Goal: Use online tool/utility: Utilize a website feature to perform a specific function

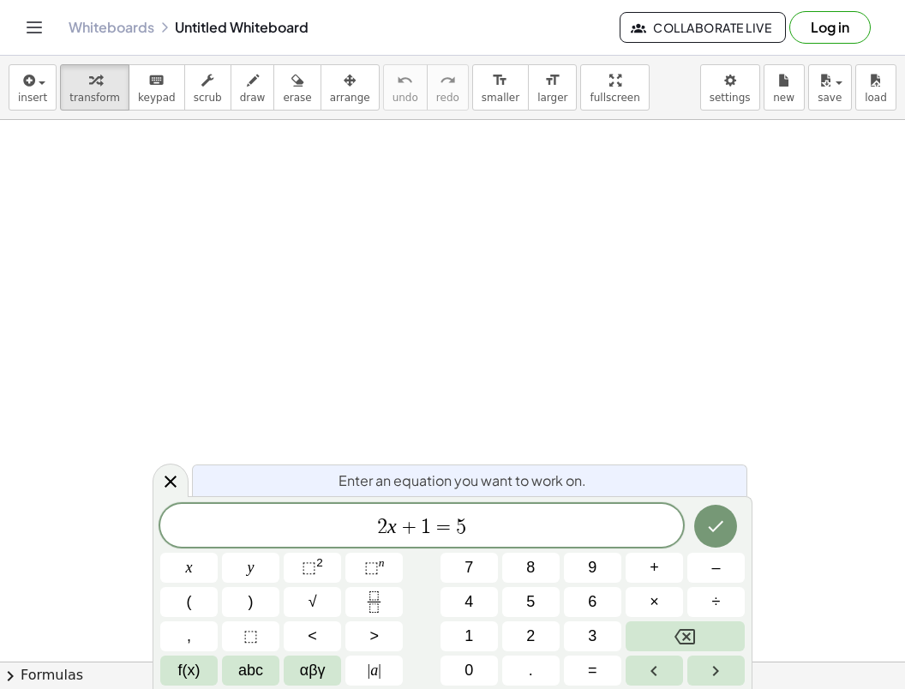
click at [835, 22] on button "Log in" at bounding box center [829, 27] width 81 height 33
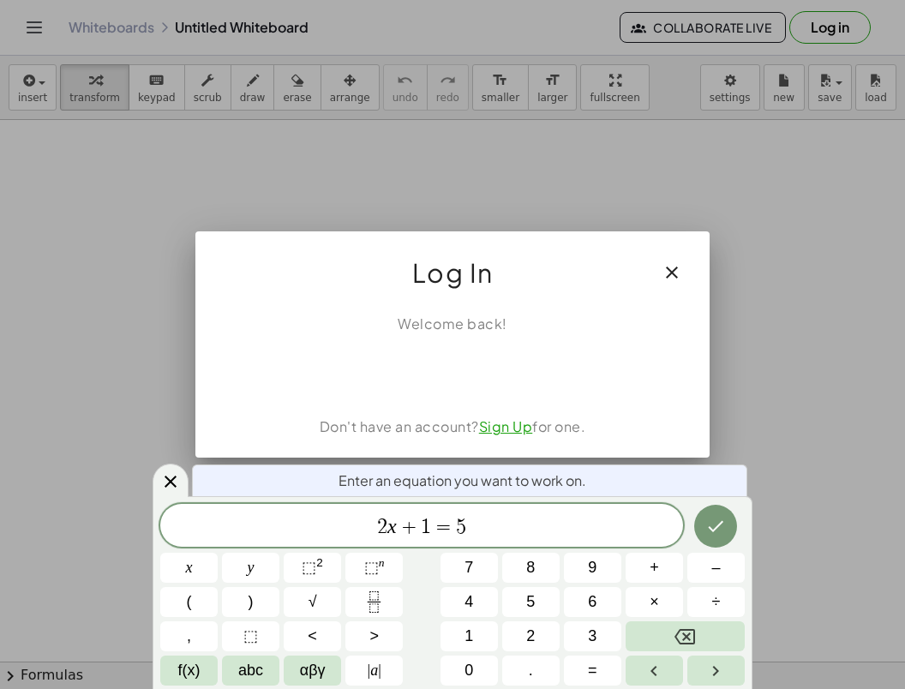
click at [678, 264] on icon "button" at bounding box center [671, 272] width 21 height 21
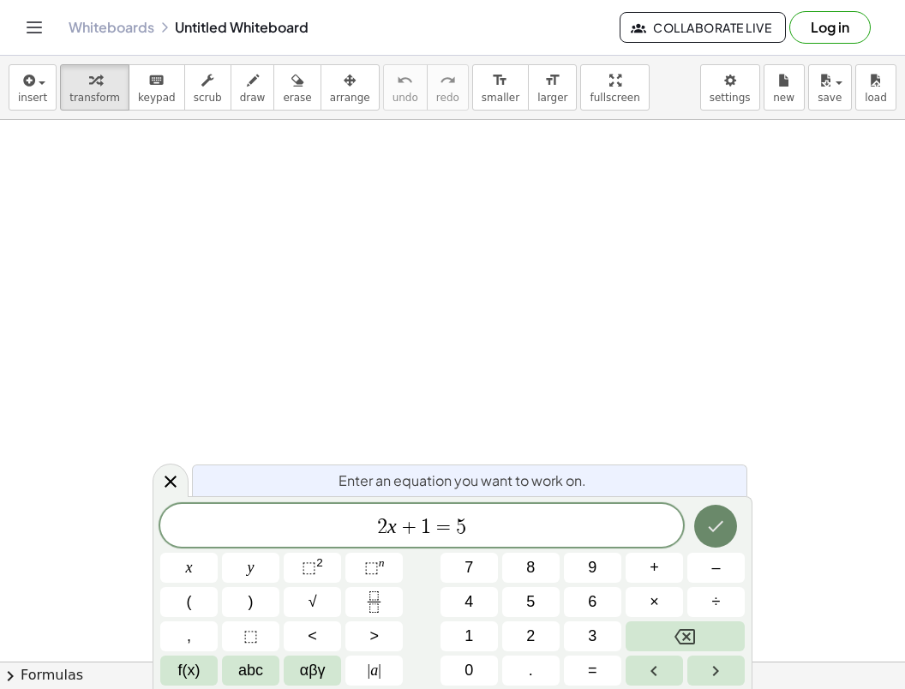
click at [718, 539] on button "Done" at bounding box center [715, 526] width 43 height 43
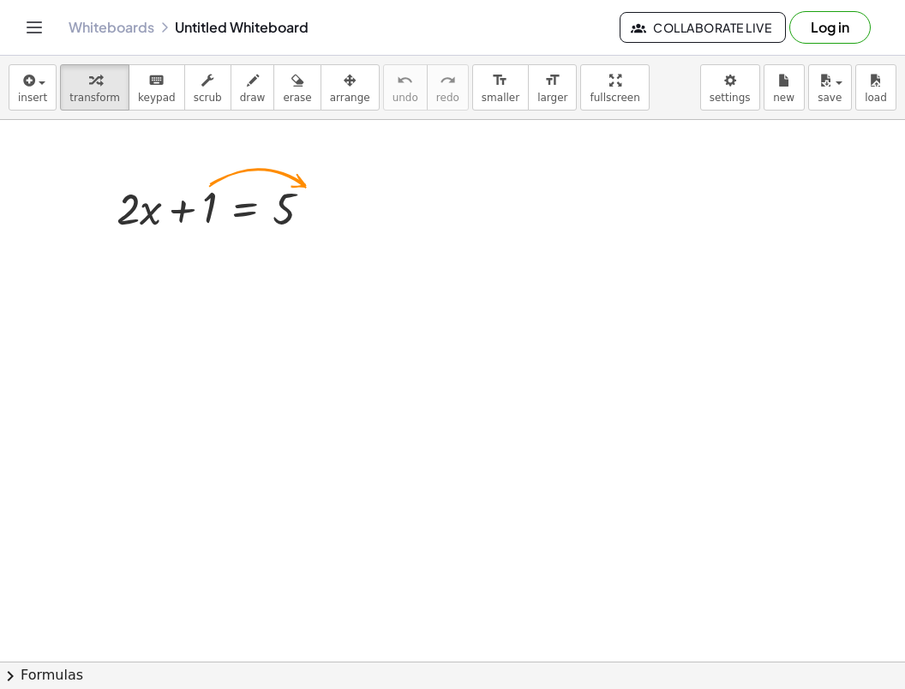
click at [610, 465] on div at bounding box center [452, 671] width 905 height 1102
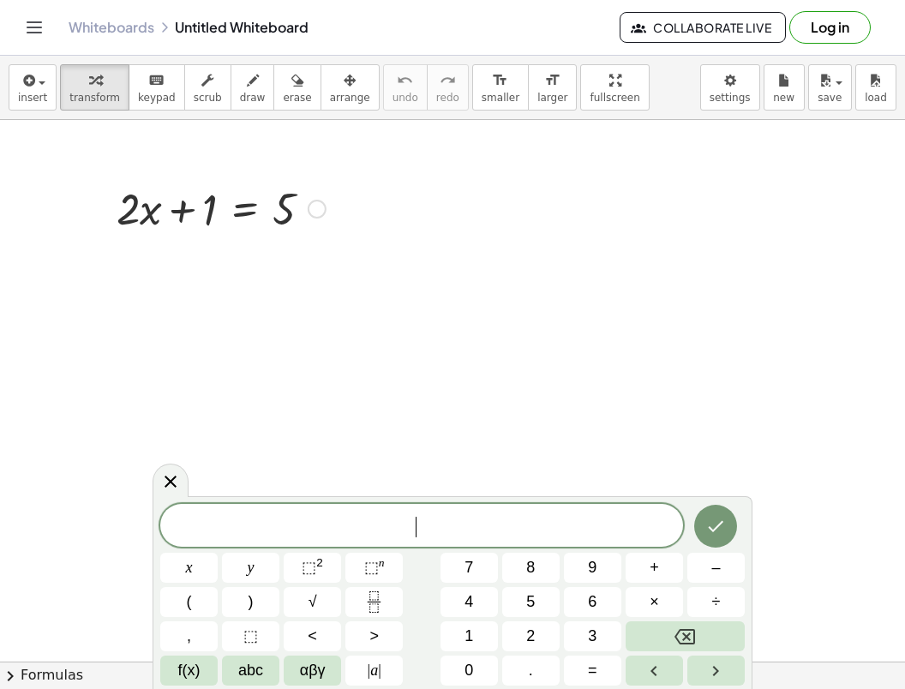
click at [239, 223] on div at bounding box center [221, 207] width 226 height 58
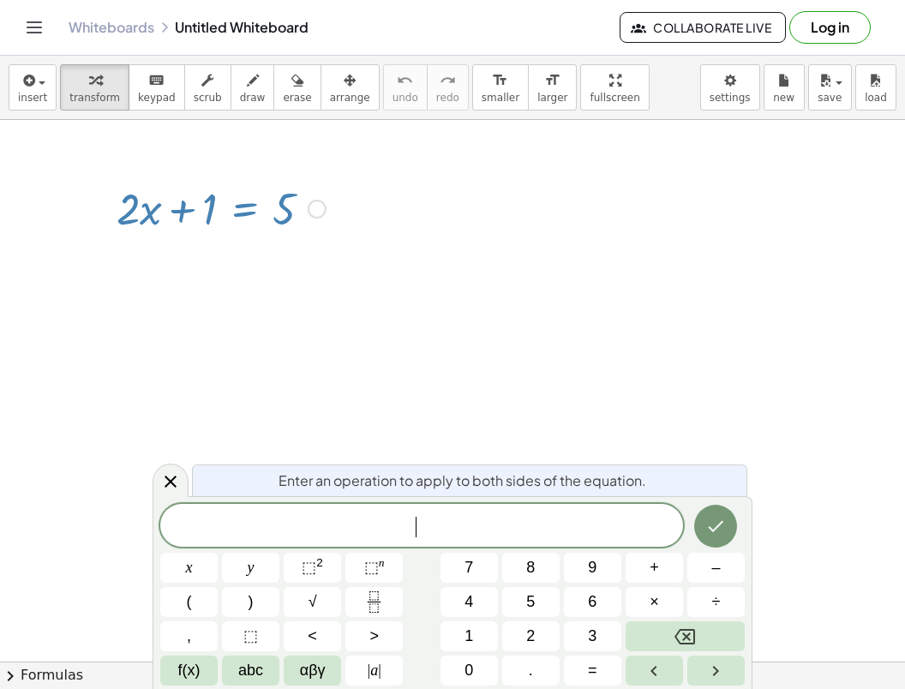
click at [260, 228] on div at bounding box center [221, 207] width 226 height 58
click at [325, 204] on div at bounding box center [221, 207] width 226 height 58
click at [320, 205] on div at bounding box center [317, 209] width 19 height 19
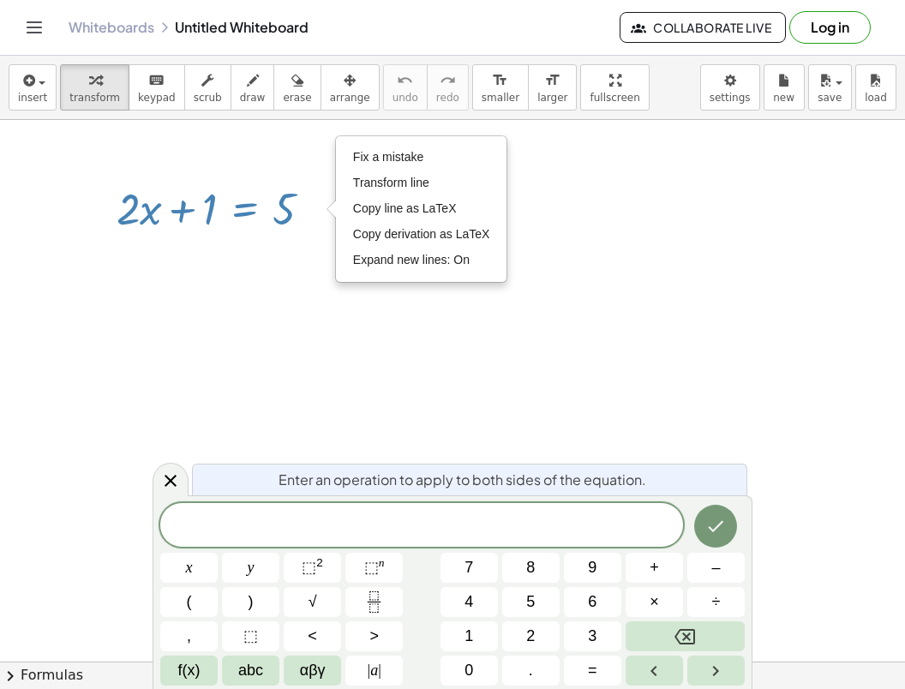
click at [277, 241] on div "+ · 2 · x + 1 = 5 Fix a mistake Transform line Copy line as LaTeX Copy derivati…" at bounding box center [452, 671] width 905 height 1102
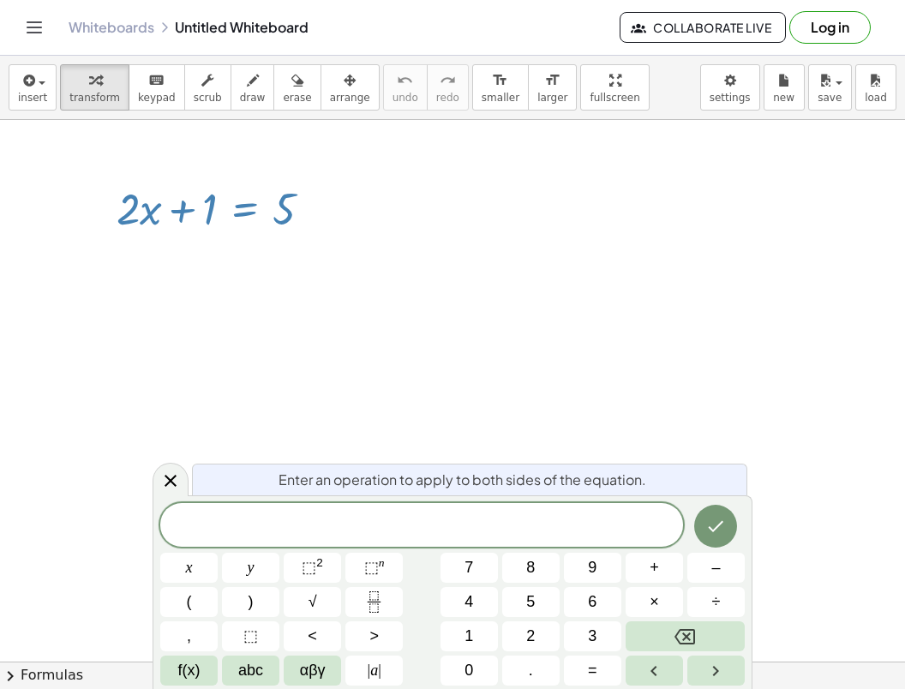
click at [292, 382] on div at bounding box center [452, 671] width 905 height 1102
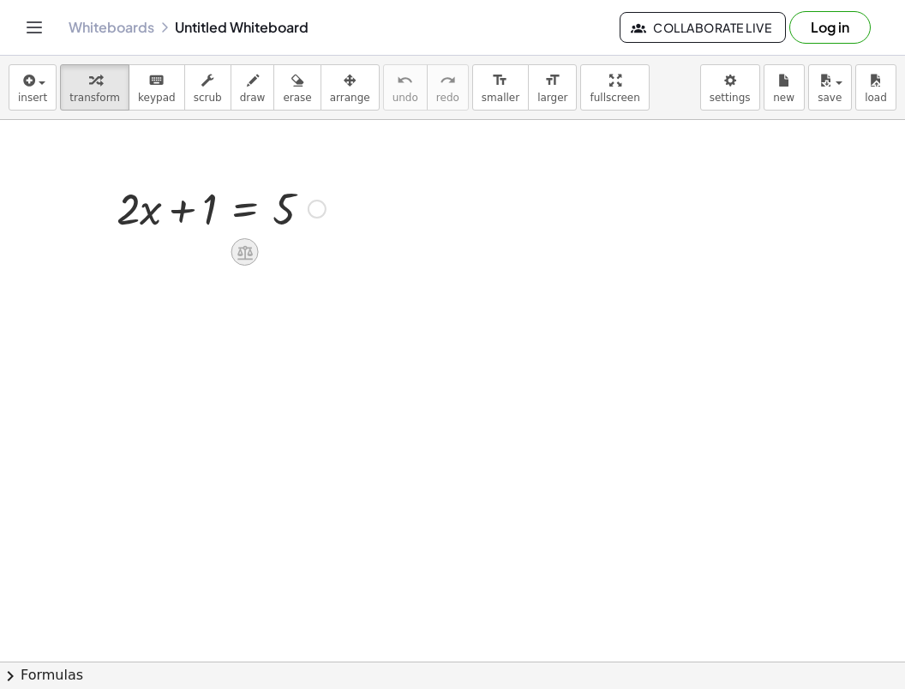
click at [242, 257] on icon at bounding box center [245, 252] width 18 height 18
click at [213, 258] on span "−" at bounding box center [211, 252] width 10 height 25
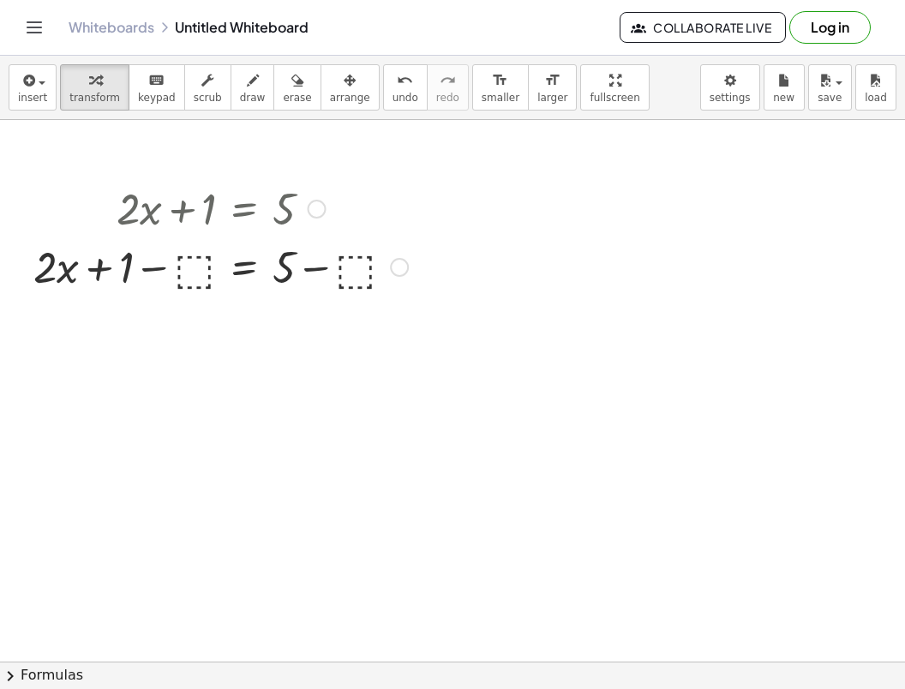
click at [188, 258] on div at bounding box center [220, 265] width 391 height 58
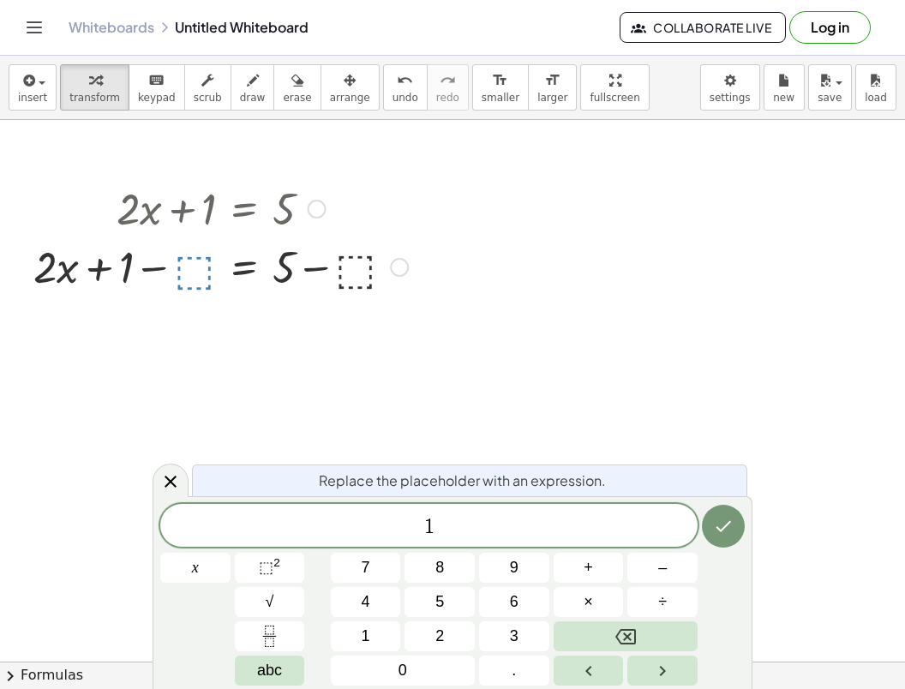
click at [198, 276] on div at bounding box center [220, 265] width 391 height 58
click at [196, 276] on div at bounding box center [220, 265] width 391 height 58
click at [721, 532] on icon "Done" at bounding box center [723, 526] width 21 height 21
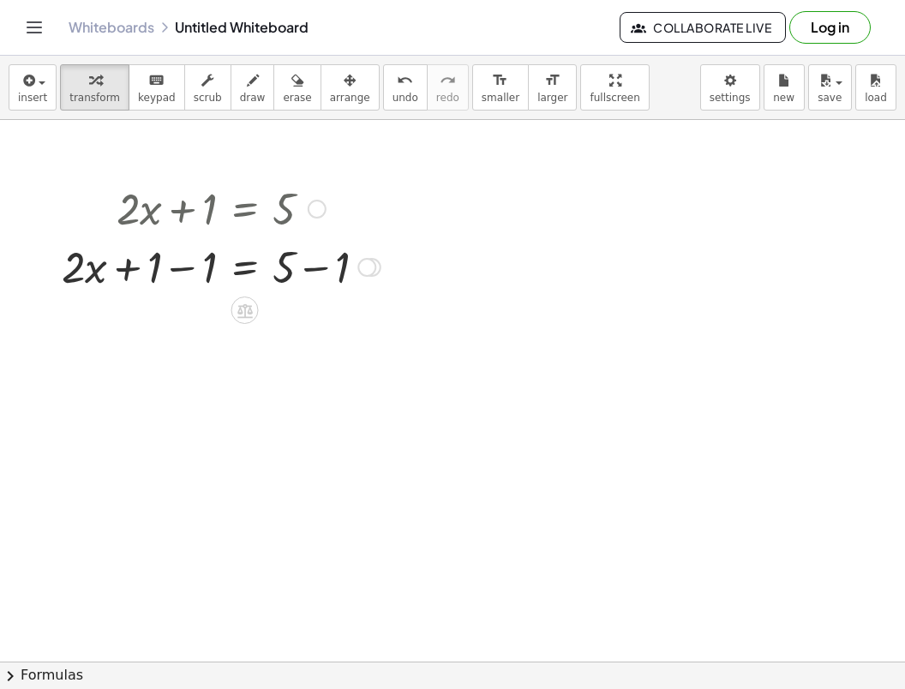
click at [359, 270] on div at bounding box center [366, 267] width 19 height 19
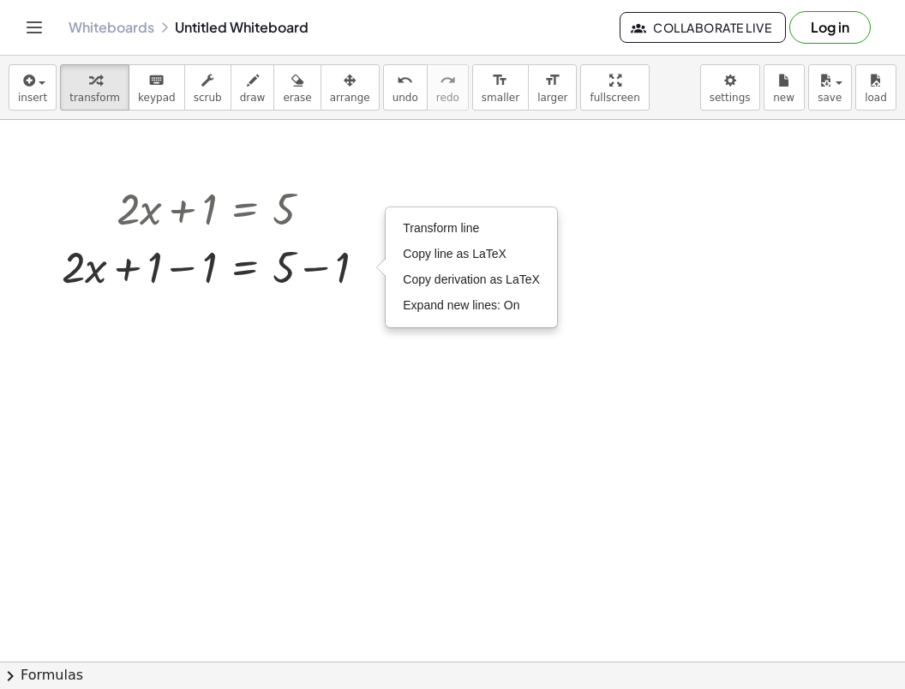
click at [366, 325] on div at bounding box center [452, 671] width 905 height 1102
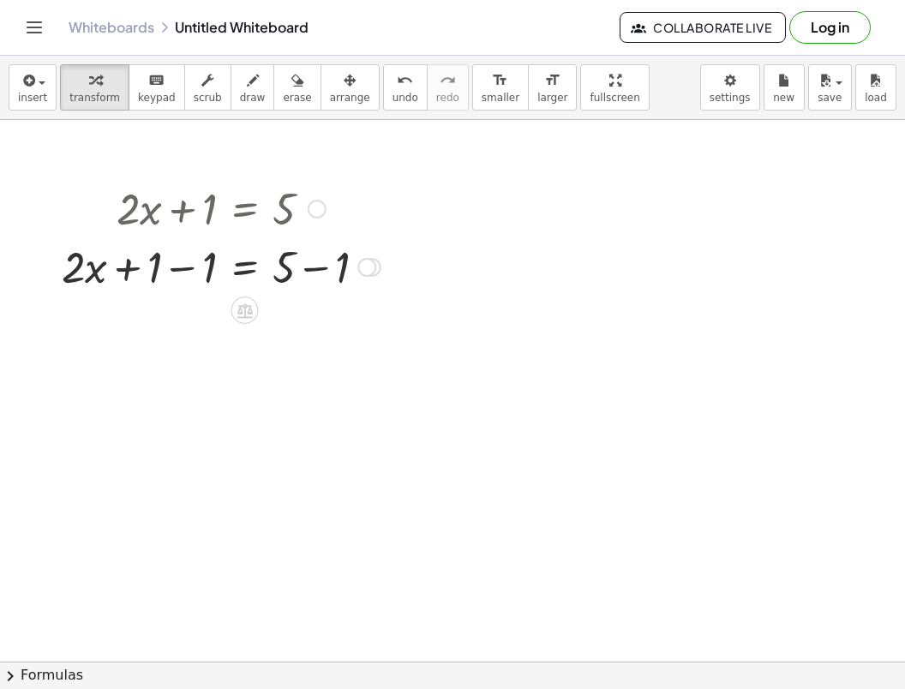
click at [313, 271] on div at bounding box center [221, 265] width 336 height 58
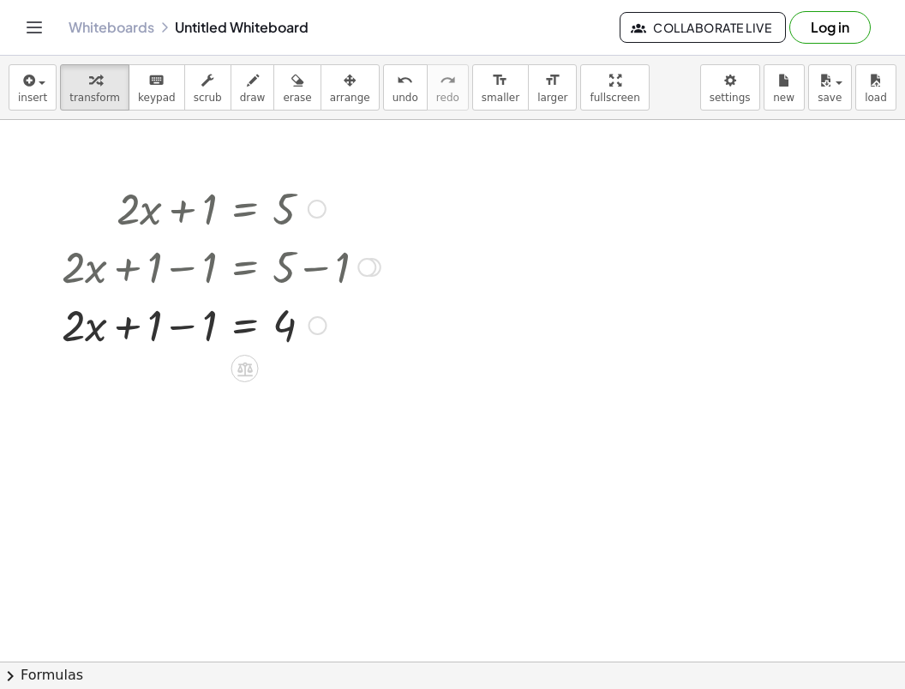
click at [182, 325] on div at bounding box center [221, 324] width 336 height 58
click at [243, 369] on icon at bounding box center [245, 369] width 18 height 18
click at [319, 370] on icon at bounding box center [313, 368] width 15 height 15
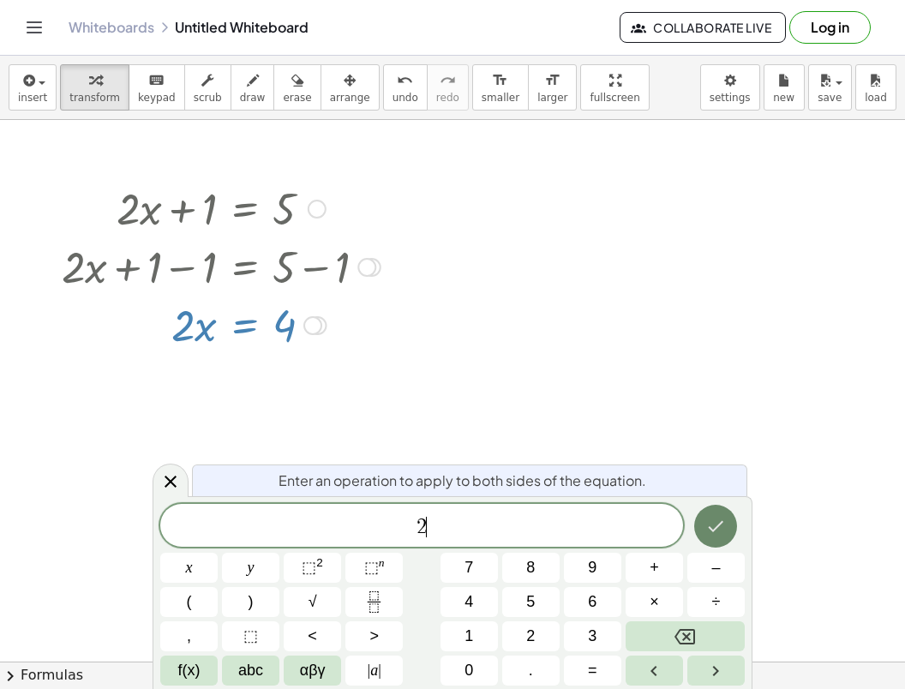
click at [707, 523] on icon "Done" at bounding box center [715, 526] width 21 height 21
click at [724, 532] on icon "Done" at bounding box center [715, 526] width 21 height 21
click at [712, 529] on icon "Done" at bounding box center [715, 526] width 15 height 11
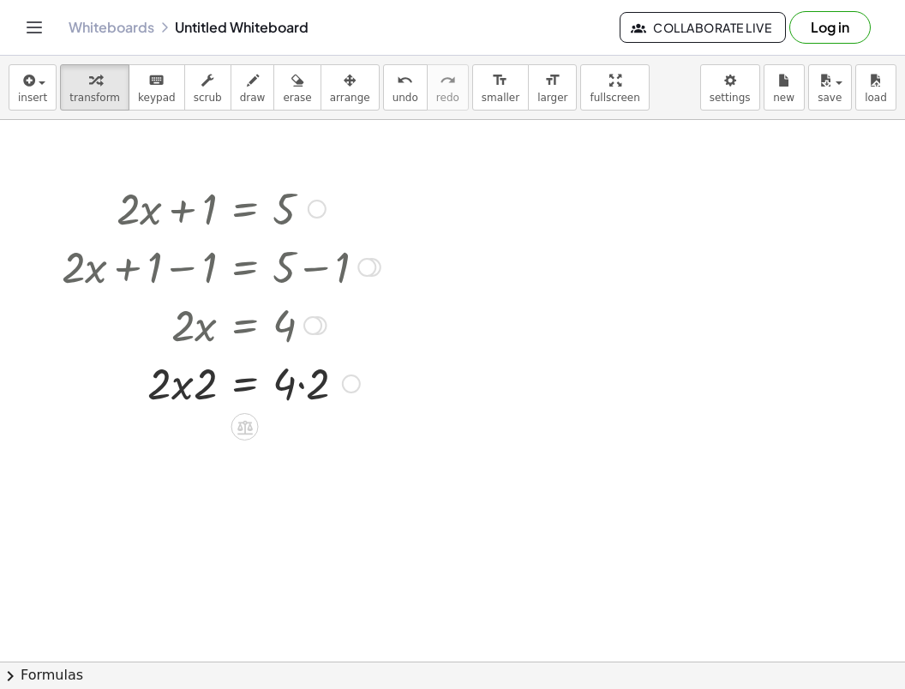
click at [348, 379] on div "Fix a mistake Transform line Copy line as LaTeX Copy derivation as LaTeX Expand…" at bounding box center [351, 383] width 19 height 19
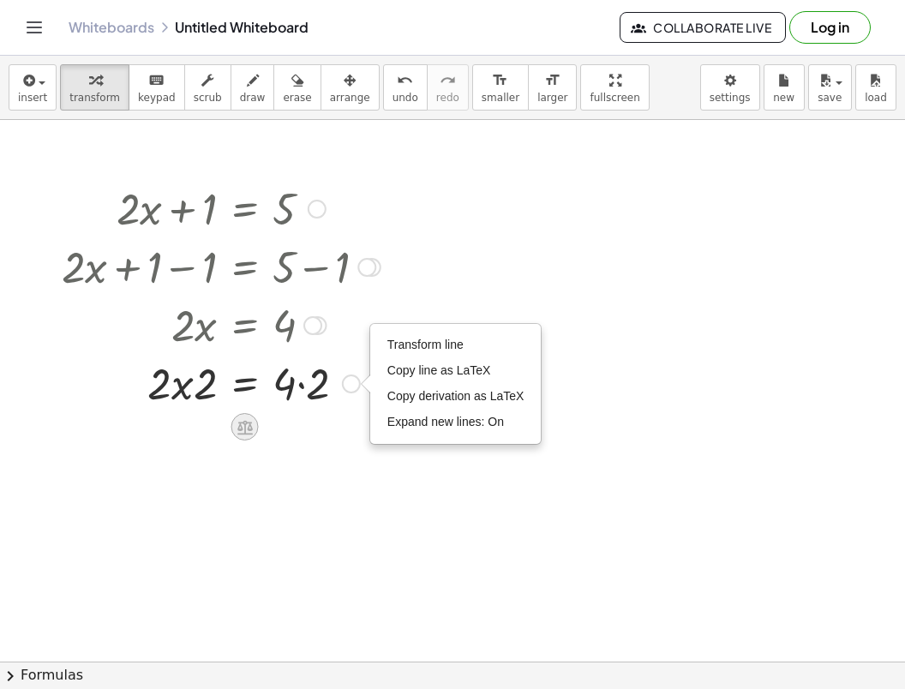
click at [247, 427] on icon at bounding box center [244, 427] width 15 height 15
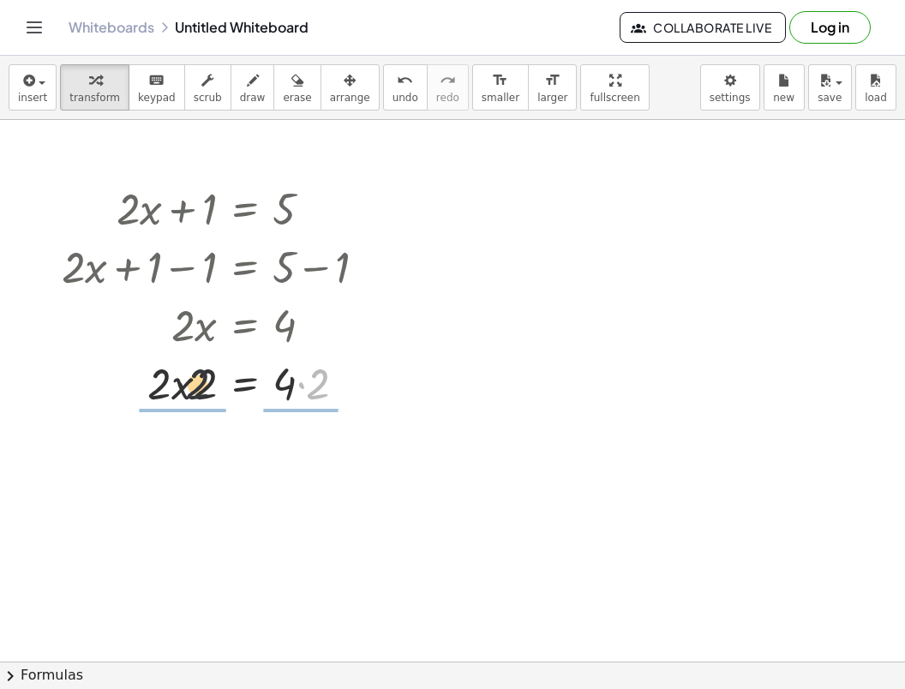
drag, startPoint x: 325, startPoint y: 393, endPoint x: 200, endPoint y: 393, distance: 125.1
click at [200, 393] on div at bounding box center [221, 382] width 336 height 58
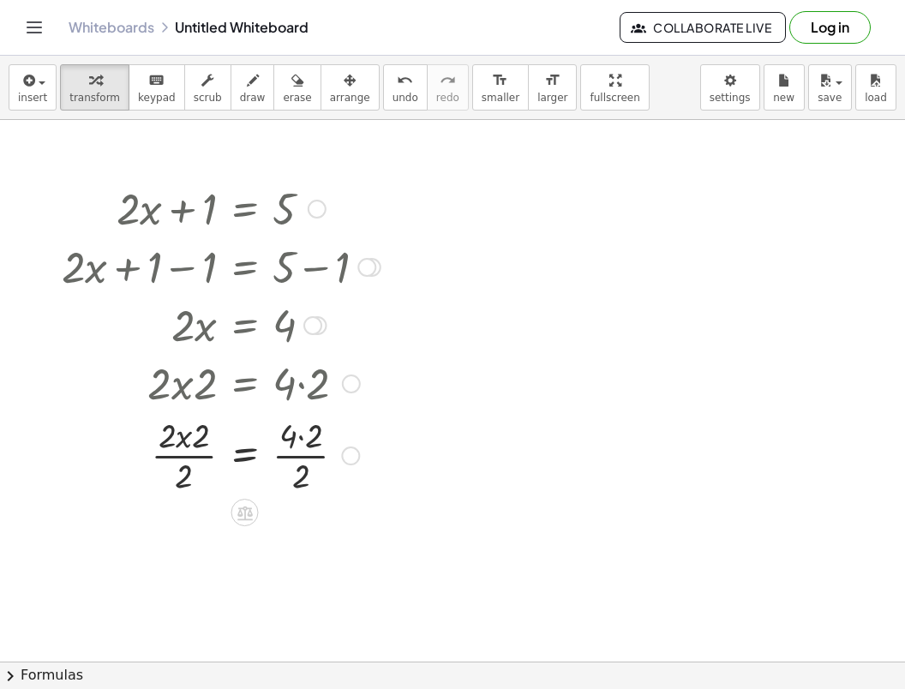
click at [310, 449] on div at bounding box center [221, 454] width 336 height 86
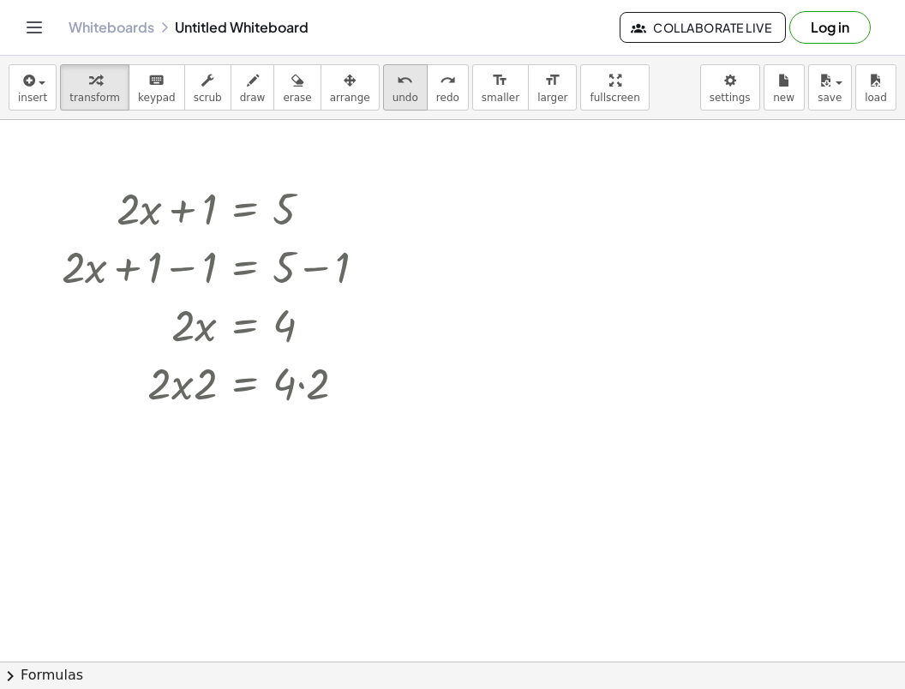
click at [392, 93] on span "undo" at bounding box center [405, 98] width 26 height 12
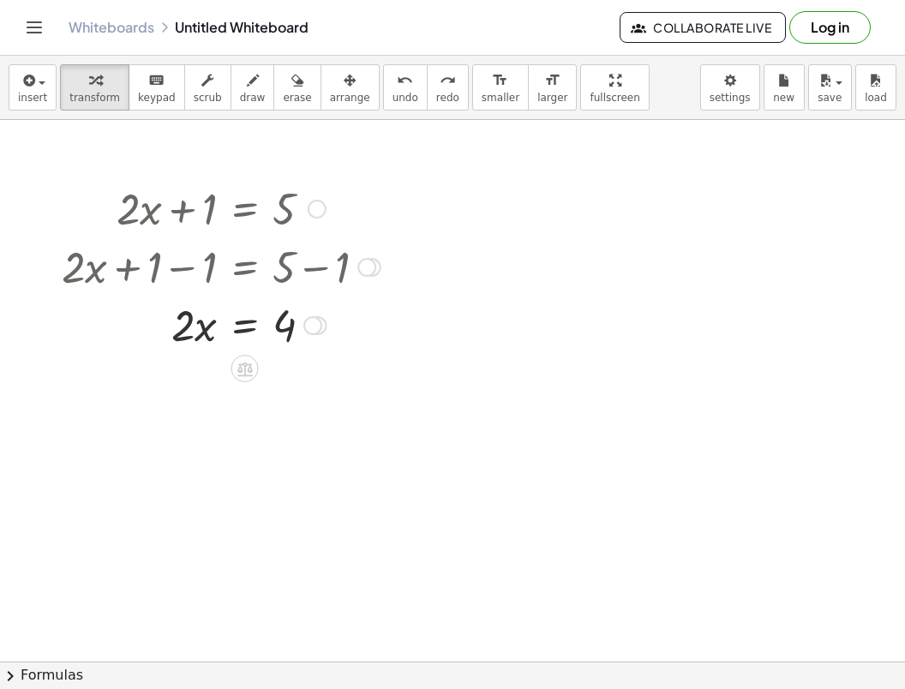
click at [237, 373] on icon at bounding box center [245, 369] width 18 height 18
click at [276, 372] on span "÷" at bounding box center [278, 368] width 9 height 25
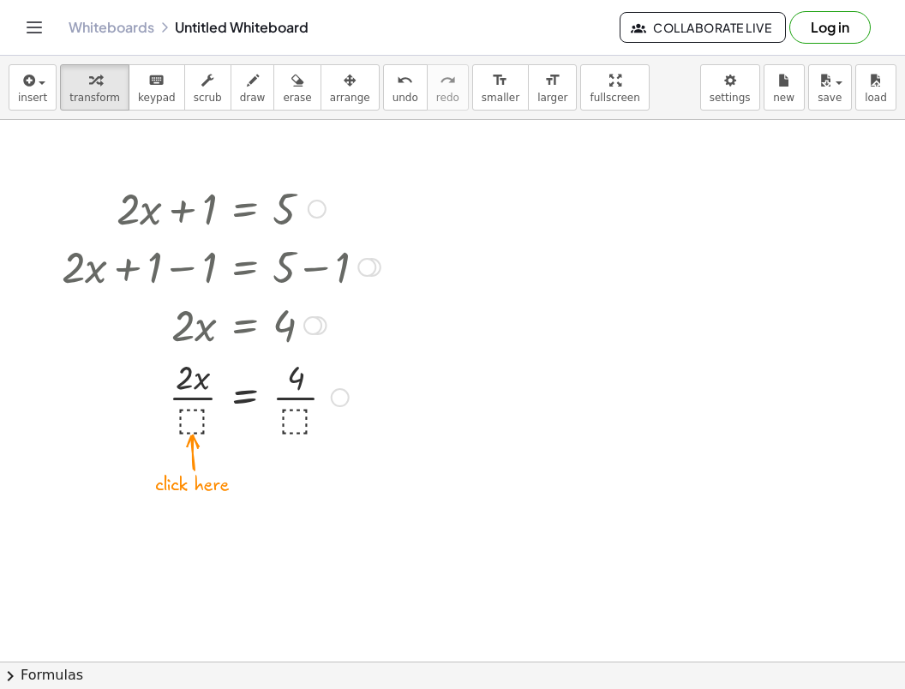
click at [198, 418] on div at bounding box center [221, 396] width 336 height 86
click at [193, 399] on div at bounding box center [221, 396] width 336 height 86
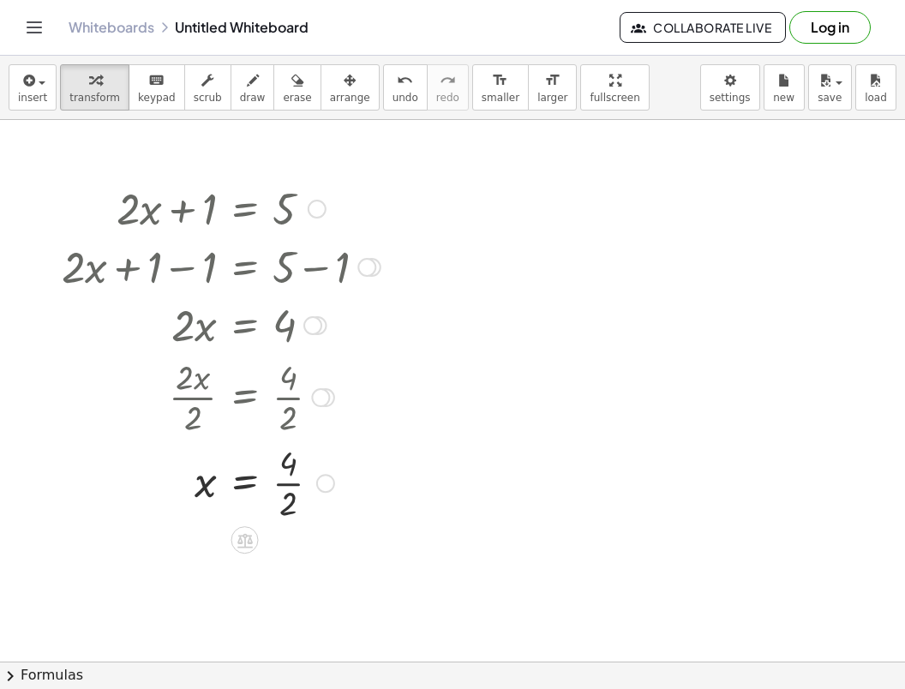
click at [285, 475] on div at bounding box center [221, 482] width 336 height 86
click at [361, 268] on div at bounding box center [366, 267] width 19 height 19
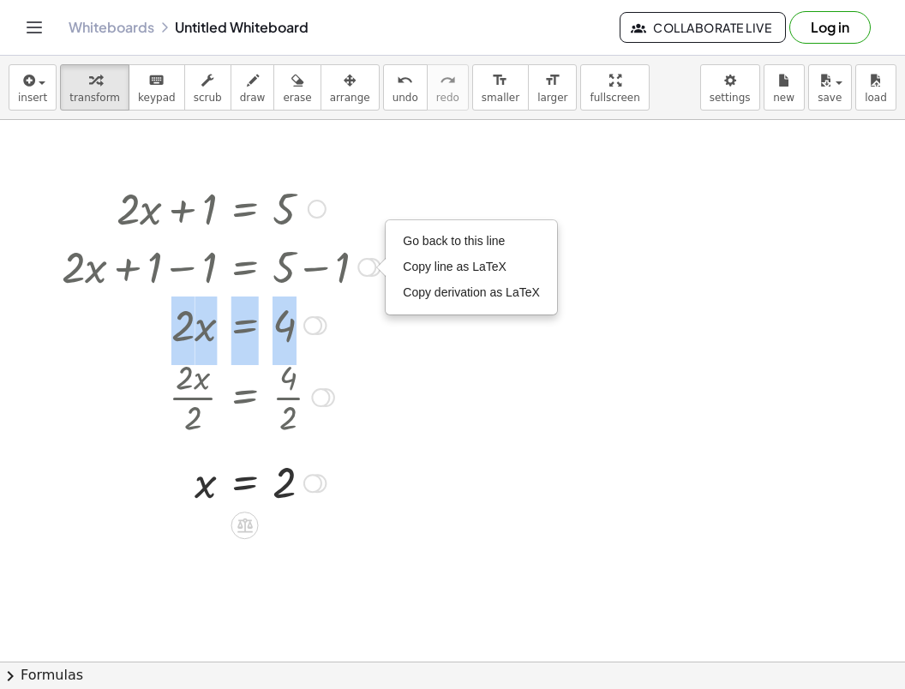
drag, startPoint x: 345, startPoint y: 337, endPoint x: 345, endPoint y: 405, distance: 68.5
click at [245, 209] on div "+ · 2 · x + 1 = 5 + · 2 · x + 1 − ⬚ = + 5 − ⬚ + · 2 · x + 1 − 1 = + 5 − 1 Go ba…" at bounding box center [245, 209] width 0 height 0
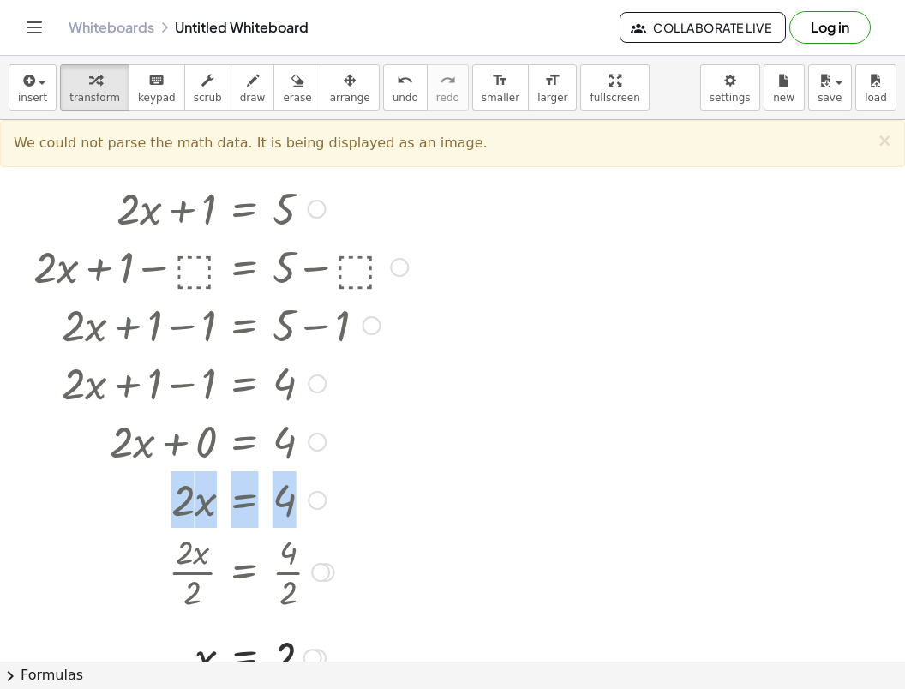
drag, startPoint x: 309, startPoint y: 328, endPoint x: 278, endPoint y: 546, distance: 219.9
click at [244, 209] on div "+ · 2 · x + 1 = 5 + · 2 · x + 1 − ⬚ = + 5 − ⬚ + · 2 · x + 1 − 1 = + 5 − 1 Go ba…" at bounding box center [244, 209] width 0 height 0
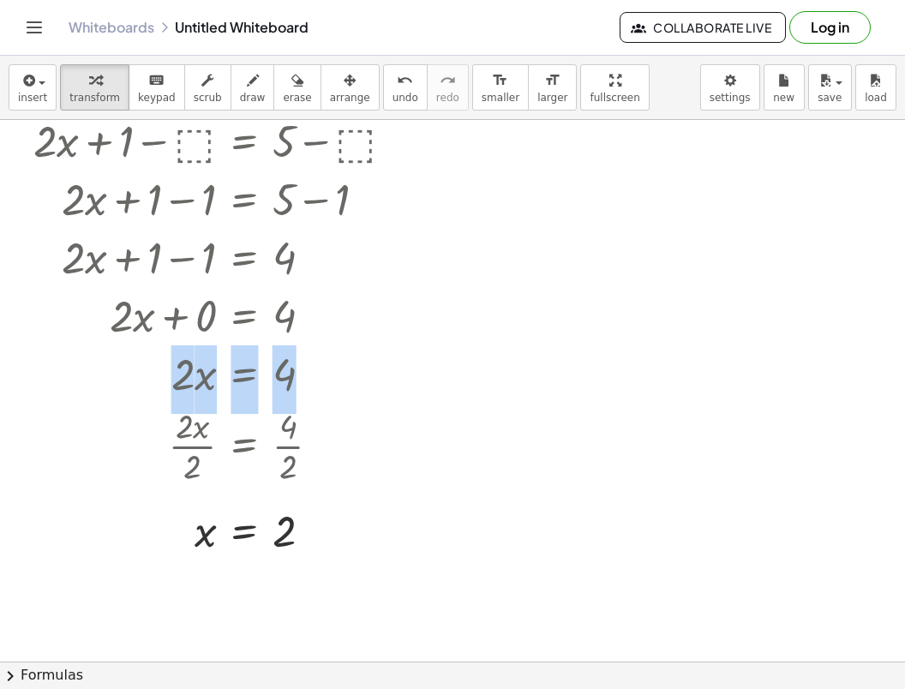
scroll to position [150, 0]
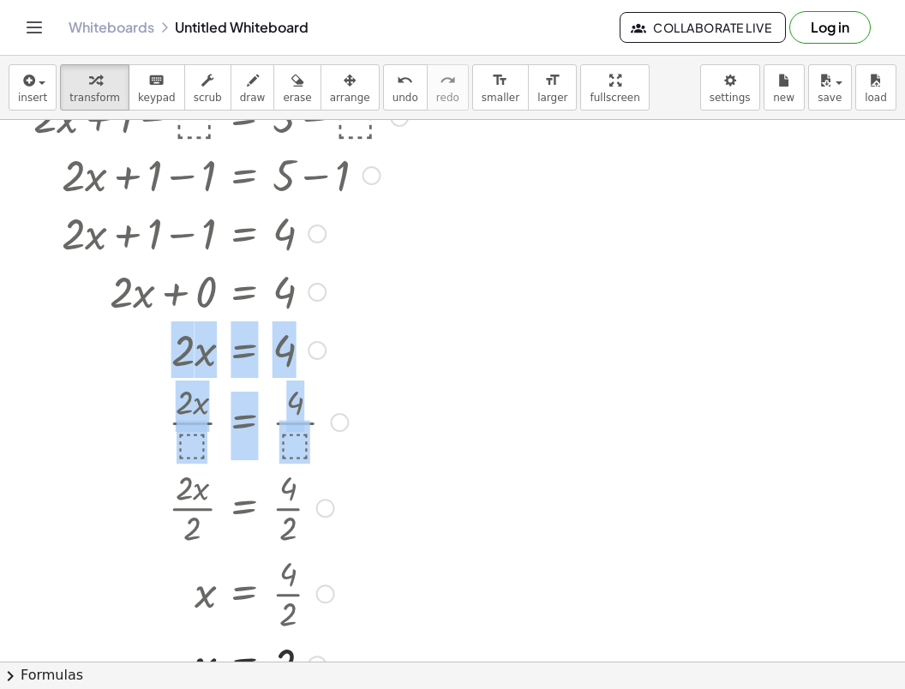
drag, startPoint x: 309, startPoint y: 511, endPoint x: 290, endPoint y: 702, distance: 192.0
click at [290, 688] on html "Graspable Math Activities Get Started Activity Bank Assigned Work Classes White…" at bounding box center [452, 344] width 905 height 689
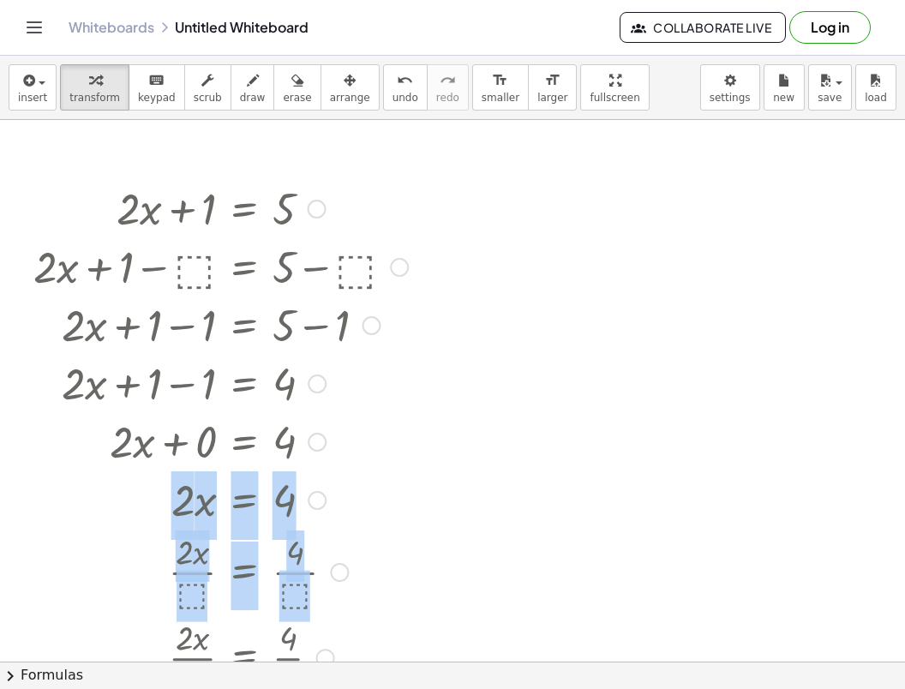
scroll to position [0, 0]
click at [451, 399] on div at bounding box center [452, 661] width 905 height 1083
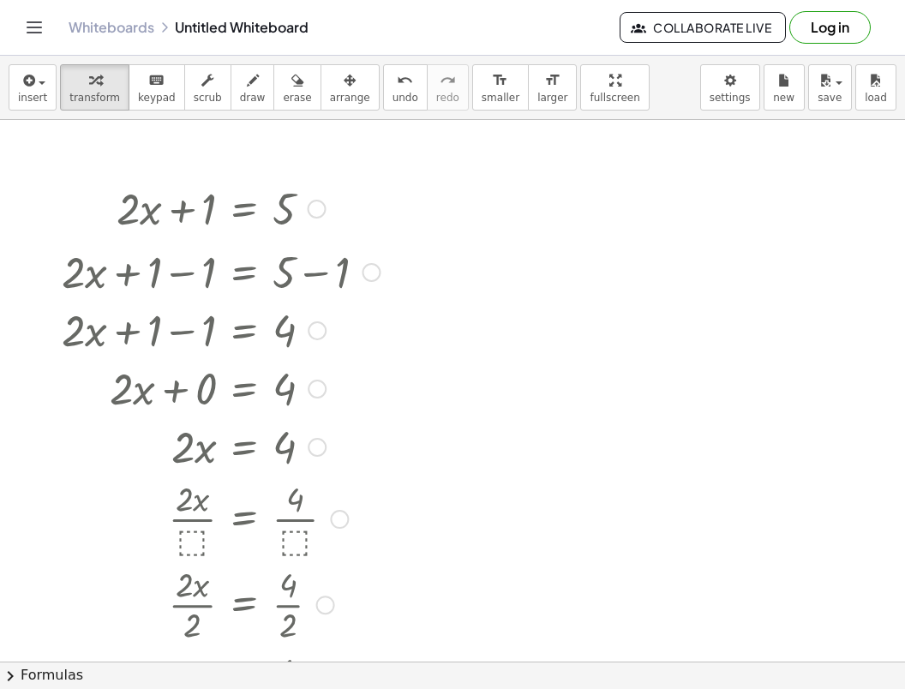
drag, startPoint x: 365, startPoint y: 320, endPoint x: 385, endPoint y: 258, distance: 65.6
click at [244, 272] on div "+ · 2 · x + 1 − 1 = + 5 − 1 Go back to this line Copy line as LaTeX Copy deriva…" at bounding box center [244, 272] width 0 height 0
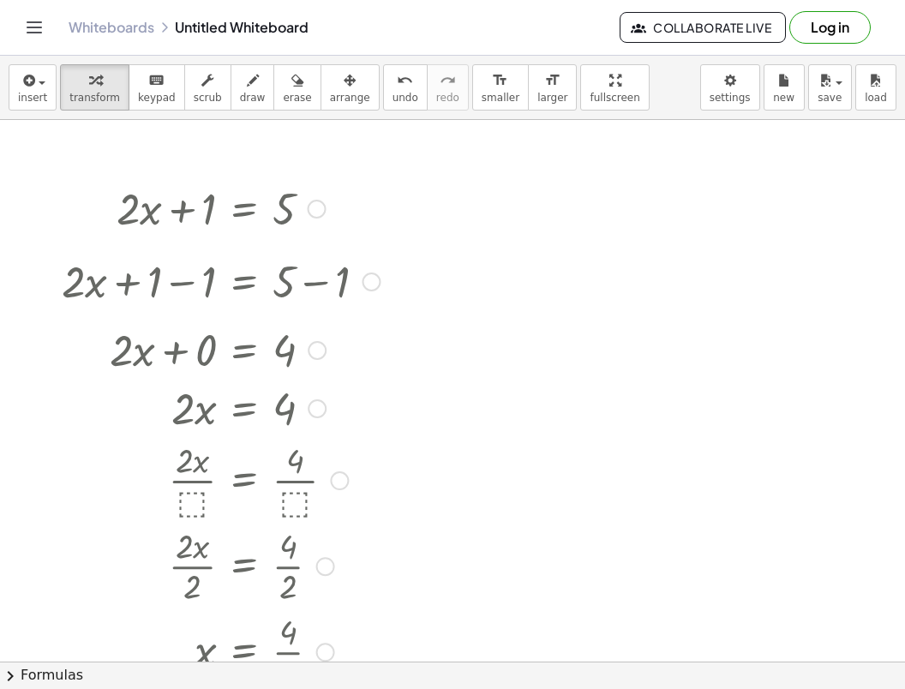
drag, startPoint x: 319, startPoint y: 387, endPoint x: 316, endPoint y: 348, distance: 39.5
click at [316, 348] on div at bounding box center [317, 350] width 19 height 19
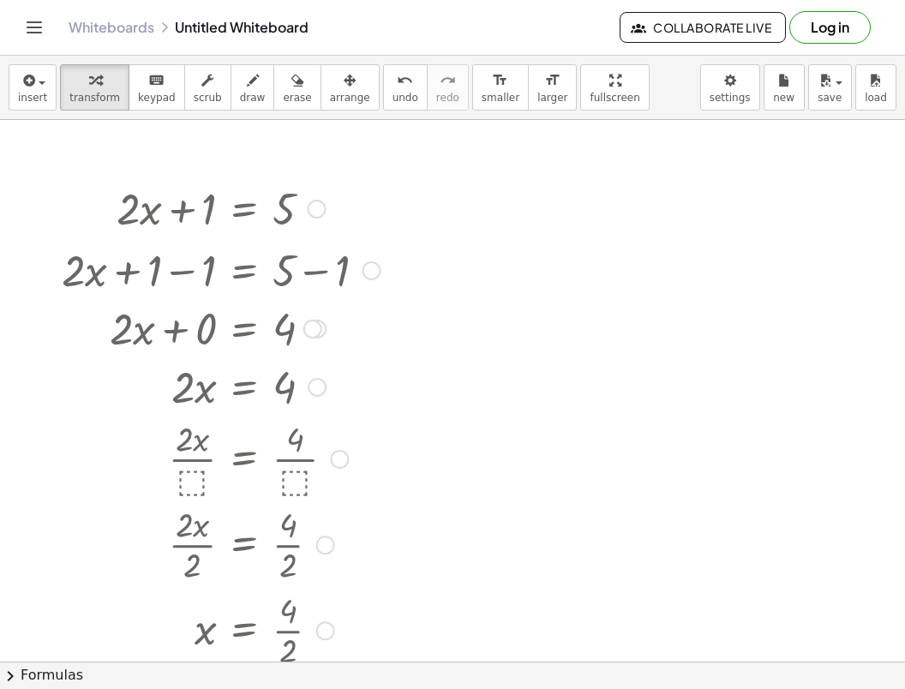
drag, startPoint x: 367, startPoint y: 332, endPoint x: 371, endPoint y: 270, distance: 62.6
click at [371, 270] on div at bounding box center [370, 270] width 19 height 19
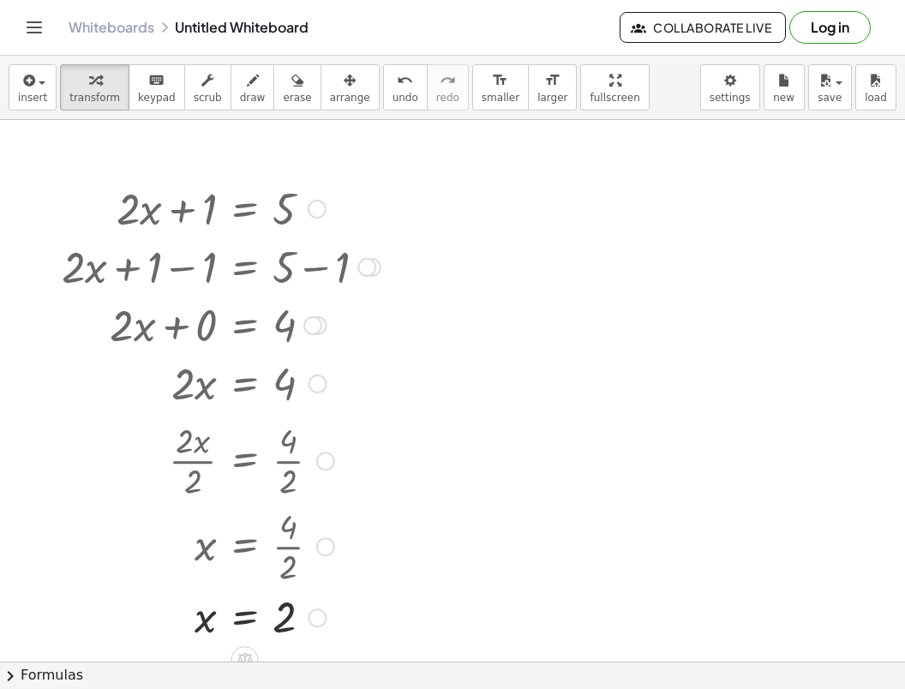
drag, startPoint x: 319, startPoint y: 550, endPoint x: 313, endPoint y: 463, distance: 86.8
click at [245, 461] on div "· 2 · x · 2 = · 4 · 2" at bounding box center [245, 461] width 0 height 0
drag, startPoint x: 319, startPoint y: 617, endPoint x: 310, endPoint y: 543, distance: 74.2
click at [310, 543] on div at bounding box center [317, 548] width 19 height 19
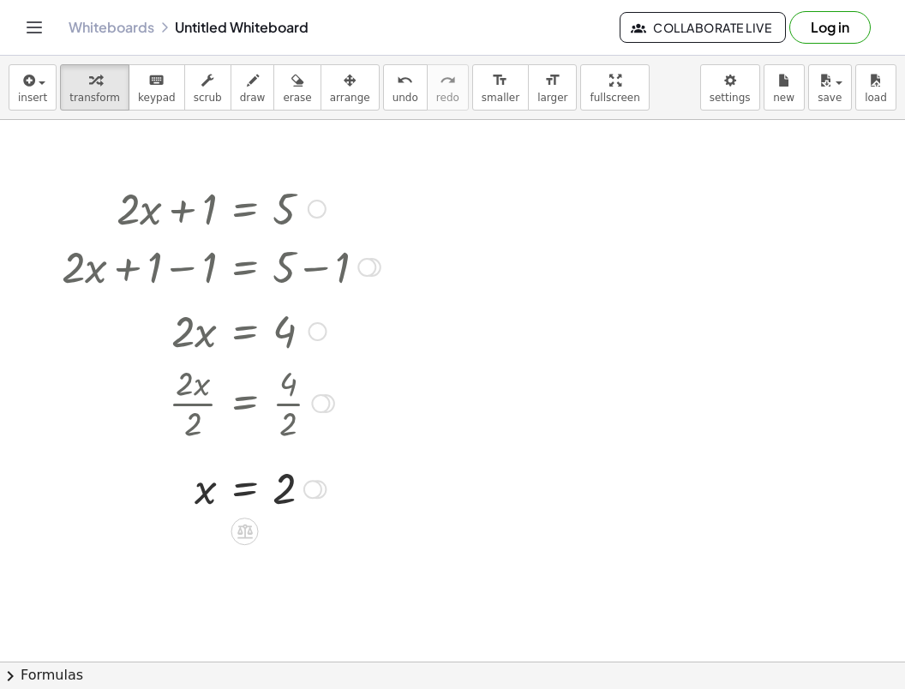
drag, startPoint x: 315, startPoint y: 385, endPoint x: 307, endPoint y: 320, distance: 64.8
click at [245, 331] on div "· 2 · x = 4" at bounding box center [245, 331] width 0 height 0
click at [374, 421] on div at bounding box center [221, 396] width 336 height 86
click at [576, 198] on div at bounding box center [452, 661] width 905 height 1083
click at [551, 232] on div at bounding box center [452, 661] width 905 height 1083
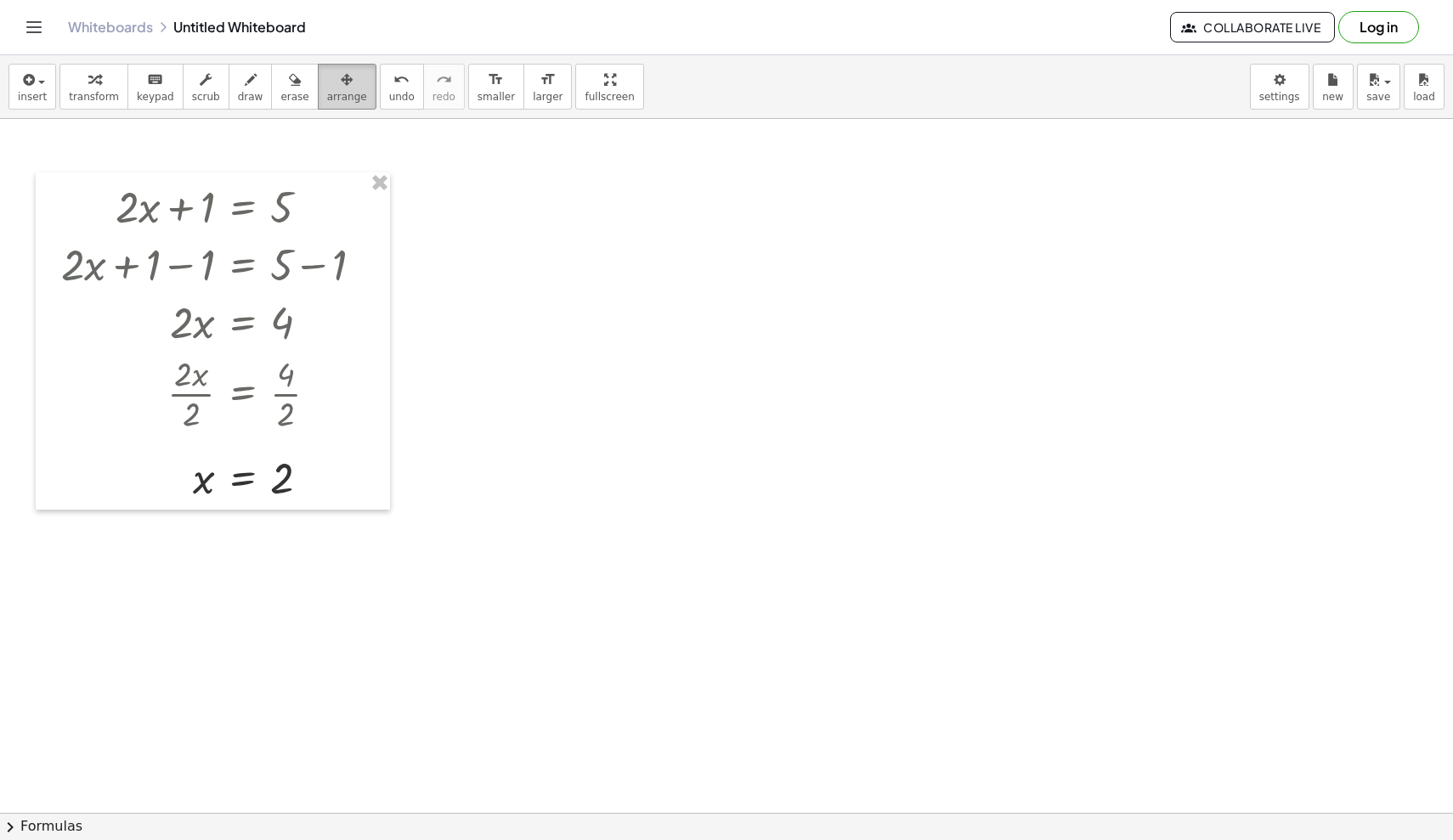
click at [340, 97] on span "arrange" at bounding box center [347, 97] width 40 height 12
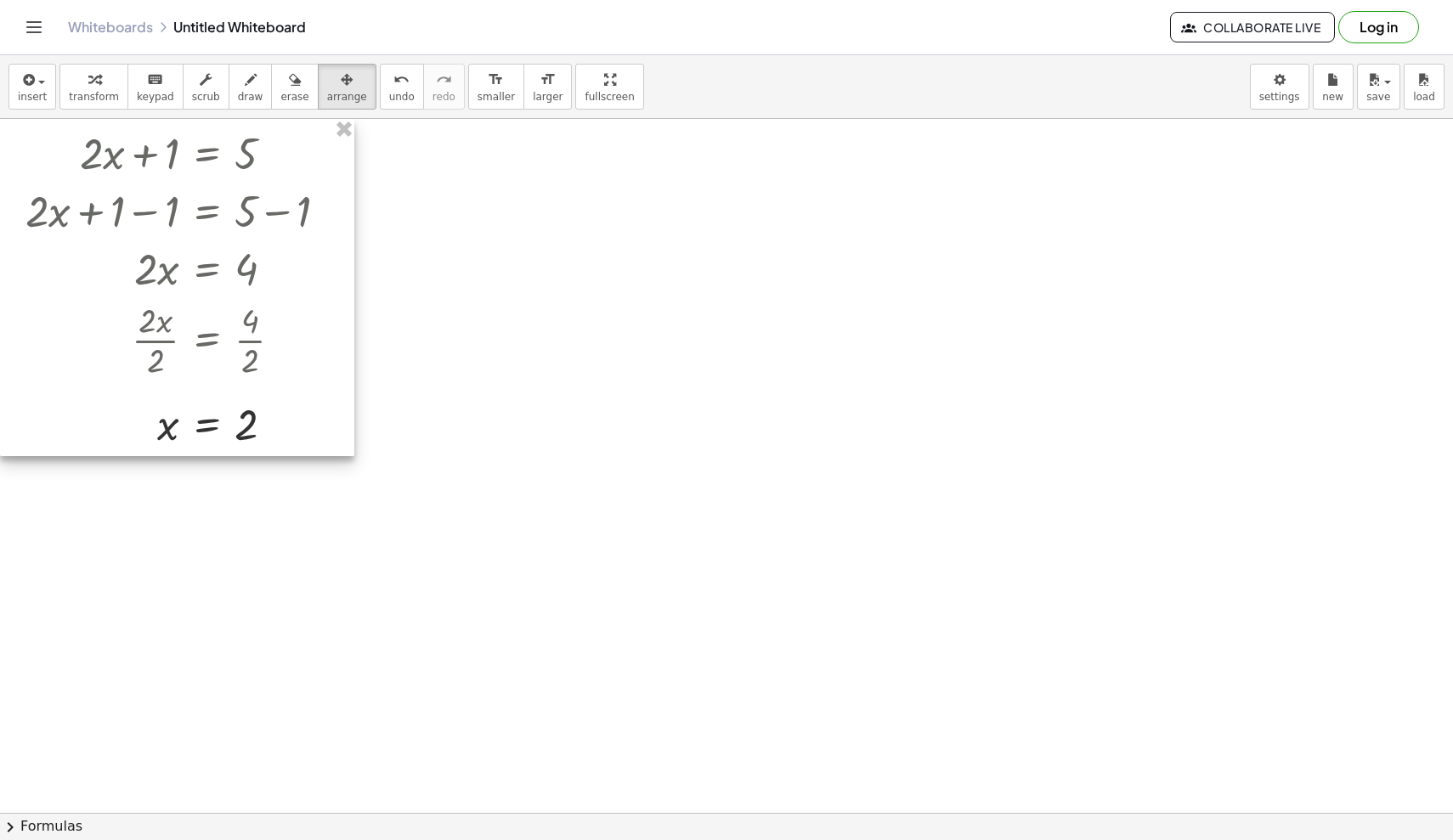
drag, startPoint x: 370, startPoint y: 228, endPoint x: 294, endPoint y: 169, distance: 96.2
click at [294, 169] on div at bounding box center [177, 288] width 354 height 337
click at [340, 88] on icon "button" at bounding box center [346, 79] width 12 height 21
click at [153, 91] on span "keypad" at bounding box center [156, 97] width 38 height 12
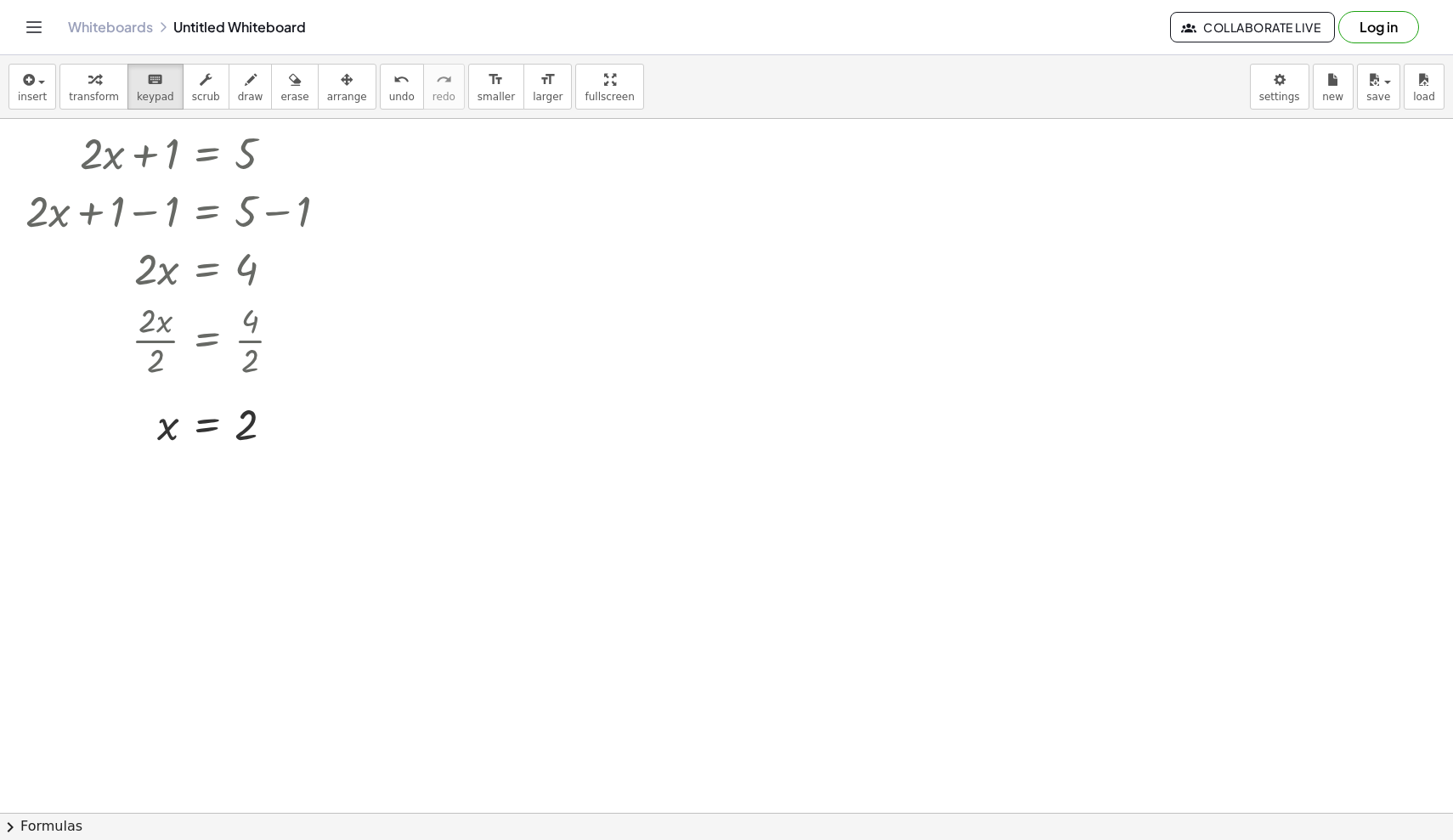
click at [666, 235] on div at bounding box center [726, 813] width 1453 height 1388
click at [703, 280] on div at bounding box center [726, 813] width 1453 height 1388
click at [39, 83] on span "button" at bounding box center [42, 81] width 7 height 3
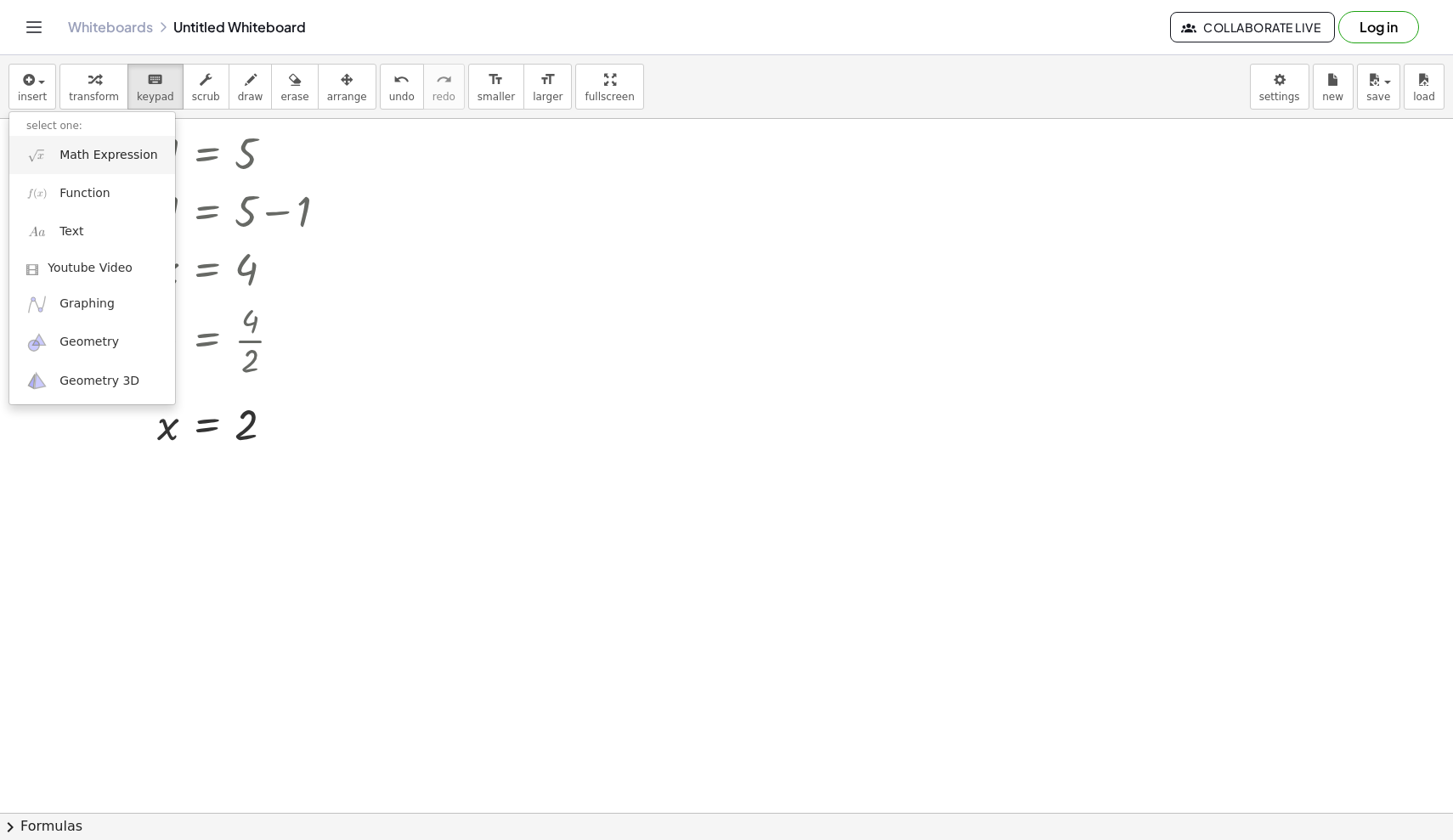
click at [92, 149] on span "Math Expression" at bounding box center [108, 155] width 98 height 17
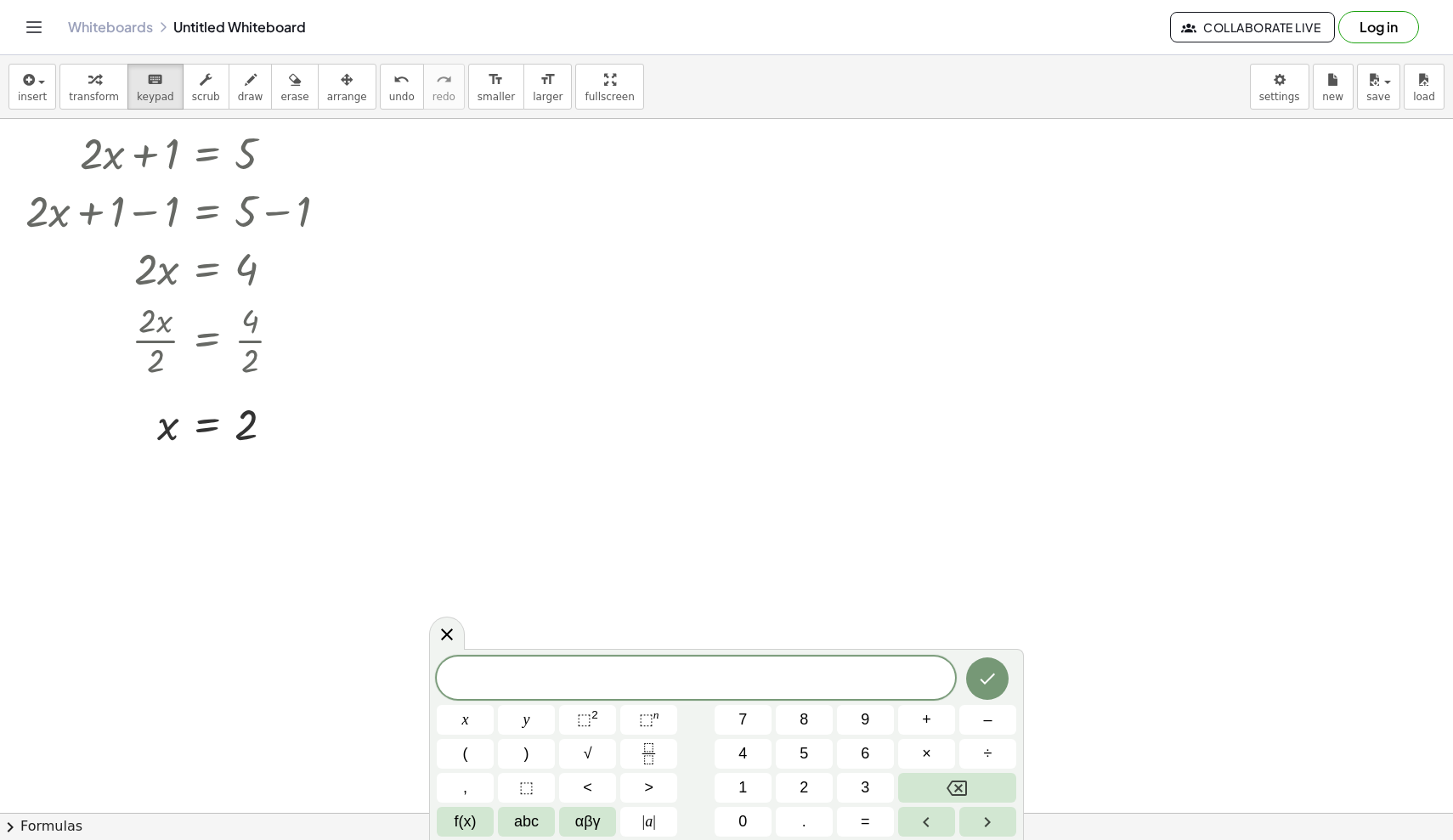
click at [649, 276] on div at bounding box center [726, 813] width 1453 height 1388
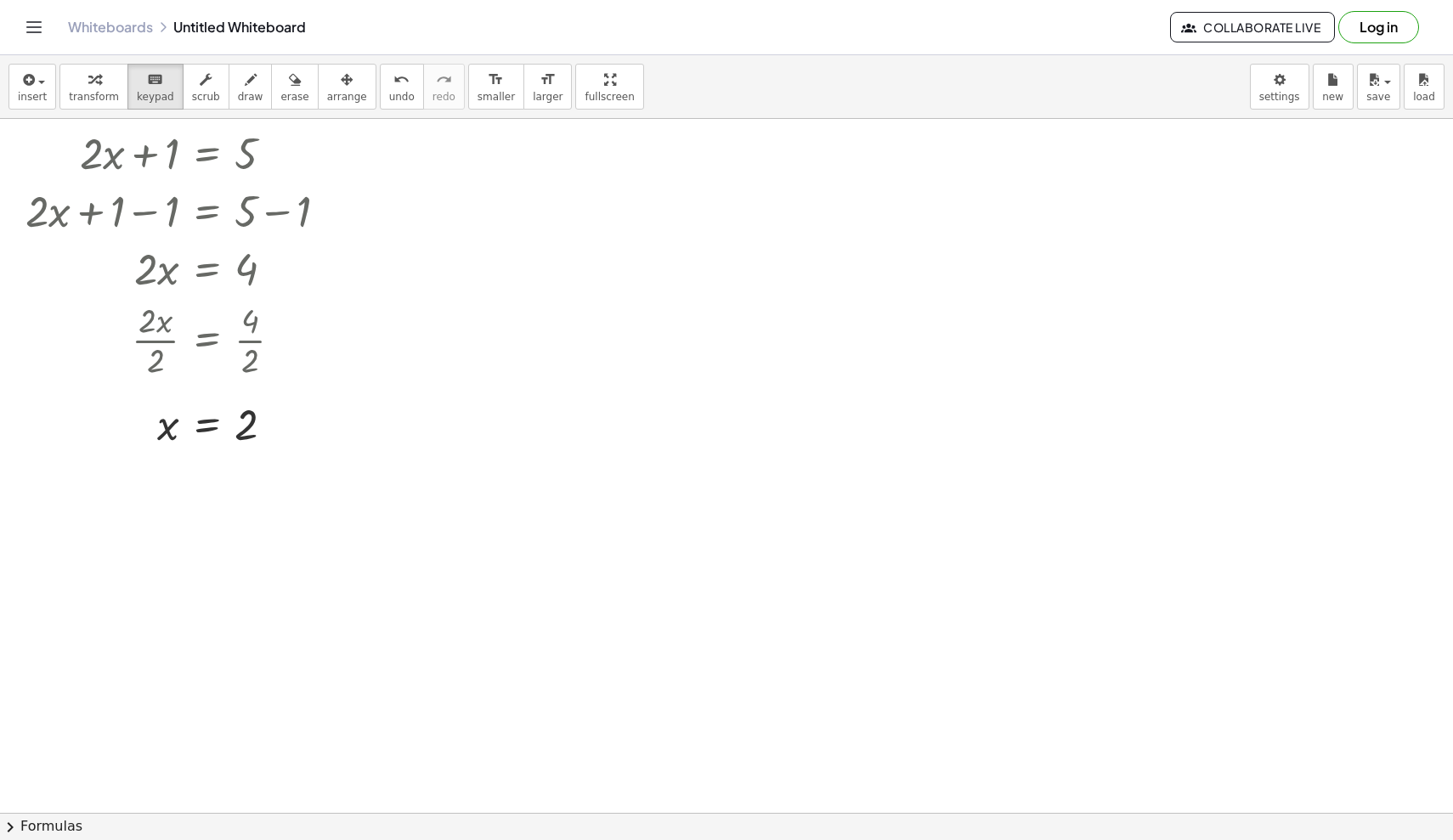
click at [649, 276] on div at bounding box center [726, 813] width 1453 height 1388
click at [708, 366] on div at bounding box center [726, 813] width 1453 height 1388
click at [672, 424] on div at bounding box center [726, 813] width 1453 height 1388
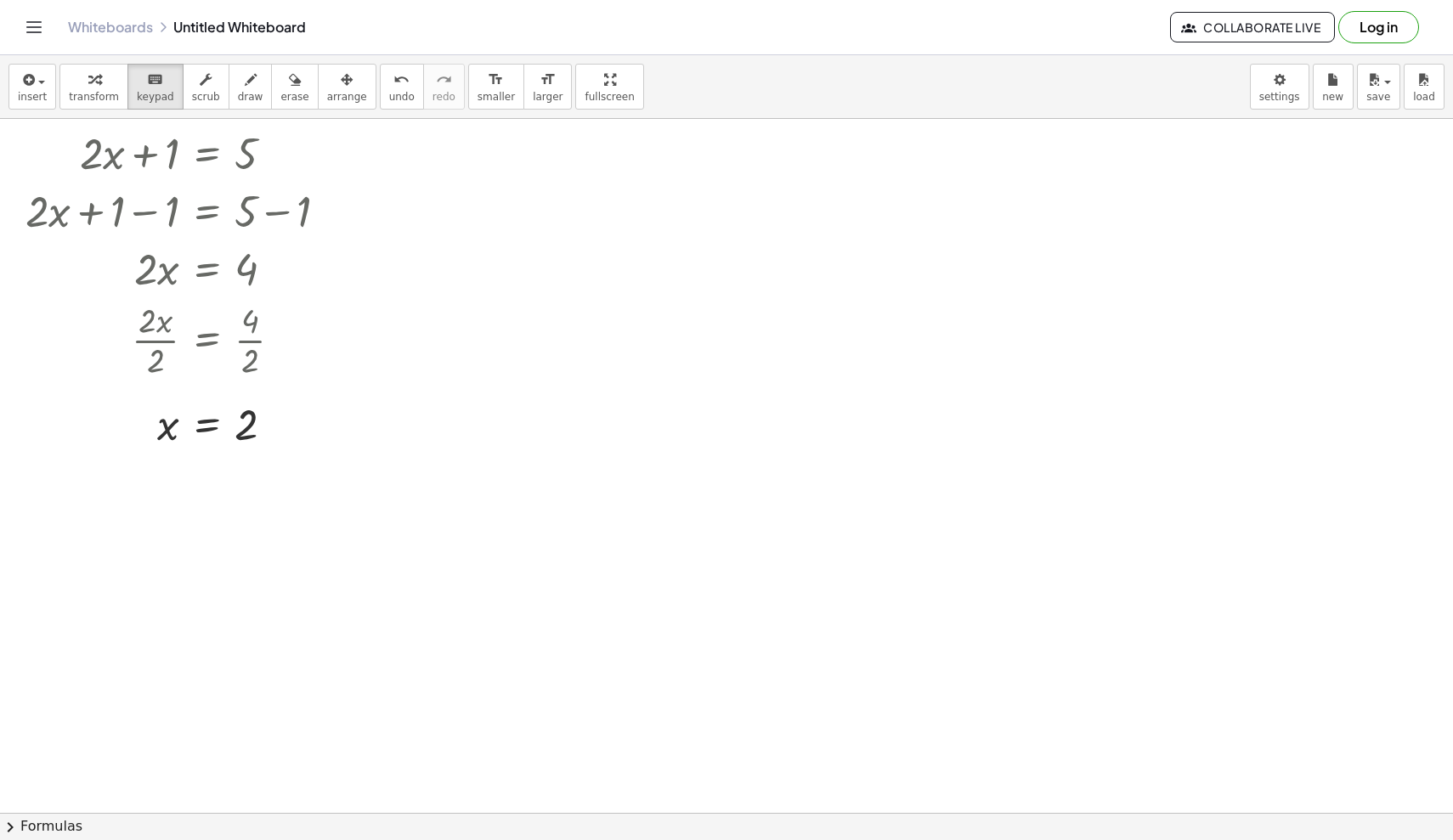
click at [672, 424] on div at bounding box center [726, 813] width 1453 height 1388
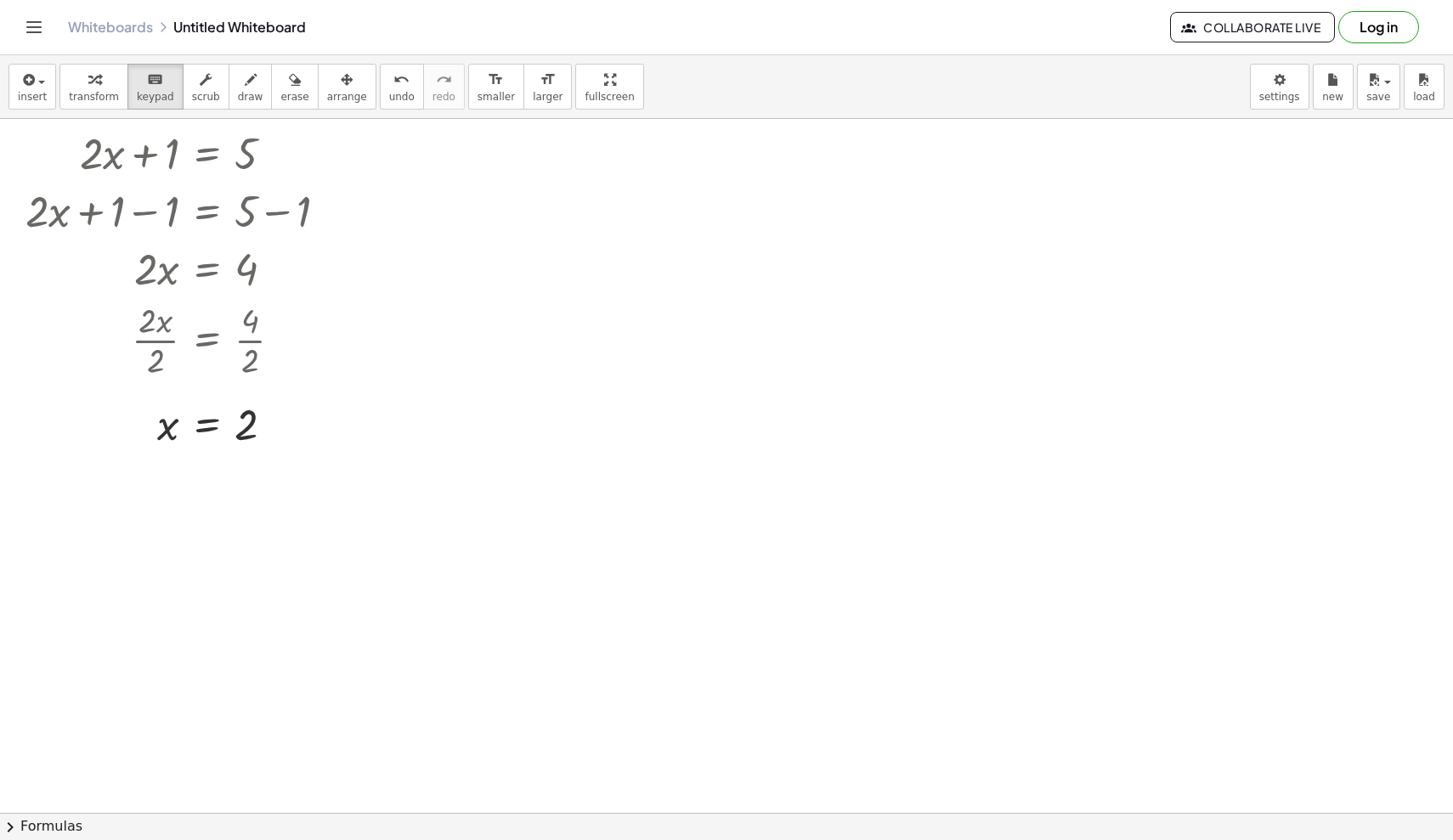
click at [672, 424] on div at bounding box center [726, 813] width 1453 height 1388
click at [101, 86] on div "button" at bounding box center [93, 78] width 51 height 21
click at [577, 359] on div at bounding box center [726, 813] width 1453 height 1388
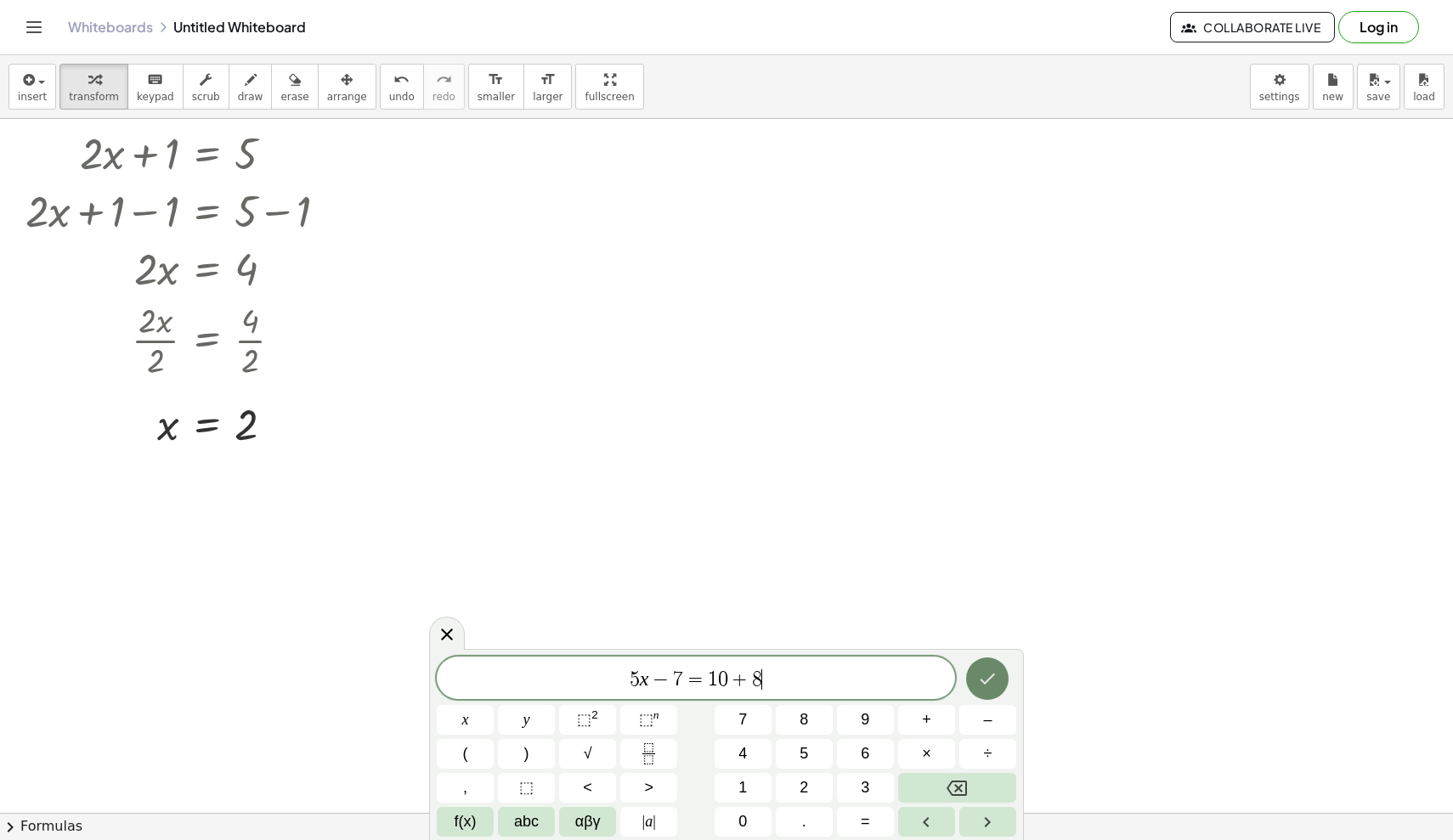
click at [897, 678] on icon "Done" at bounding box center [987, 678] width 21 height 21
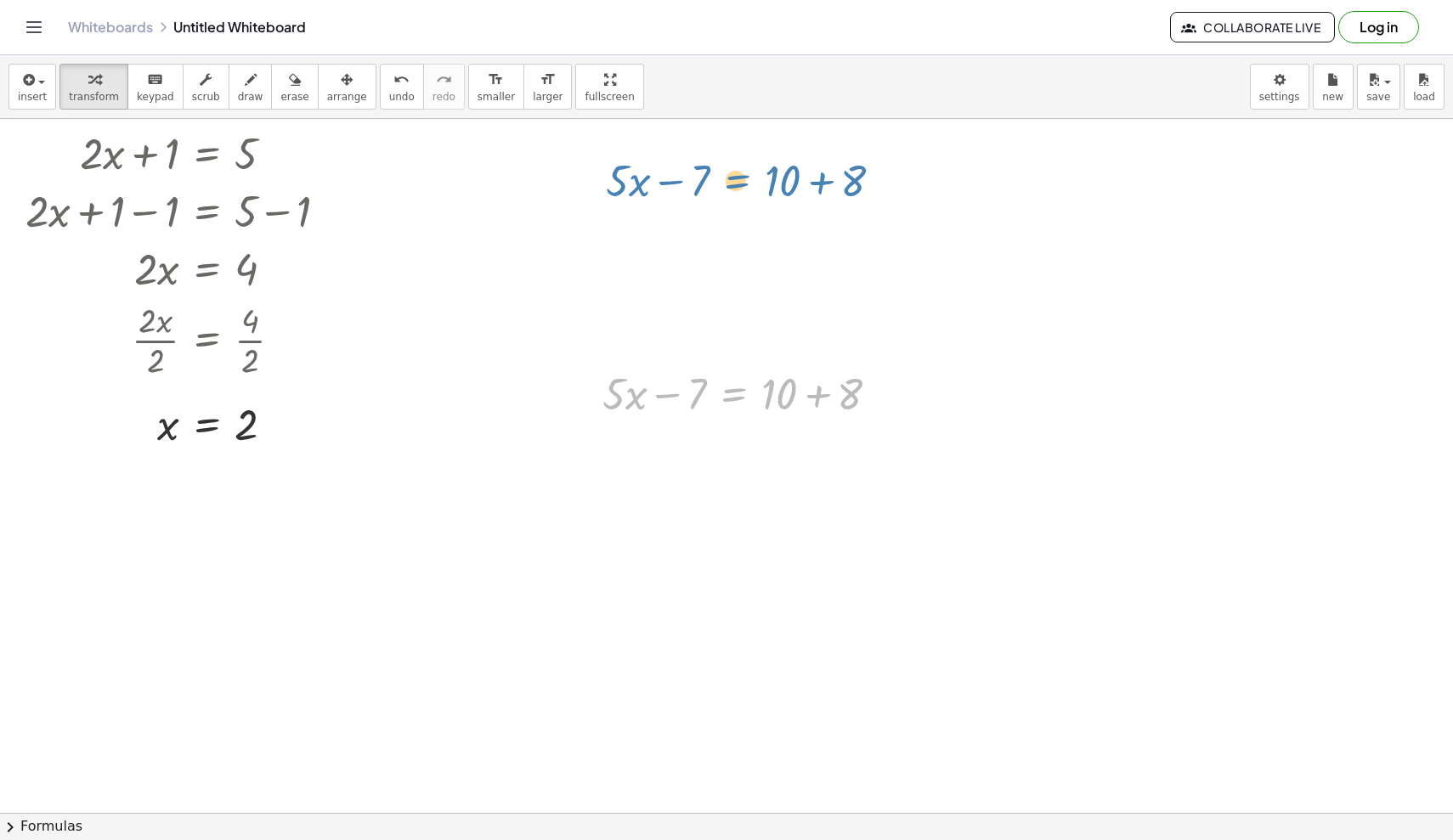
drag, startPoint x: 755, startPoint y: 408, endPoint x: 760, endPoint y: 193, distance: 215.1
click at [760, 193] on div "+ · 2 · x + 1 = 5 + · 2 · x + 1 − ⬚ = + 5 − ⬚ + · 2 · x + 1 − 1 = + 5 − 1 Go ba…" at bounding box center [726, 813] width 1453 height 1388
click at [731, 444] on icon at bounding box center [734, 437] width 18 height 18
click at [670, 440] on span "+" at bounding box center [666, 436] width 10 height 25
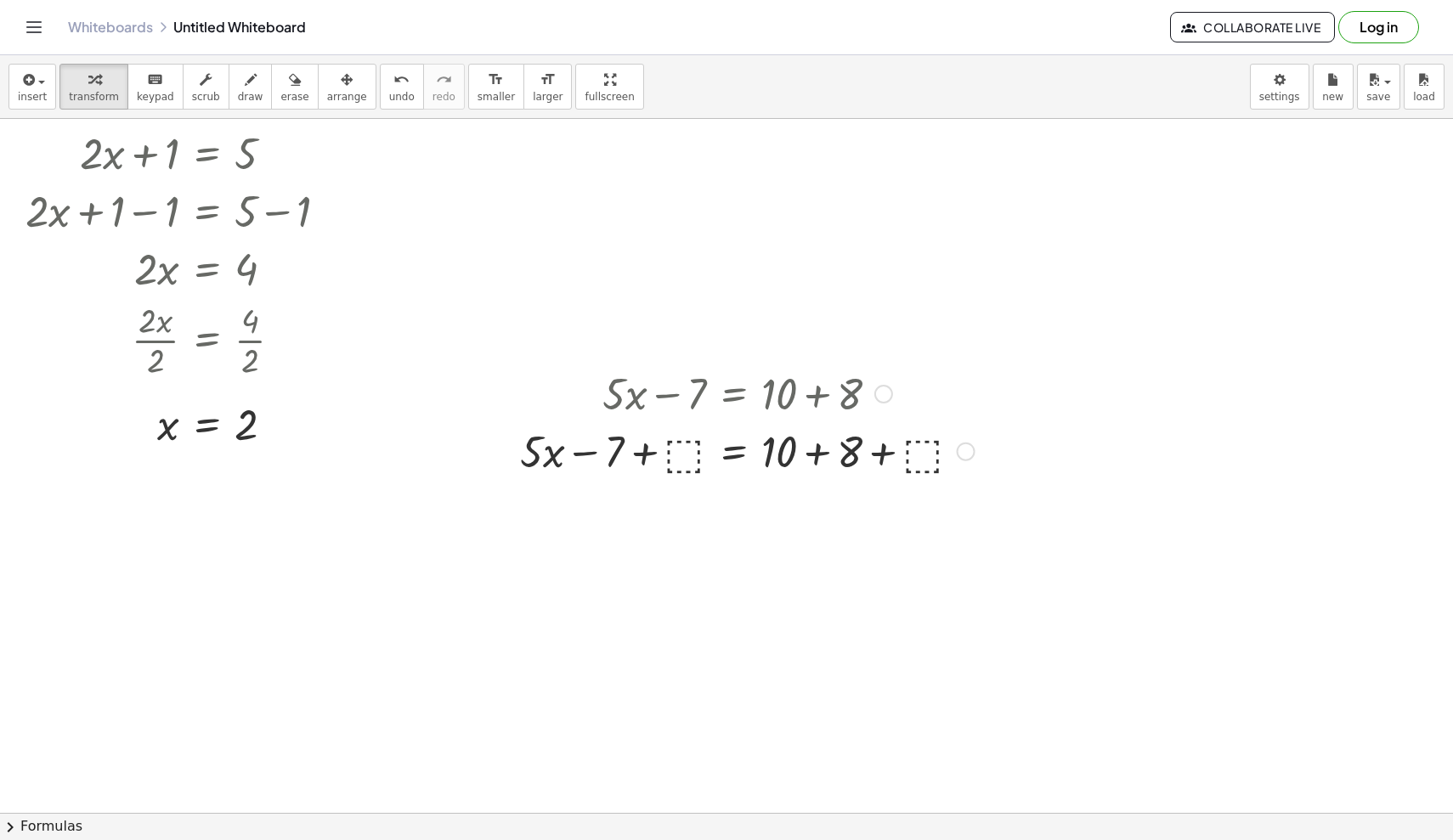
click at [674, 400] on div at bounding box center [747, 393] width 471 height 58
click at [677, 448] on div at bounding box center [747, 450] width 471 height 58
click at [874, 453] on div at bounding box center [747, 450] width 425 height 58
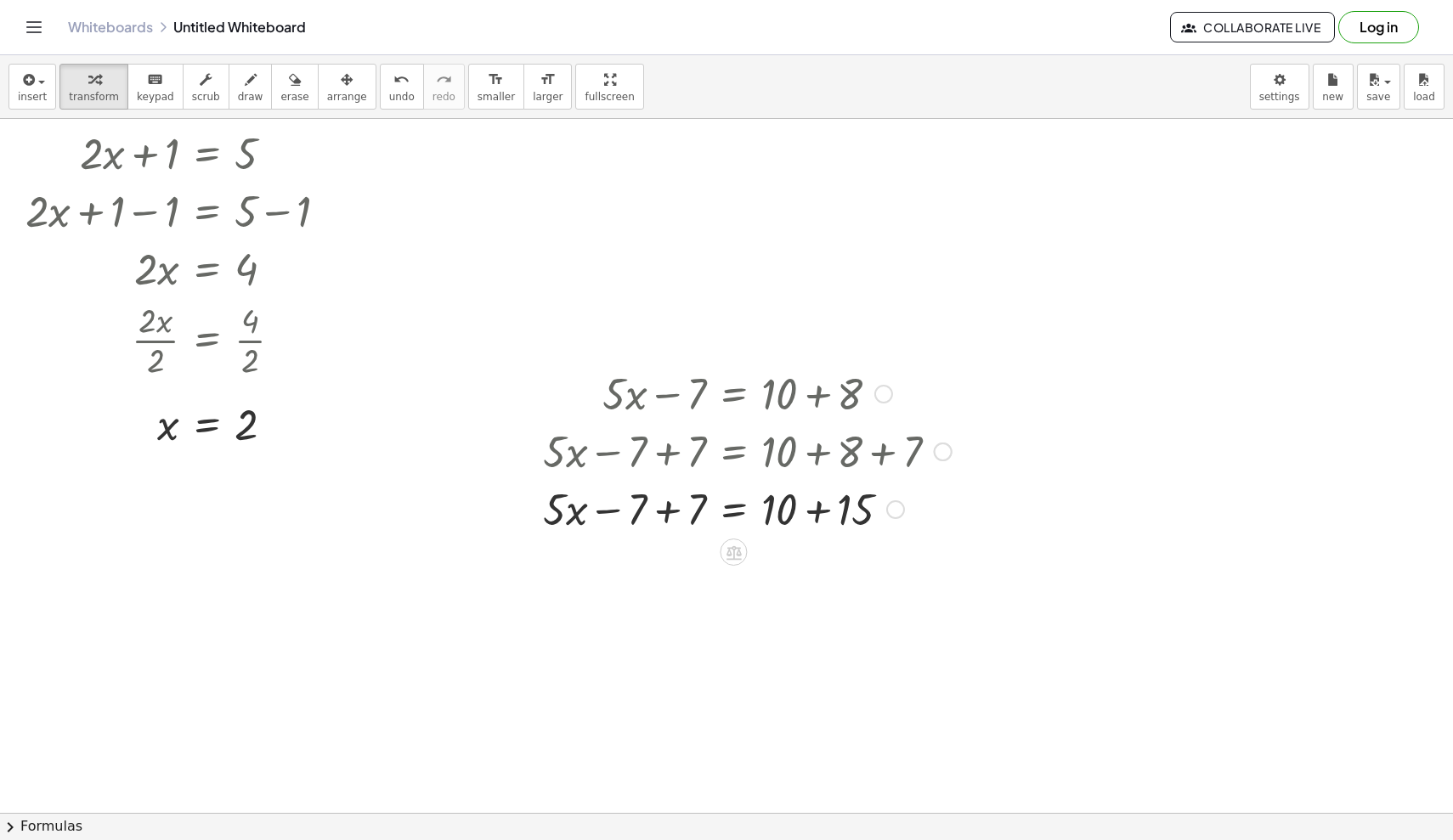
click at [664, 515] on div at bounding box center [747, 508] width 425 height 58
click at [817, 513] on div at bounding box center [747, 508] width 425 height 58
click at [736, 610] on icon at bounding box center [734, 610] width 18 height 18
click at [760, 612] on div "÷" at bounding box center [767, 609] width 27 height 27
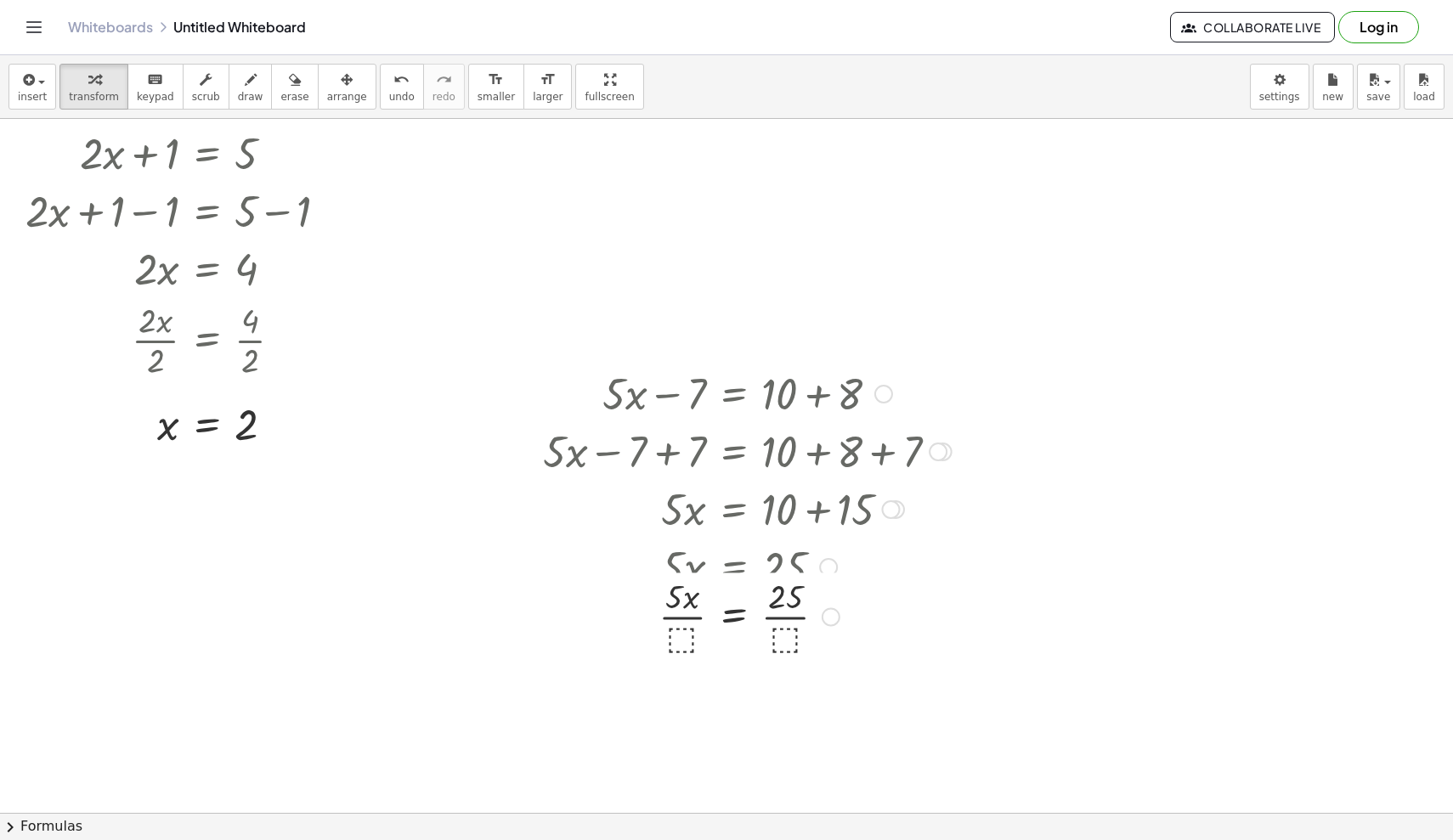
click at [733, 394] on div "+ · 5 · x − 7 = + 10 + 8 + · 5 · x − 7 + ⬚ = + 10 + 8 + ⬚ + · 5 · x − 7 + 7 = +…" at bounding box center [733, 394] width 0 height 0
click at [679, 668] on div at bounding box center [726, 813] width 1453 height 1388
click at [677, 658] on div at bounding box center [726, 813] width 1453 height 1388
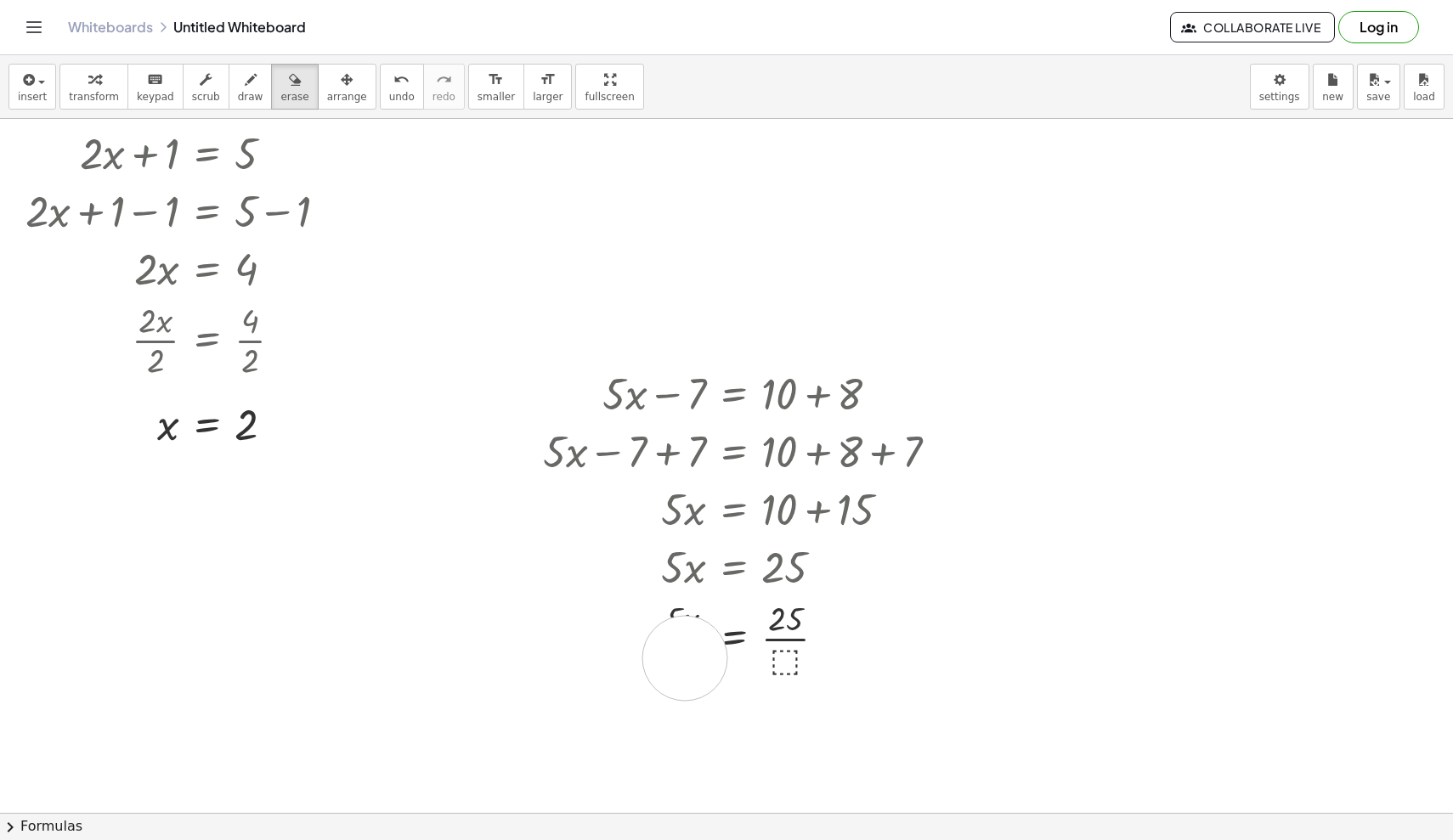
click at [684, 659] on div at bounding box center [726, 813] width 1453 height 1388
click at [875, 595] on div at bounding box center [726, 813] width 1453 height 1388
click at [765, 656] on div at bounding box center [726, 813] width 1453 height 1388
click at [92, 92] on span "transform" at bounding box center [93, 97] width 51 height 12
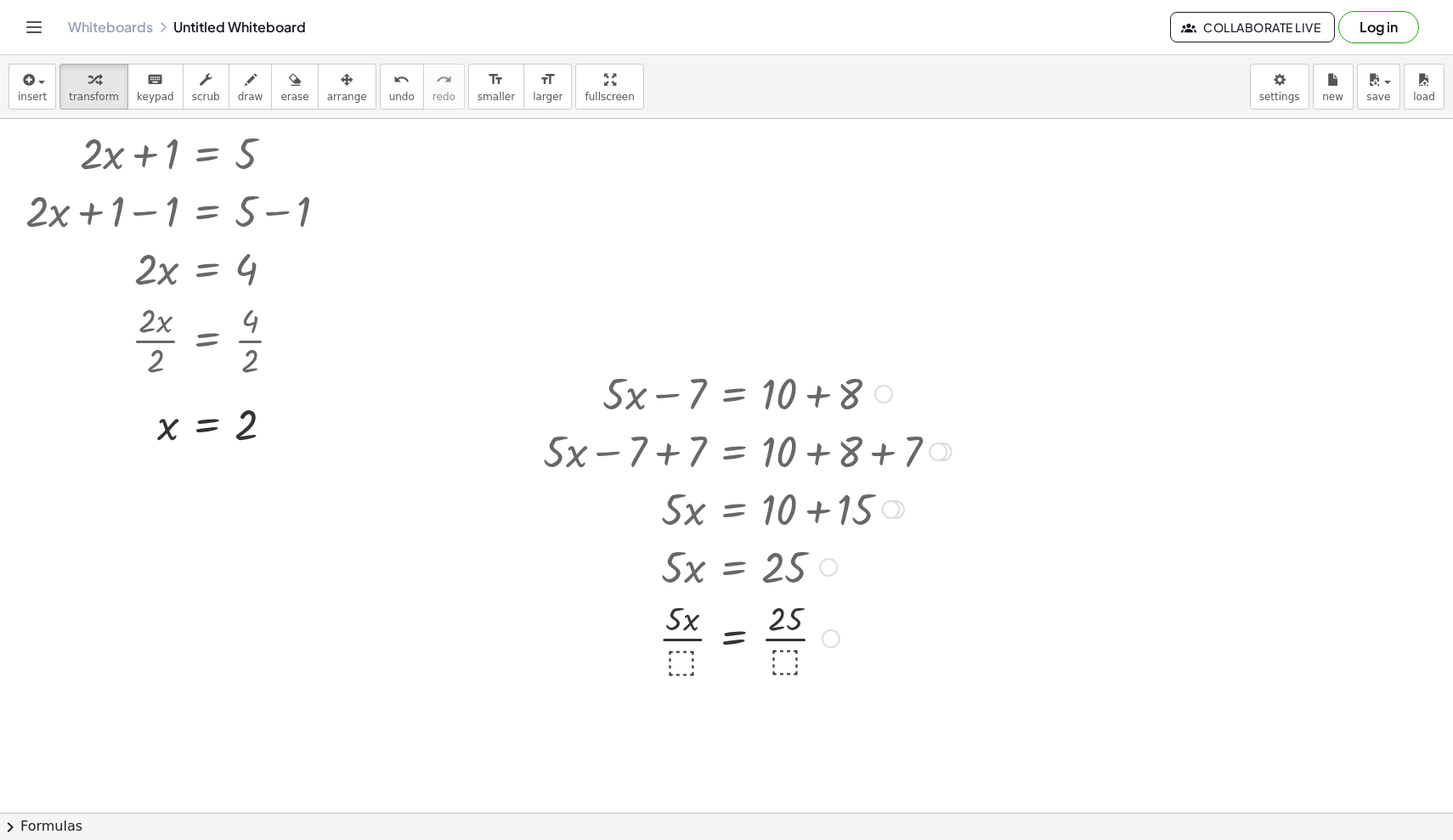
click at [680, 660] on div at bounding box center [747, 638] width 425 height 85
click at [788, 645] on div at bounding box center [747, 638] width 425 height 85
click at [676, 639] on div at bounding box center [747, 638] width 425 height 85
click at [327, 78] on div "button" at bounding box center [347, 78] width 40 height 21
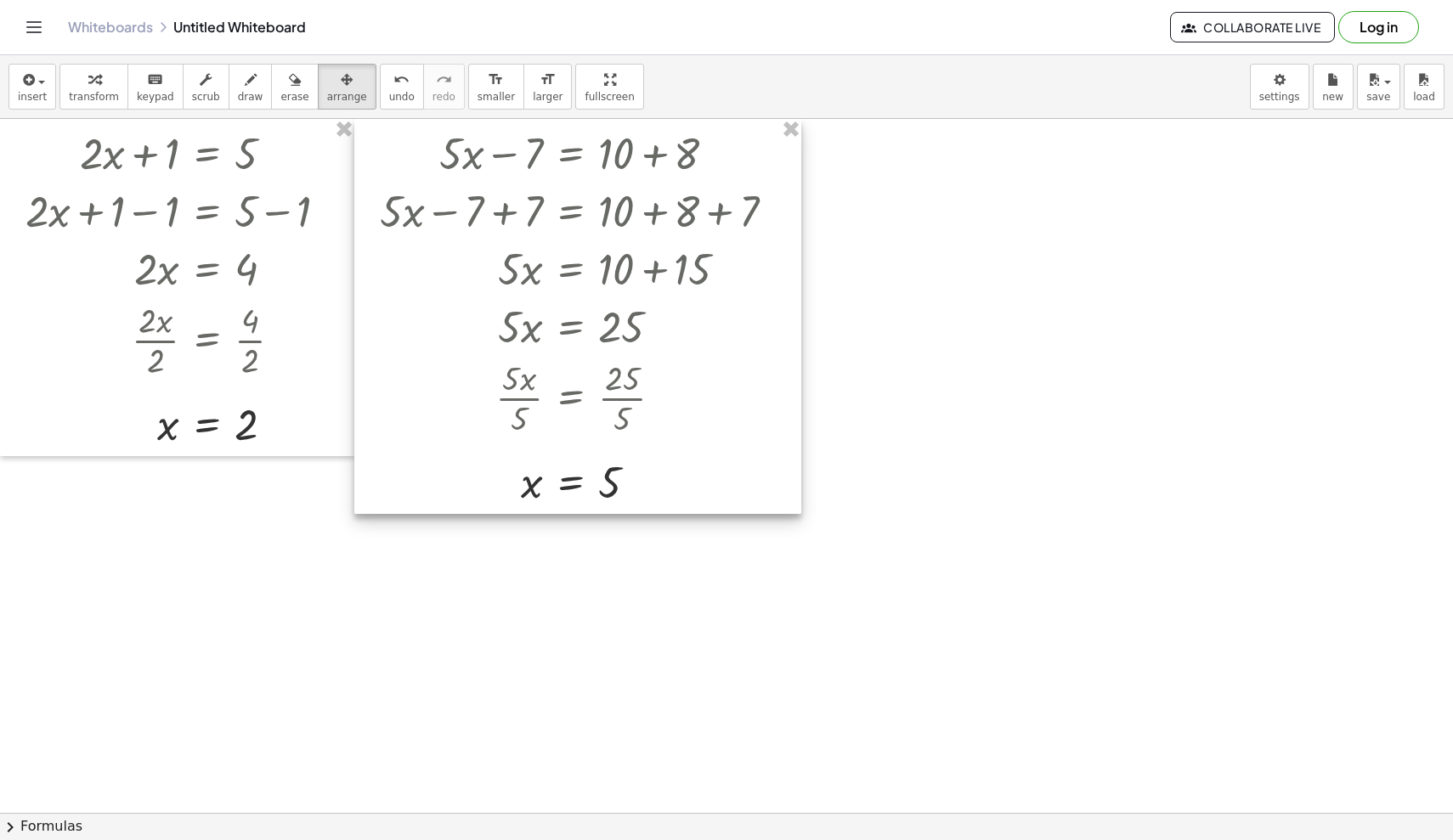
drag, startPoint x: 658, startPoint y: 431, endPoint x: 495, endPoint y: 175, distance: 303.5
click at [495, 175] on div at bounding box center [577, 316] width 447 height 395
click at [104, 83] on div "button" at bounding box center [93, 78] width 51 height 21
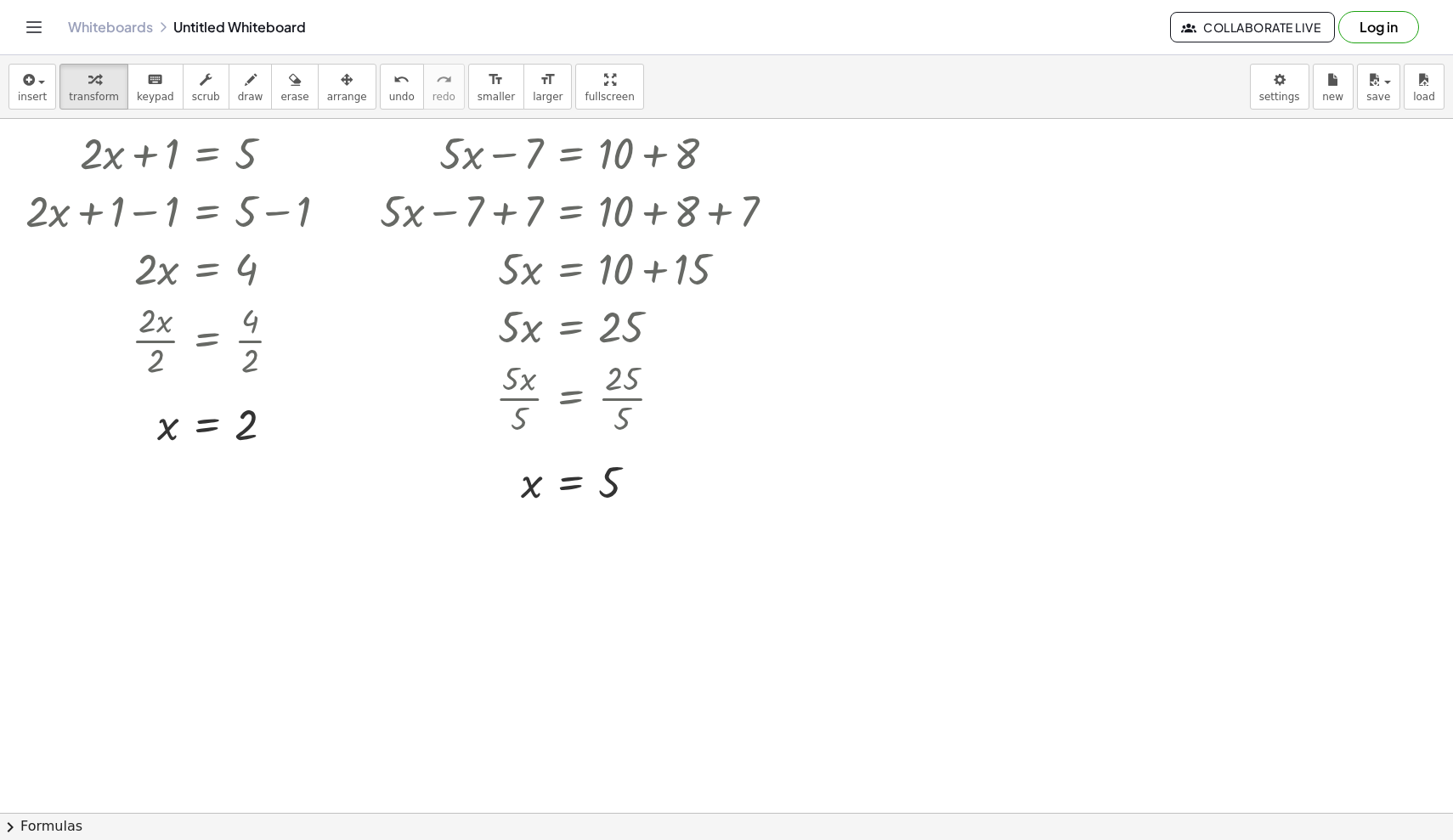
click at [897, 300] on div at bounding box center [726, 813] width 1453 height 1388
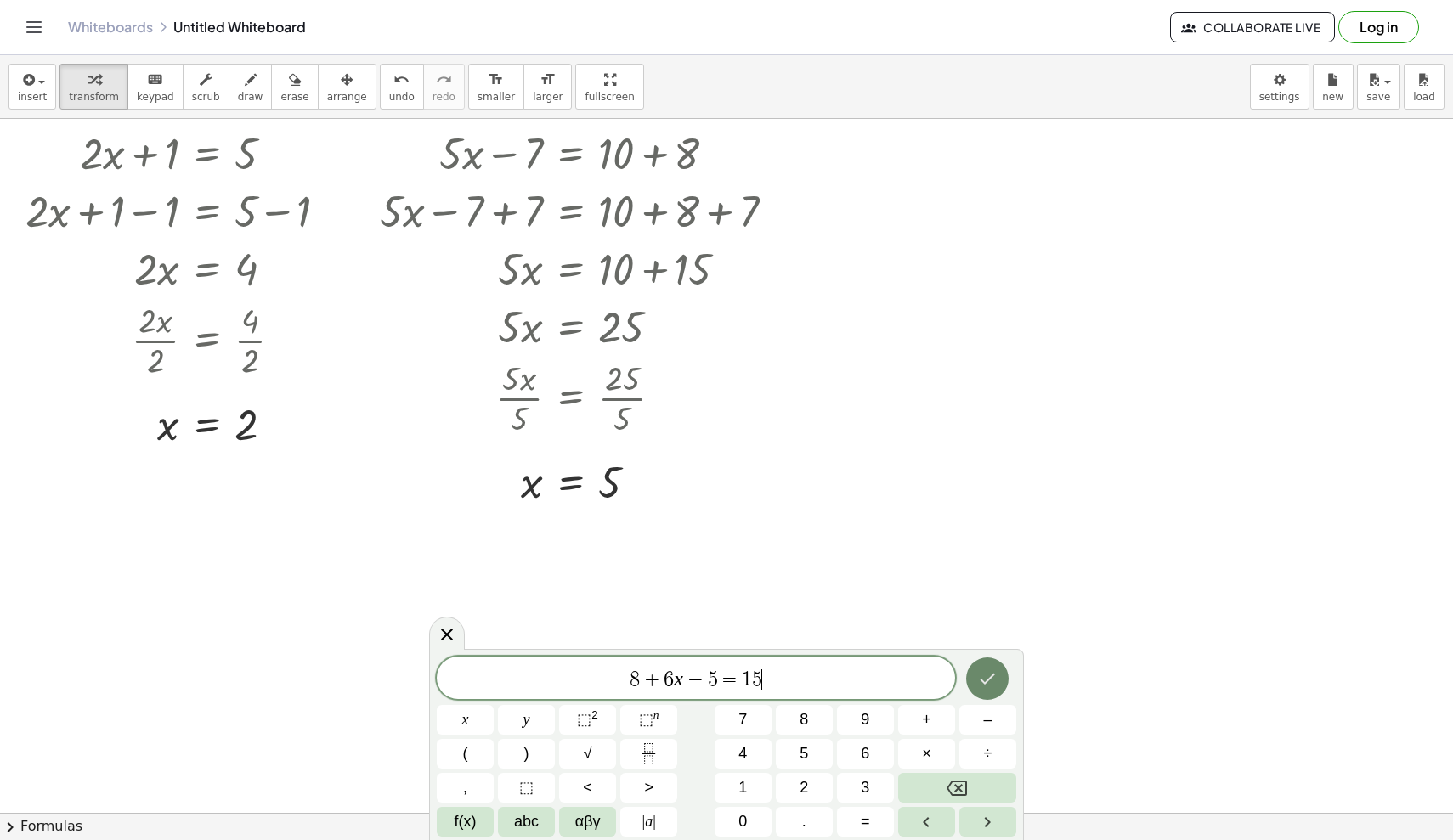
click at [897, 682] on icon "Done" at bounding box center [987, 678] width 21 height 21
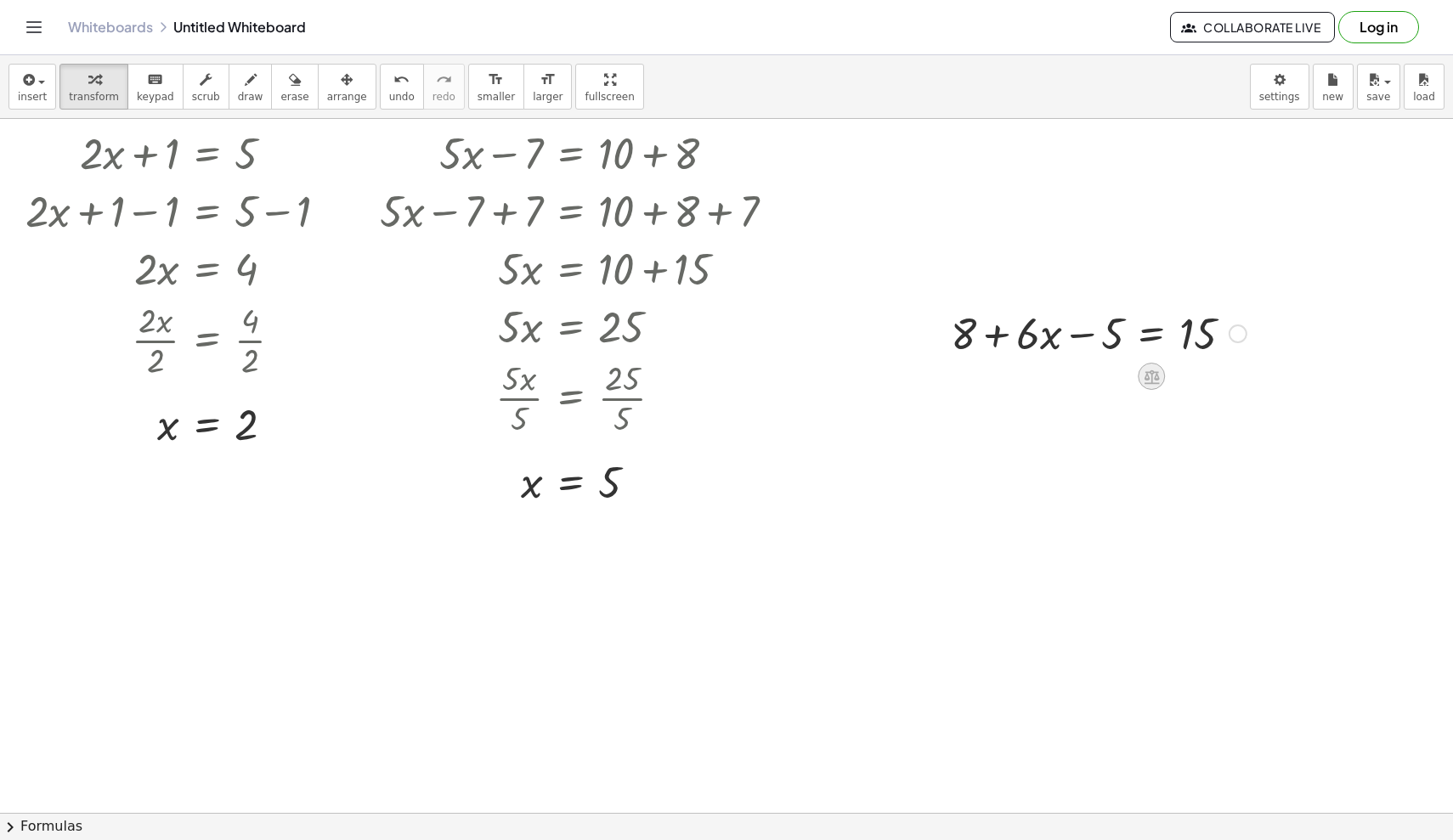
click at [897, 384] on icon at bounding box center [1151, 377] width 18 height 18
click at [897, 375] on div "+" at bounding box center [1082, 376] width 27 height 27
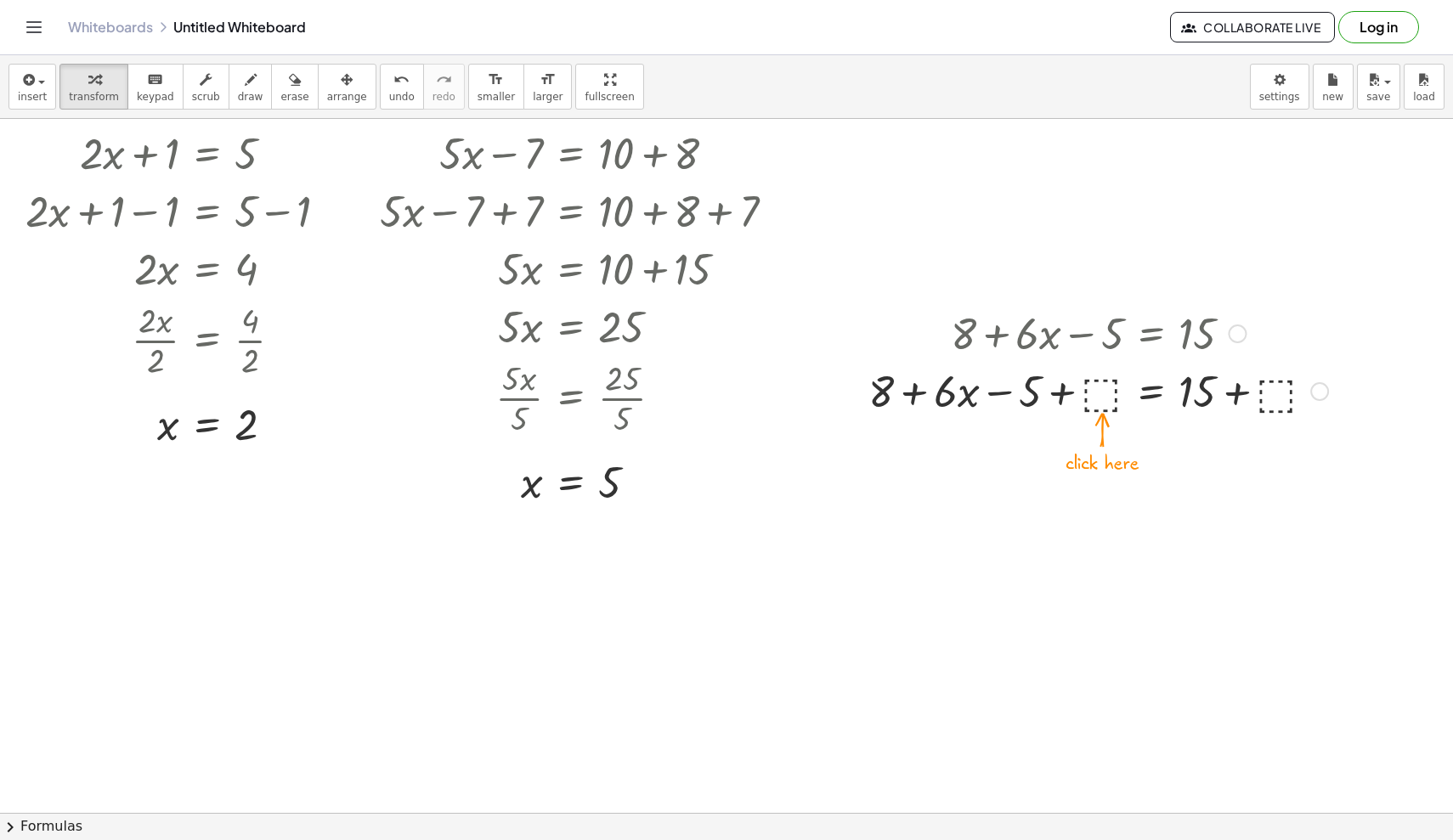
click at [897, 385] on div at bounding box center [1098, 390] width 477 height 58
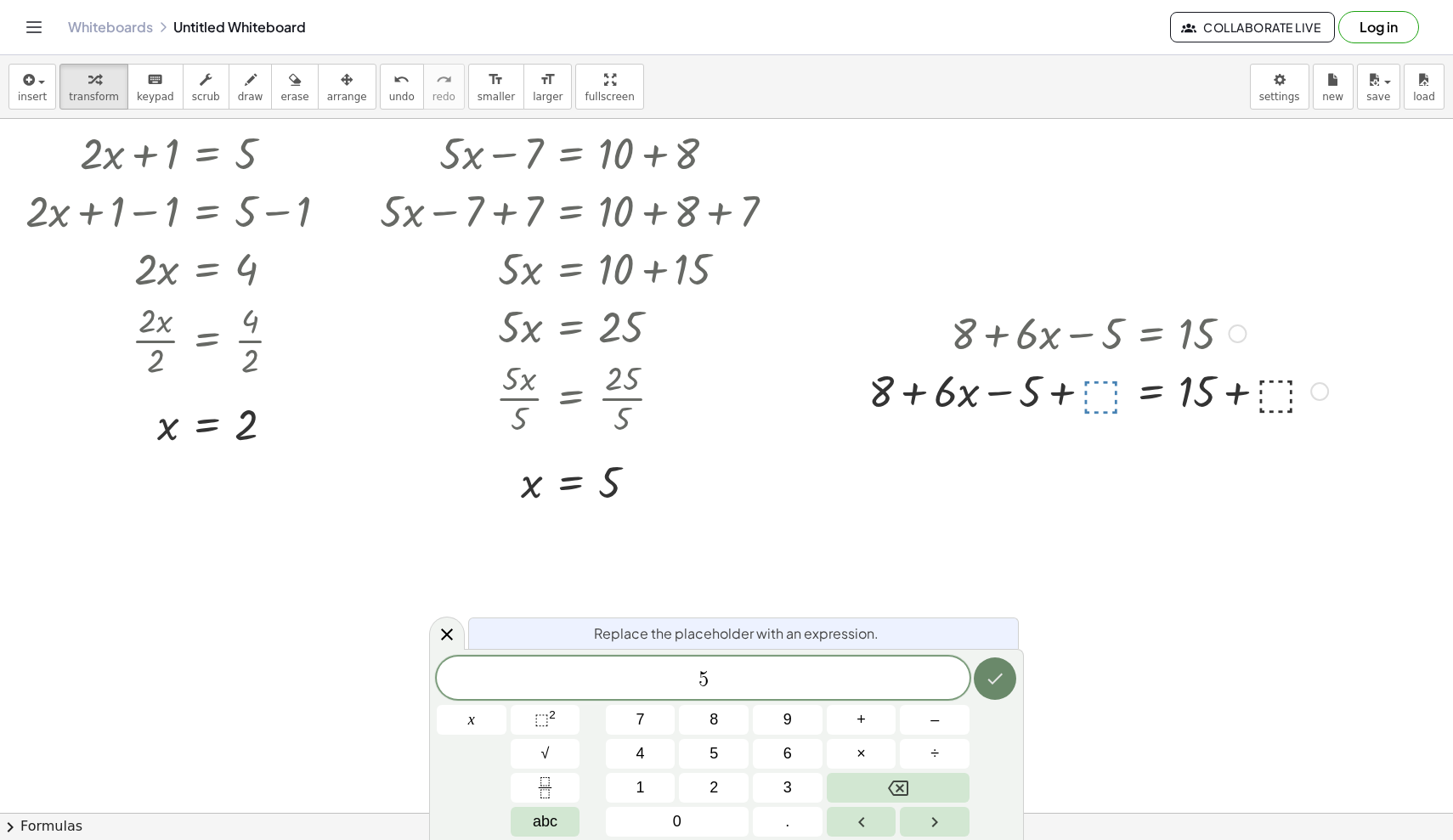
click at [897, 672] on icon "Done" at bounding box center [995, 678] width 21 height 21
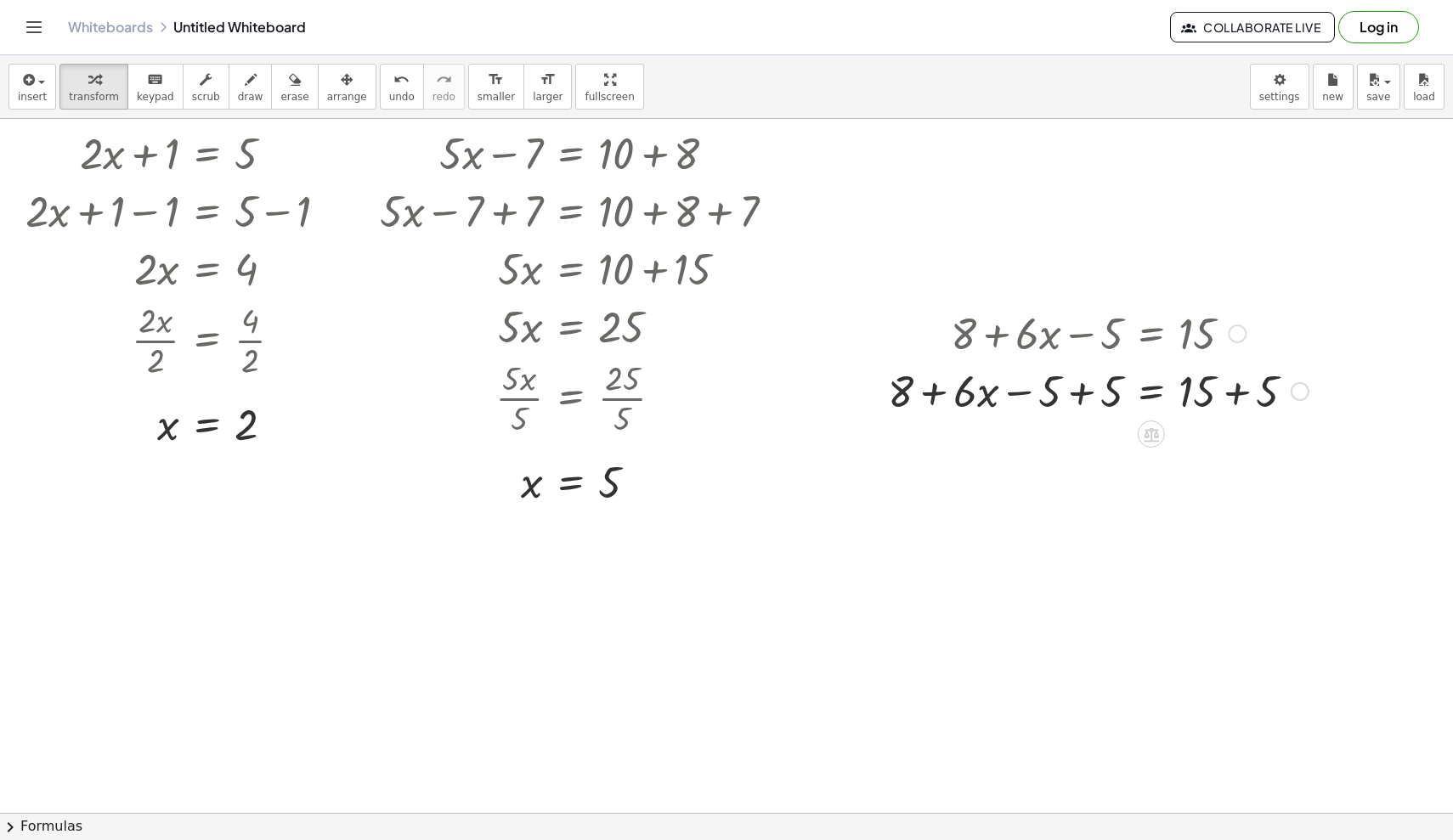
click at [897, 397] on div at bounding box center [1098, 390] width 437 height 58
click at [897, 453] on div at bounding box center [1098, 447] width 437 height 58
click at [897, 499] on icon at bounding box center [1150, 492] width 15 height 15
click at [897, 495] on span "−" at bounding box center [1117, 492] width 10 height 25
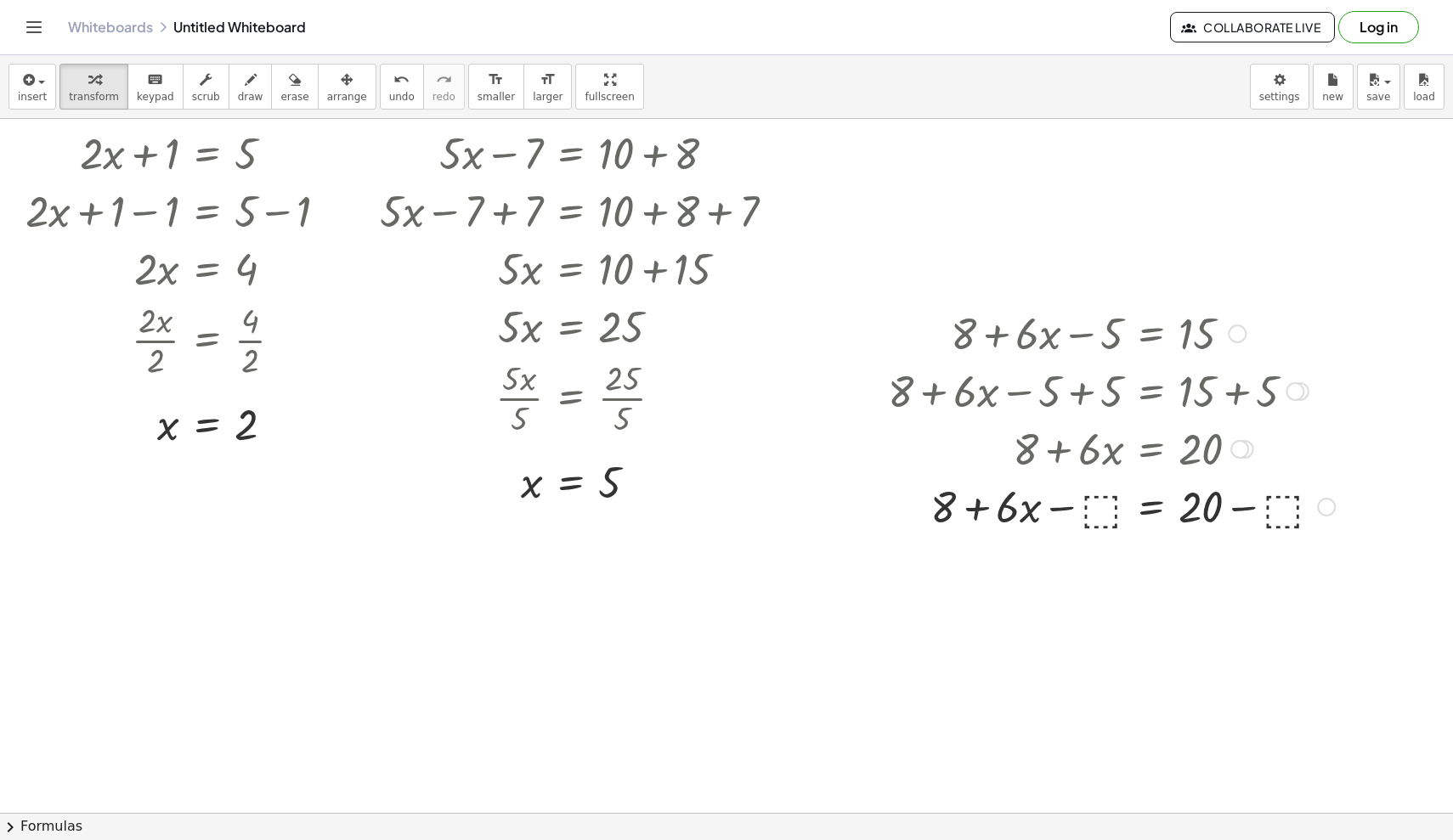
click at [897, 509] on div at bounding box center [1112, 506] width 464 height 58
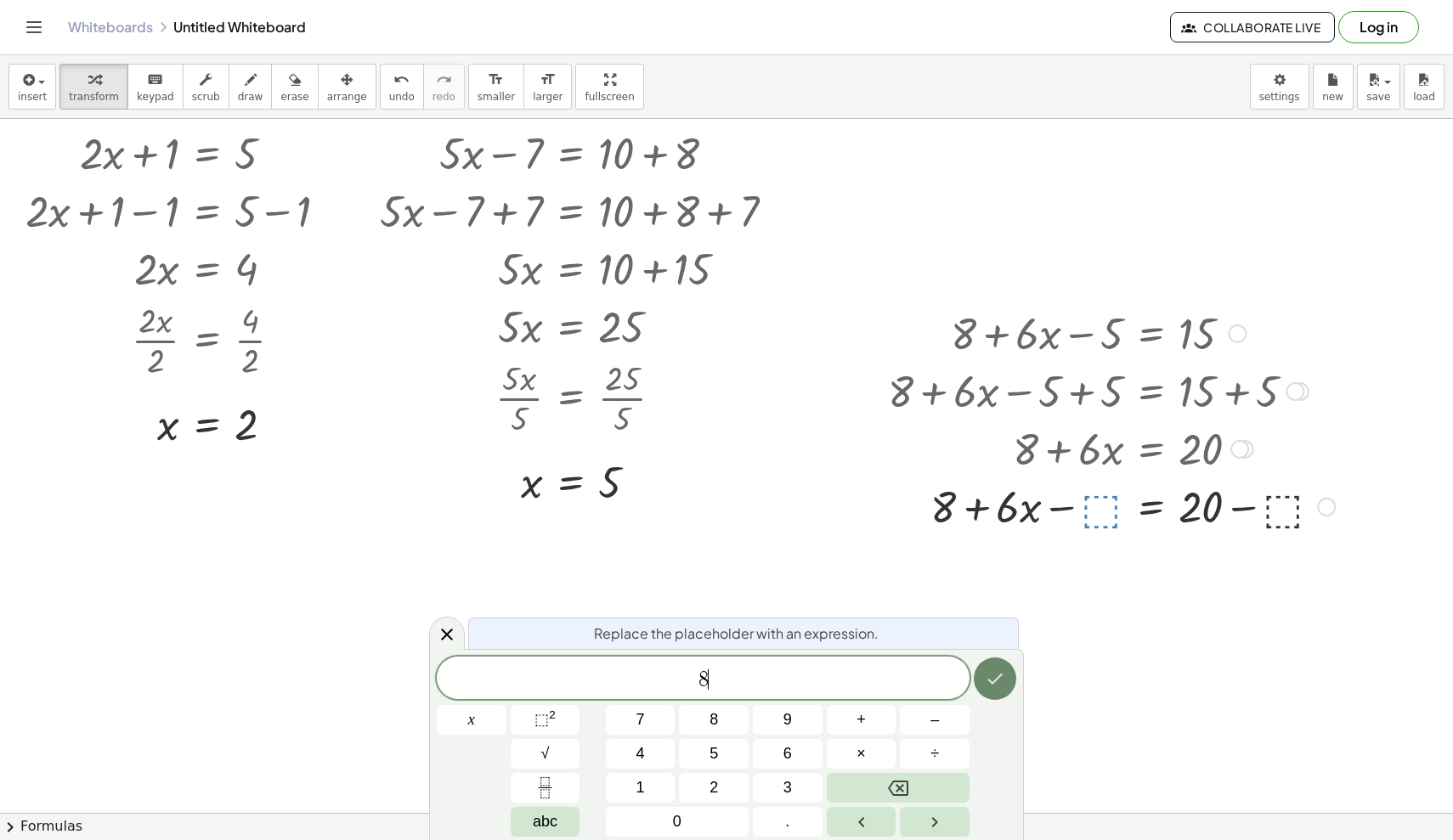
click at [897, 682] on icon "Done" at bounding box center [995, 678] width 21 height 21
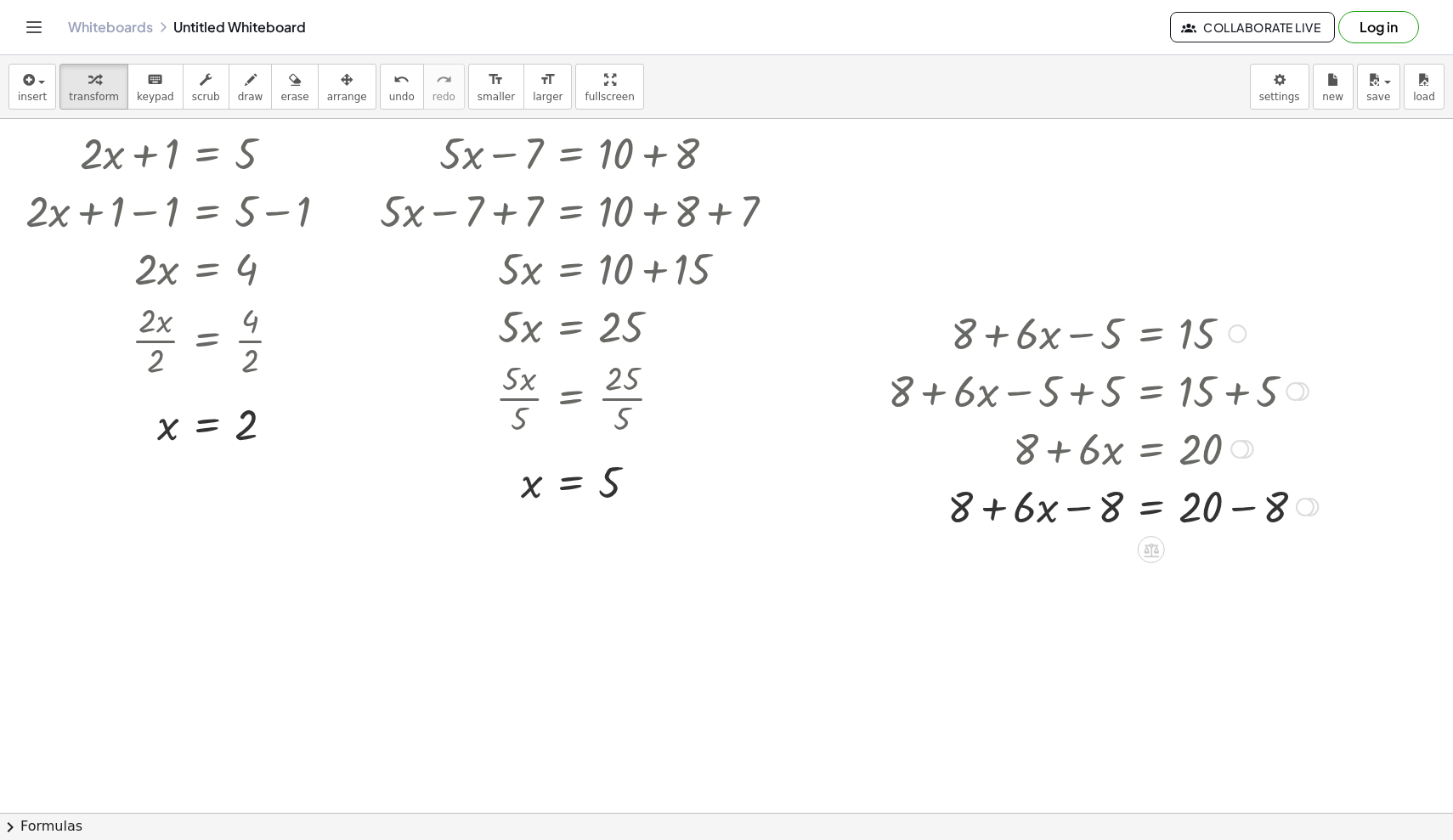
click at [897, 514] on div at bounding box center [1103, 506] width 447 height 58
drag, startPoint x: 1105, startPoint y: 510, endPoint x: 999, endPoint y: 512, distance: 106.0
click at [897, 512] on div at bounding box center [1103, 506] width 447 height 58
click at [897, 568] on div at bounding box center [1103, 563] width 447 height 58
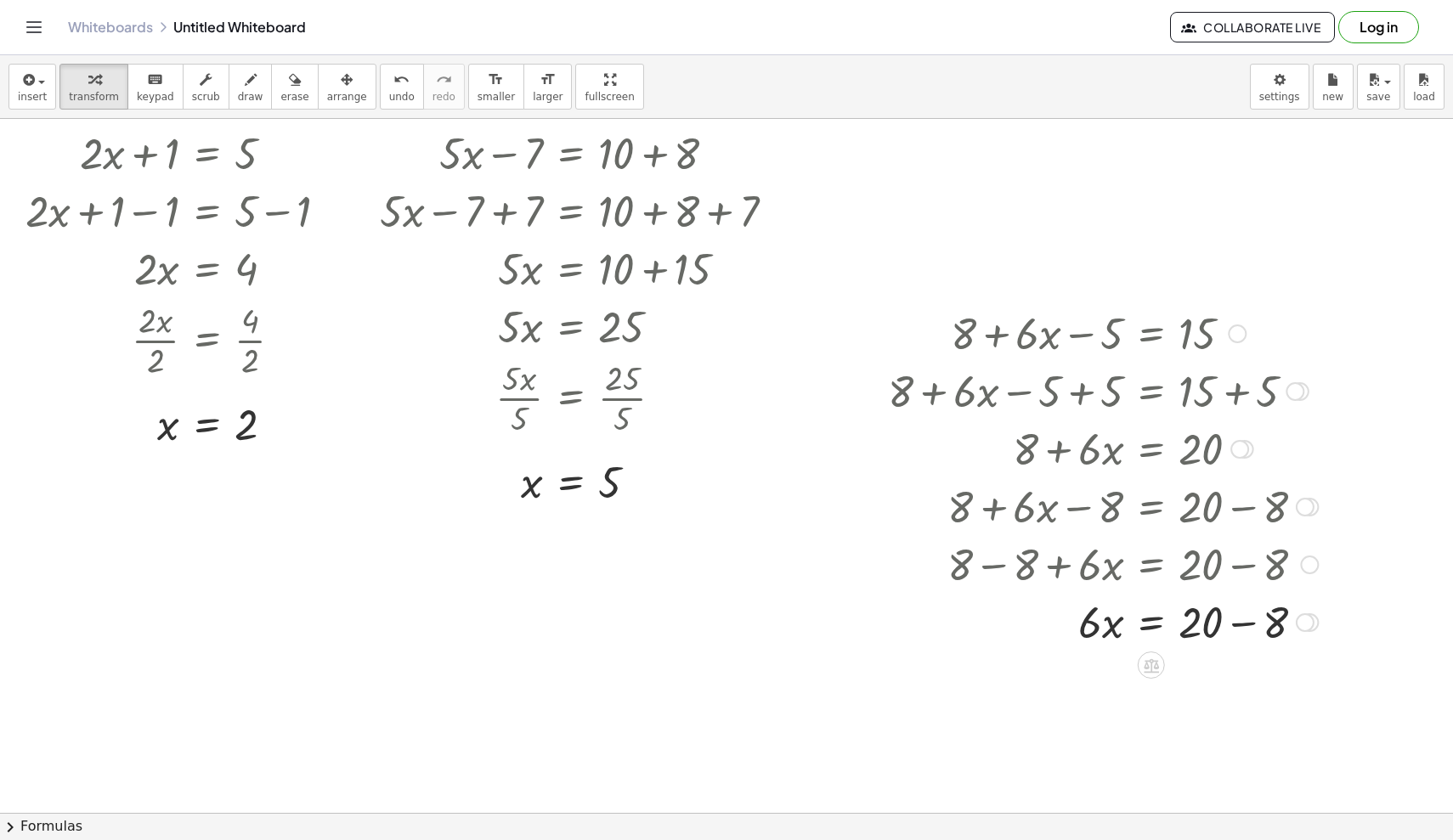
click at [897, 630] on div at bounding box center [1103, 621] width 447 height 58
click at [897, 682] on icon at bounding box center [1150, 723] width 18 height 18
click at [897, 682] on span "÷" at bounding box center [1184, 723] width 9 height 25
click at [897, 682] on div at bounding box center [1103, 751] width 447 height 85
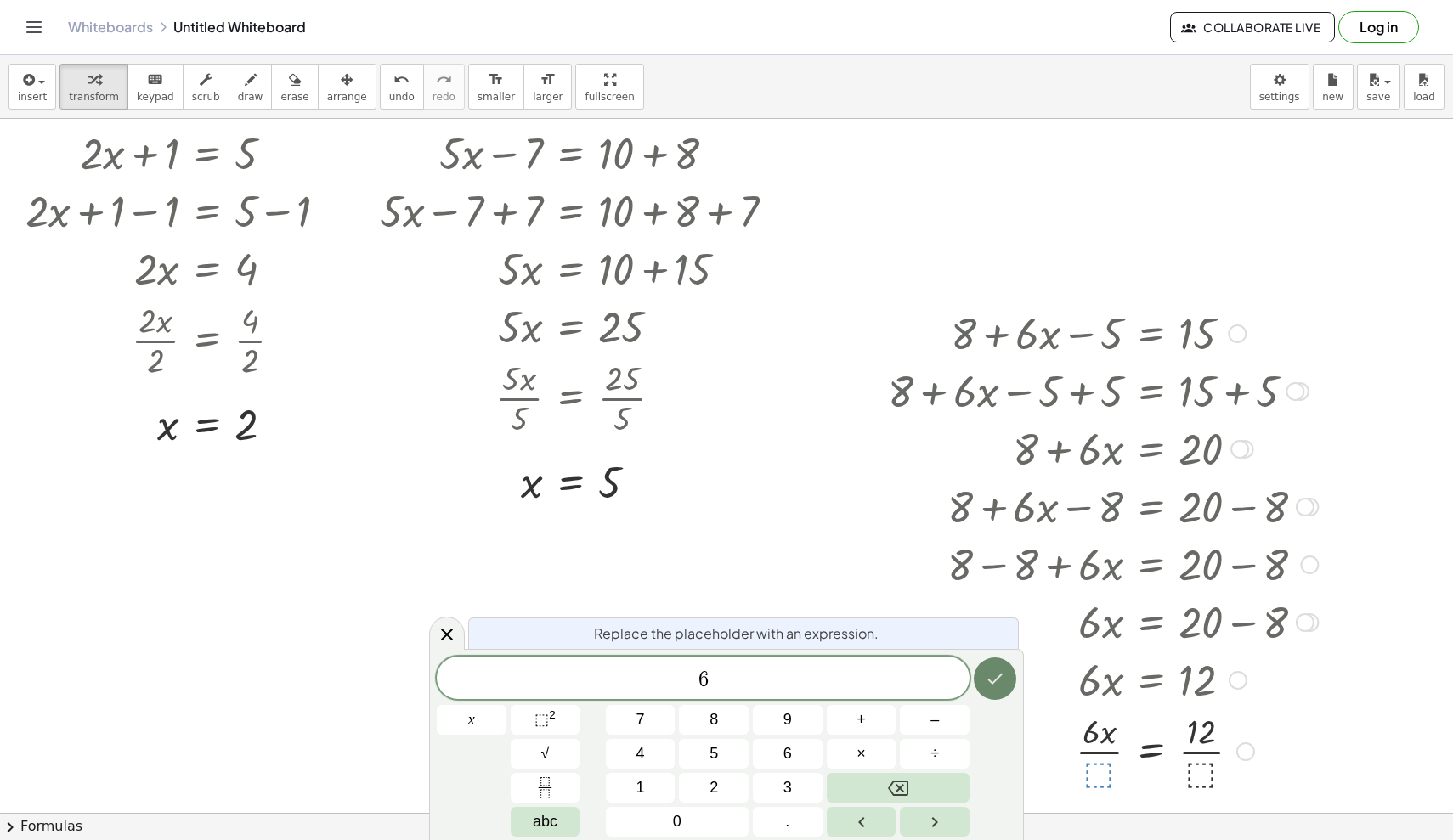
click at [897, 682] on icon "Done" at bounding box center [995, 678] width 21 height 21
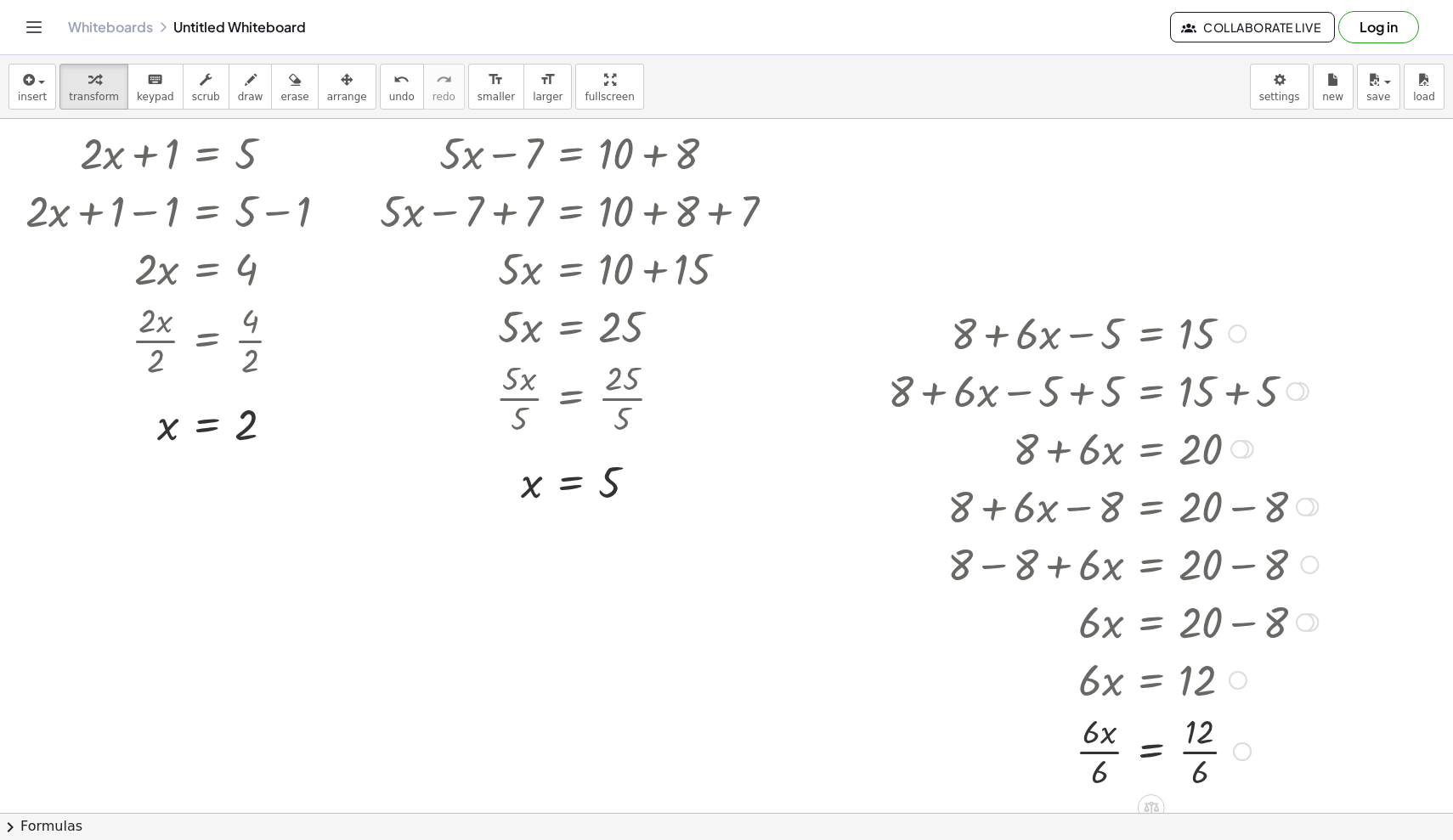
scroll to position [50, 0]
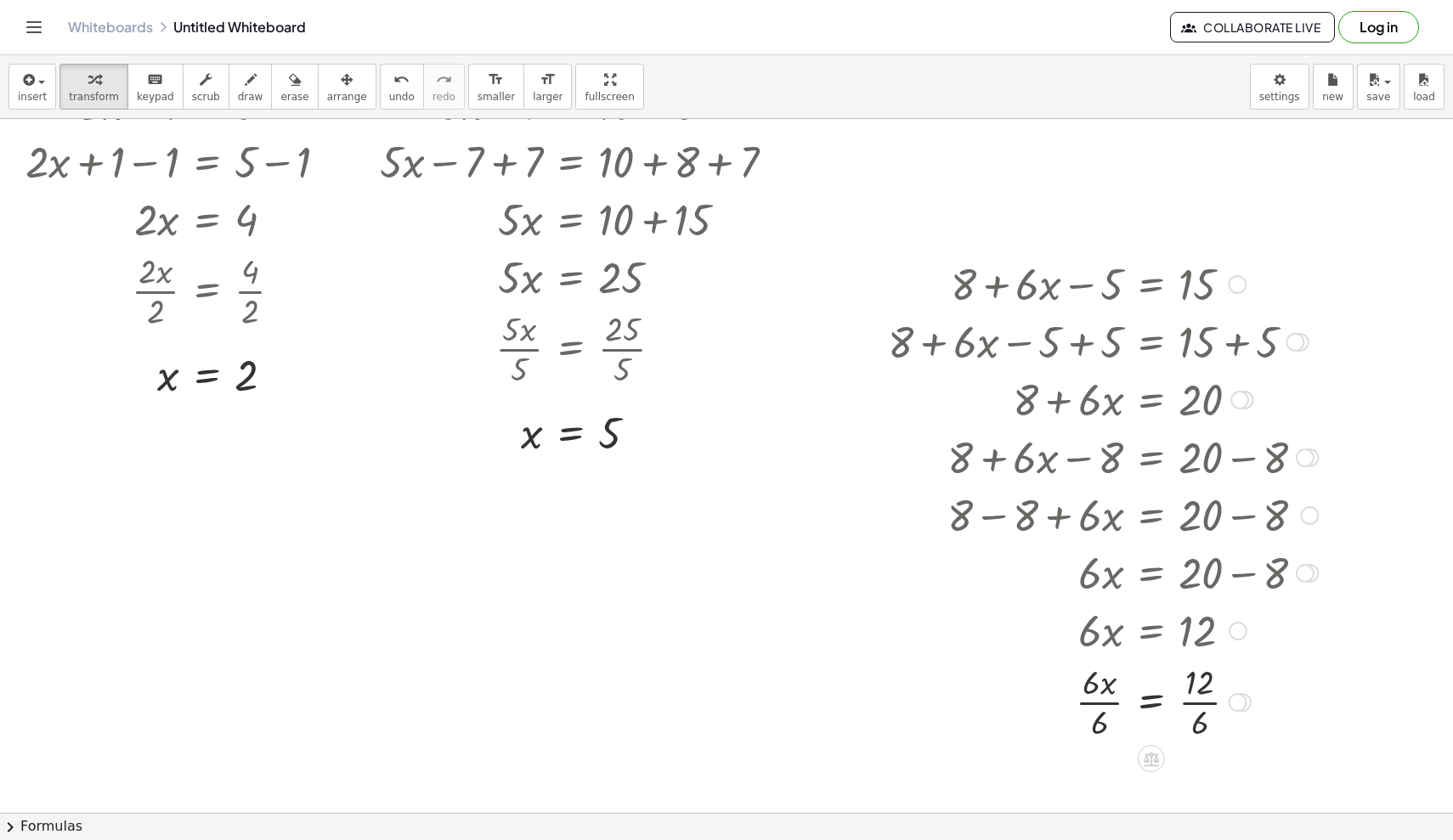
click at [897, 682] on div at bounding box center [1103, 701] width 447 height 85
click at [327, 80] on div "button" at bounding box center [347, 78] width 40 height 21
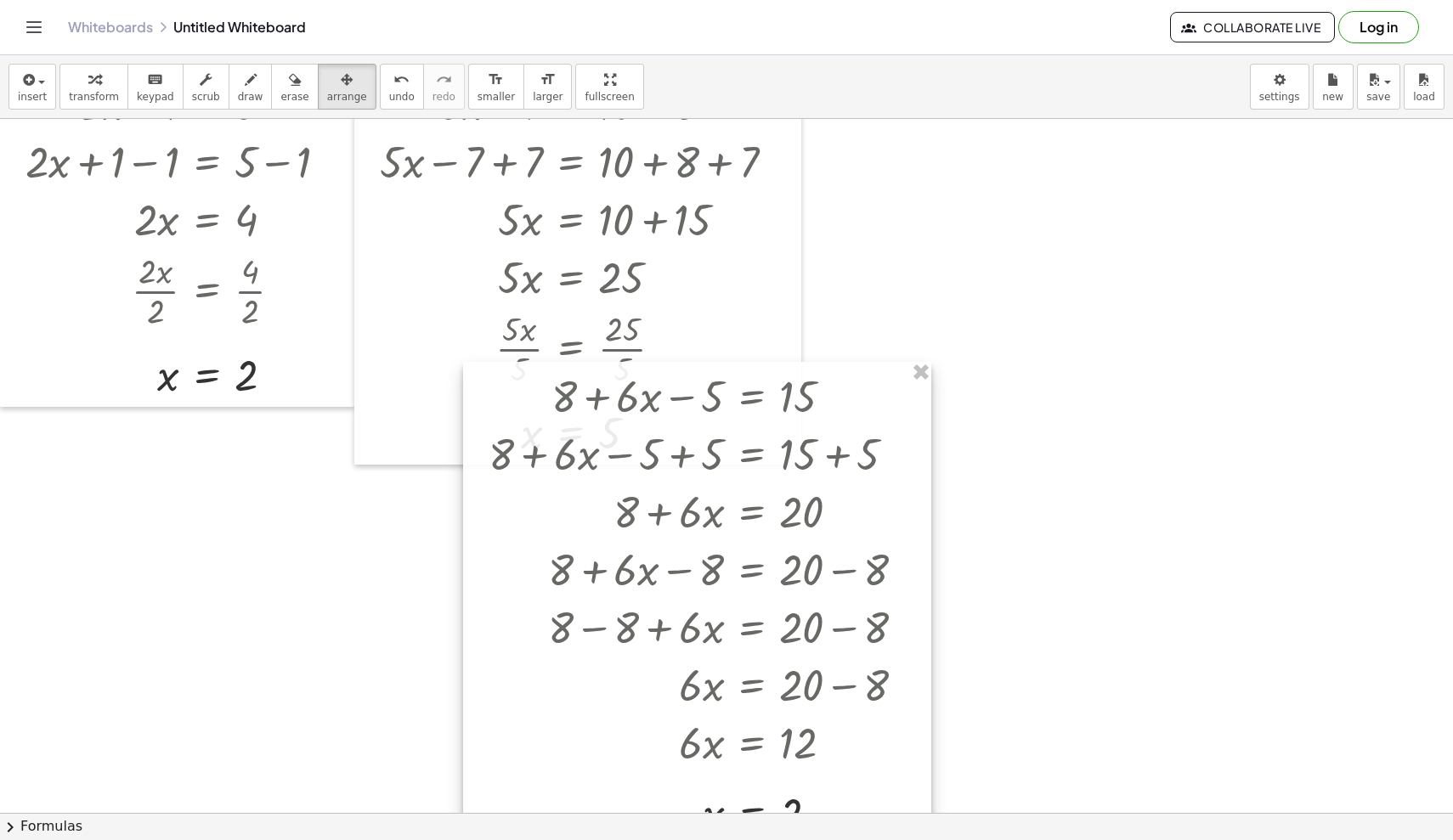
drag, startPoint x: 948, startPoint y: 286, endPoint x: 549, endPoint y: 398, distance: 414.4
click at [548, 398] on div at bounding box center [697, 603] width 468 height 483
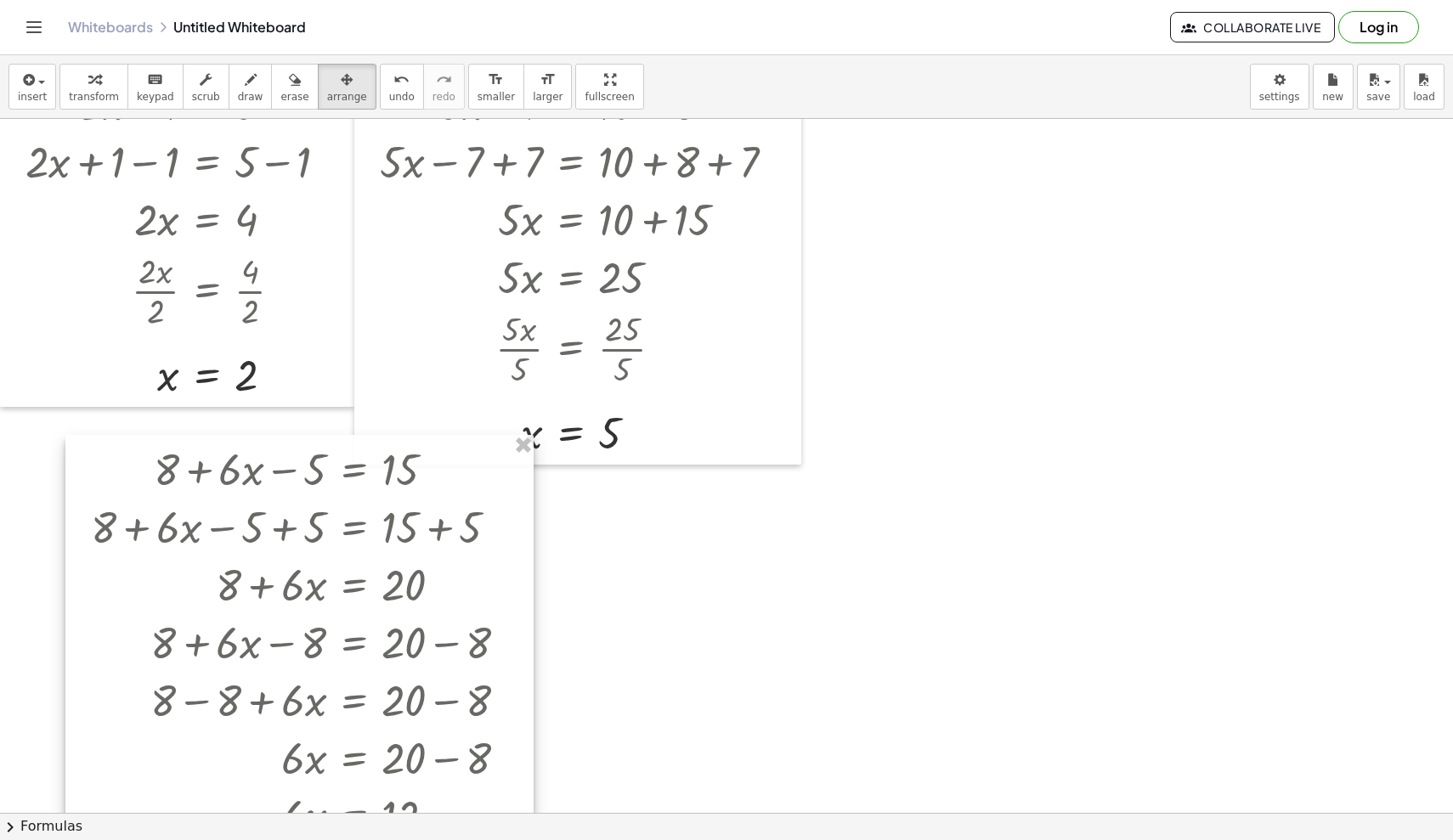
drag, startPoint x: 520, startPoint y: 407, endPoint x: 121, endPoint y: 480, distance: 405.6
click at [121, 480] on div at bounding box center [300, 676] width 468 height 483
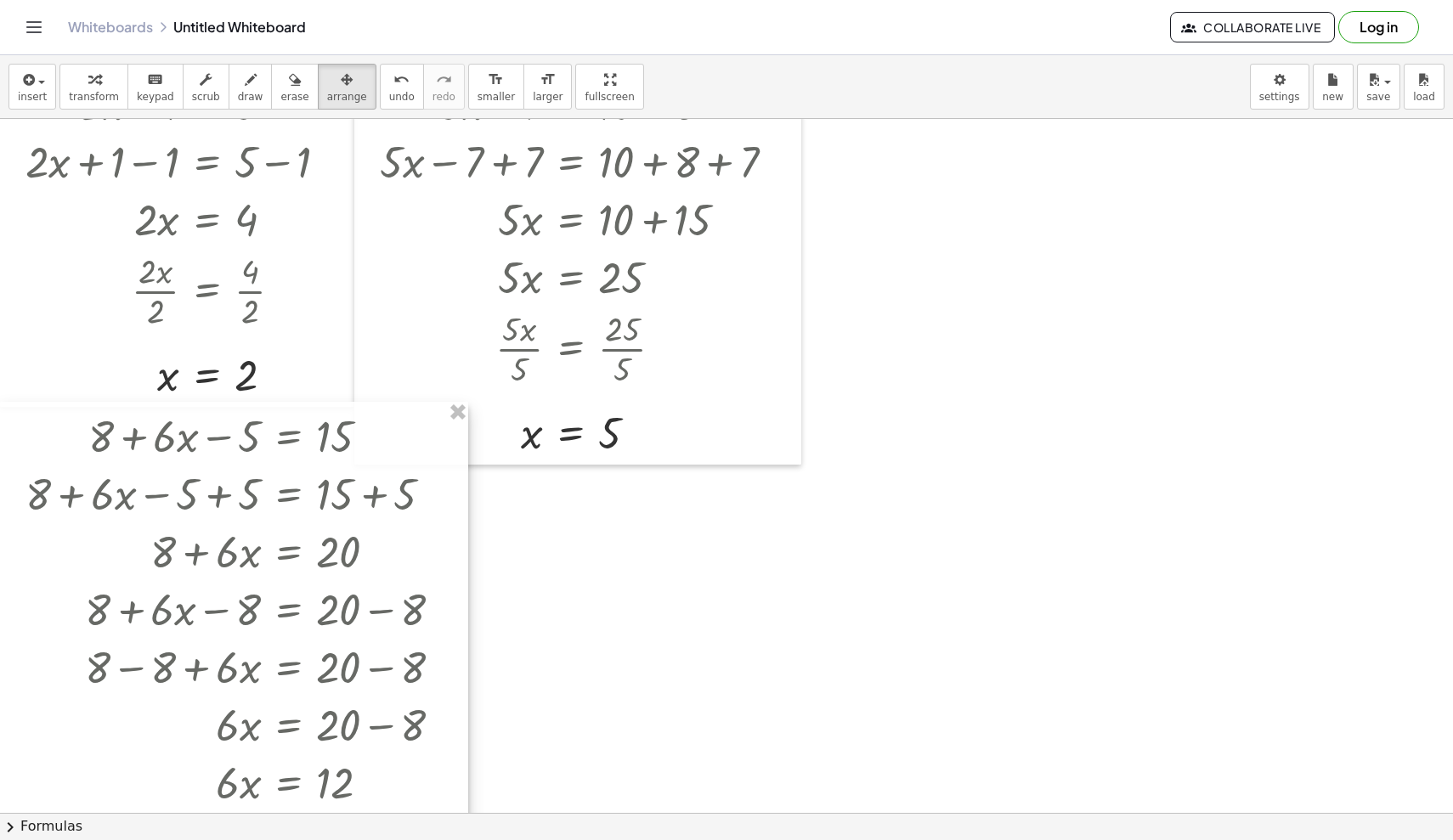
drag, startPoint x: 145, startPoint y: 480, endPoint x: 39, endPoint y: 447, distance: 111.0
click at [39, 447] on div at bounding box center [234, 643] width 468 height 483
click at [83, 94] on span "transform" at bounding box center [93, 97] width 51 height 12
click at [897, 508] on div at bounding box center [726, 764] width 1453 height 1388
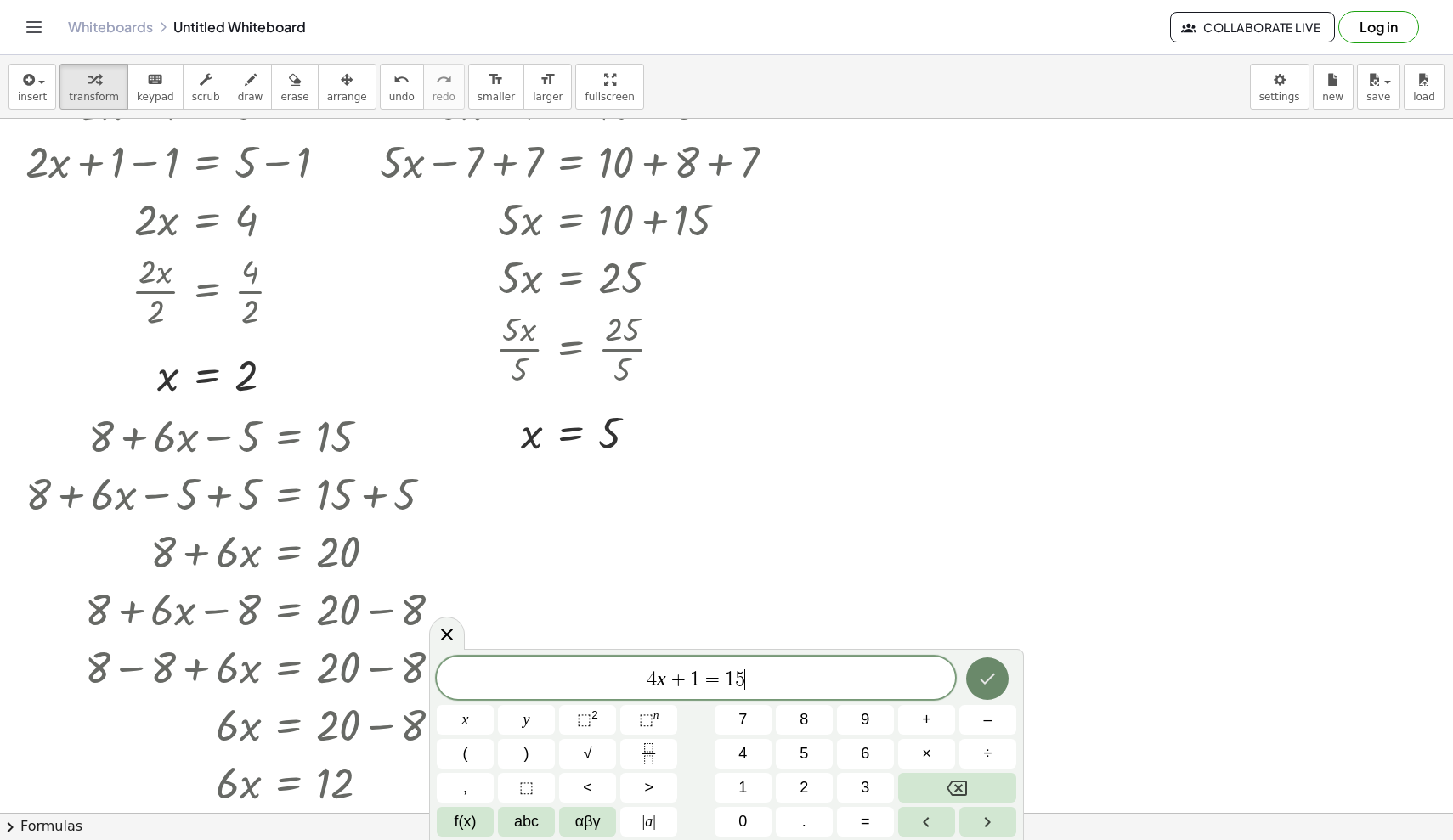
click at [897, 672] on icon "Done" at bounding box center [987, 678] width 21 height 21
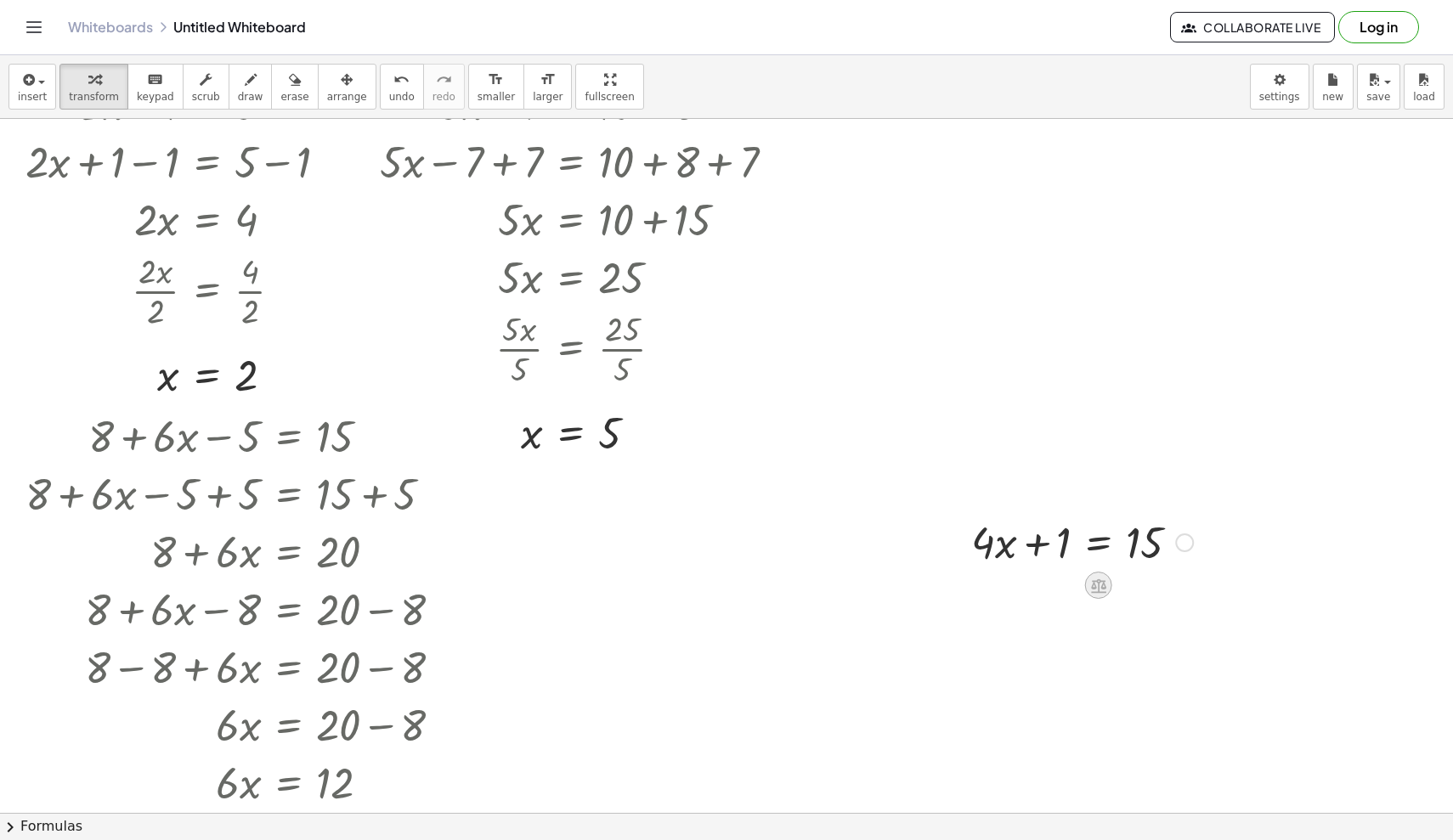
click at [897, 584] on icon at bounding box center [1098, 586] width 18 height 18
click at [897, 588] on span "−" at bounding box center [1064, 585] width 10 height 25
click at [897, 612] on div at bounding box center [1081, 599] width 404 height 58
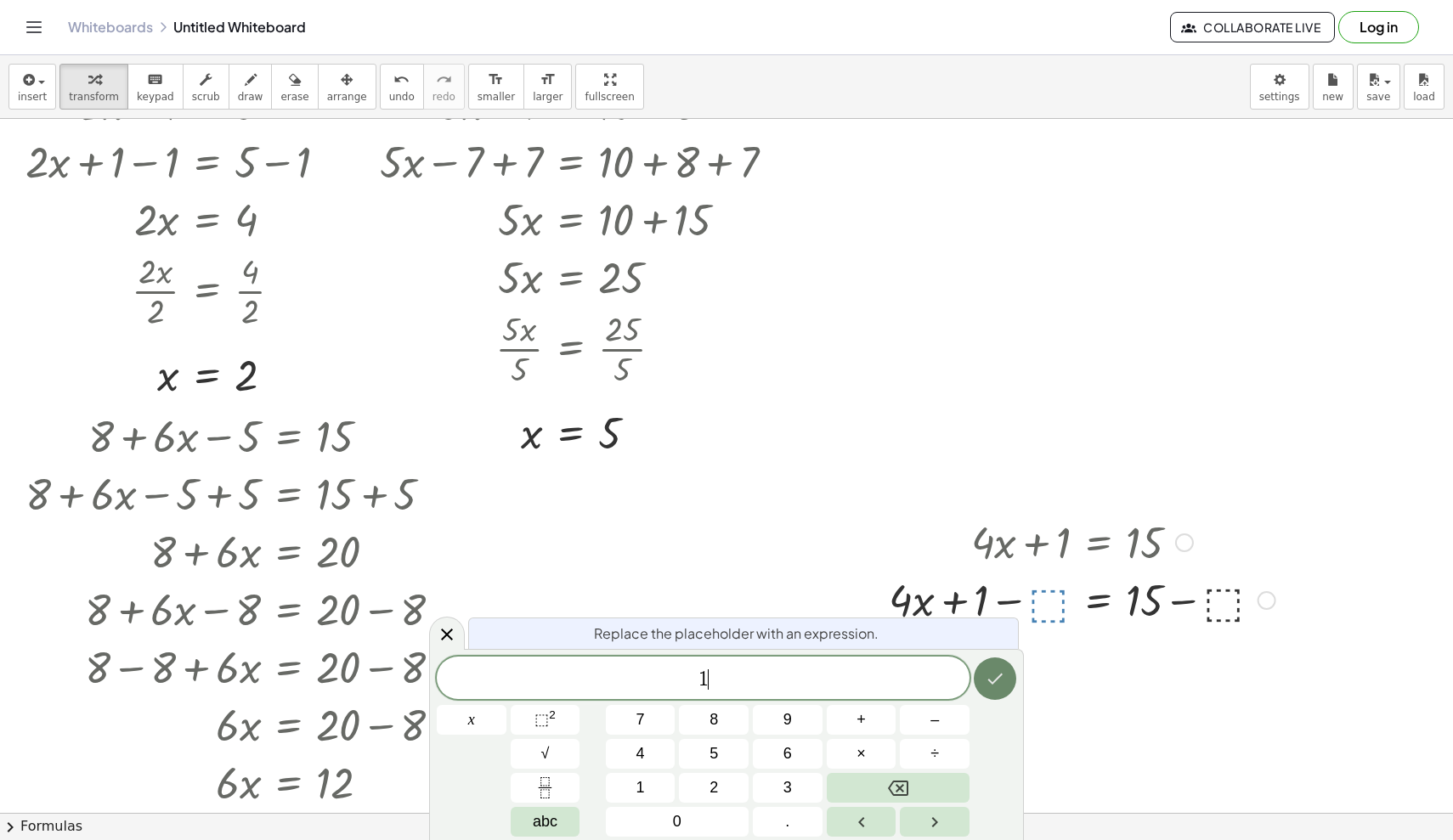
click at [897, 682] on icon "Done" at bounding box center [995, 678] width 21 height 21
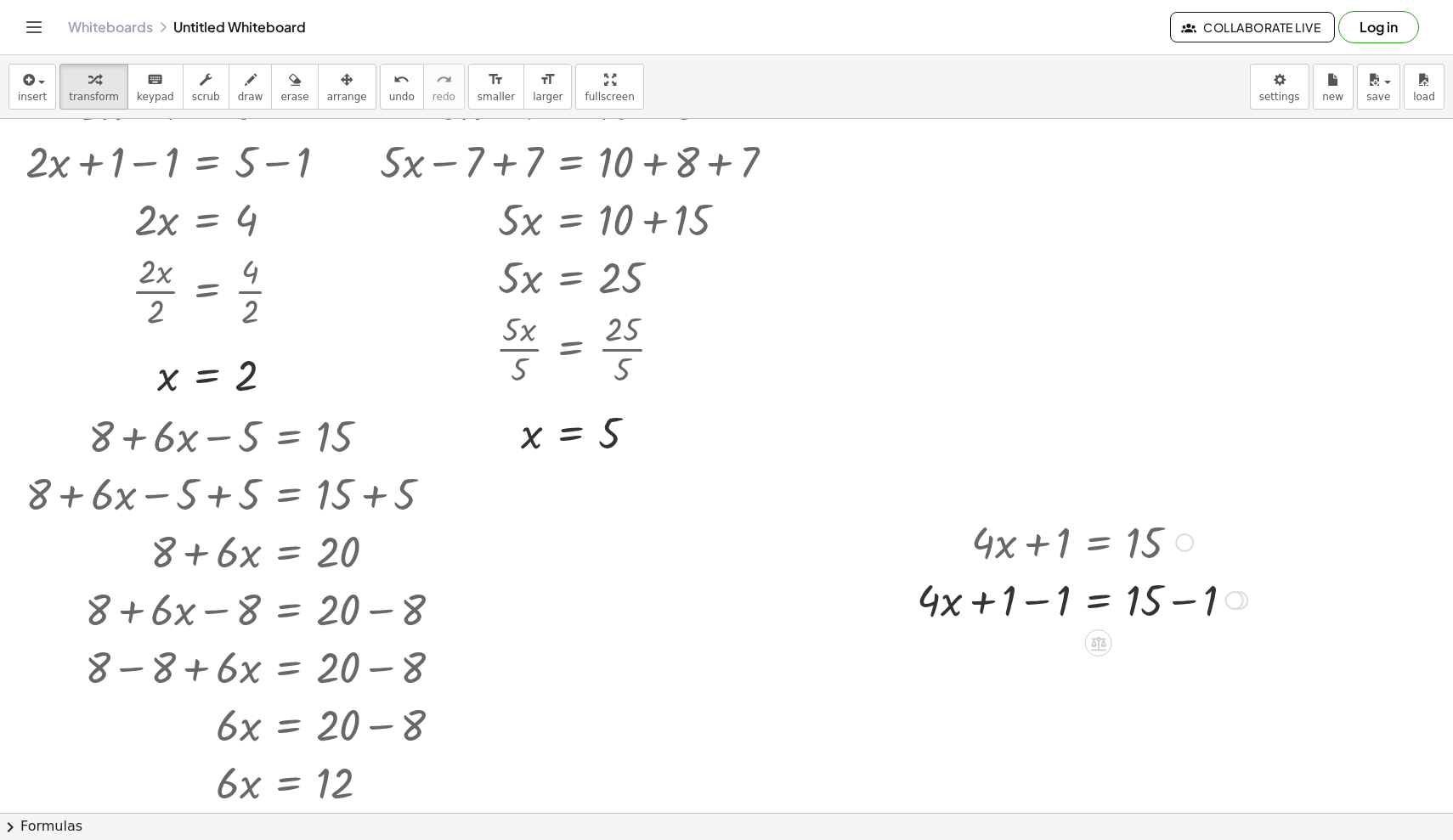
click at [897, 606] on div at bounding box center [1082, 599] width 347 height 58
click at [897, 542] on div "+ · 4 · x + 1 = 15 + · 4 · x + 1 − ⬚ = + 15 − ⬚ + · 4 · x + 1 − 1 = + 15 − 1 + …" at bounding box center [1099, 542] width 0 height 0
click at [897, 682] on icon at bounding box center [1098, 759] width 15 height 15
click at [897, 682] on span "÷" at bounding box center [1132, 759] width 9 height 25
click at [897, 682] on div at bounding box center [1082, 715] width 347 height 85
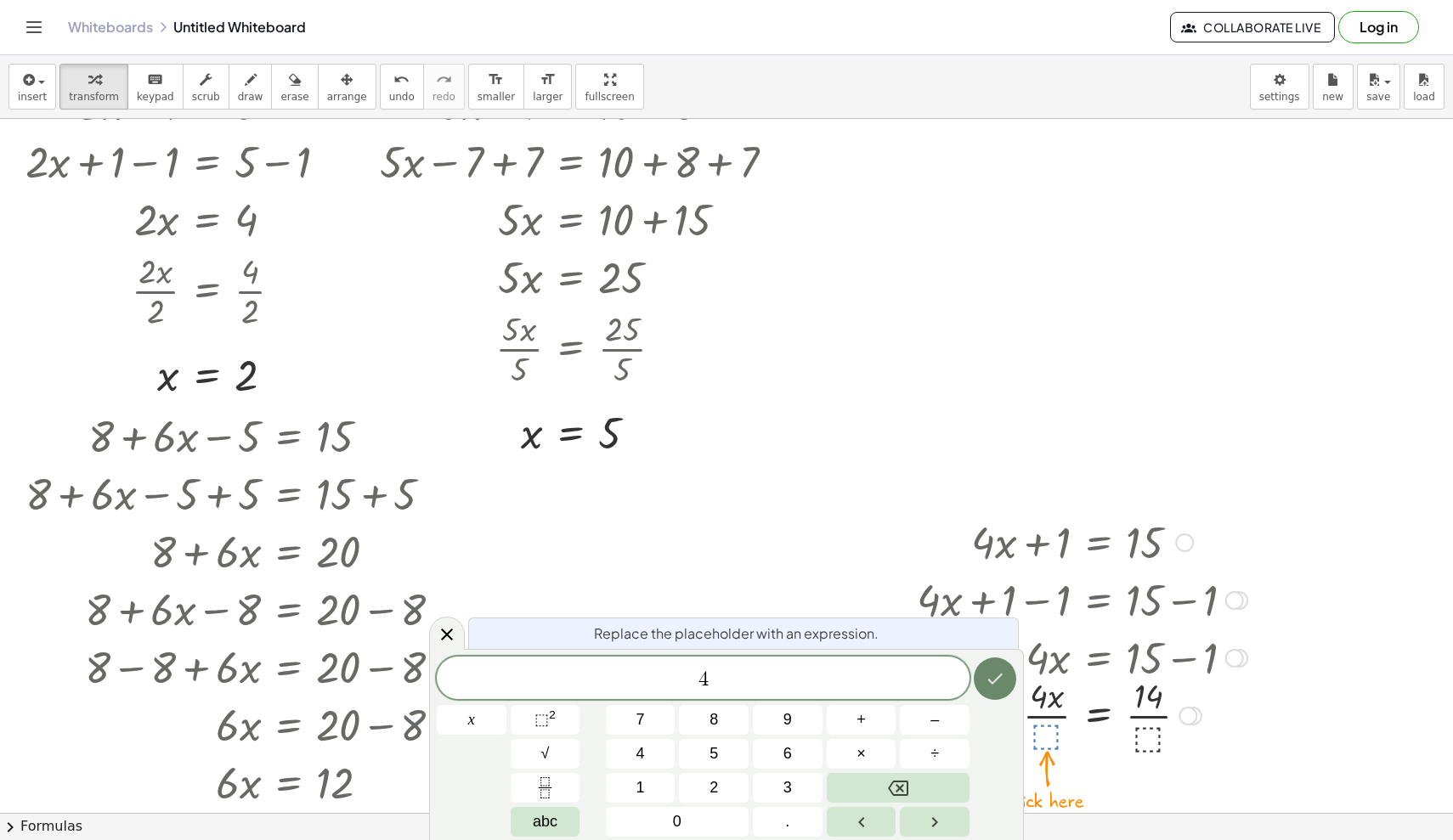
click at [897, 681] on icon "Done" at bounding box center [995, 678] width 21 height 21
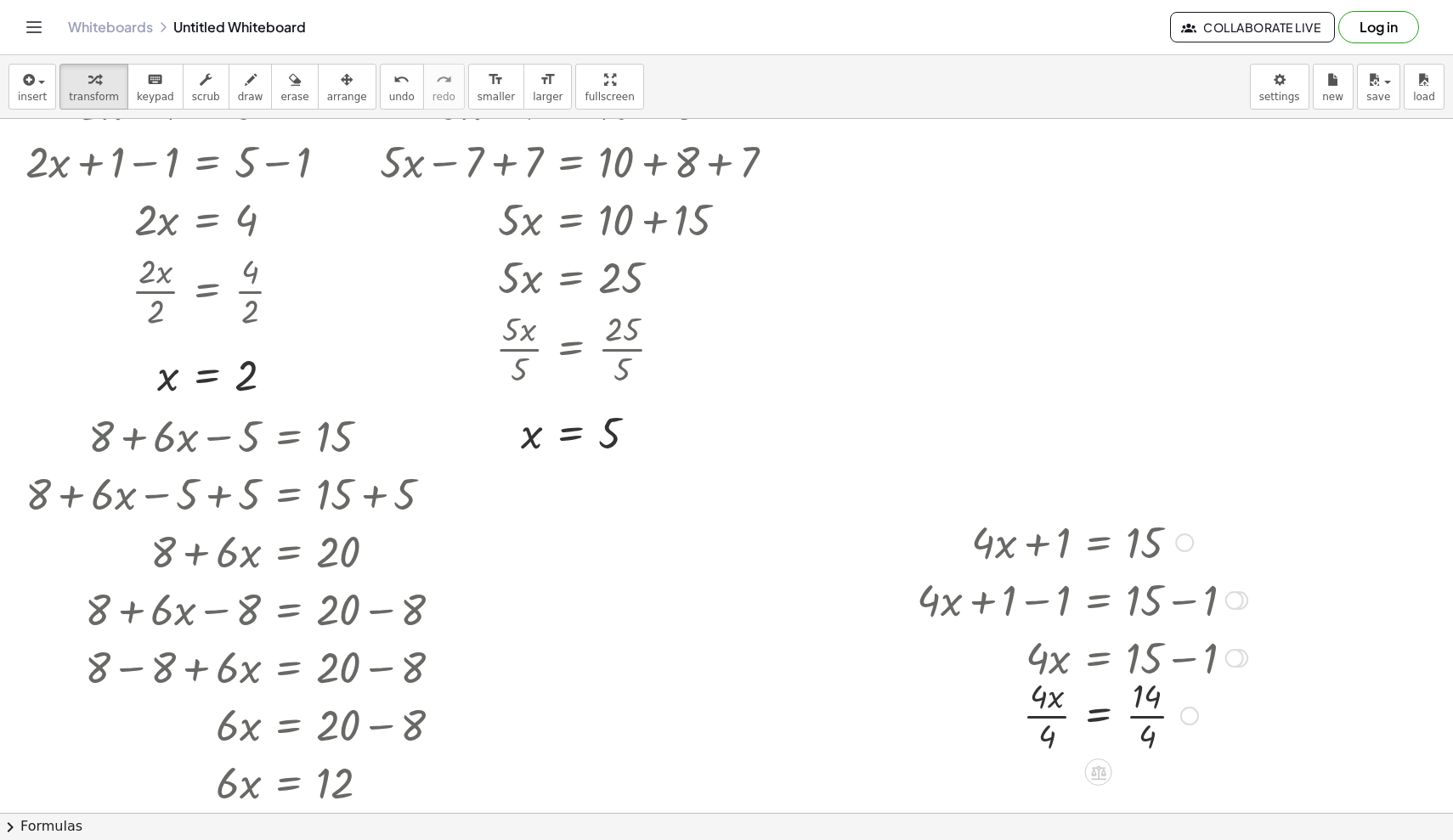
click at [897, 682] on div at bounding box center [1082, 715] width 347 height 85
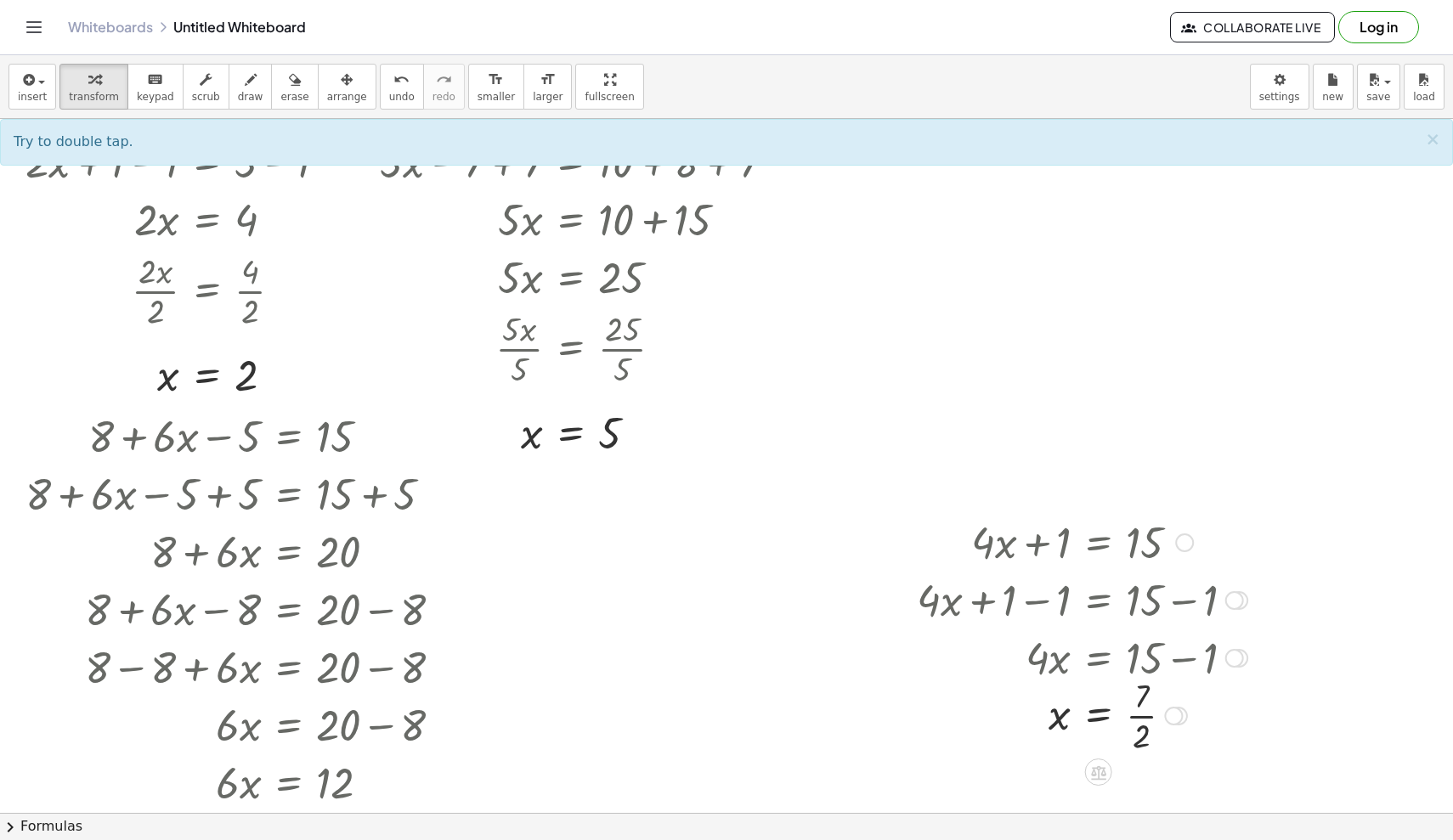
click at [897, 682] on div at bounding box center [1082, 715] width 347 height 85
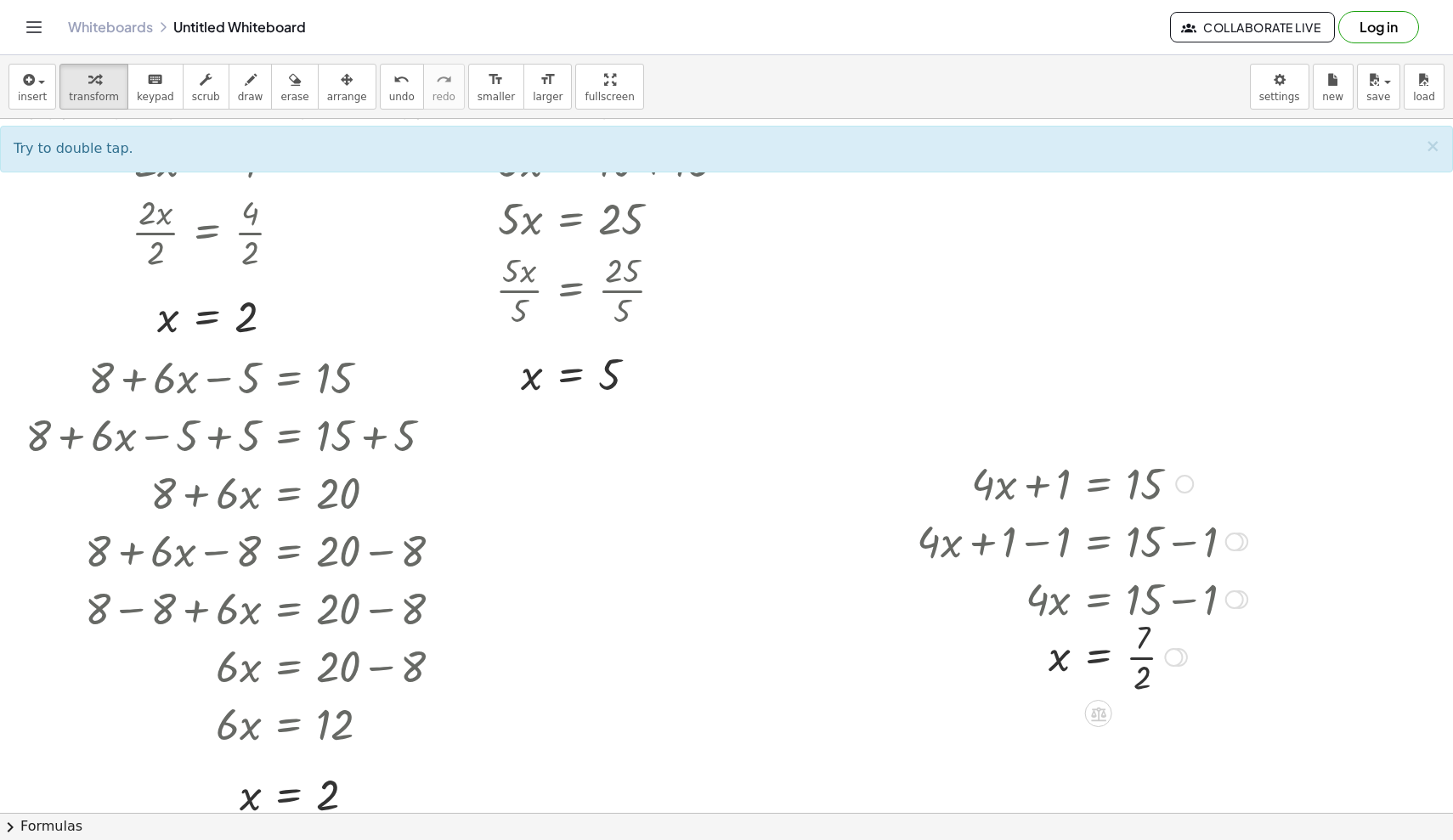
scroll to position [115, 0]
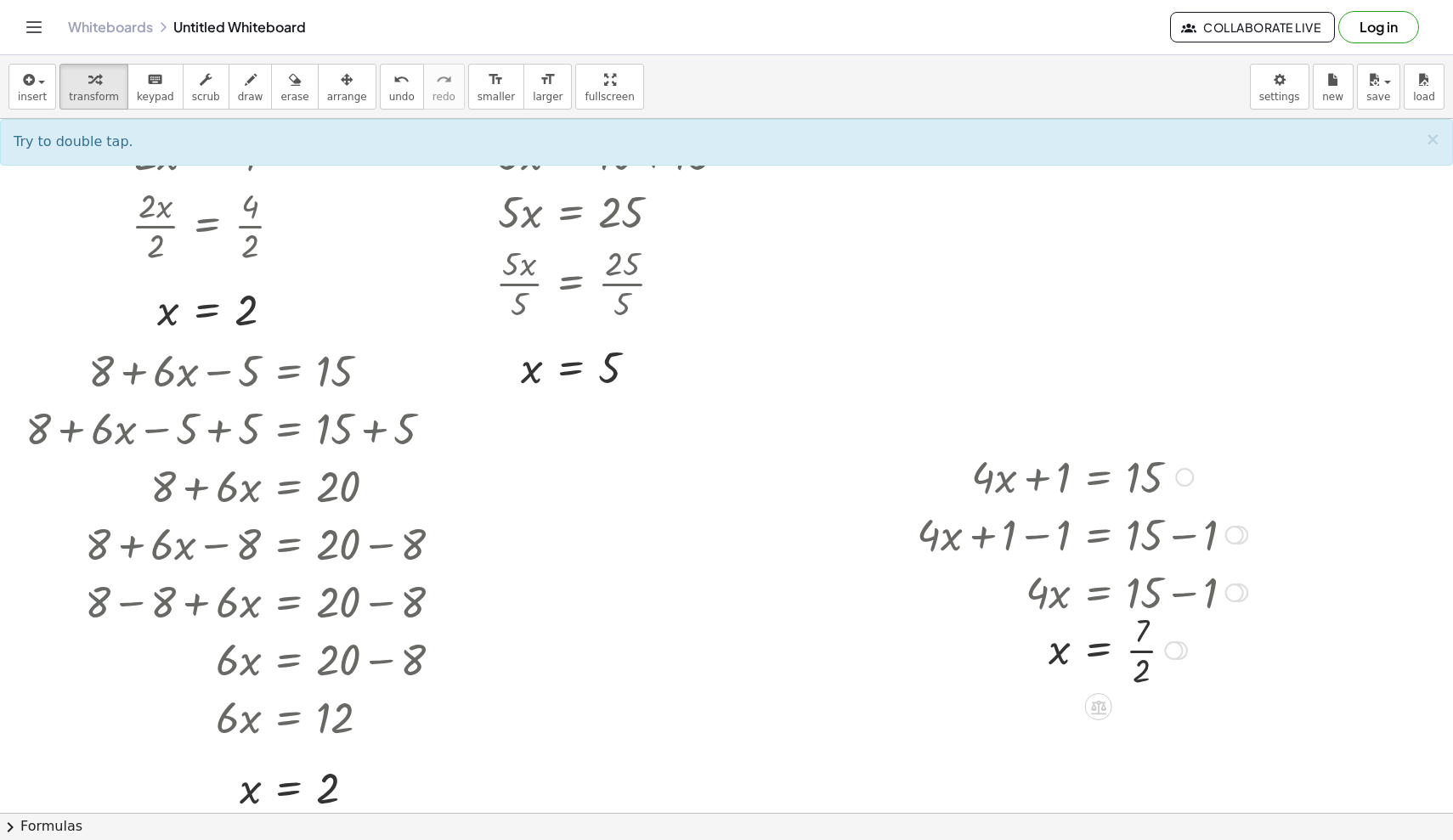
click at [897, 649] on div at bounding box center [1172, 651] width 19 height 19
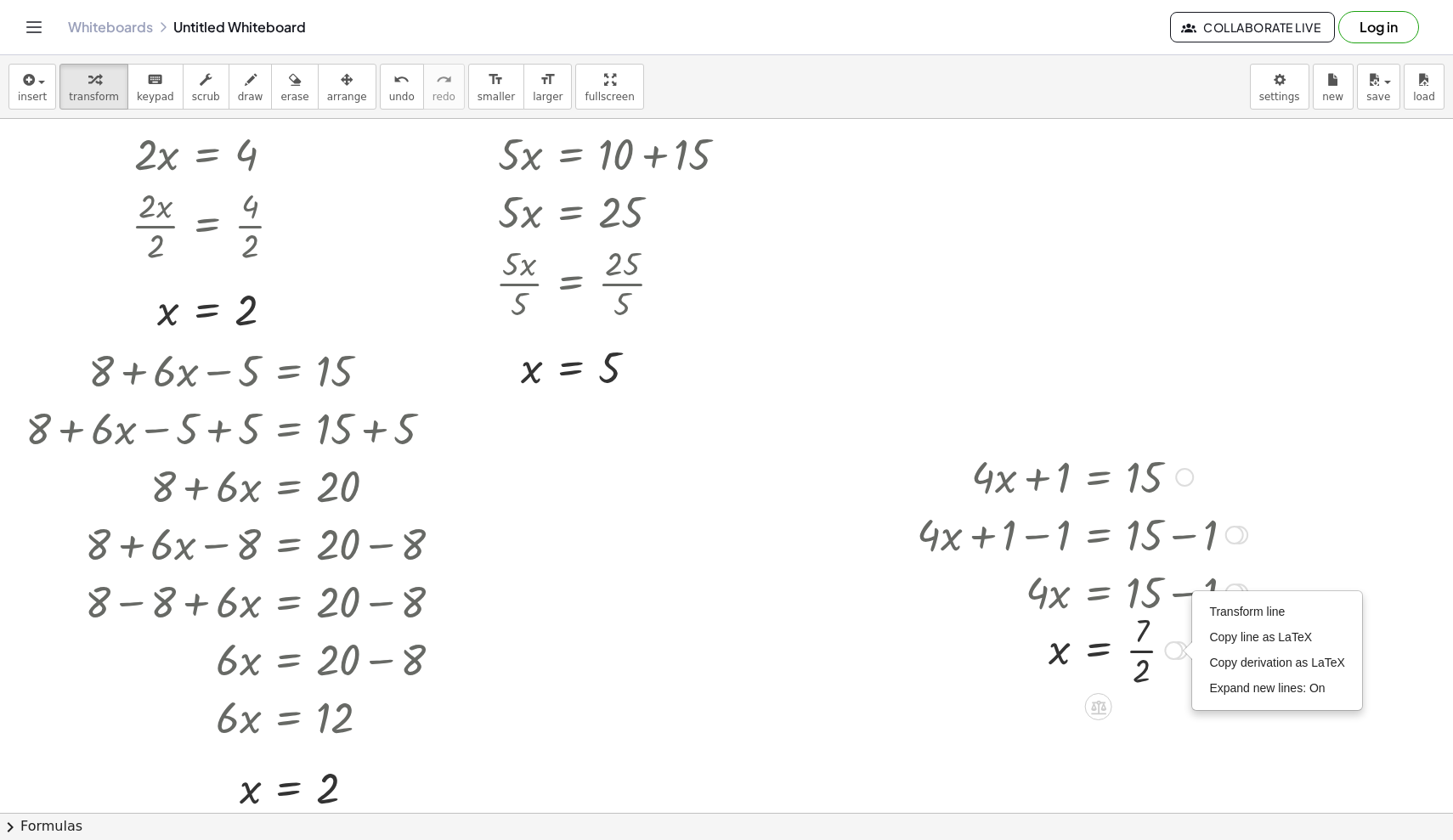
click at [897, 682] on icon at bounding box center [1098, 707] width 15 height 15
click at [897, 682] on div "+ · 4 · x + 1 = 15 + · 4 · x + 1 − ⬚ = + 15 − ⬚ + · 4 · x + 1 − 1 = + 15 − 1 + …" at bounding box center [1076, 568] width 369 height 253
click at [328, 97] on span "arrange" at bounding box center [347, 97] width 40 height 12
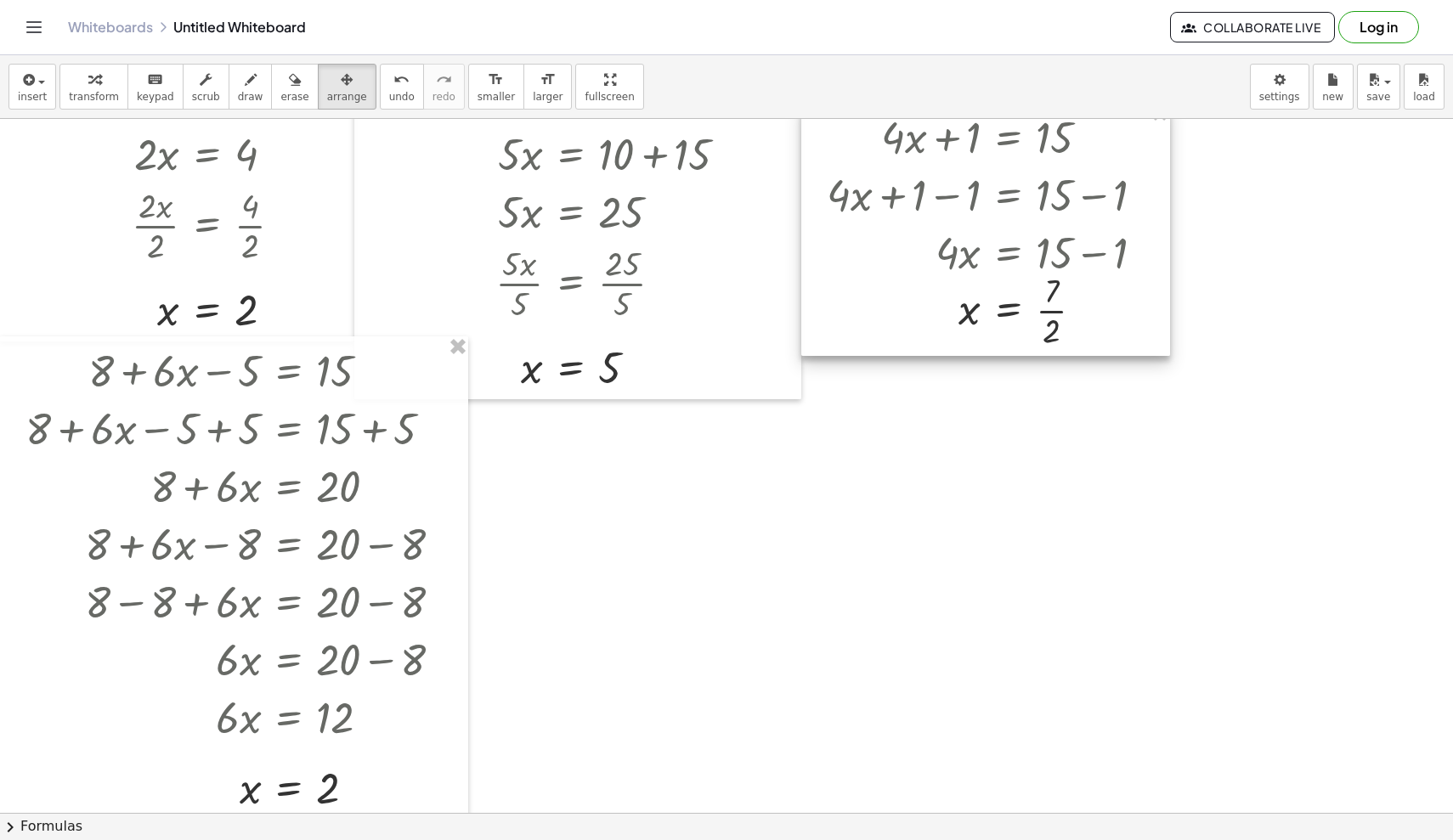
drag, startPoint x: 1007, startPoint y: 518, endPoint x: 916, endPoint y: 178, distance: 352.0
click at [897, 178] on div at bounding box center [986, 229] width 369 height 253
click at [93, 88] on icon "button" at bounding box center [94, 79] width 12 height 21
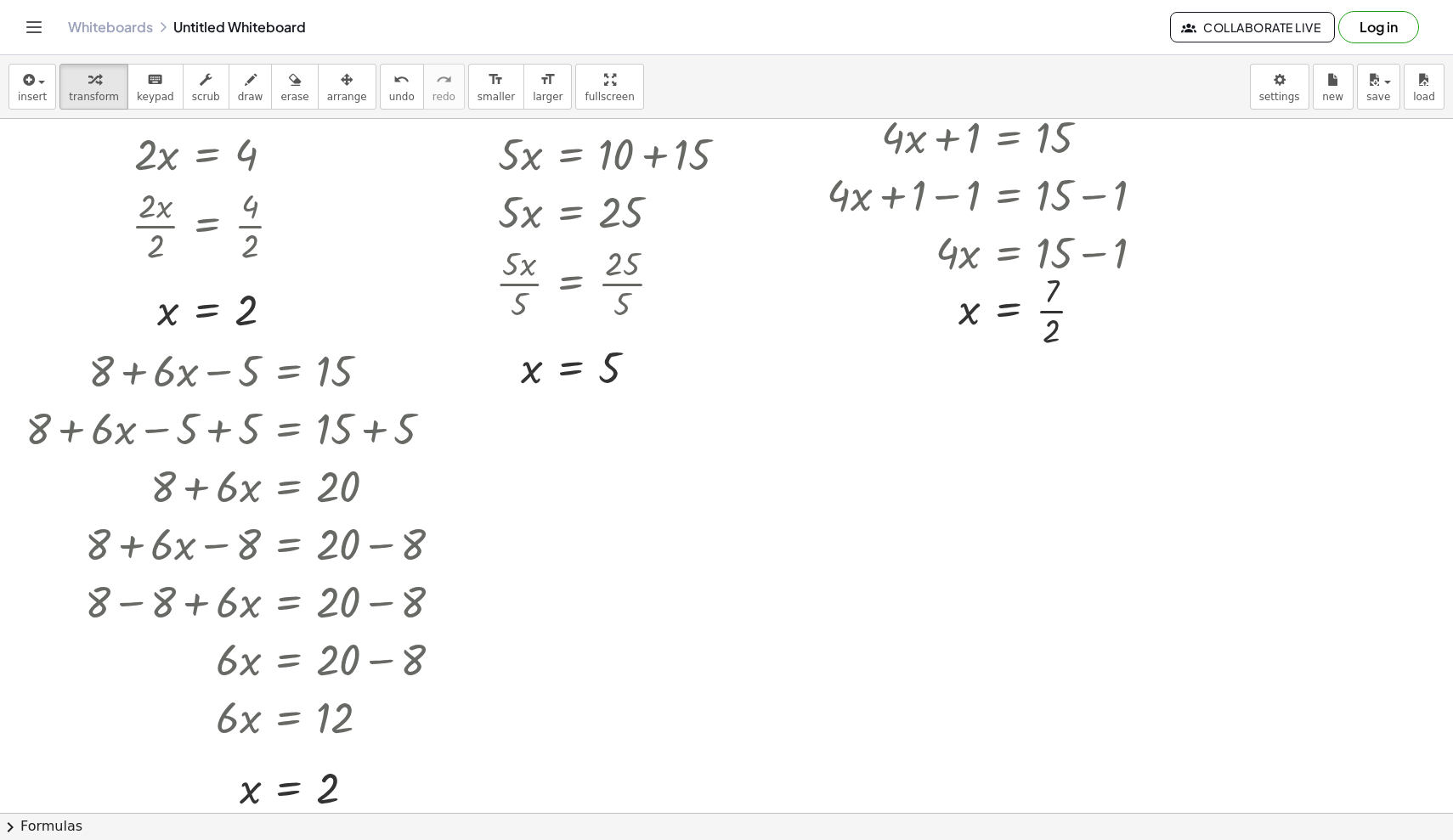
click at [558, 555] on div at bounding box center [726, 698] width 1453 height 1388
click at [696, 560] on div at bounding box center [726, 698] width 1453 height 1388
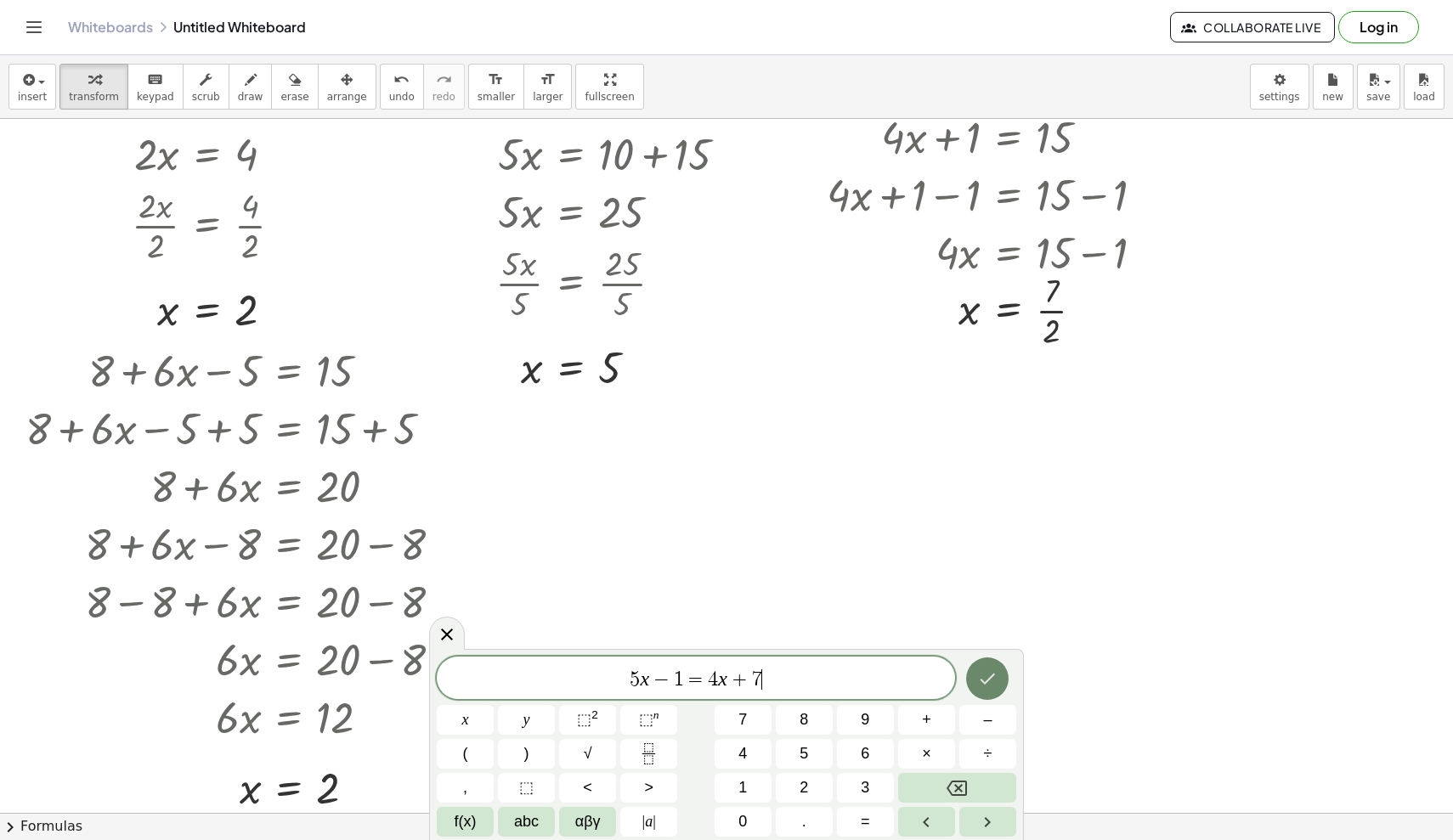
click at [897, 673] on icon "Done" at bounding box center [987, 678] width 21 height 21
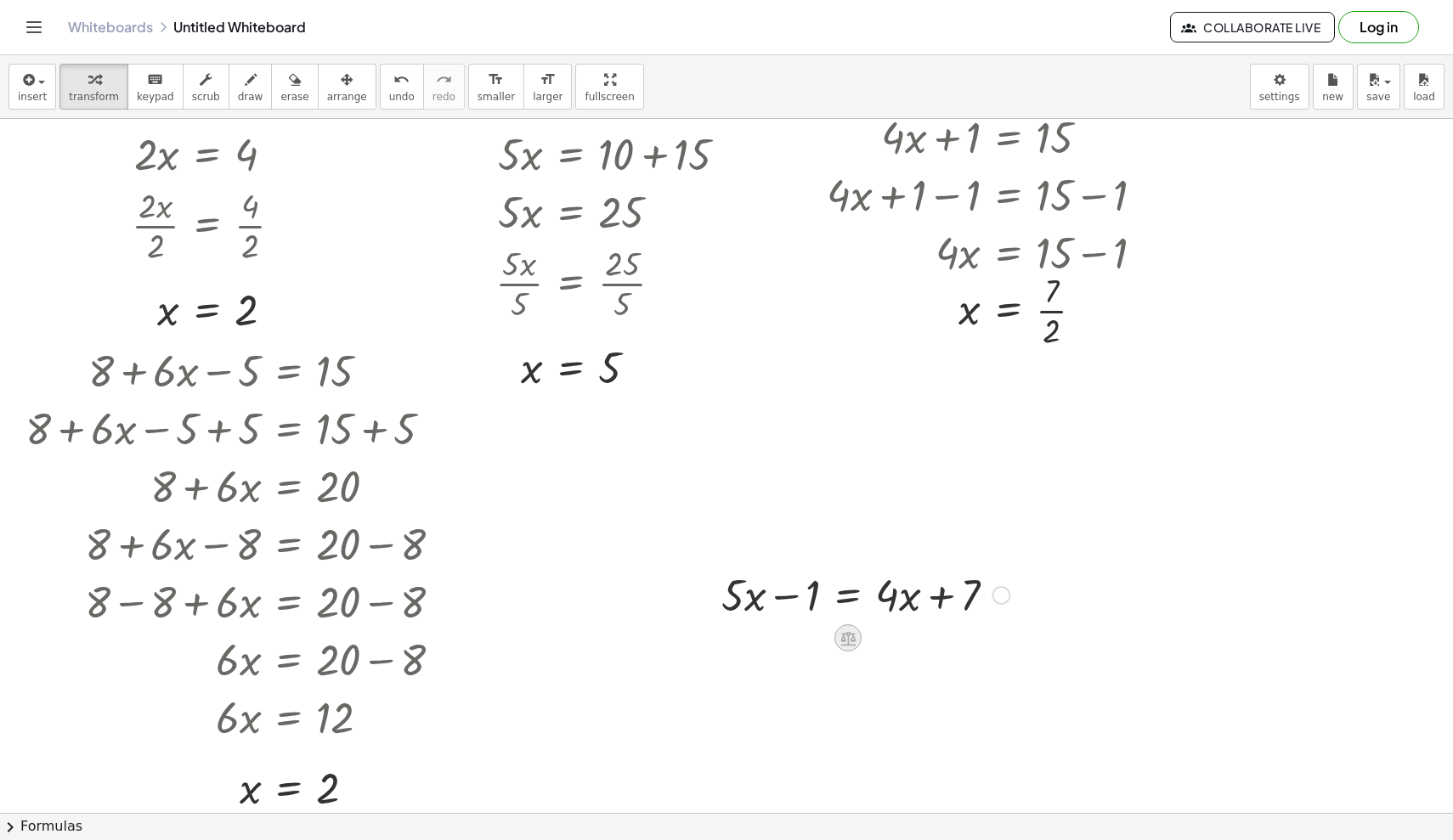
click at [842, 642] on icon at bounding box center [847, 638] width 15 height 15
click at [787, 643] on div "+" at bounding box center [780, 638] width 27 height 27
click at [789, 649] on div at bounding box center [866, 652] width 470 height 58
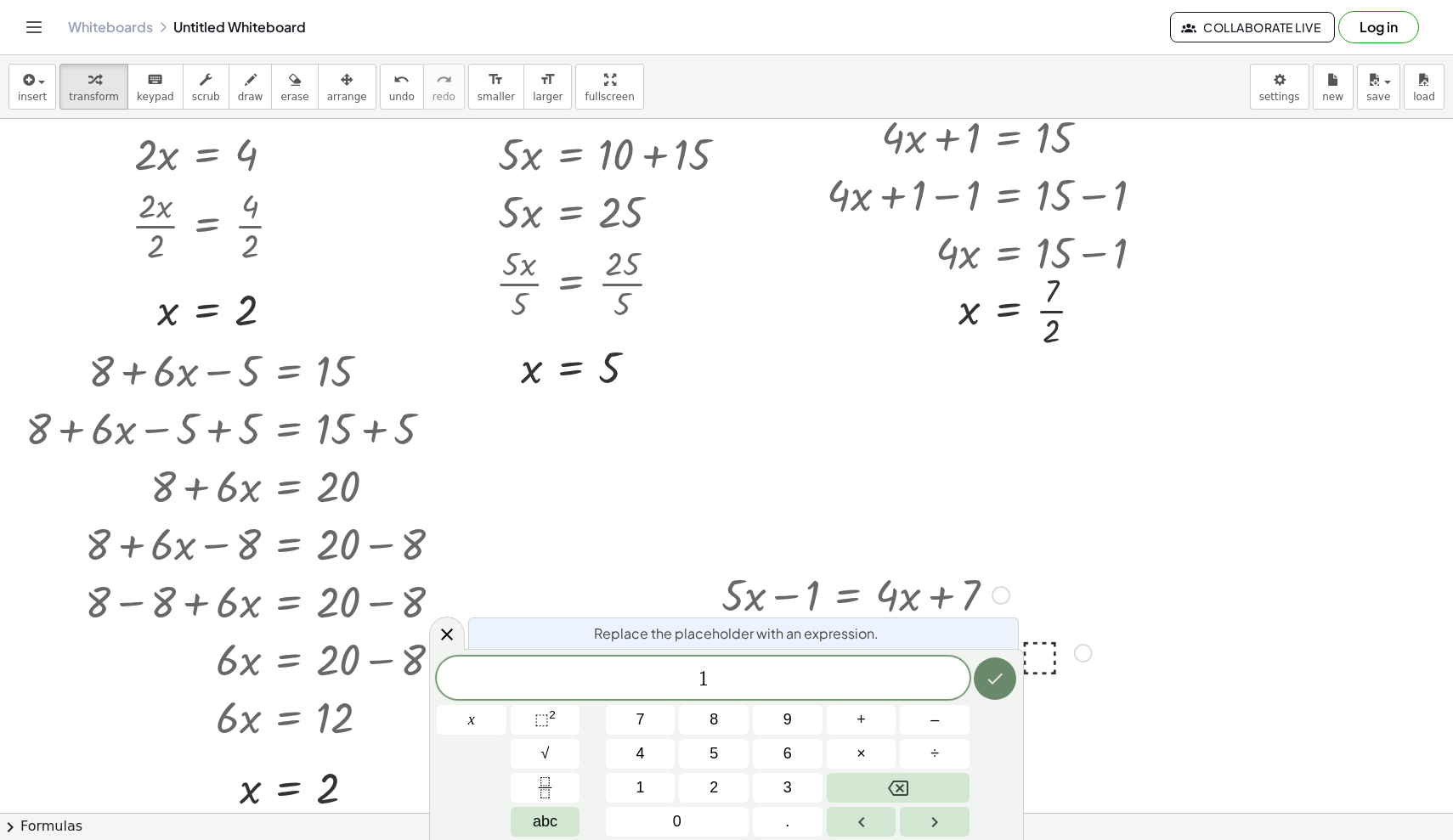
click at [897, 674] on button "Done" at bounding box center [995, 678] width 43 height 43
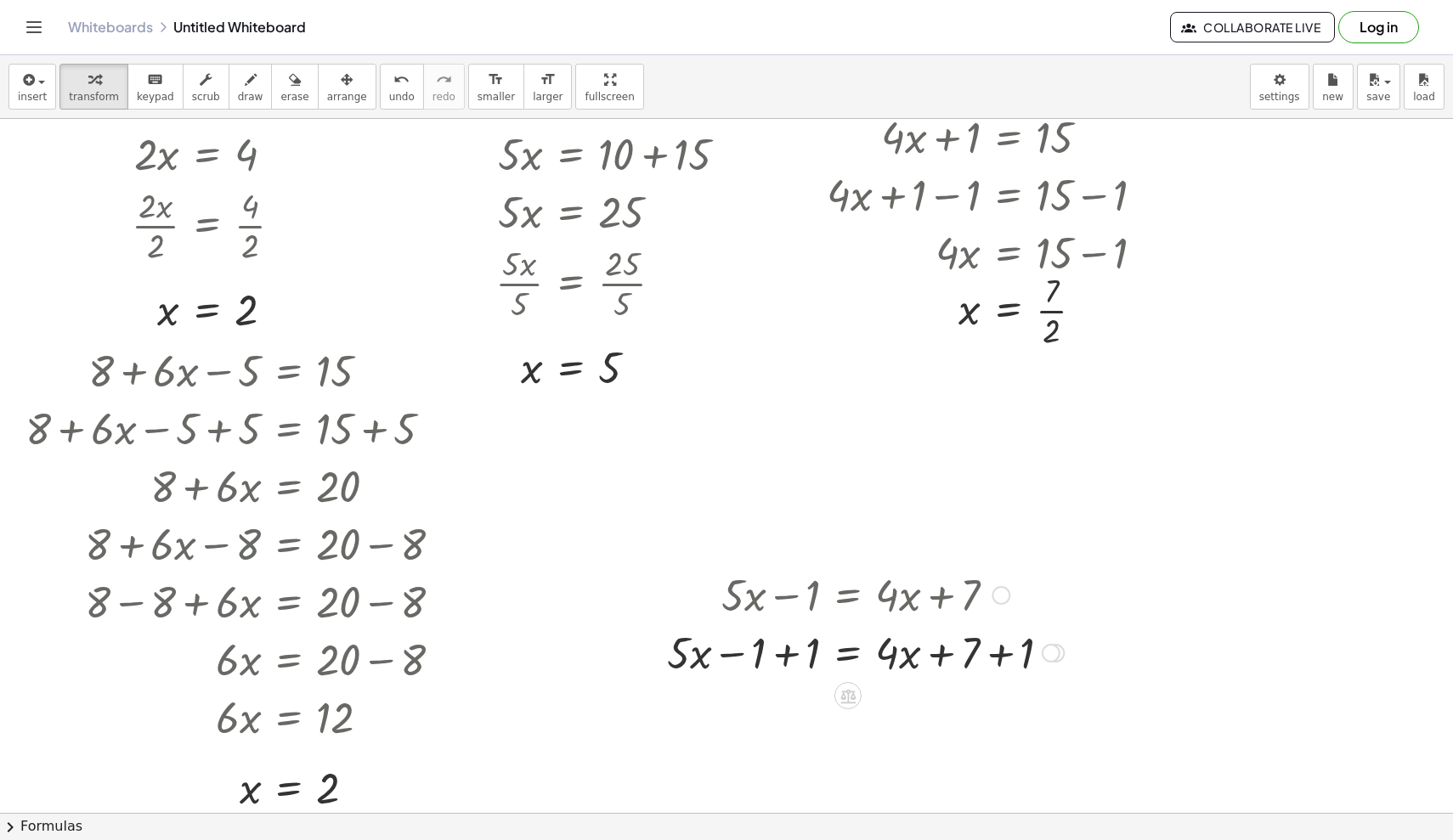
click at [782, 656] on div at bounding box center [865, 652] width 414 height 58
click at [848, 595] on div "+ · 5 · x − 1 = + · 4 · x + 7 + · 5 · x − 1 + ⬚ = + · 4 · x + 7 + ⬚ + · 5 · x −…" at bounding box center [848, 595] width 0 height 0
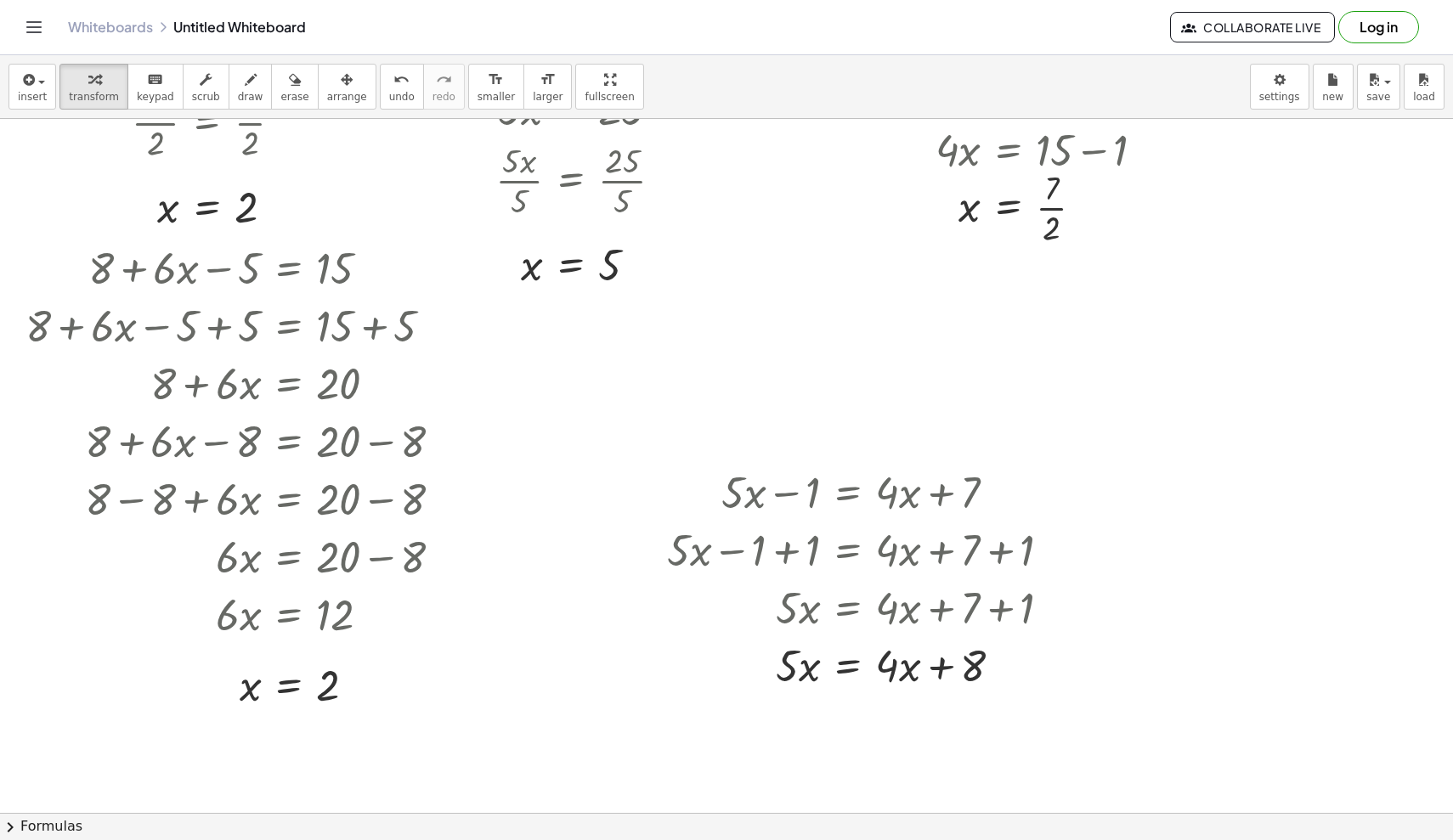
scroll to position [246, 0]
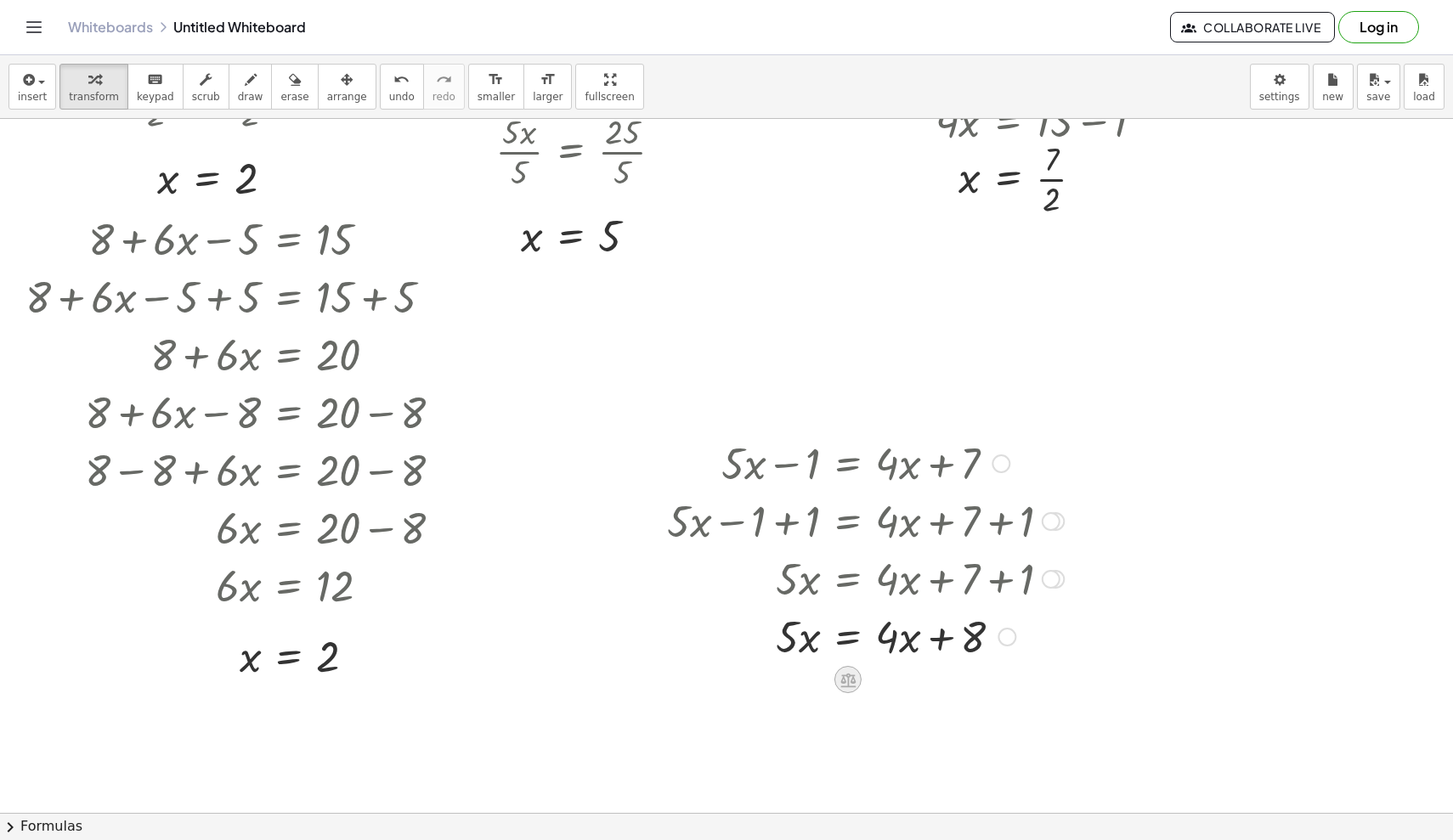
click at [848, 682] on icon at bounding box center [847, 679] width 15 height 15
click at [817, 682] on span "−" at bounding box center [813, 679] width 10 height 25
click at [790, 682] on div at bounding box center [882, 693] width 447 height 58
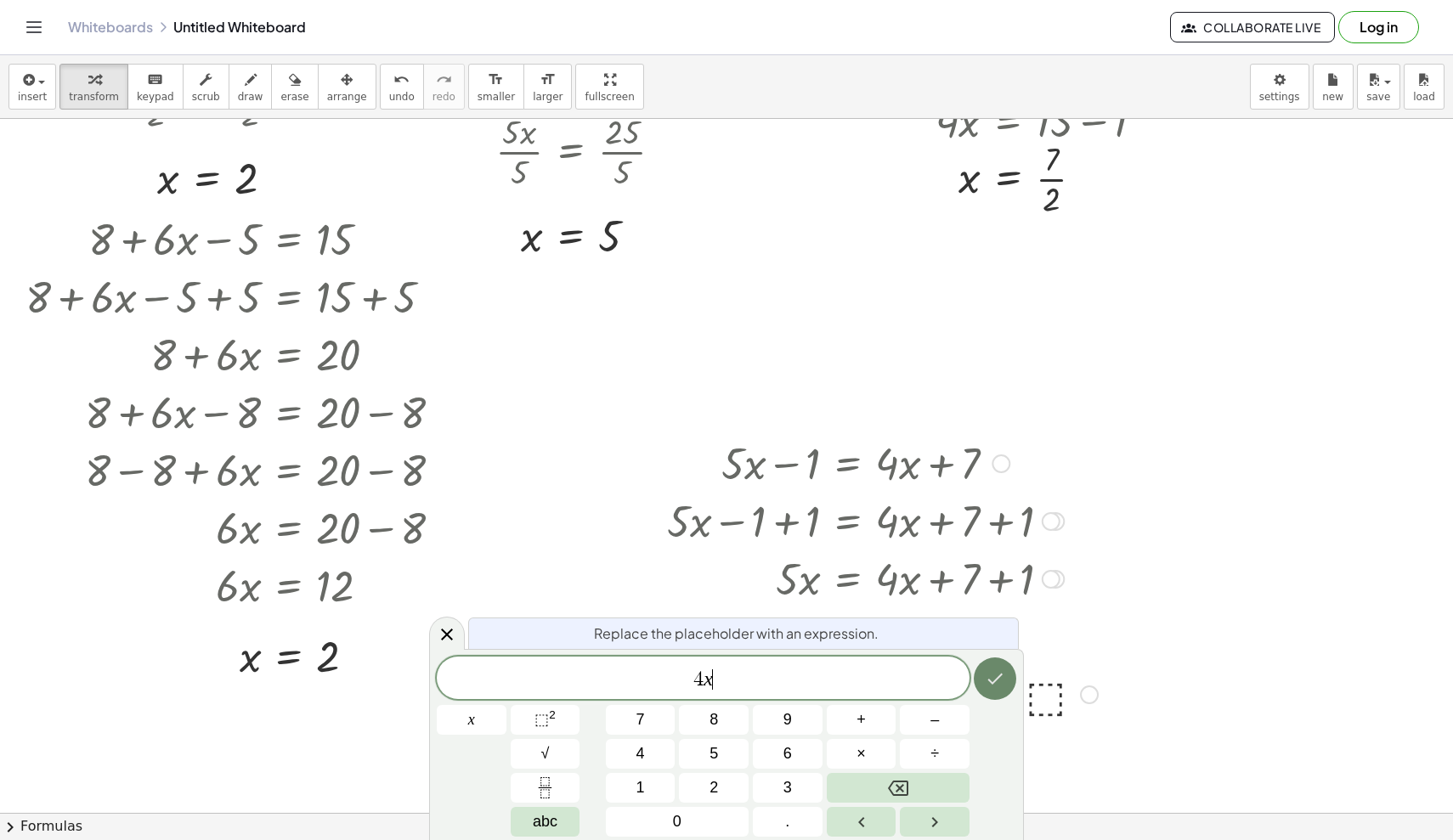
click at [897, 682] on icon "Done" at bounding box center [995, 678] width 21 height 21
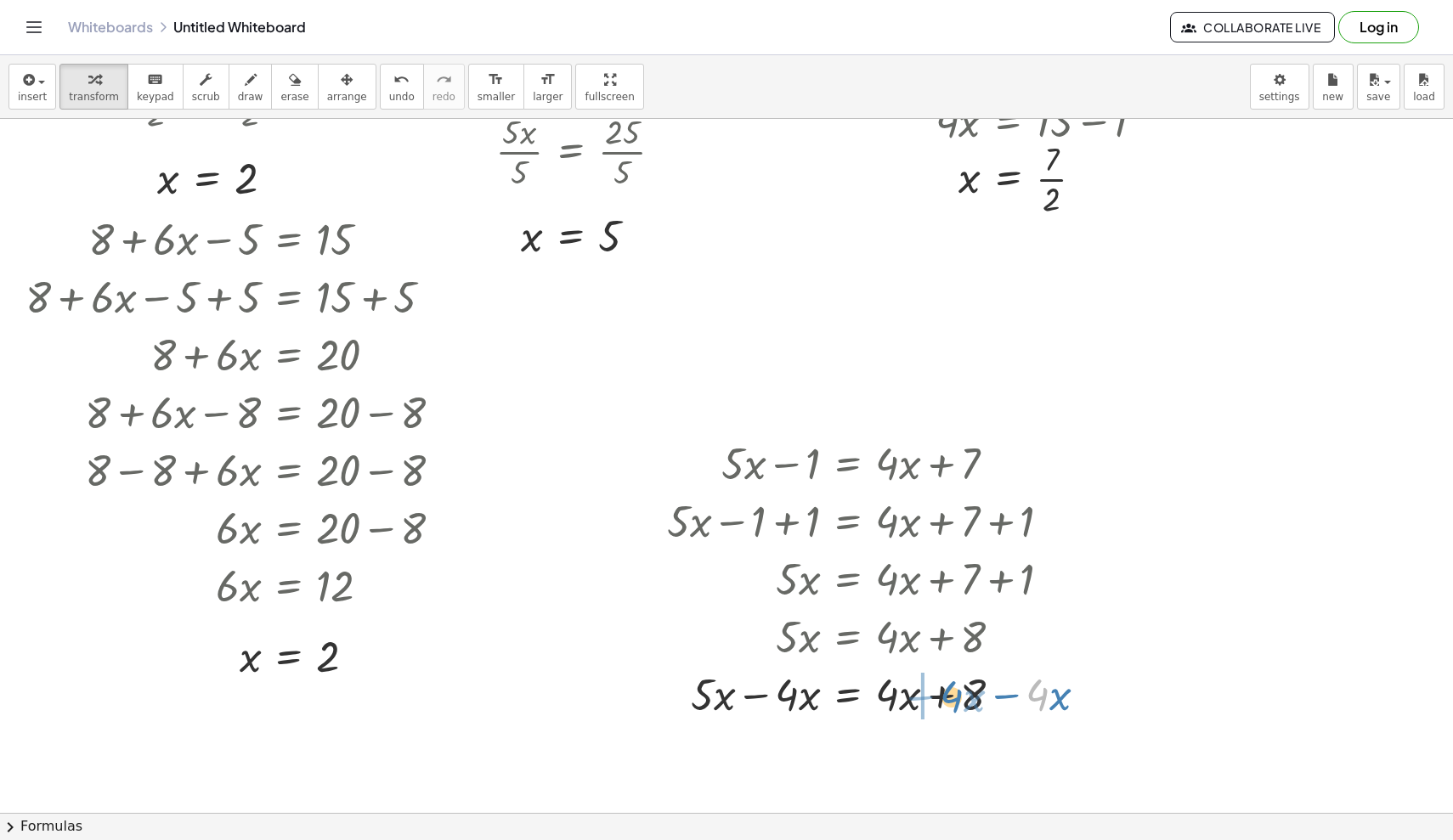
drag, startPoint x: 1039, startPoint y: 693, endPoint x: 954, endPoint y: 694, distance: 85.0
click at [897, 682] on div at bounding box center [884, 693] width 450 height 58
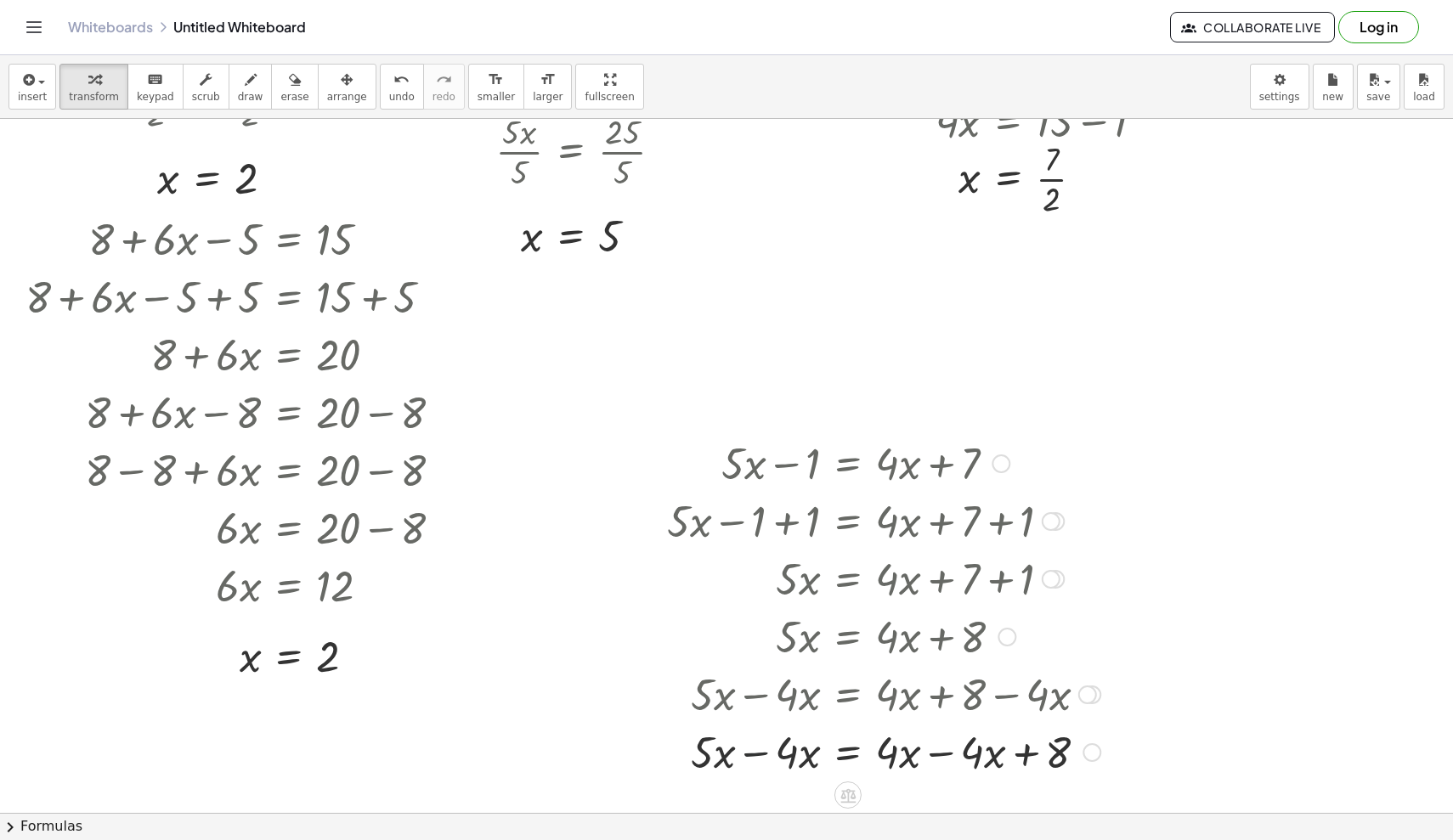
click at [750, 682] on div at bounding box center [884, 751] width 450 height 58
click at [897, 682] on div at bounding box center [884, 751] width 450 height 58
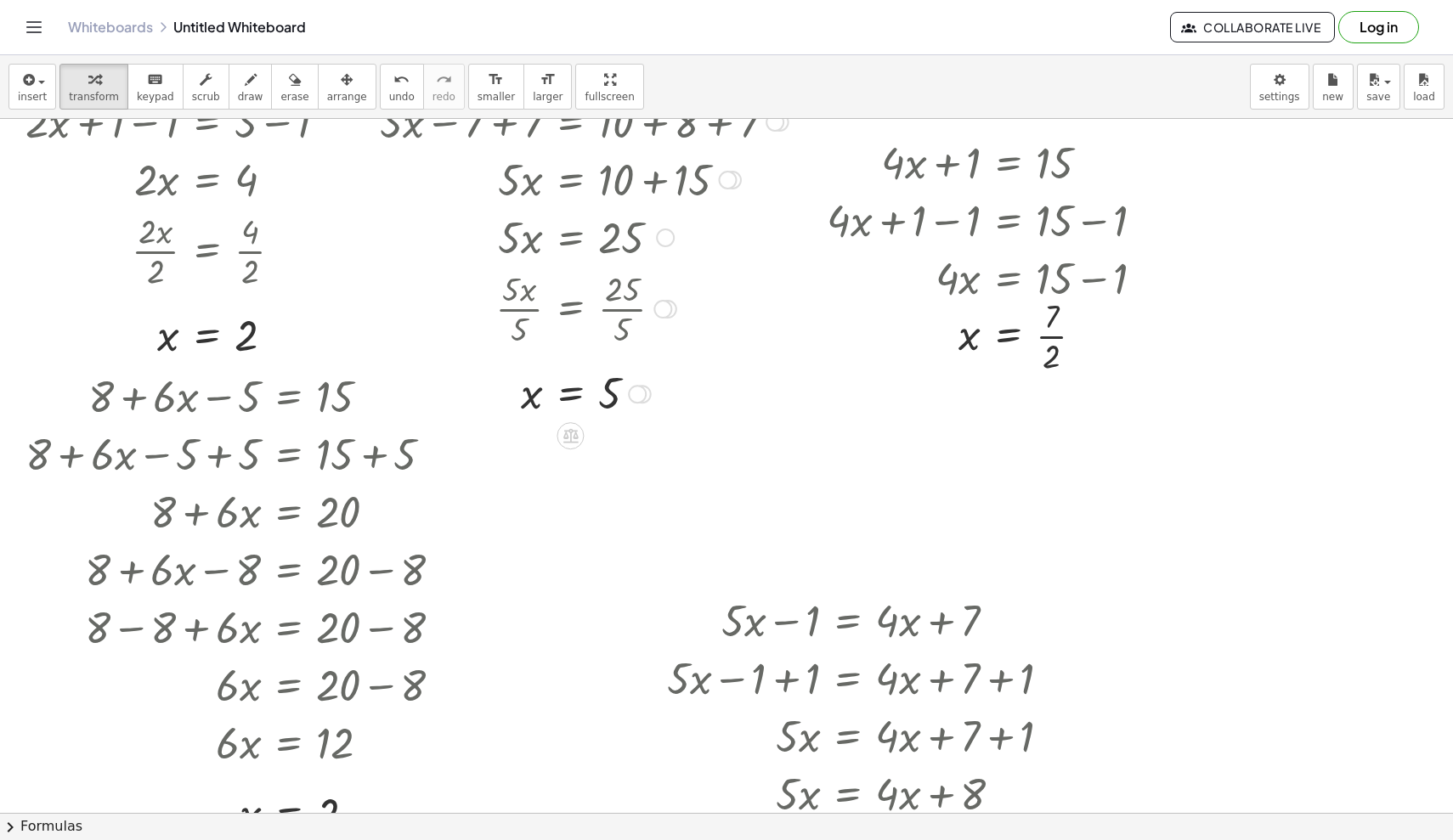
scroll to position [78, 0]
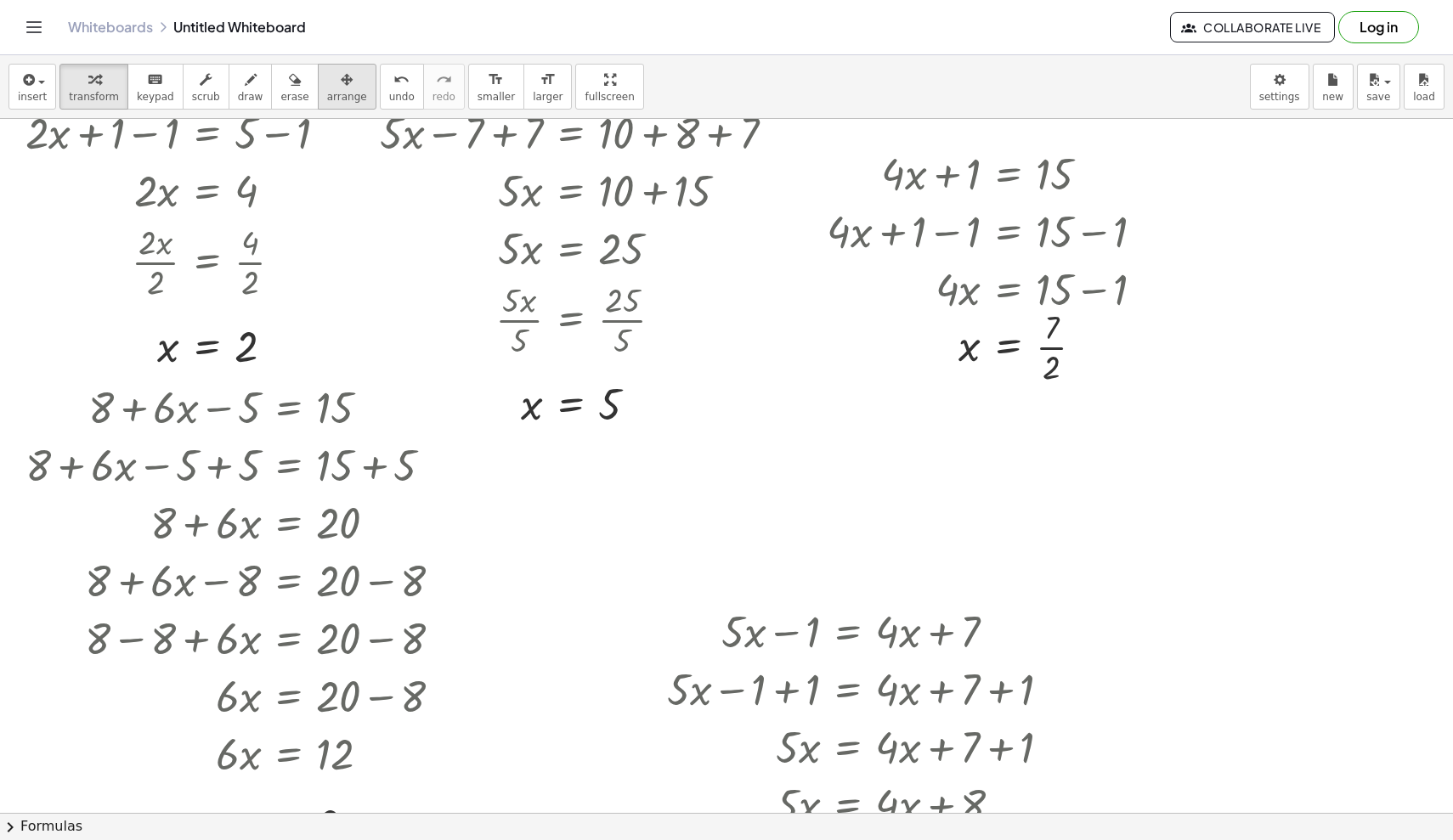
click at [340, 86] on div "button" at bounding box center [347, 78] width 40 height 21
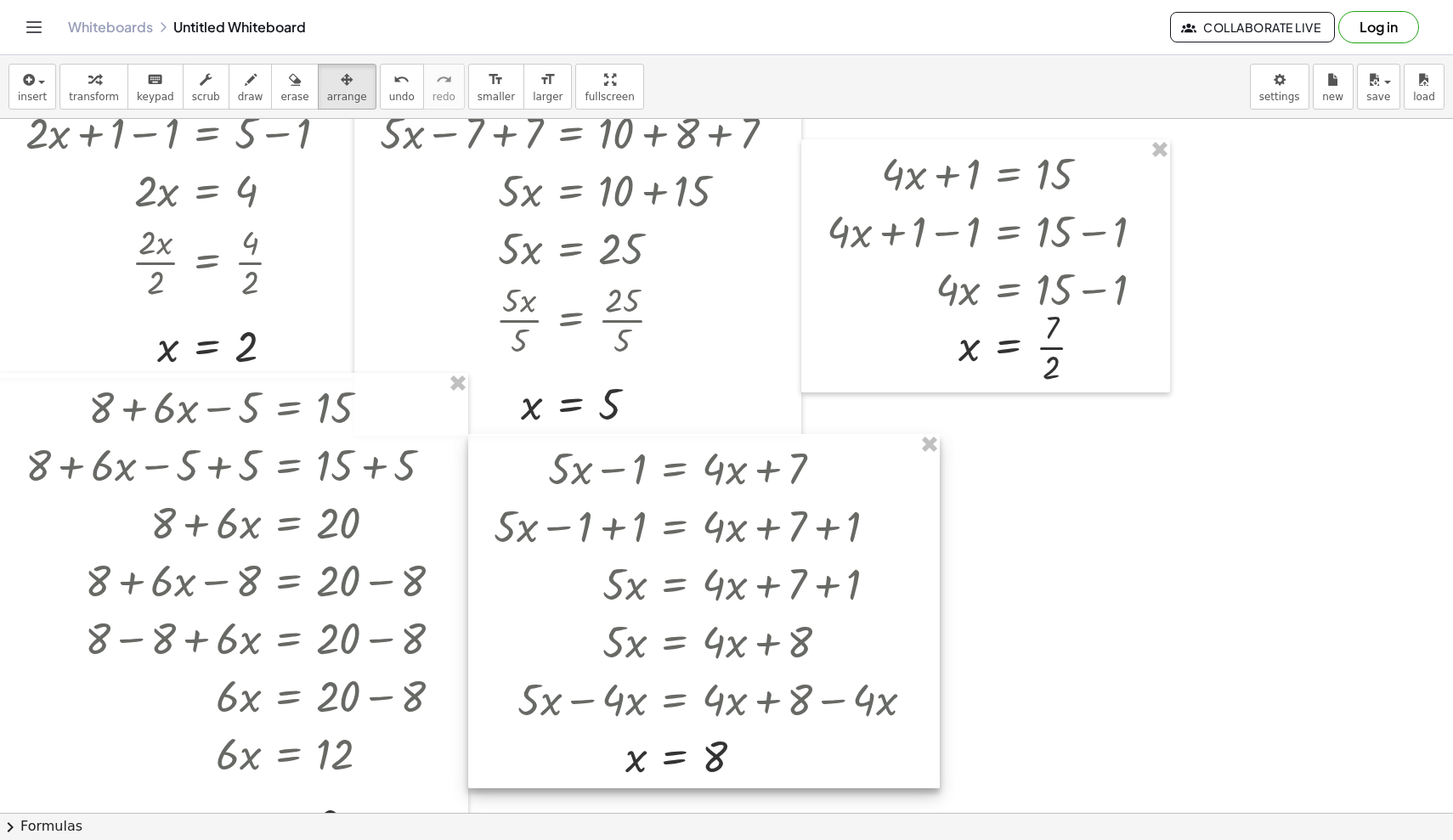
drag, startPoint x: 800, startPoint y: 685, endPoint x: 627, endPoint y: 523, distance: 237.0
click at [627, 523] on div at bounding box center [703, 611] width 471 height 354
click at [83, 88] on div "button" at bounding box center [93, 78] width 51 height 21
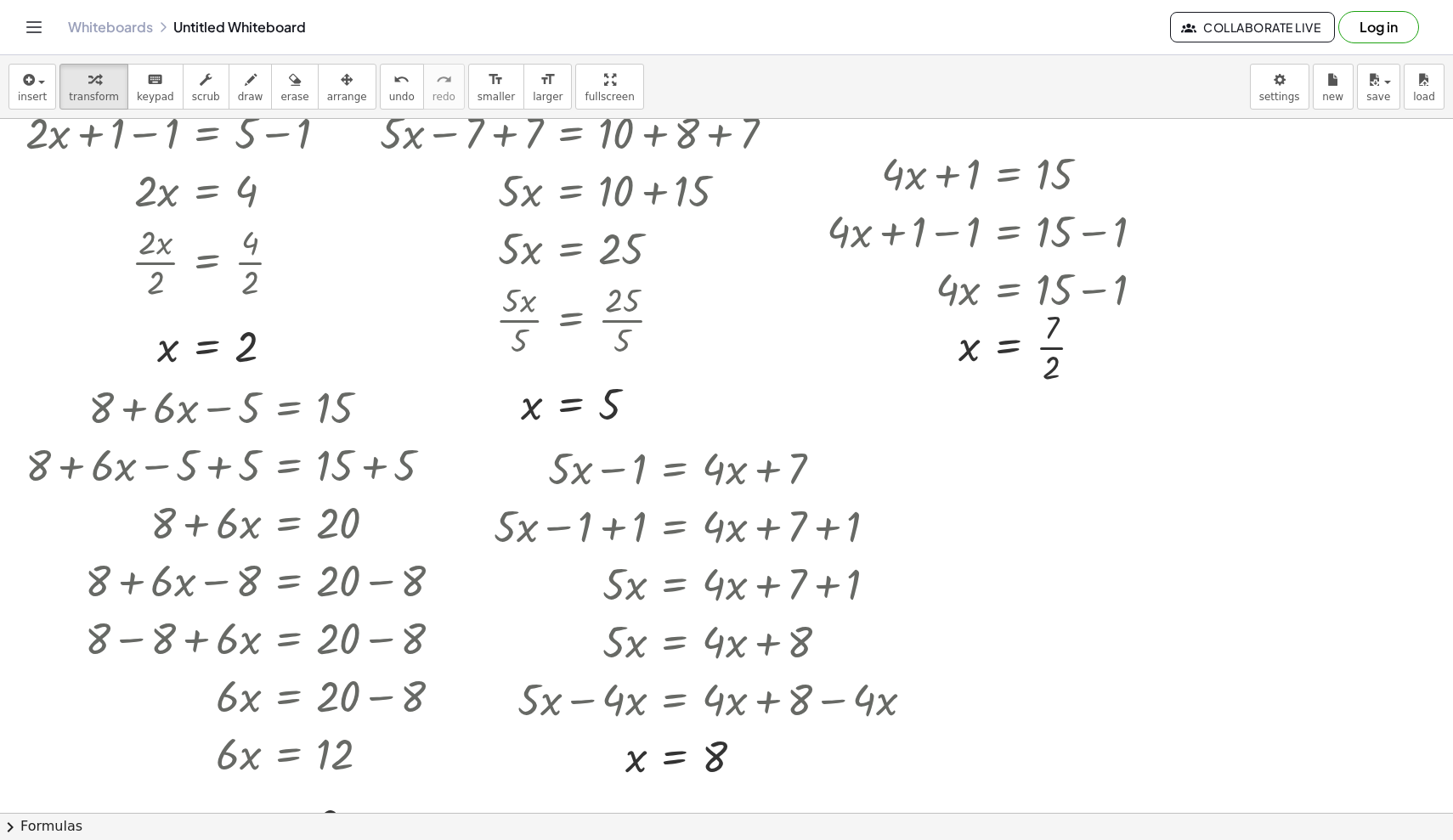
drag, startPoint x: 980, startPoint y: 566, endPoint x: 952, endPoint y: 301, distance: 266.5
click at [897, 301] on div "+ · 2 · x + 1 = 5 + · 2 · x + 1 − ⬚ = + 5 − ⬚ + · 2 · x + 1 − 1 = + 5 − 1 Go ba…" at bounding box center [726, 735] width 1453 height 1388
drag, startPoint x: 1071, startPoint y: 508, endPoint x: 845, endPoint y: 497, distance: 226.3
click at [845, 497] on div "+ · 2 · x + 1 = 5 + · 2 · x + 1 − ⬚ = + 5 − ⬚ + · 2 · x + 1 − 1 = + 5 − 1 Go ba…" at bounding box center [726, 735] width 1453 height 1388
drag, startPoint x: 1074, startPoint y: 608, endPoint x: 953, endPoint y: 503, distance: 160.2
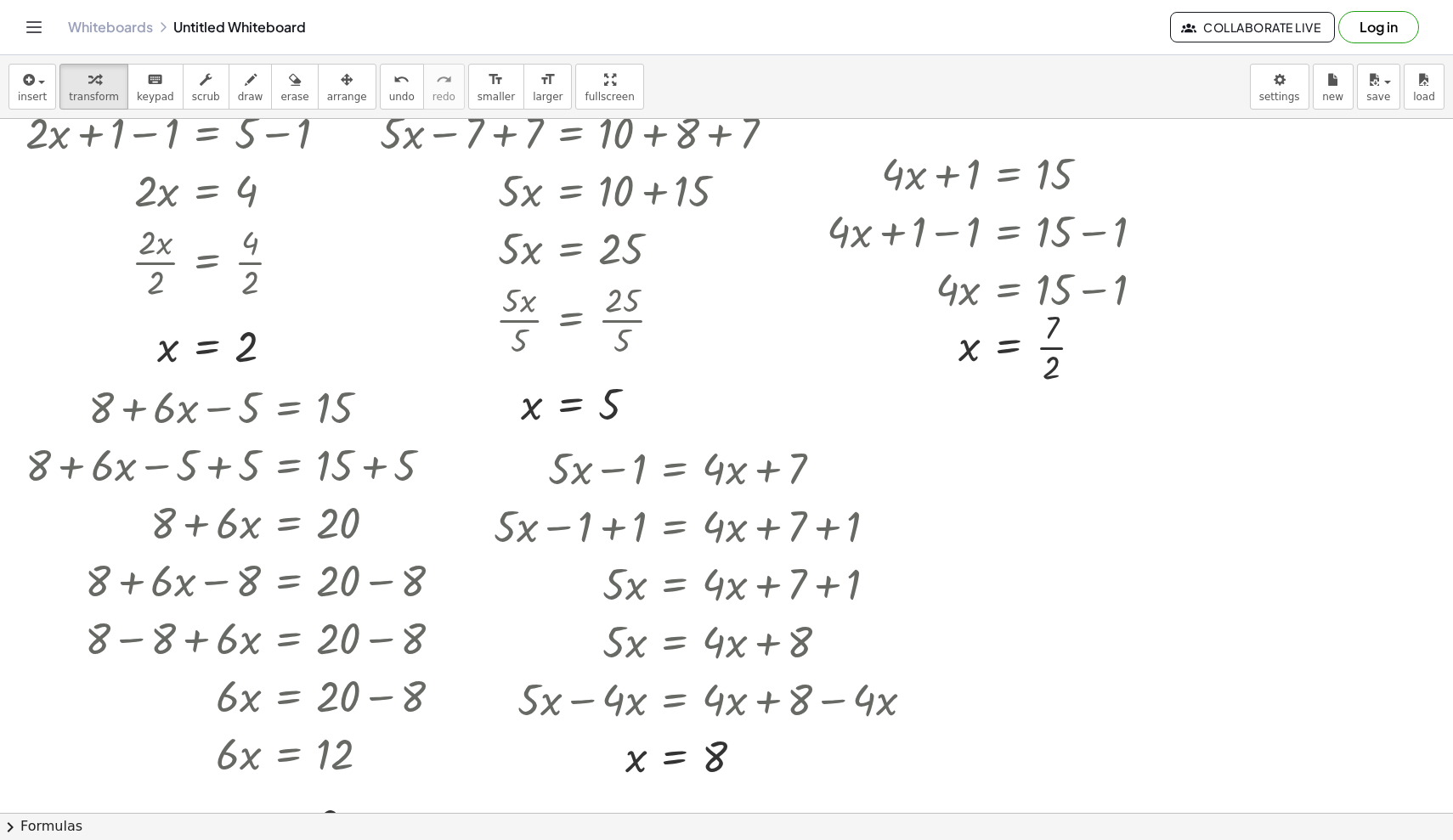
click at [897, 503] on div at bounding box center [726, 735] width 1453 height 1388
click at [897, 552] on div at bounding box center [726, 735] width 1453 height 1388
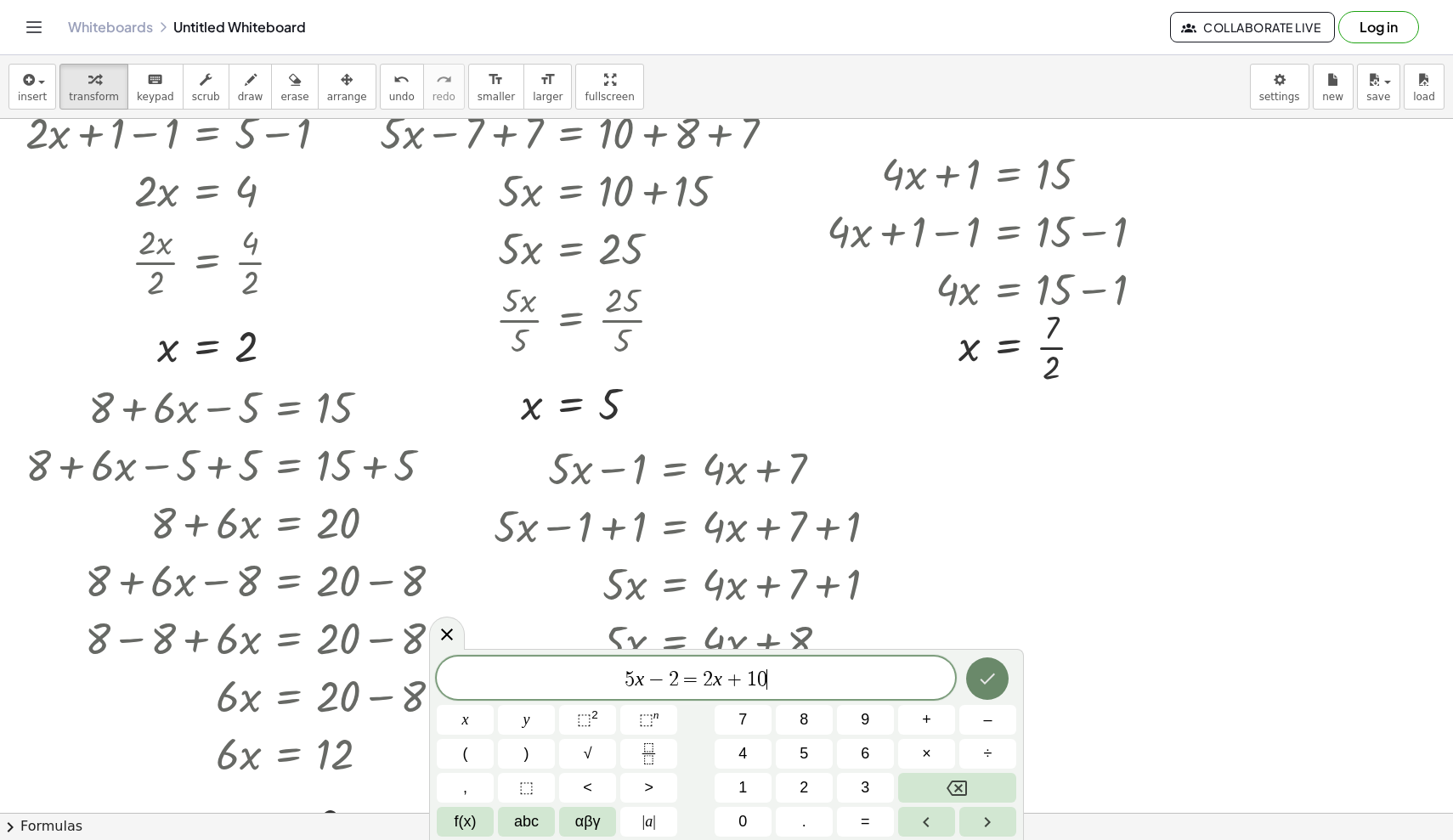
click at [897, 672] on button "Done" at bounding box center [987, 678] width 43 height 43
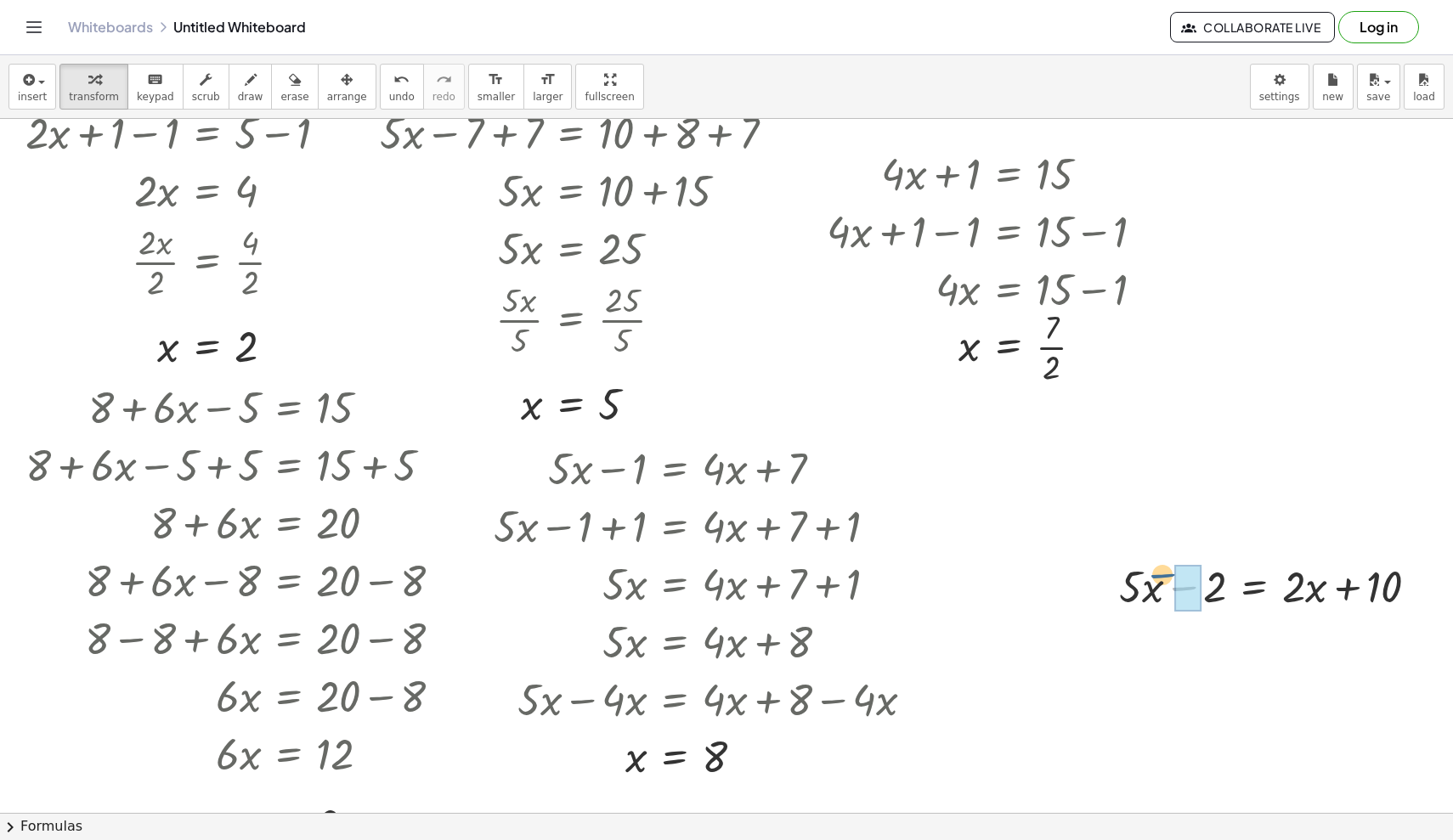
drag, startPoint x: 1181, startPoint y: 581, endPoint x: 1159, endPoint y: 567, distance: 26.1
click at [897, 567] on div at bounding box center [1275, 585] width 330 height 58
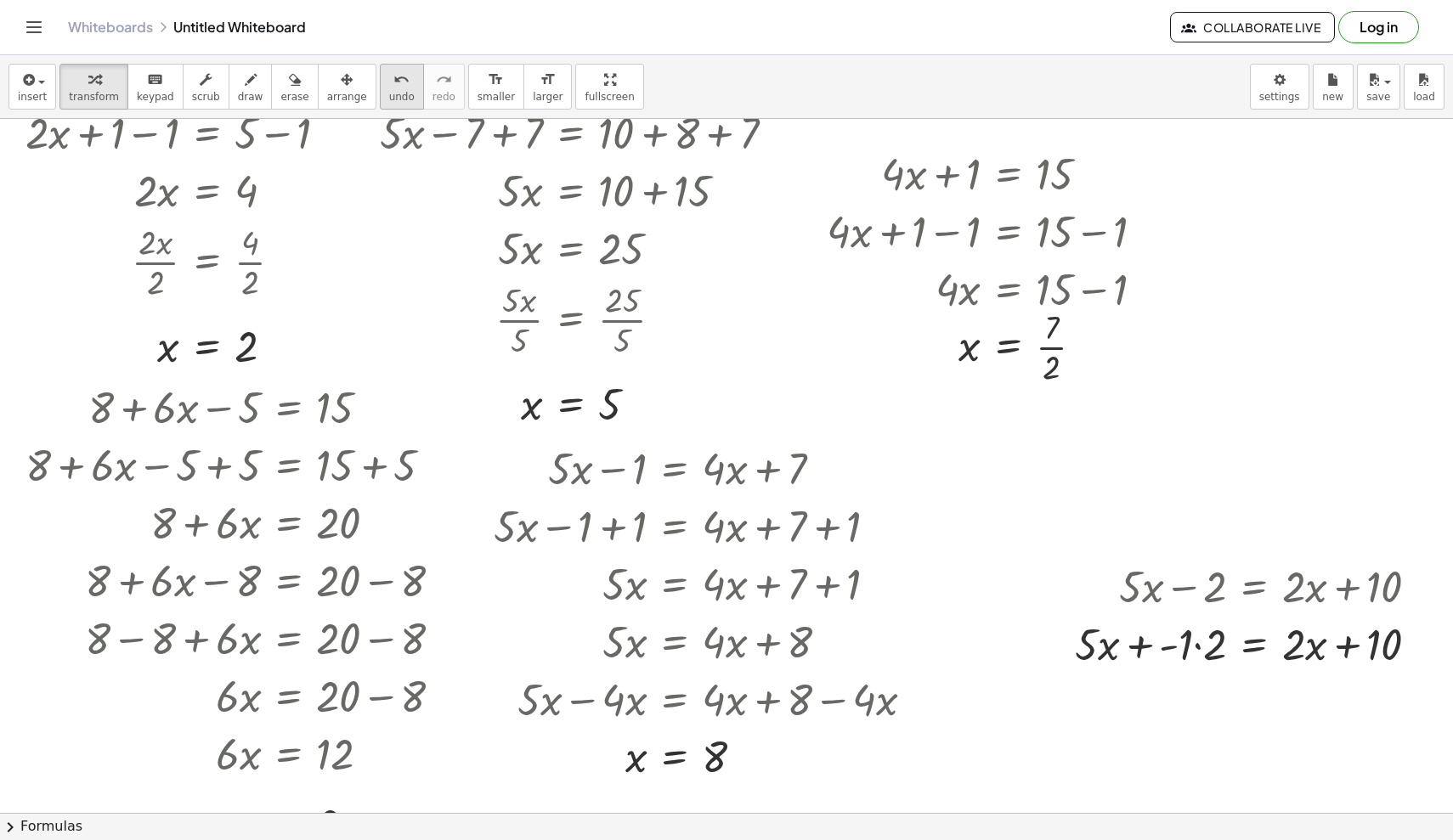
click at [389, 92] on span "undo" at bounding box center [402, 97] width 26 height 12
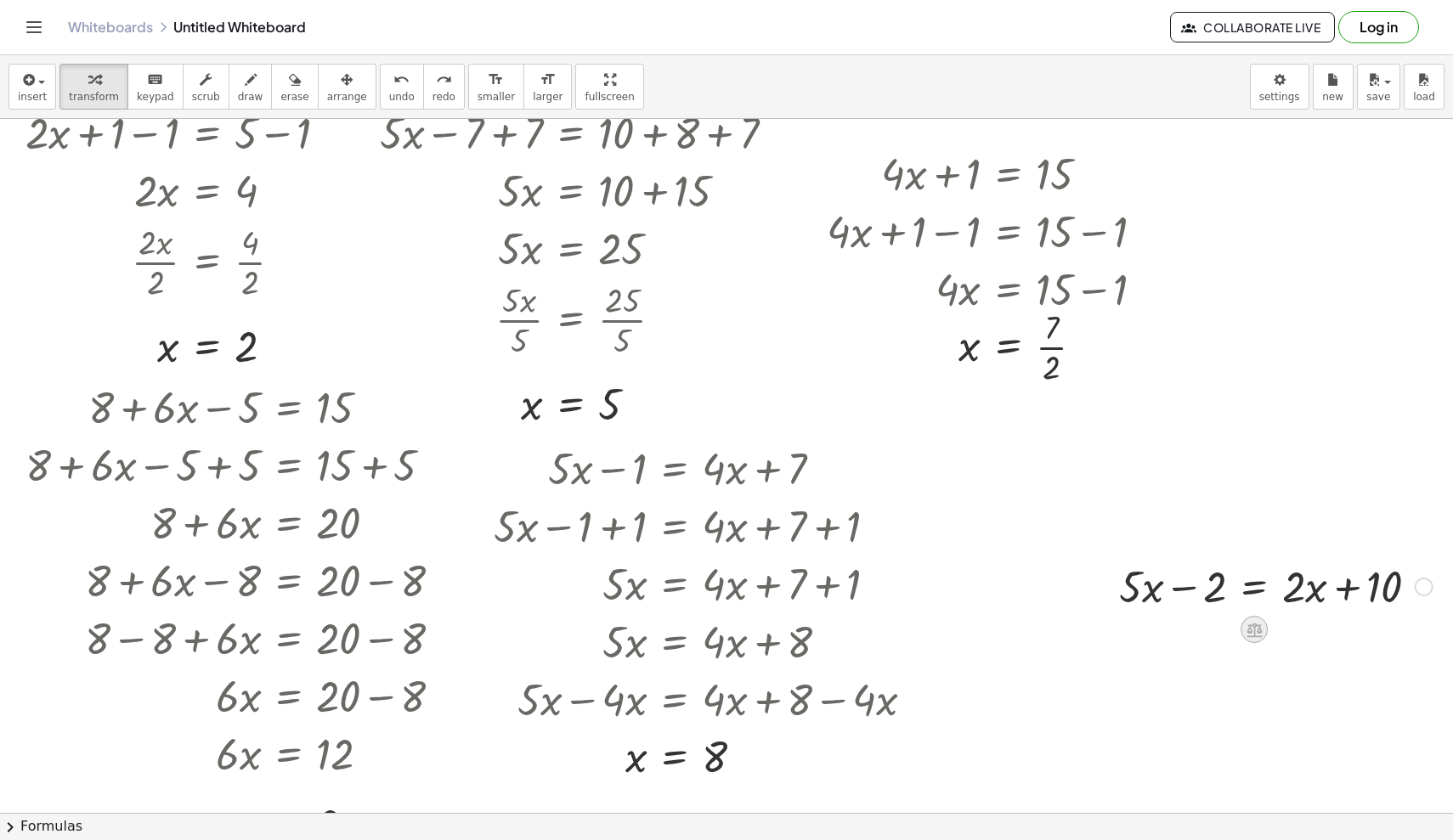
click at [897, 628] on icon at bounding box center [1254, 630] width 15 height 15
click at [897, 629] on span "+" at bounding box center [1186, 630] width 10 height 25
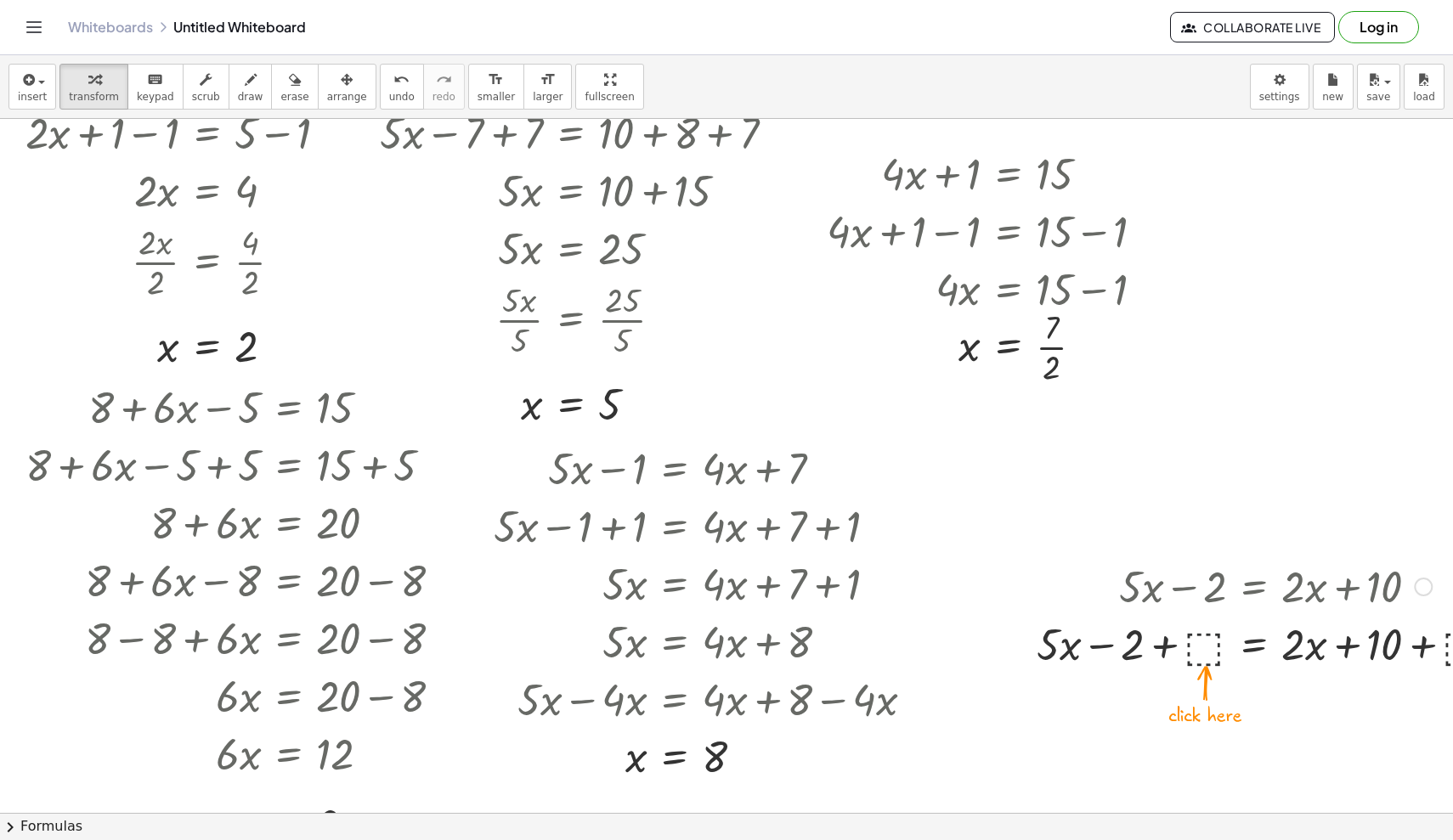
click at [897, 654] on div at bounding box center [1274, 643] width 495 height 58
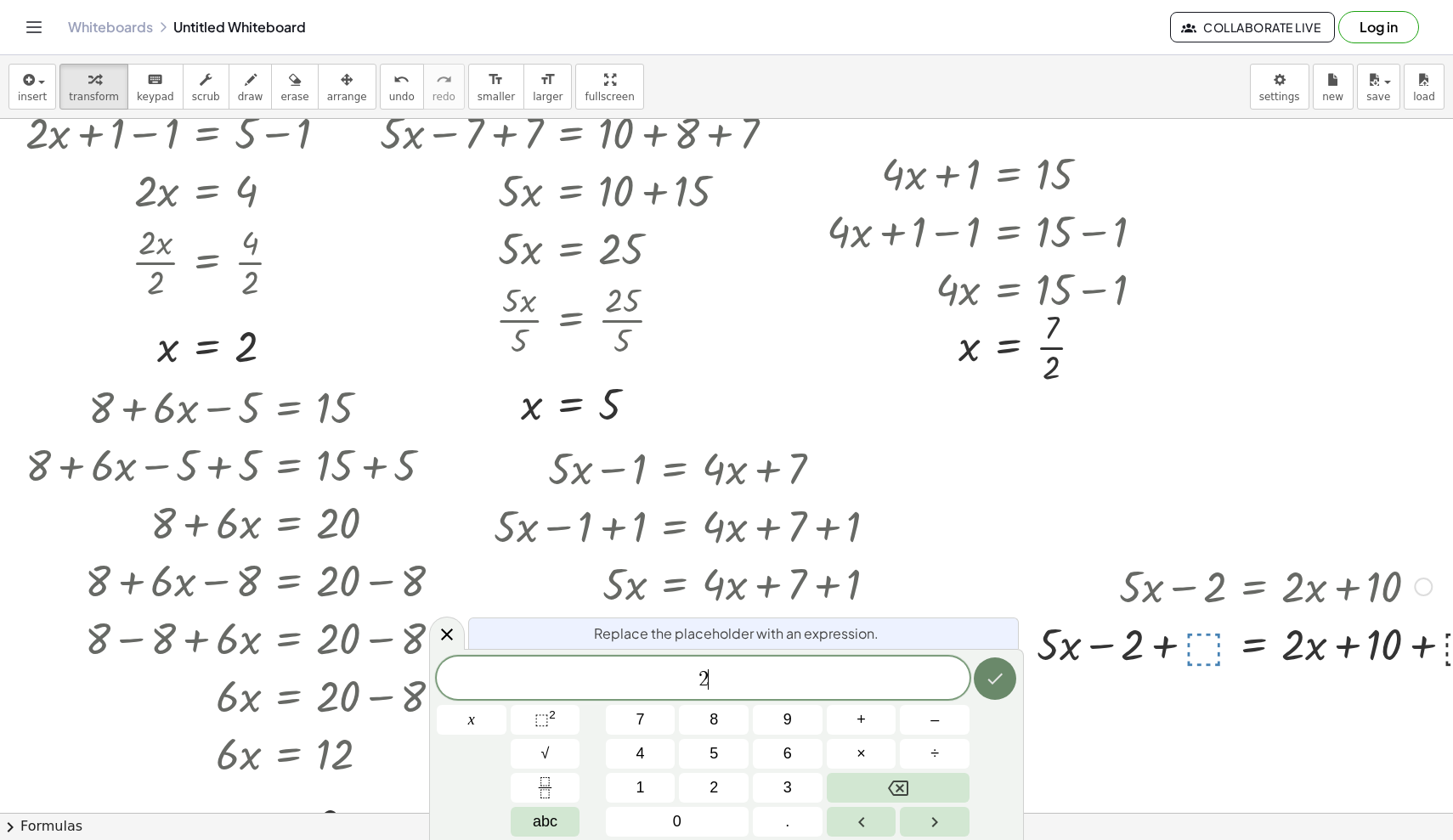
click at [897, 678] on icon "Done" at bounding box center [995, 678] width 21 height 21
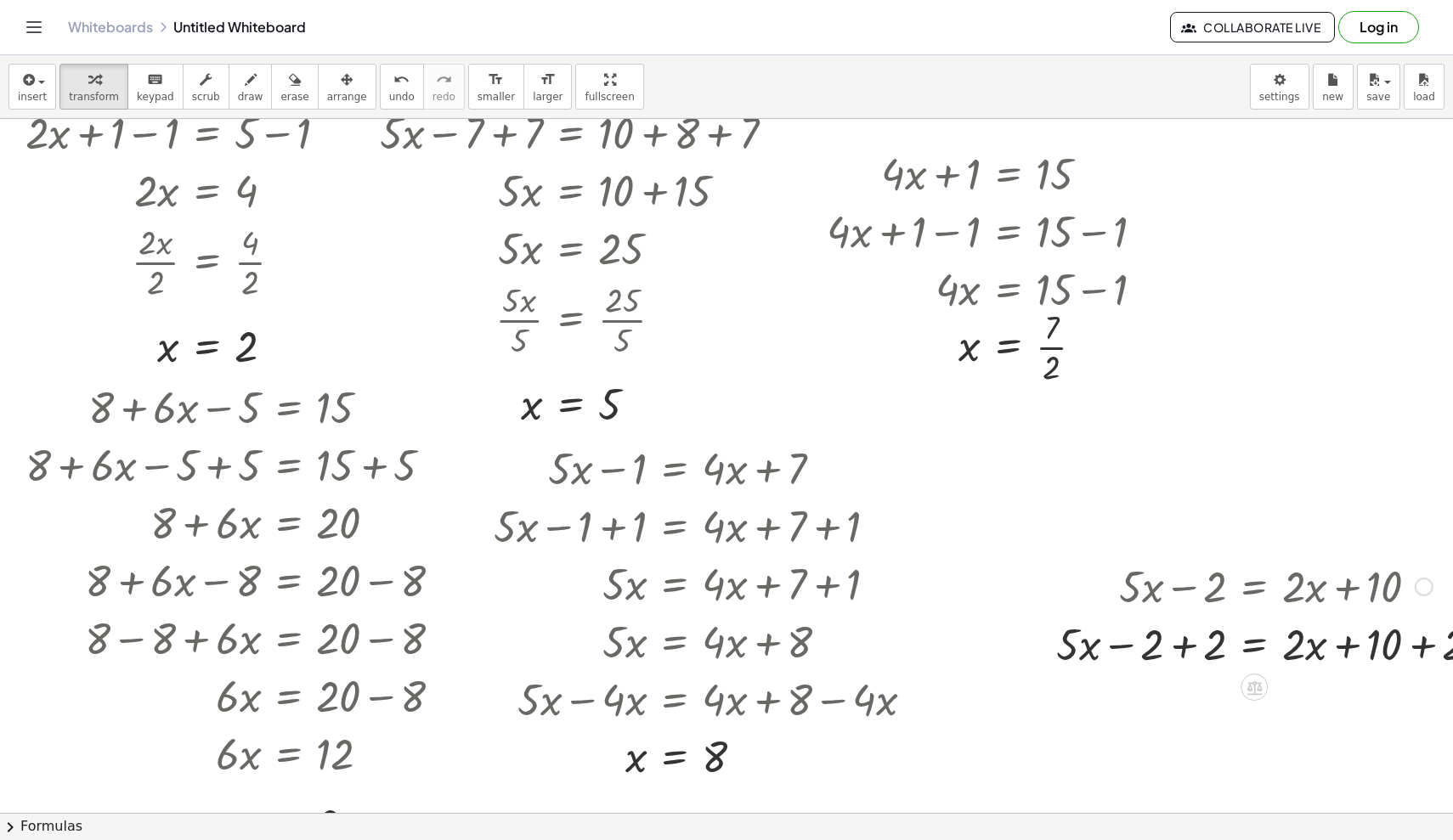
click at [897, 646] on div at bounding box center [1275, 643] width 456 height 58
click at [897, 682] on div at bounding box center [1275, 701] width 456 height 58
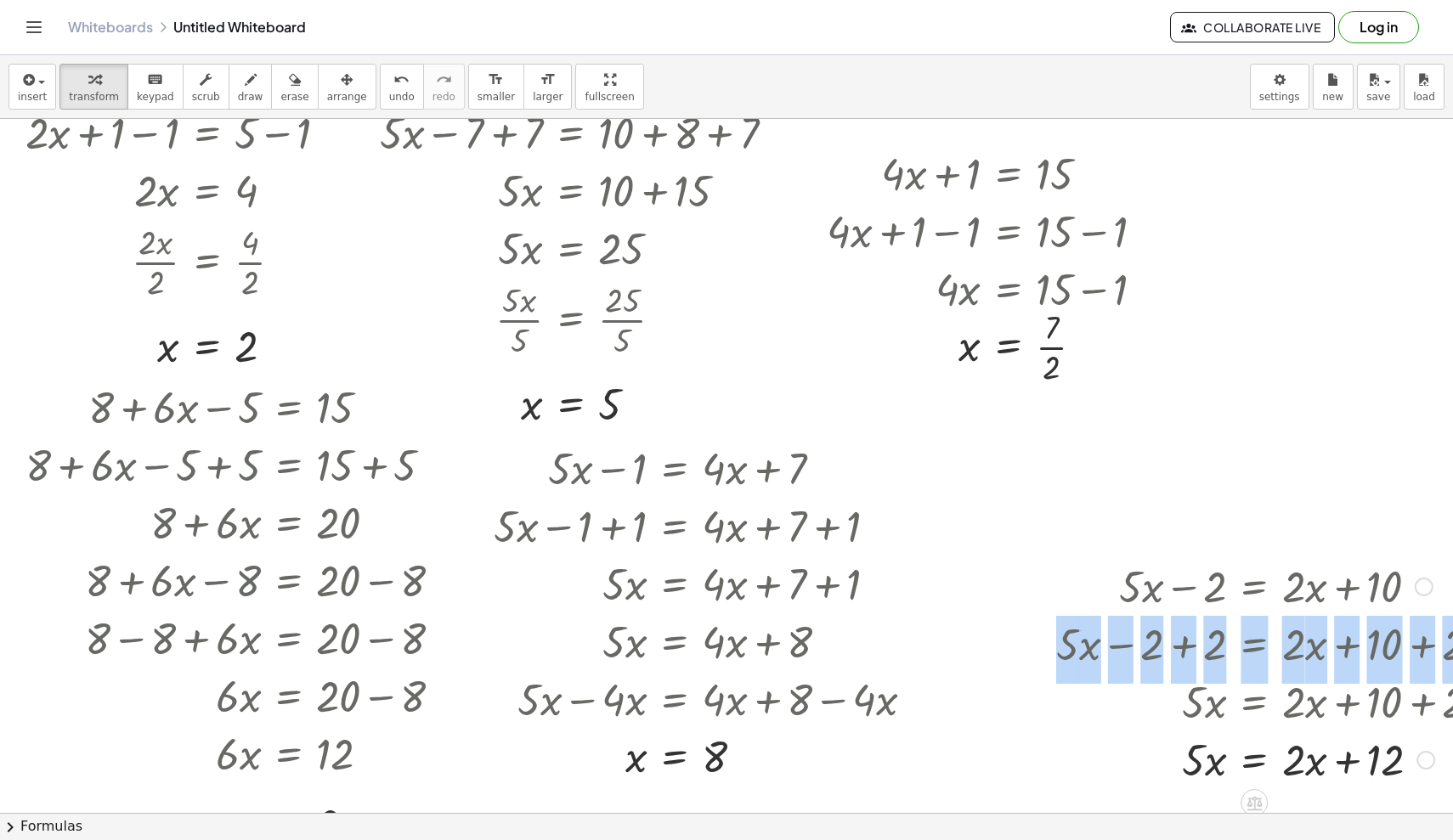
drag, startPoint x: 1105, startPoint y: 723, endPoint x: 1087, endPoint y: 664, distance: 61.7
click at [897, 587] on div "+ · 5 · x − 2 = + · 2 · x + 10 + · 5 · x − 2 + ⬚ = + · 2 · x + 10 + ⬚ + · 5 · x…" at bounding box center [1254, 587] width 0 height 0
click at [340, 89] on icon "button" at bounding box center [346, 79] width 12 height 21
drag, startPoint x: 1051, startPoint y: 507, endPoint x: 752, endPoint y: 353, distance: 336.3
click at [751, 353] on div "+ · 2 · x + 1 = 5 + · 2 · x + 1 − ⬚ = + 5 − ⬚ + · 2 · x + 1 − 1 = + 5 − 1 Go ba…" at bounding box center [766, 735] width 1531 height 1388
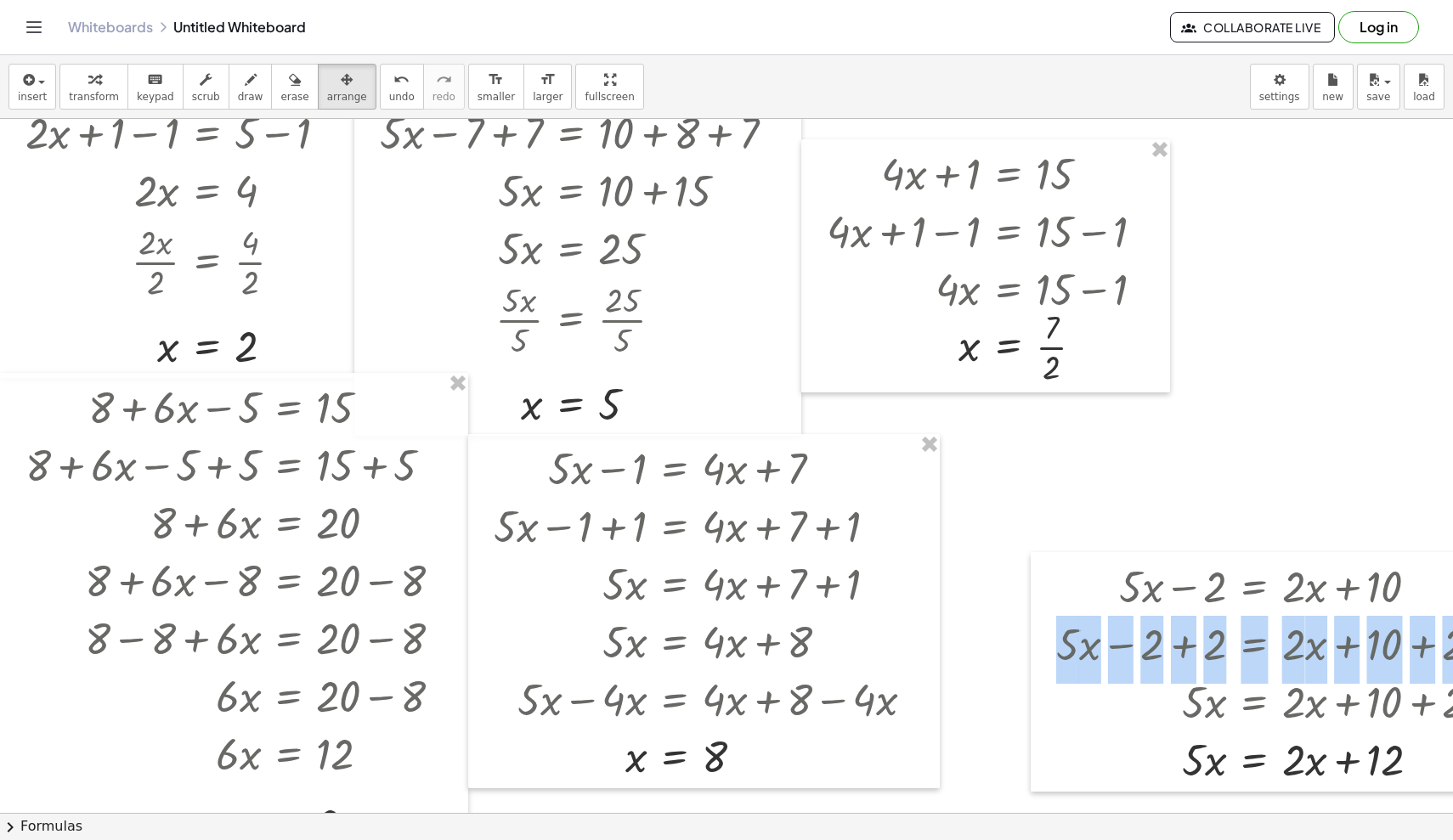
drag, startPoint x: 1056, startPoint y: 475, endPoint x: 995, endPoint y: 437, distance: 71.9
click at [897, 437] on div at bounding box center [766, 735] width 1531 height 1388
drag, startPoint x: 1053, startPoint y: 485, endPoint x: 998, endPoint y: 439, distance: 71.7
click at [897, 439] on div at bounding box center [766, 735] width 1531 height 1388
drag, startPoint x: 989, startPoint y: 655, endPoint x: 974, endPoint y: 540, distance: 116.0
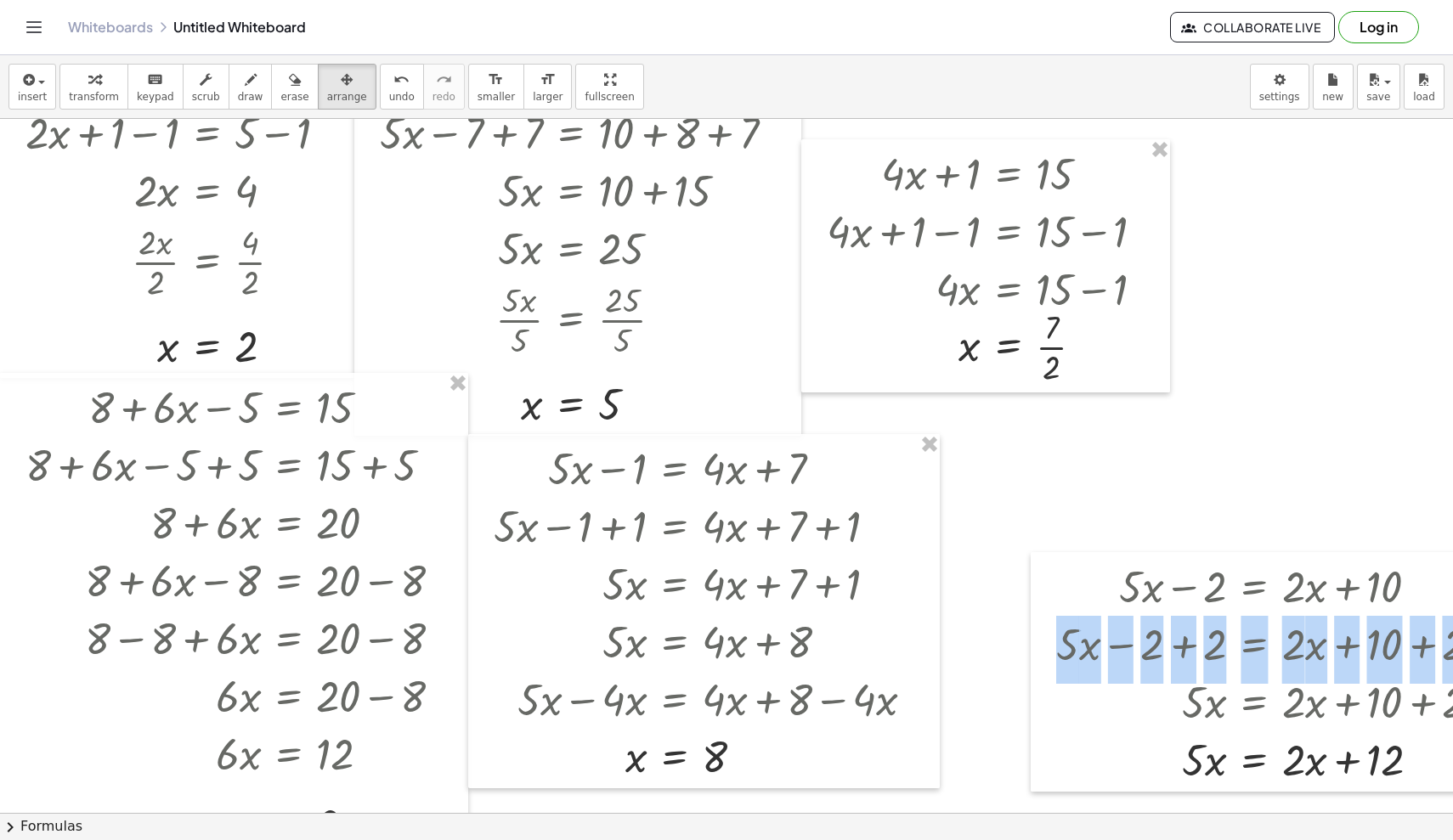
click at [897, 540] on div at bounding box center [766, 735] width 1531 height 1388
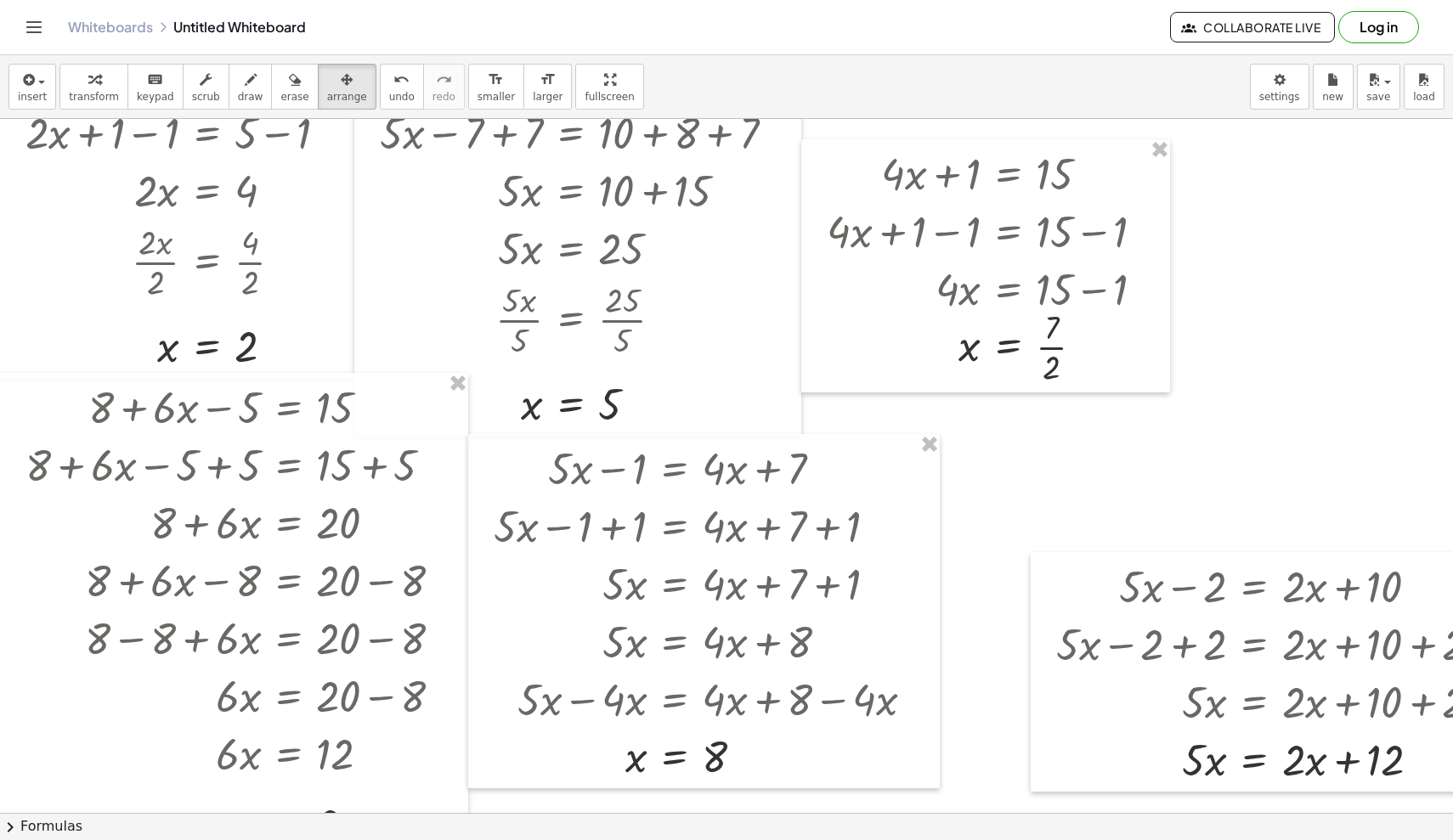
click at [897, 540] on div at bounding box center [766, 735] width 1531 height 1388
drag, startPoint x: 1100, startPoint y: 450, endPoint x: 981, endPoint y: 401, distance: 128.7
click at [897, 401] on div at bounding box center [766, 735] width 1531 height 1388
drag, startPoint x: 154, startPoint y: 89, endPoint x: 479, endPoint y: 191, distance: 340.6
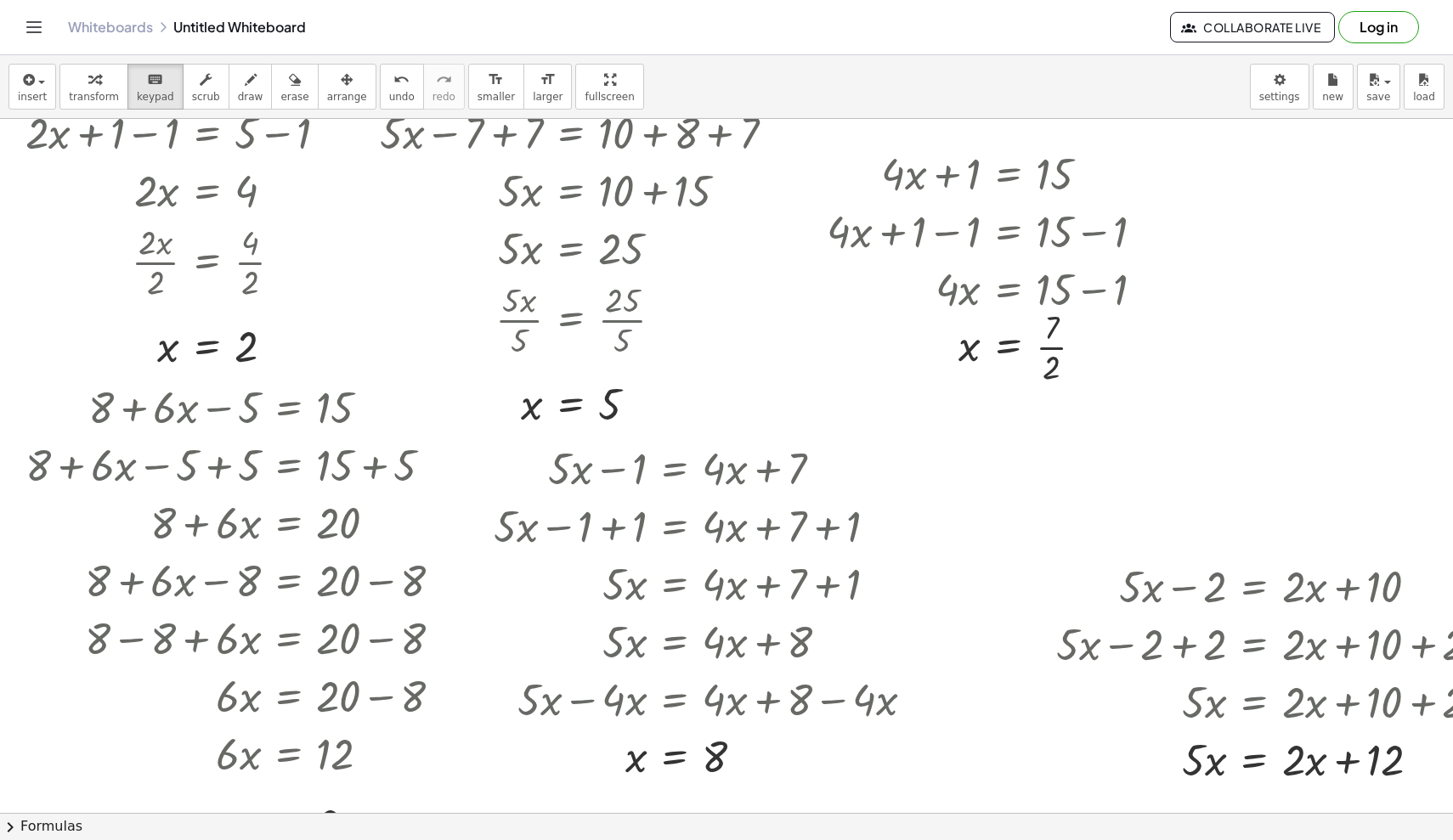
click at [153, 89] on icon "keyboard" at bounding box center [155, 79] width 16 height 21
drag, startPoint x: 962, startPoint y: 541, endPoint x: 853, endPoint y: 425, distance: 159.2
click at [853, 426] on div at bounding box center [766, 735] width 1531 height 1388
click at [328, 98] on span "arrange" at bounding box center [347, 97] width 40 height 12
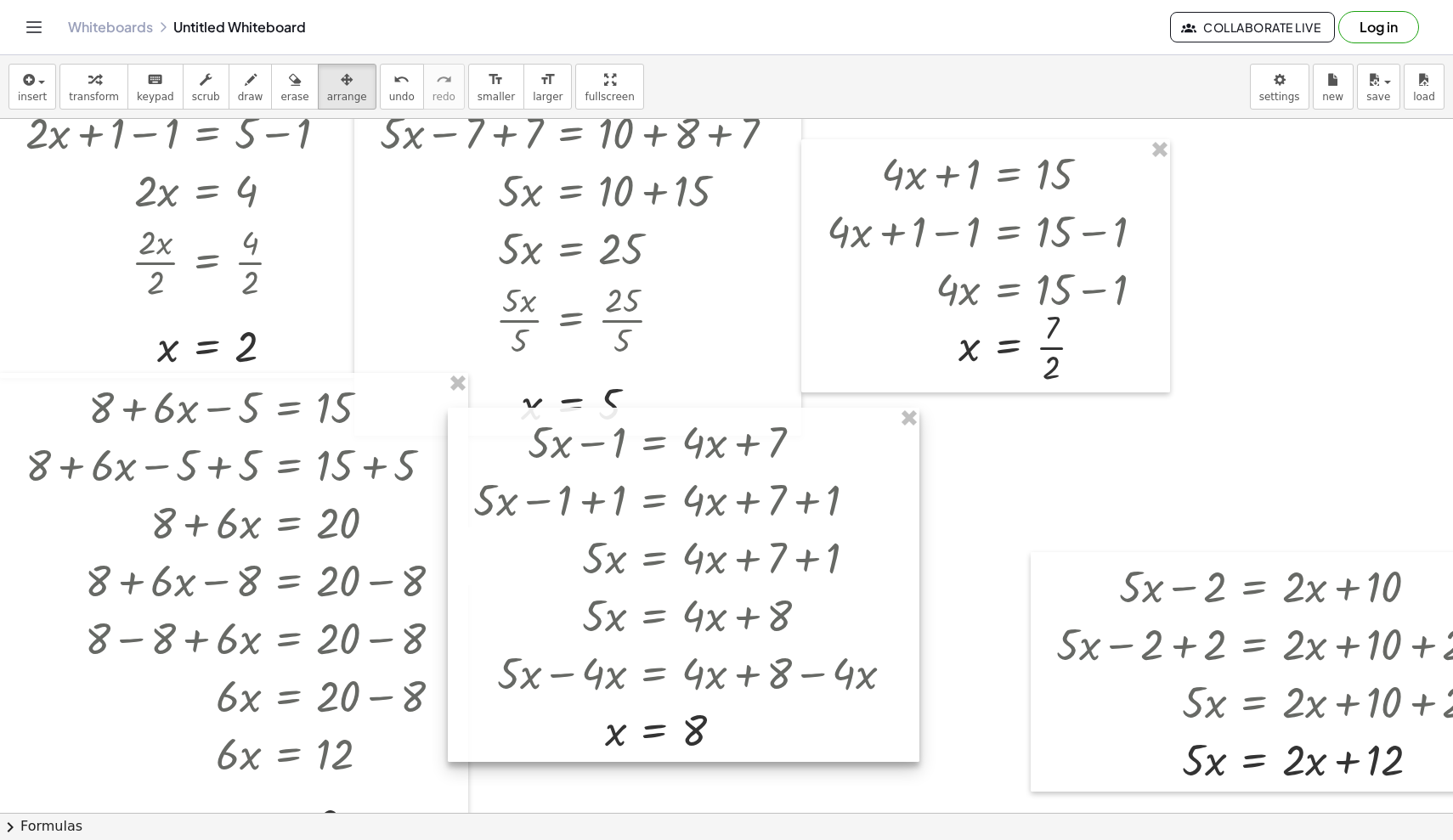
drag, startPoint x: 883, startPoint y: 553, endPoint x: 862, endPoint y: 525, distance: 35.0
click at [862, 525] on div at bounding box center [682, 584] width 471 height 354
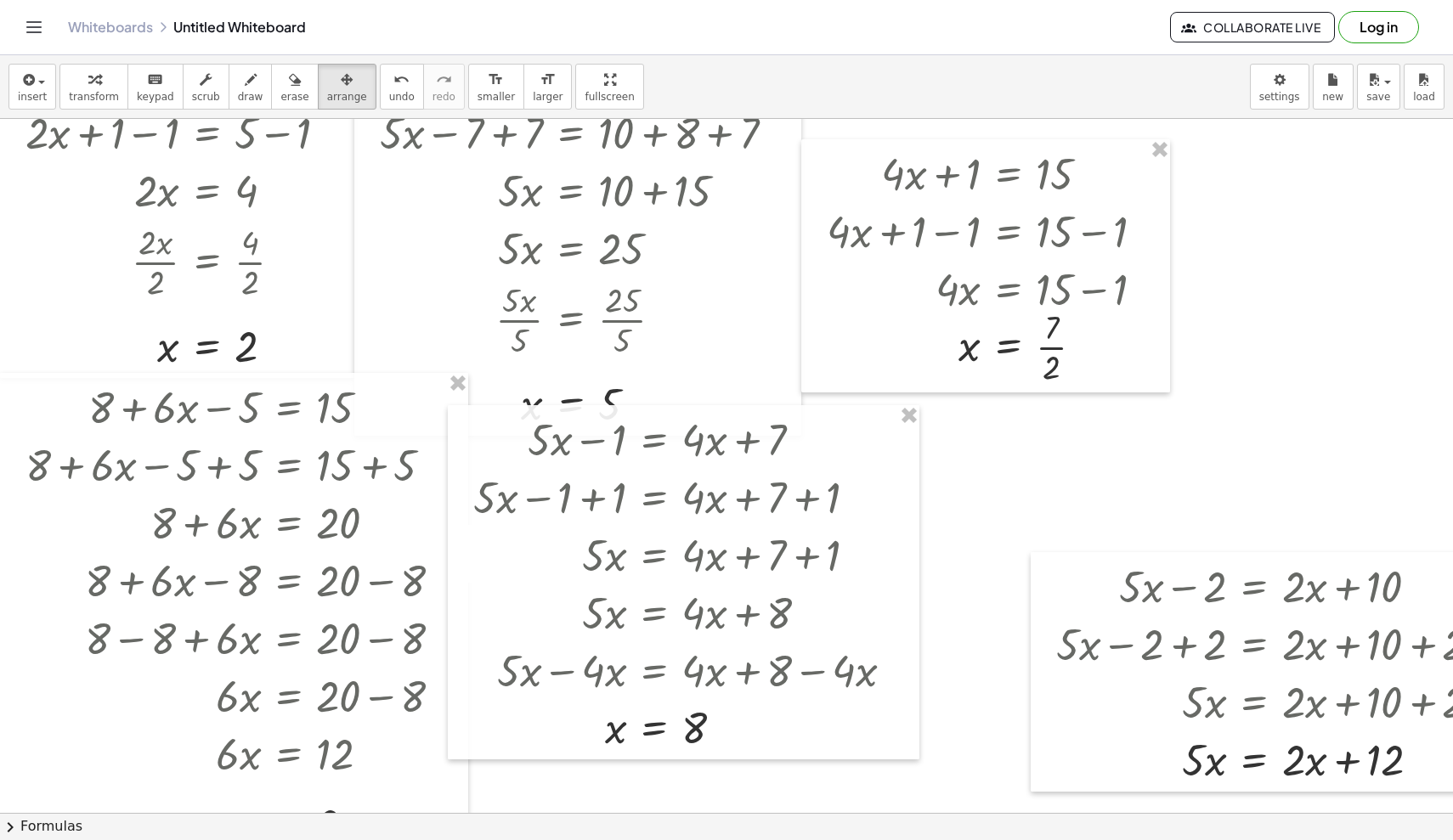
drag, startPoint x: 970, startPoint y: 587, endPoint x: 971, endPoint y: 480, distance: 107.0
click at [897, 480] on div at bounding box center [766, 735] width 1531 height 1388
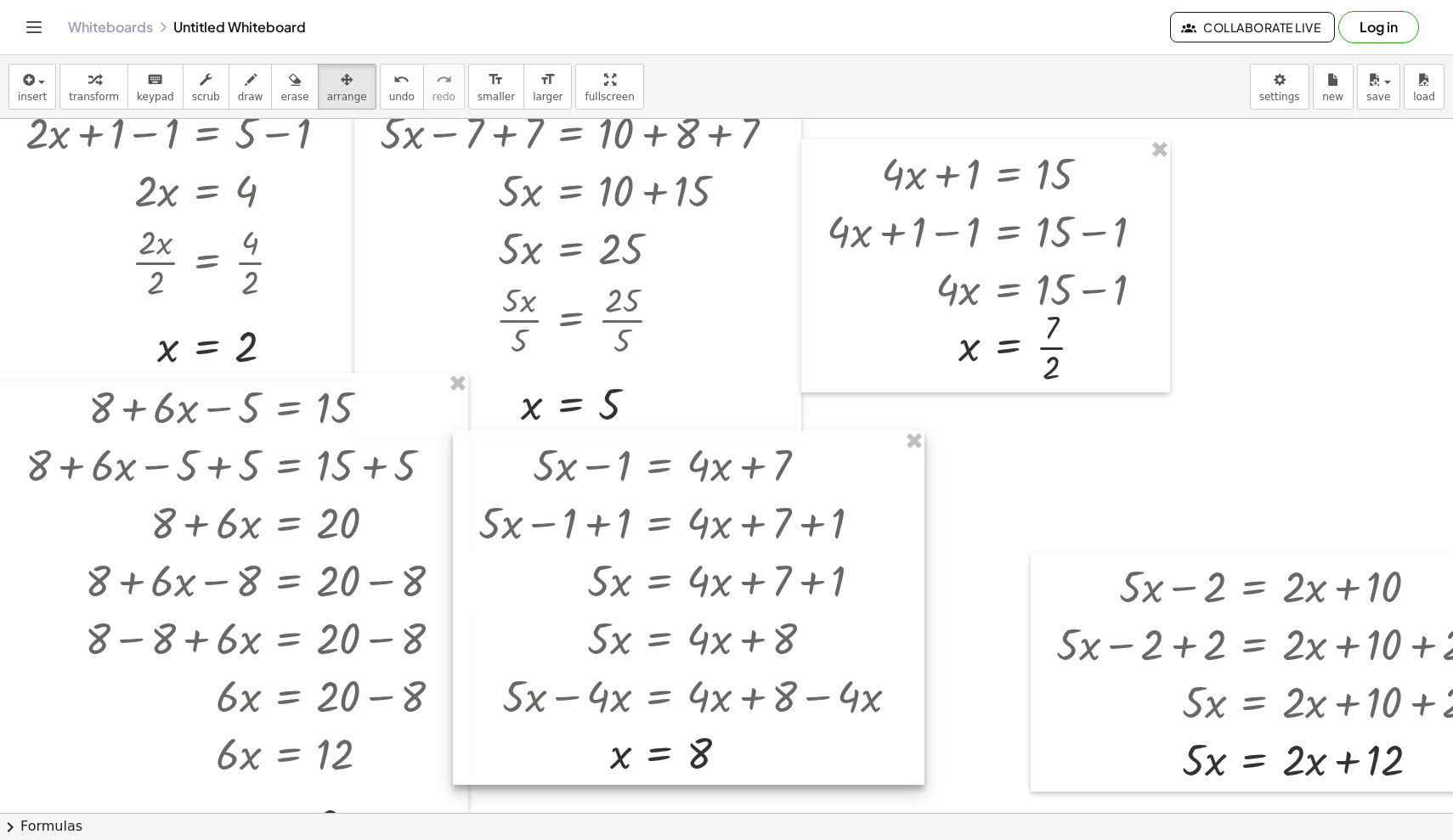
drag, startPoint x: 874, startPoint y: 532, endPoint x: 880, endPoint y: 559, distance: 27.7
click at [880, 559] on div at bounding box center [688, 607] width 471 height 354
drag, startPoint x: 1010, startPoint y: 589, endPoint x: 995, endPoint y: 534, distance: 57.0
click at [897, 534] on div at bounding box center [766, 735] width 1531 height 1388
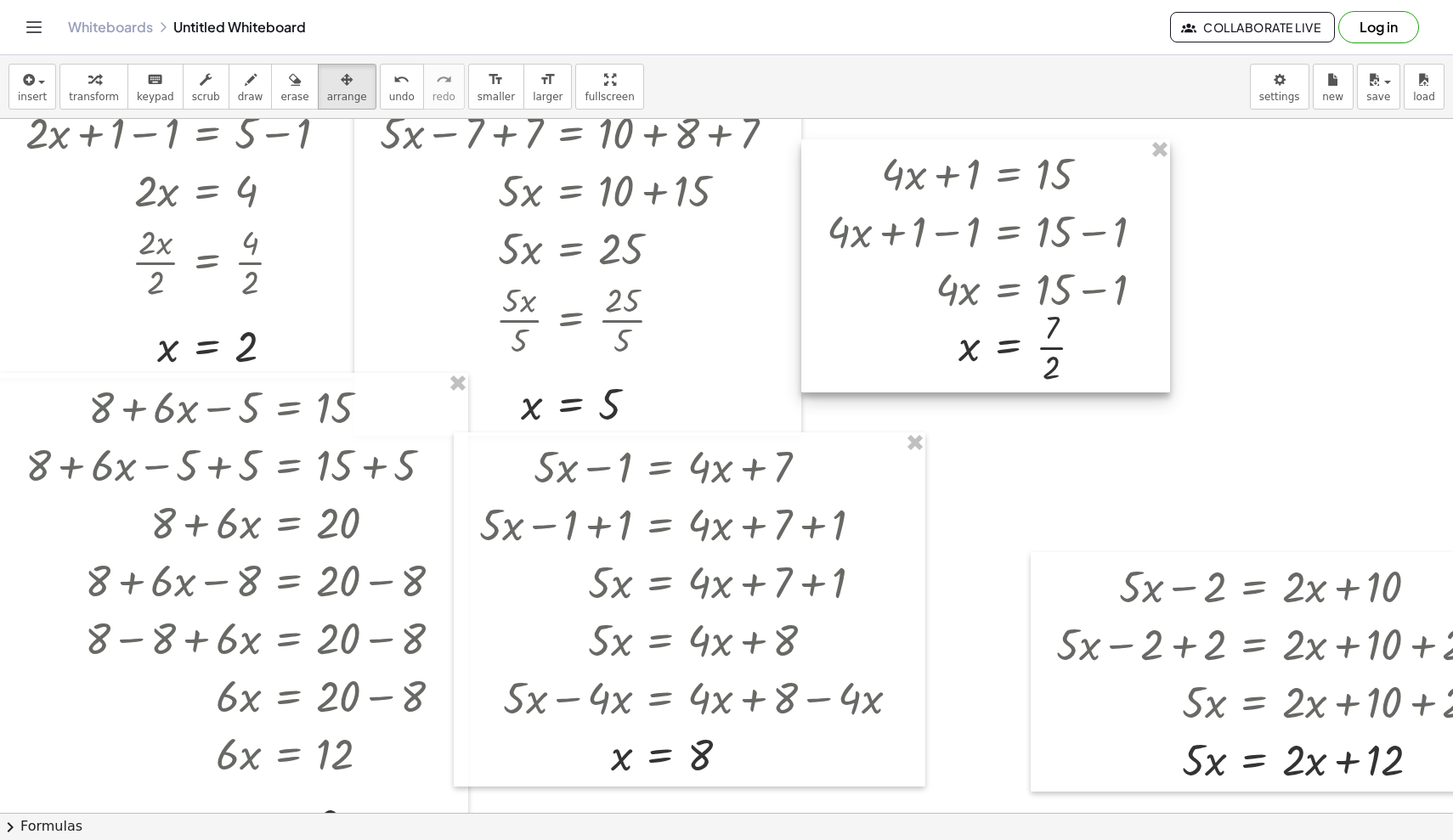
drag, startPoint x: 992, startPoint y: 560, endPoint x: 1079, endPoint y: 308, distance: 266.6
click at [897, 308] on div "+ · 2 · x + 1 = 5 + · 2 · x + 1 − ⬚ = + 5 − ⬚ + · 2 · x + 1 − 1 = + 5 − 1 Go ba…" at bounding box center [766, 735] width 1531 height 1388
drag, startPoint x: 1004, startPoint y: 511, endPoint x: 1017, endPoint y: 379, distance: 132.6
click at [897, 379] on div "+ · 2 · x + 1 = 5 + · 2 · x + 1 − ⬚ = + 5 − ⬚ + · 2 · x + 1 − 1 = + 5 − 1 Go ba…" at bounding box center [766, 735] width 1531 height 1388
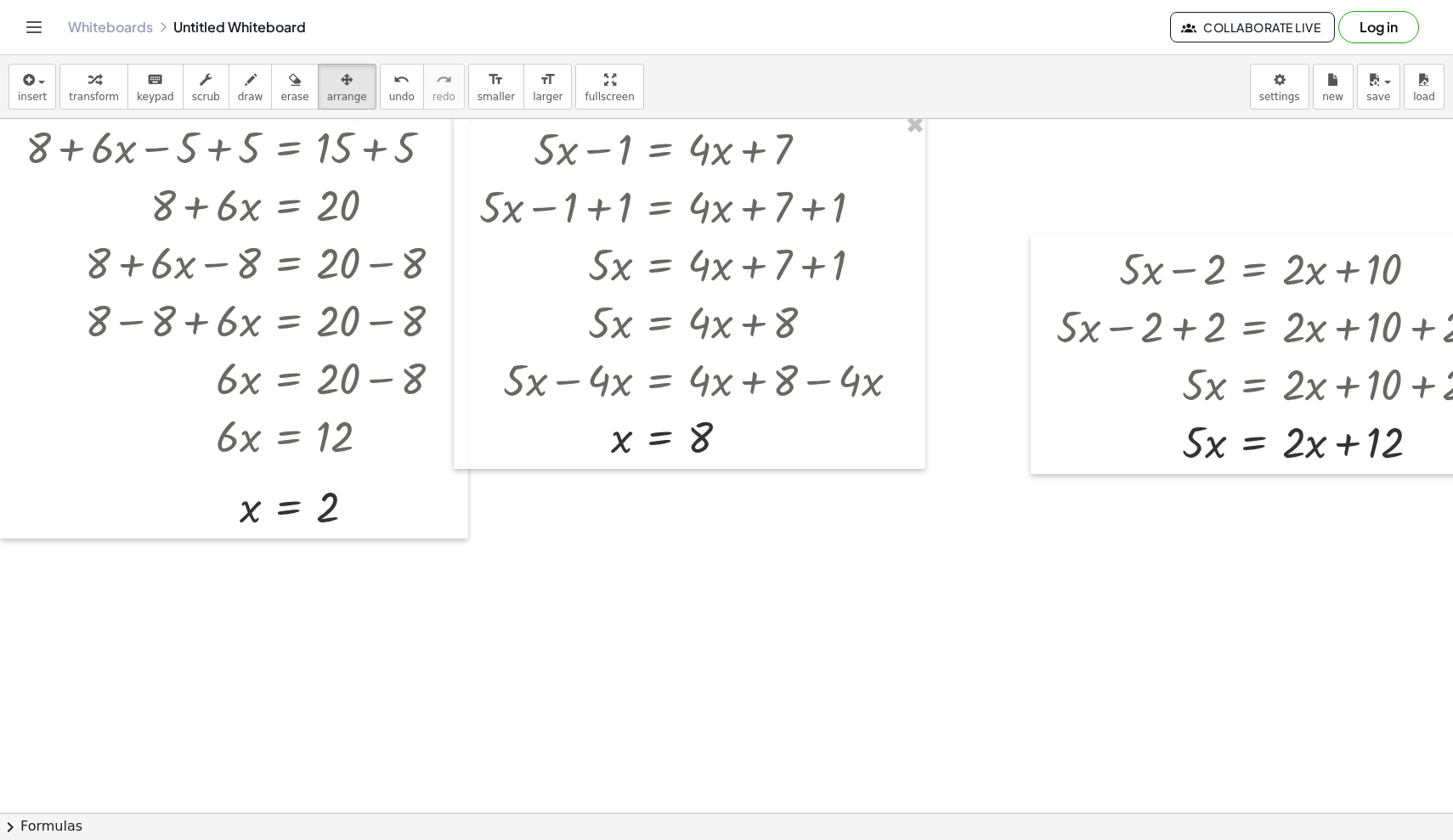
scroll to position [391, 0]
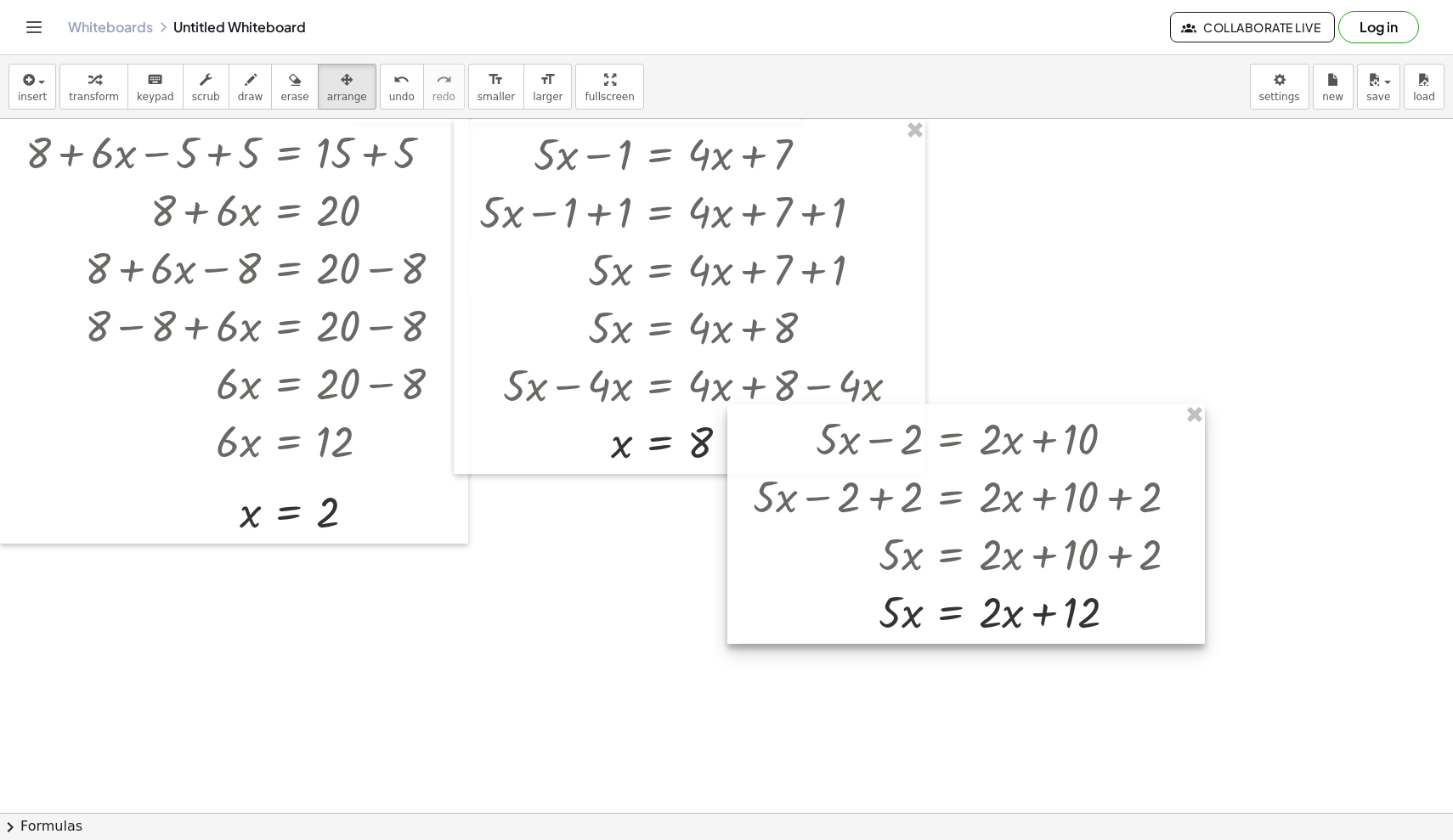
drag, startPoint x: 1050, startPoint y: 407, endPoint x: 739, endPoint y: 571, distance: 351.6
click at [739, 571] on div at bounding box center [965, 525] width 477 height 240
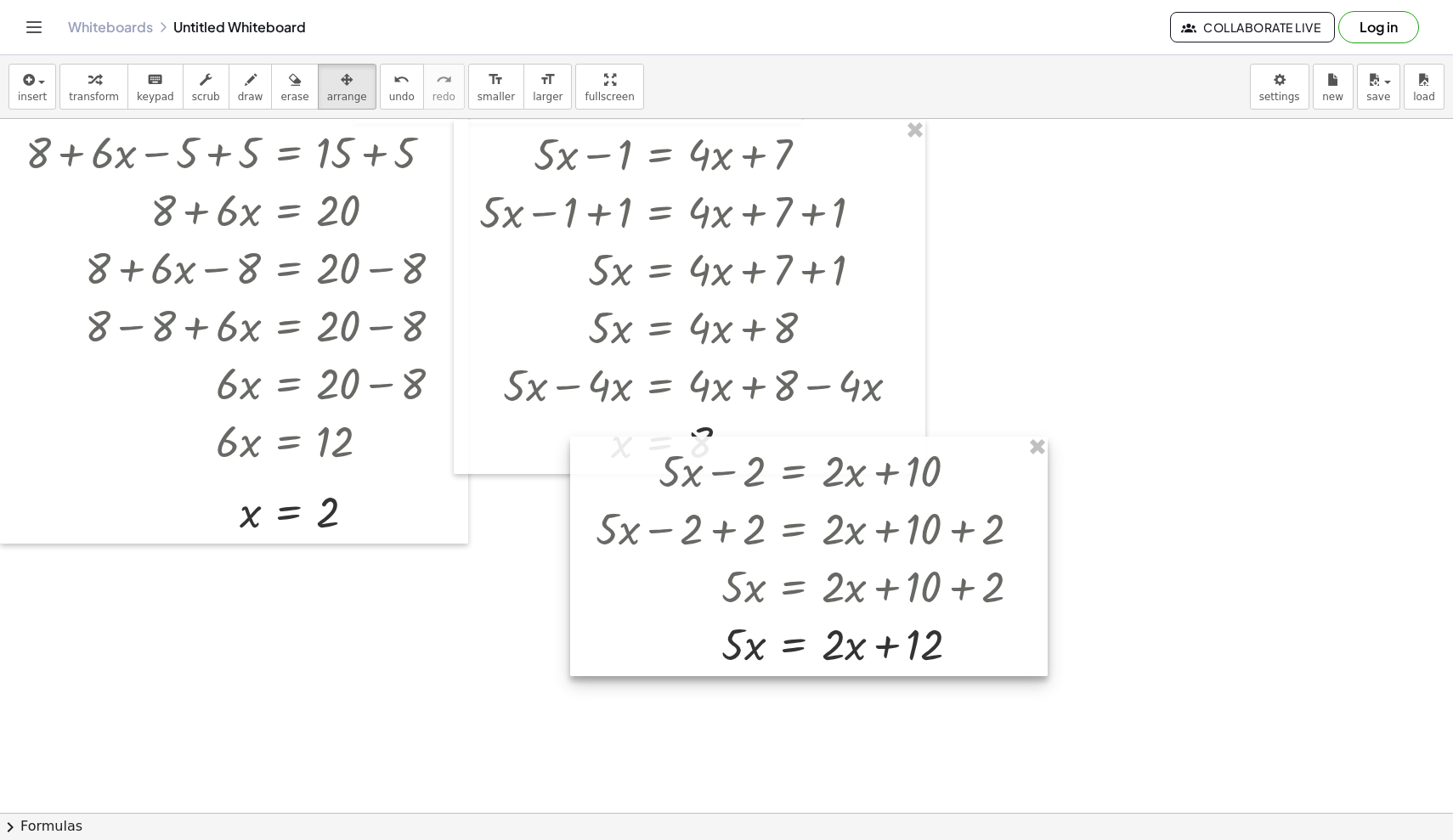
drag, startPoint x: 761, startPoint y: 583, endPoint x: 610, endPoint y: 615, distance: 154.4
click at [610, 615] on div at bounding box center [808, 556] width 477 height 240
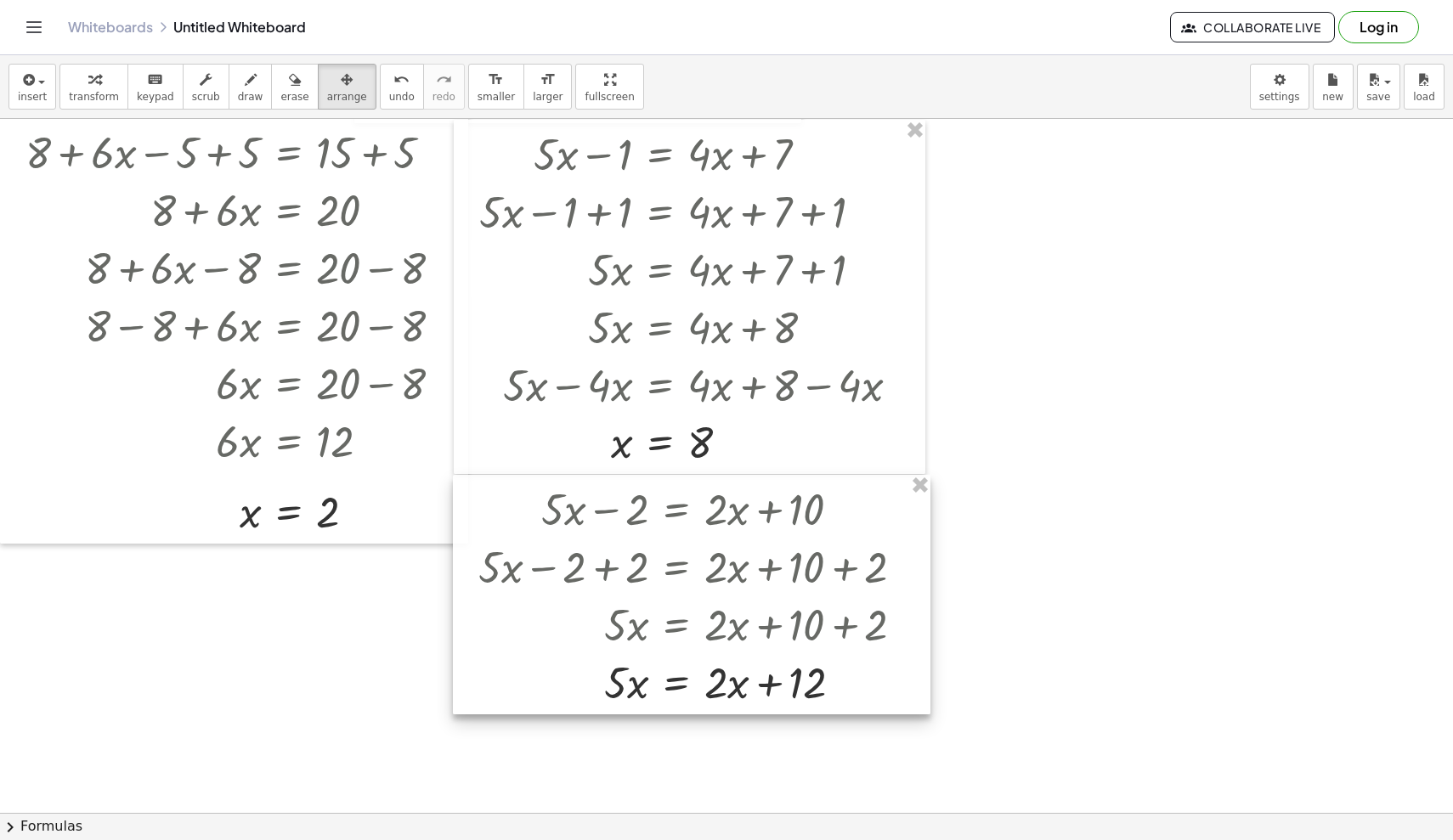
drag, startPoint x: 683, startPoint y: 589, endPoint x: 564, endPoint y: 626, distance: 124.6
click at [564, 626] on div at bounding box center [691, 595] width 477 height 240
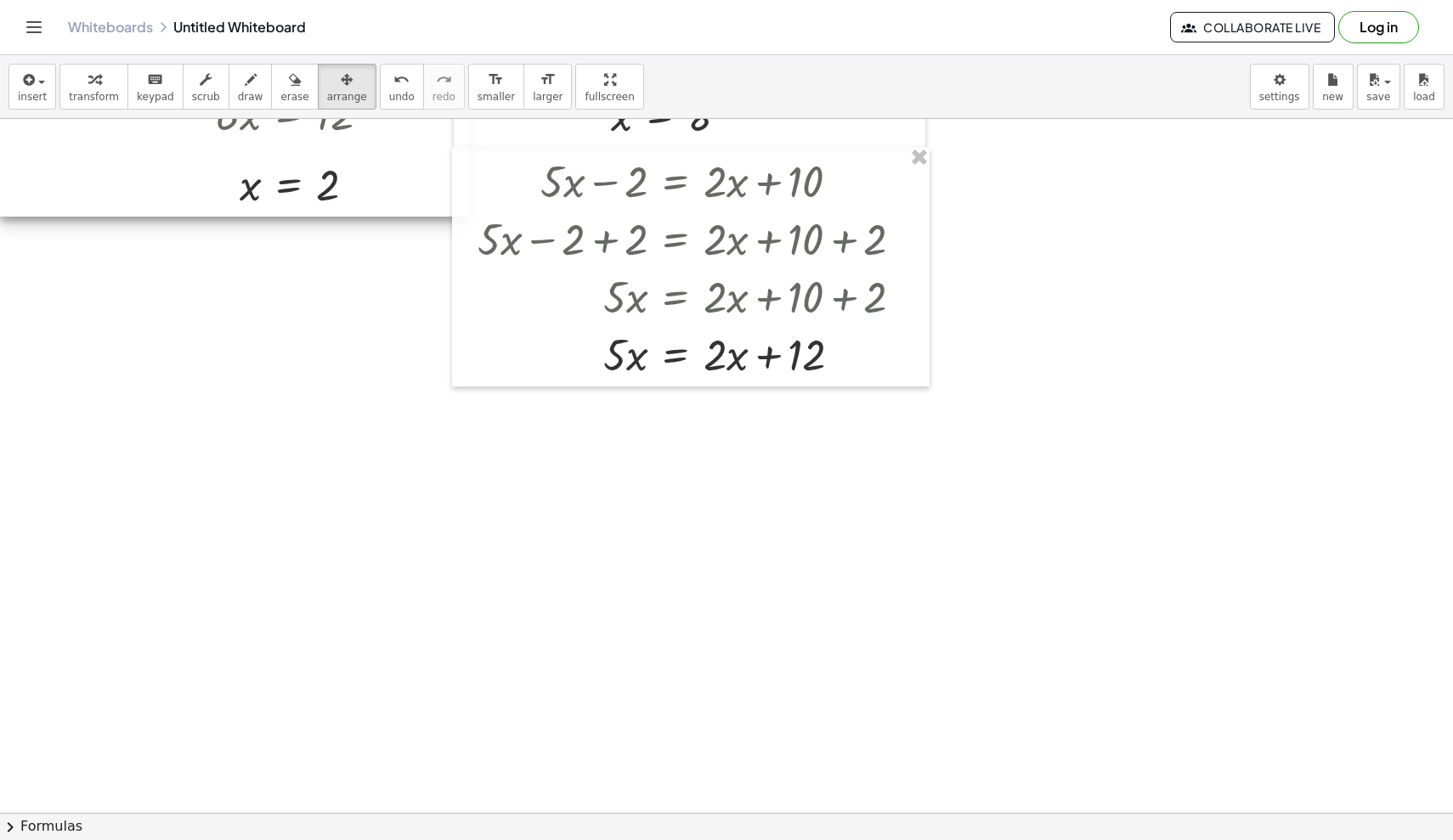
scroll to position [719, 0]
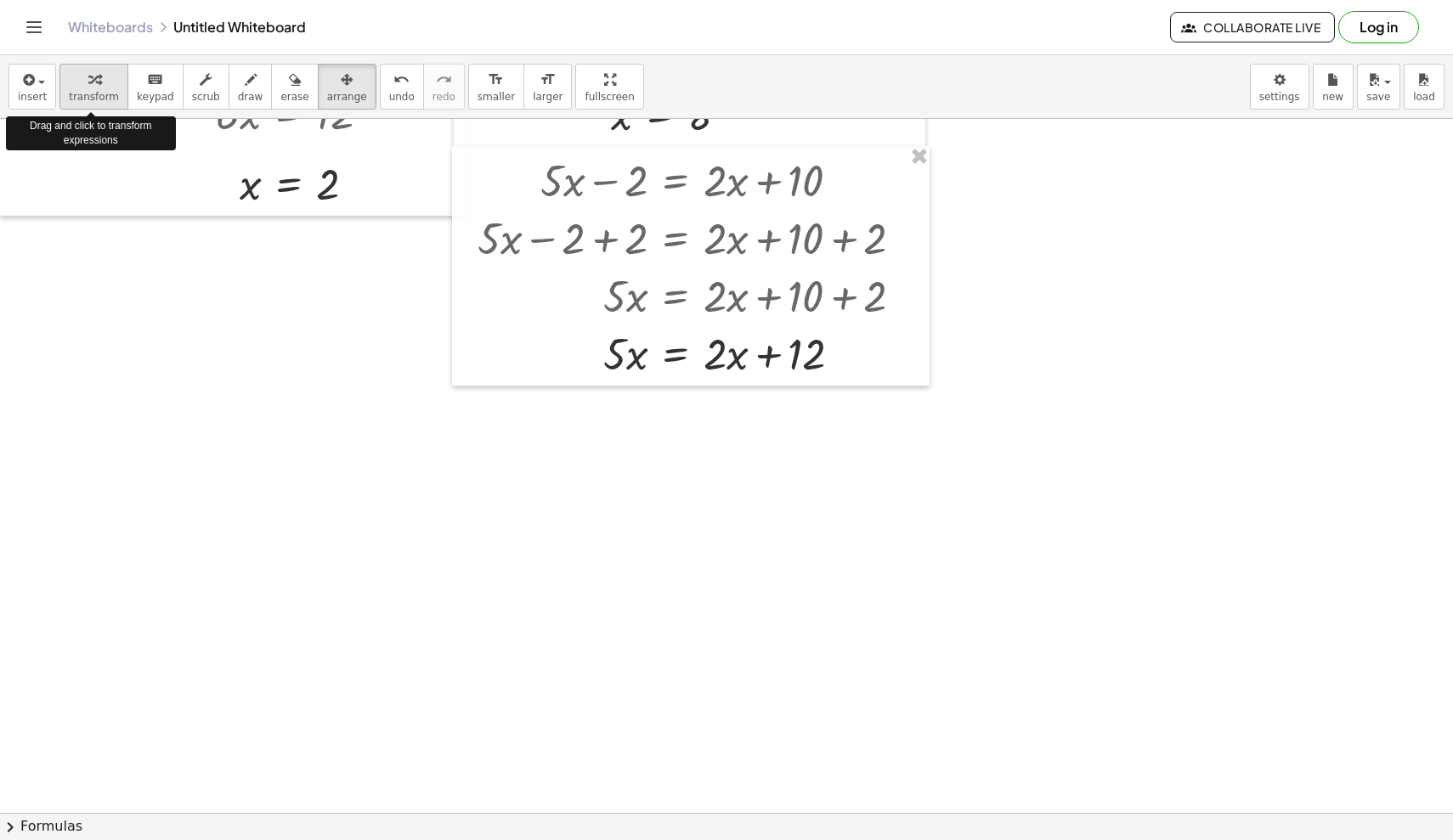
click at [90, 93] on span "transform" at bounding box center [93, 97] width 51 height 12
click at [665, 490] on div at bounding box center [766, 440] width 1531 height 2082
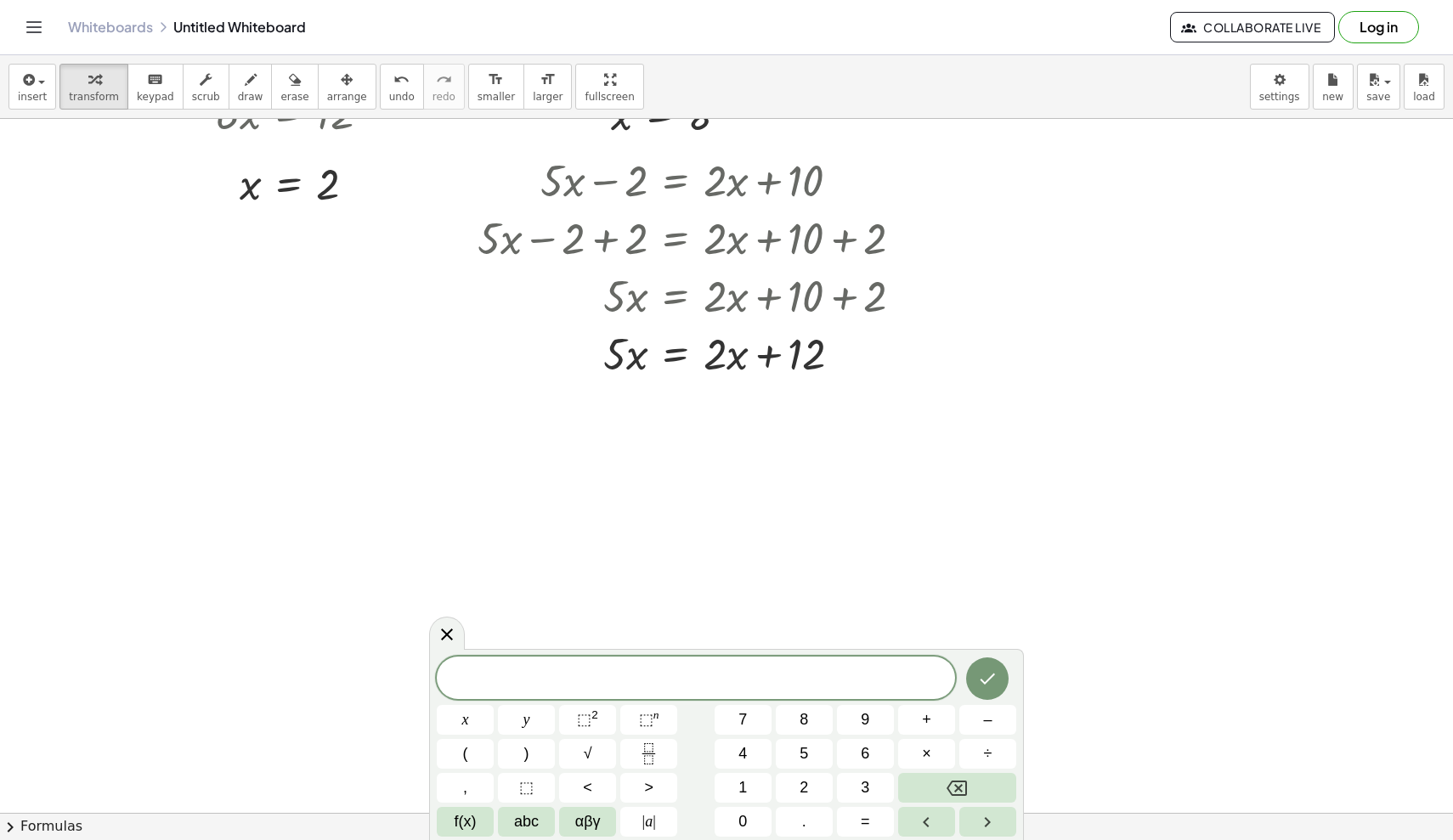
click at [631, 425] on div at bounding box center [766, 440] width 1531 height 2082
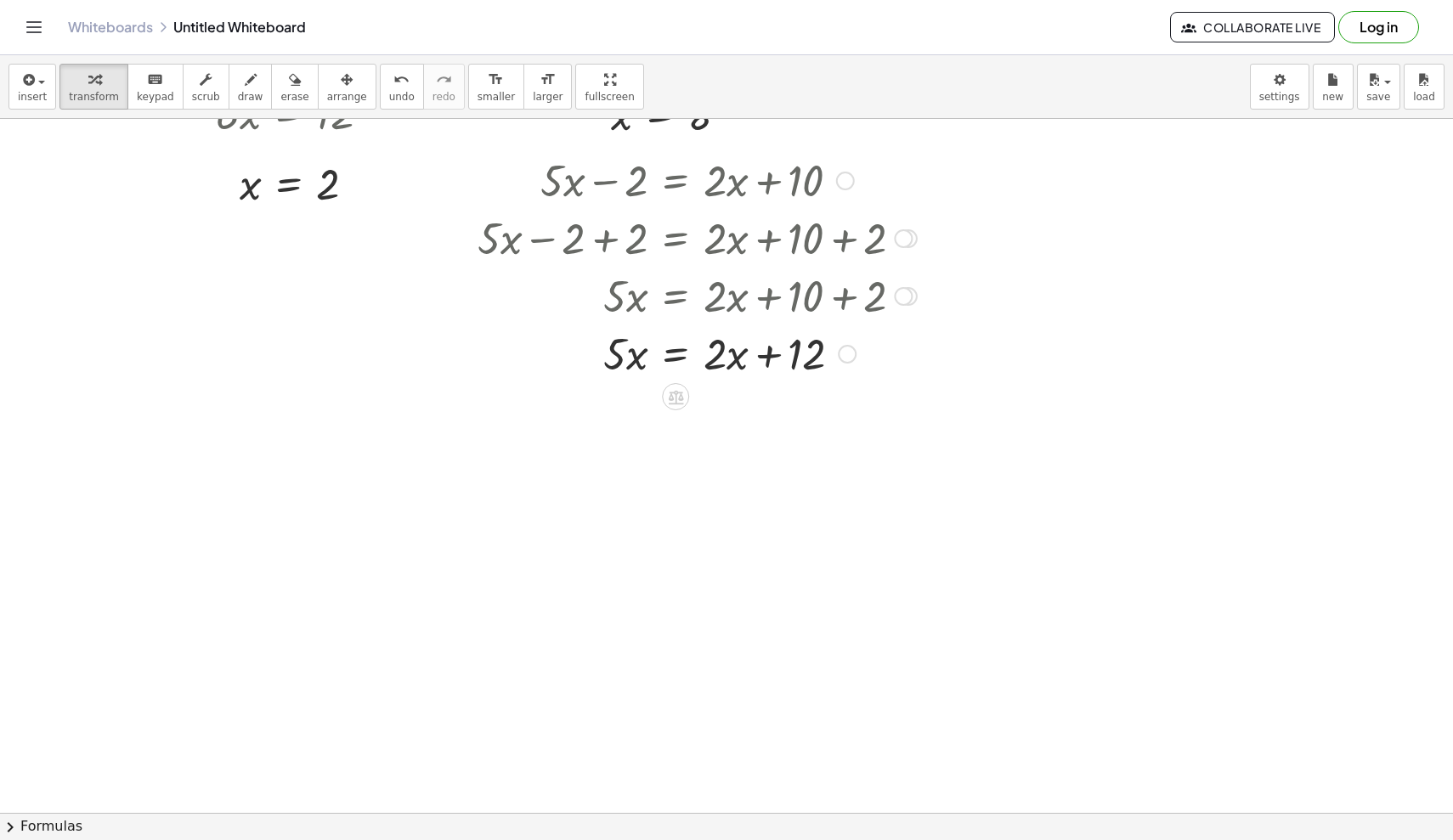
click at [656, 372] on div at bounding box center [697, 352] width 456 height 58
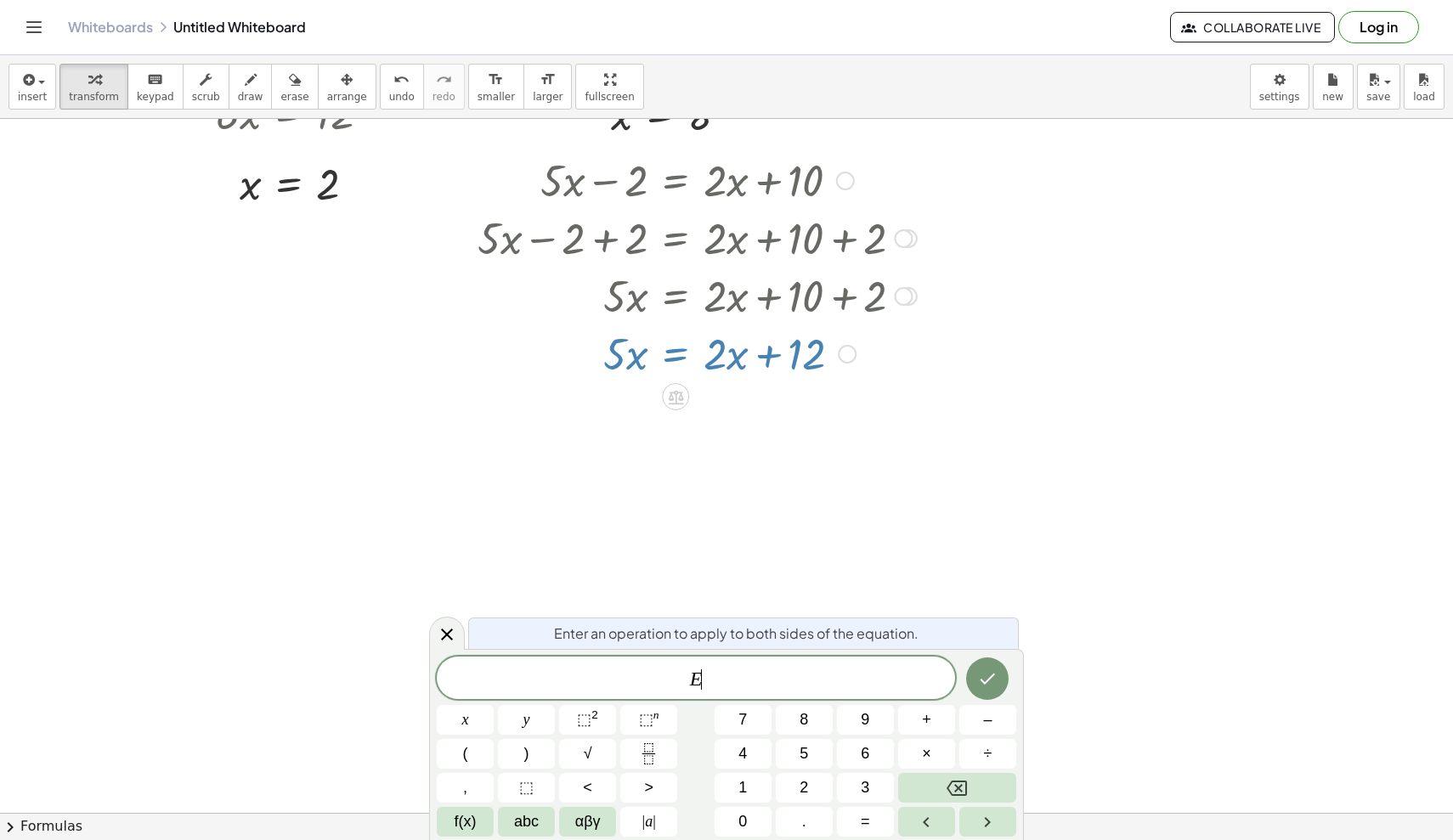
click at [887, 459] on div at bounding box center [766, 440] width 1531 height 2082
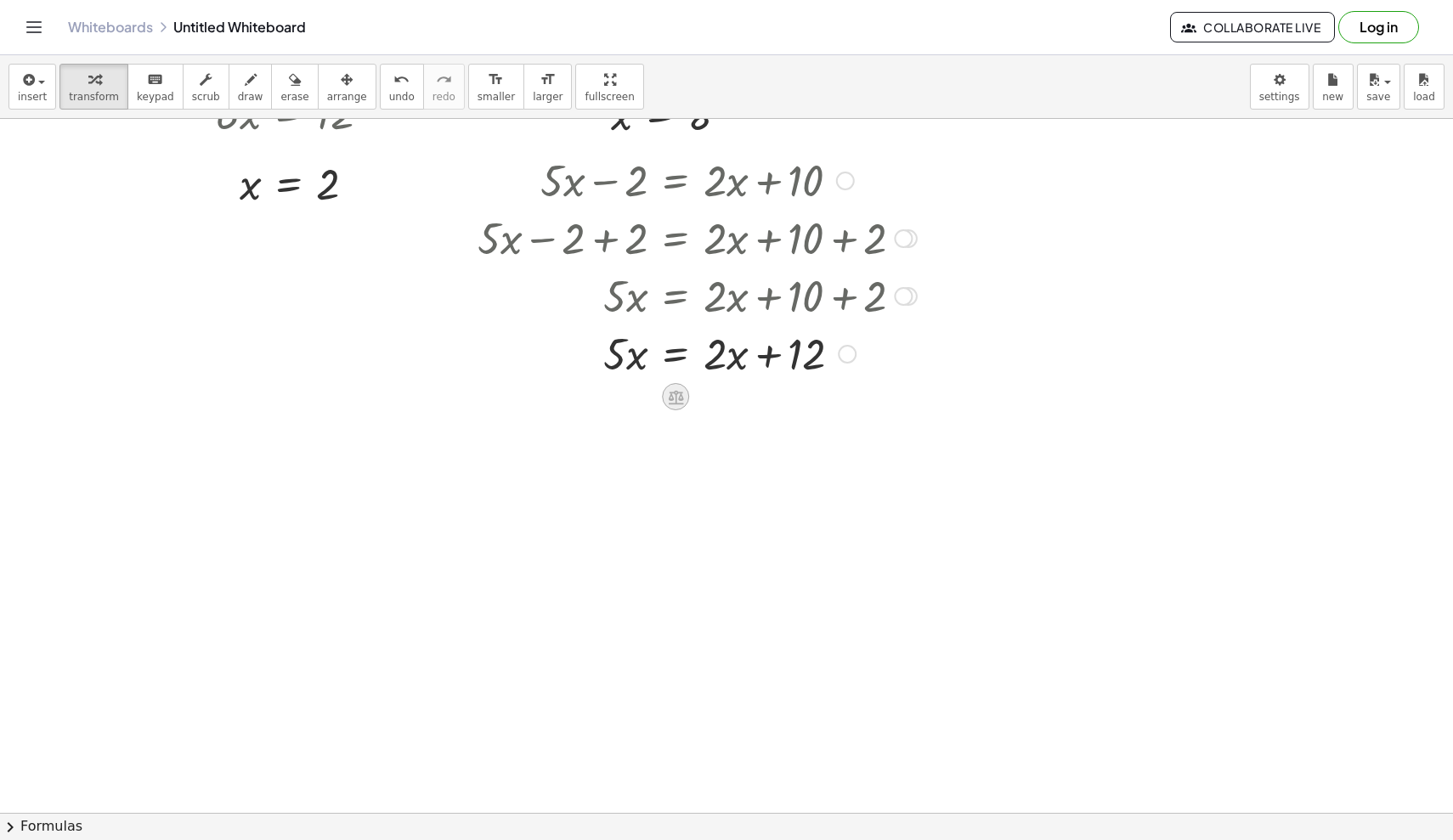
click at [678, 400] on icon at bounding box center [675, 397] width 18 height 18
click at [645, 401] on span "−" at bounding box center [642, 397] width 10 height 25
click at [625, 413] on div at bounding box center [707, 411] width 477 height 58
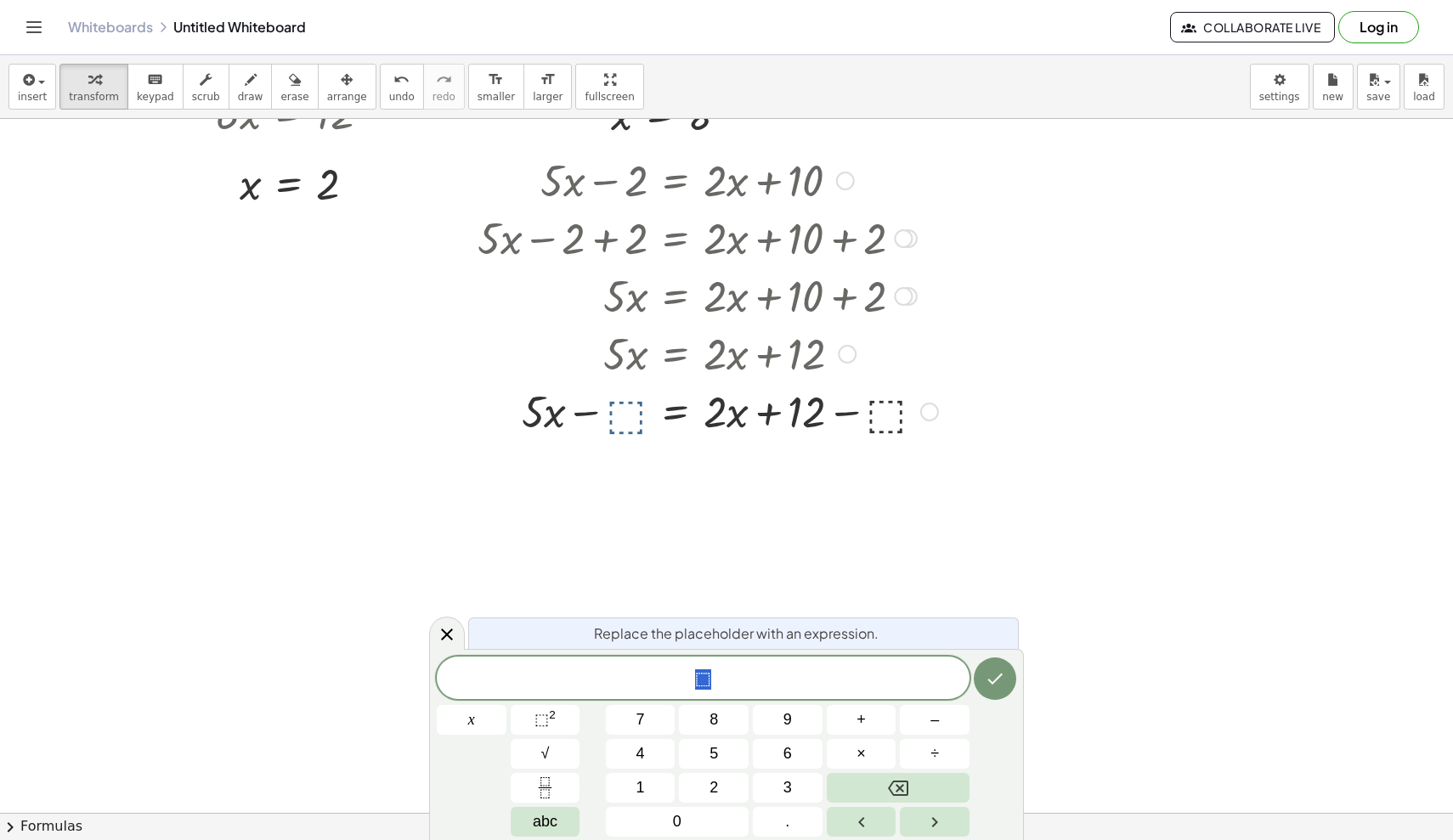
scroll to position [774, 10]
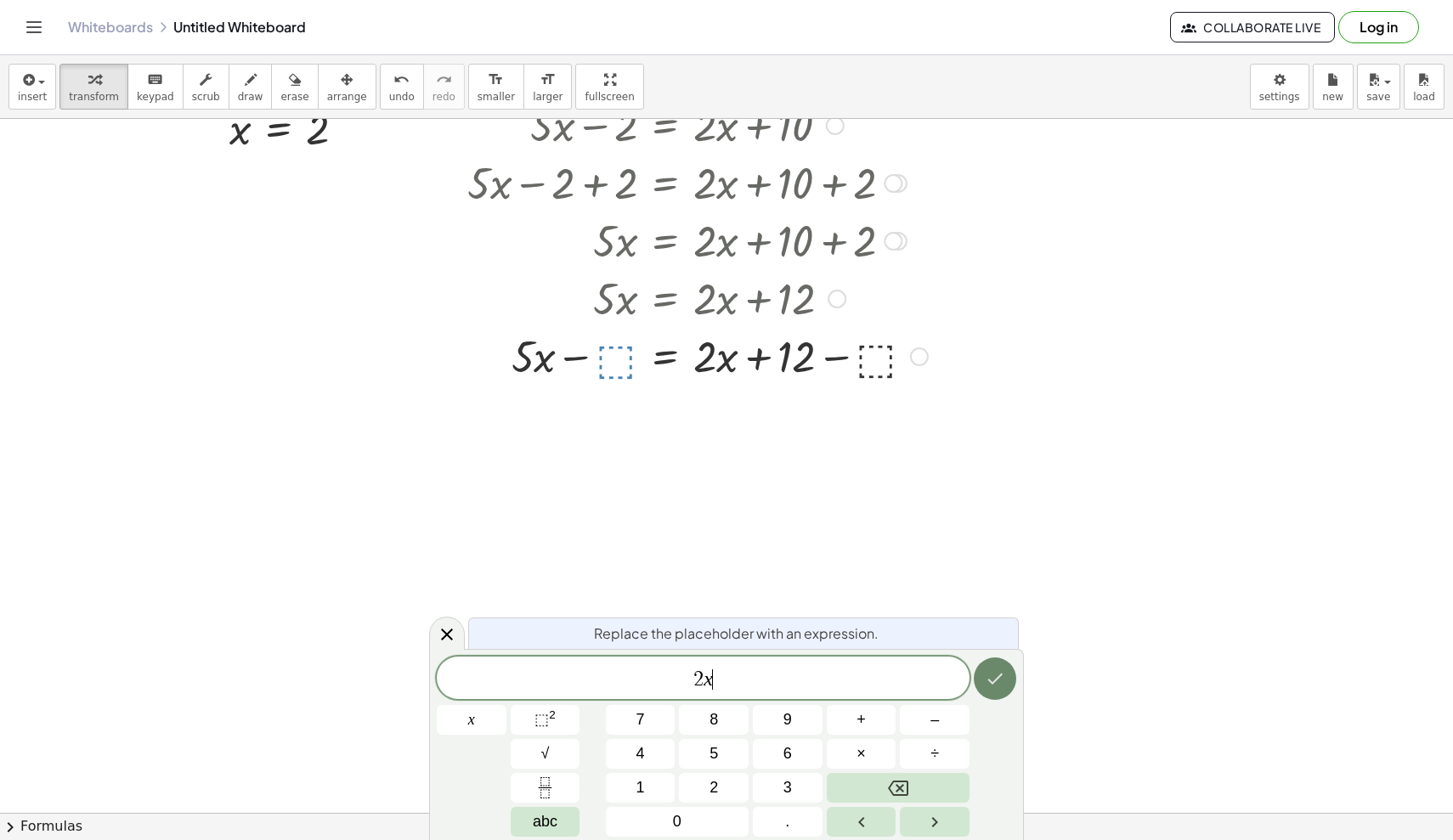
click at [897, 682] on button "Done" at bounding box center [995, 678] width 43 height 43
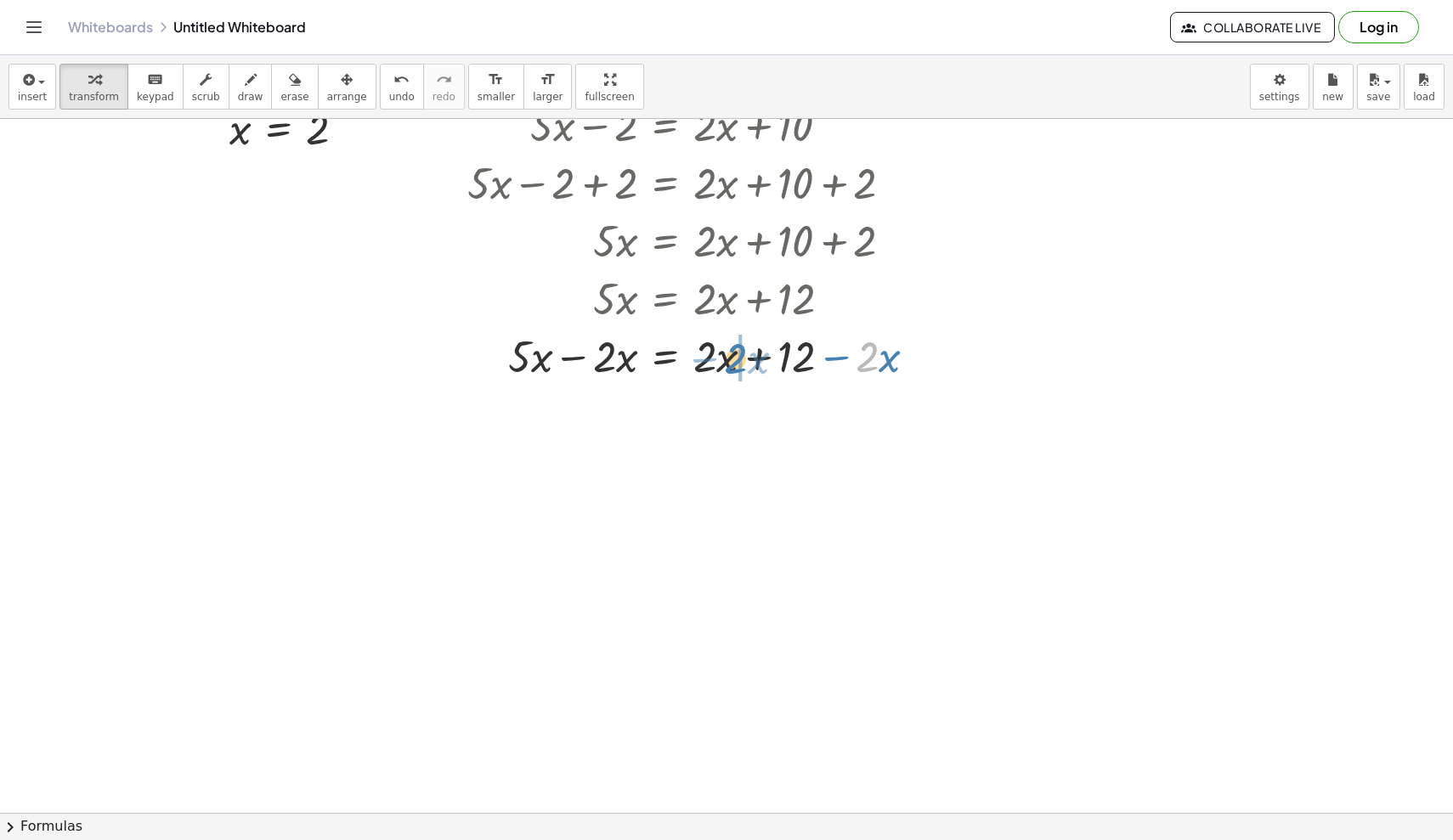
drag, startPoint x: 869, startPoint y: 360, endPoint x: 737, endPoint y: 362, distance: 132.0
click at [737, 362] on div at bounding box center [699, 355] width 480 height 58
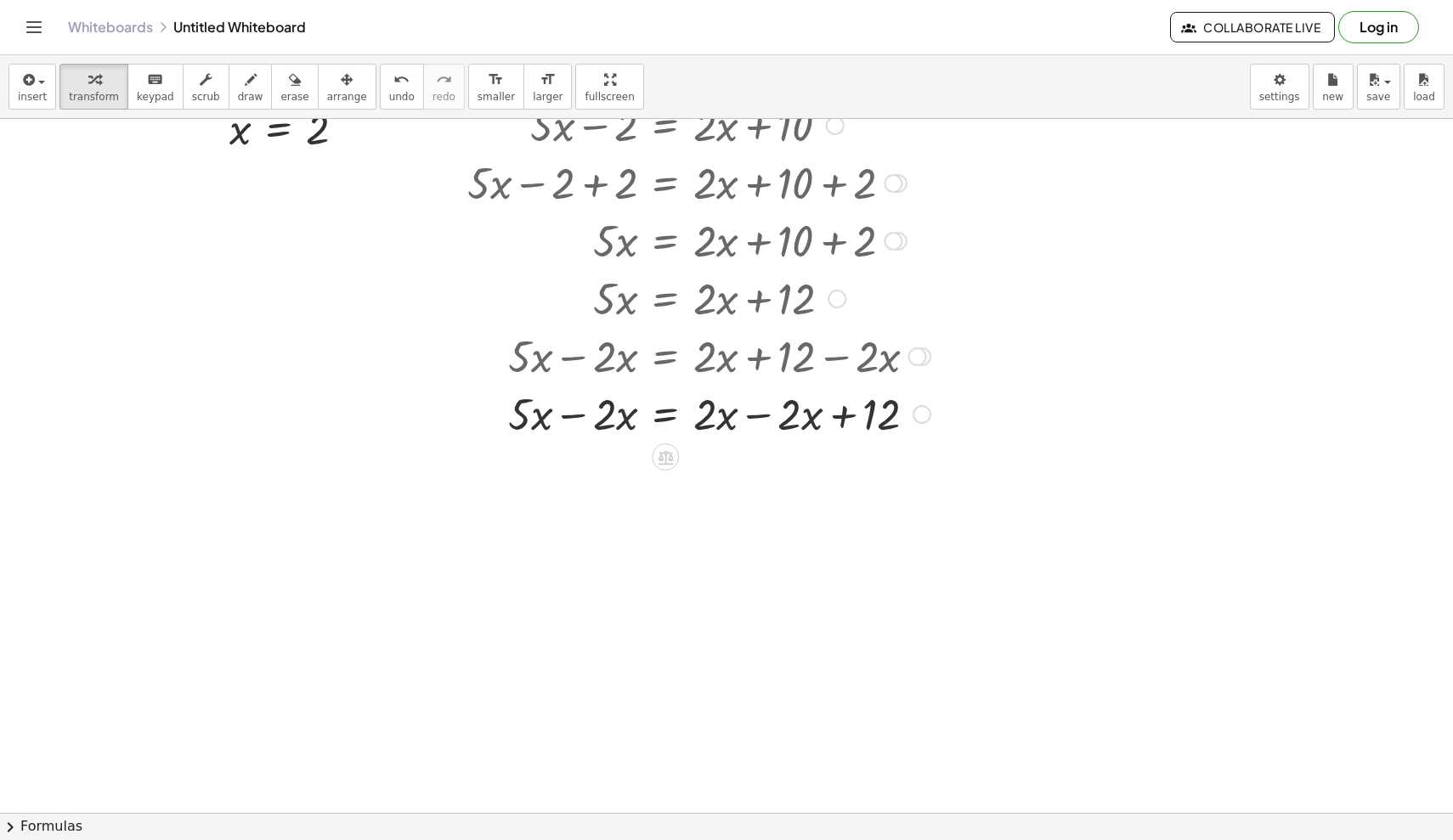
click at [571, 415] on div at bounding box center [699, 413] width 480 height 58
click at [753, 417] on div at bounding box center [699, 413] width 480 height 58
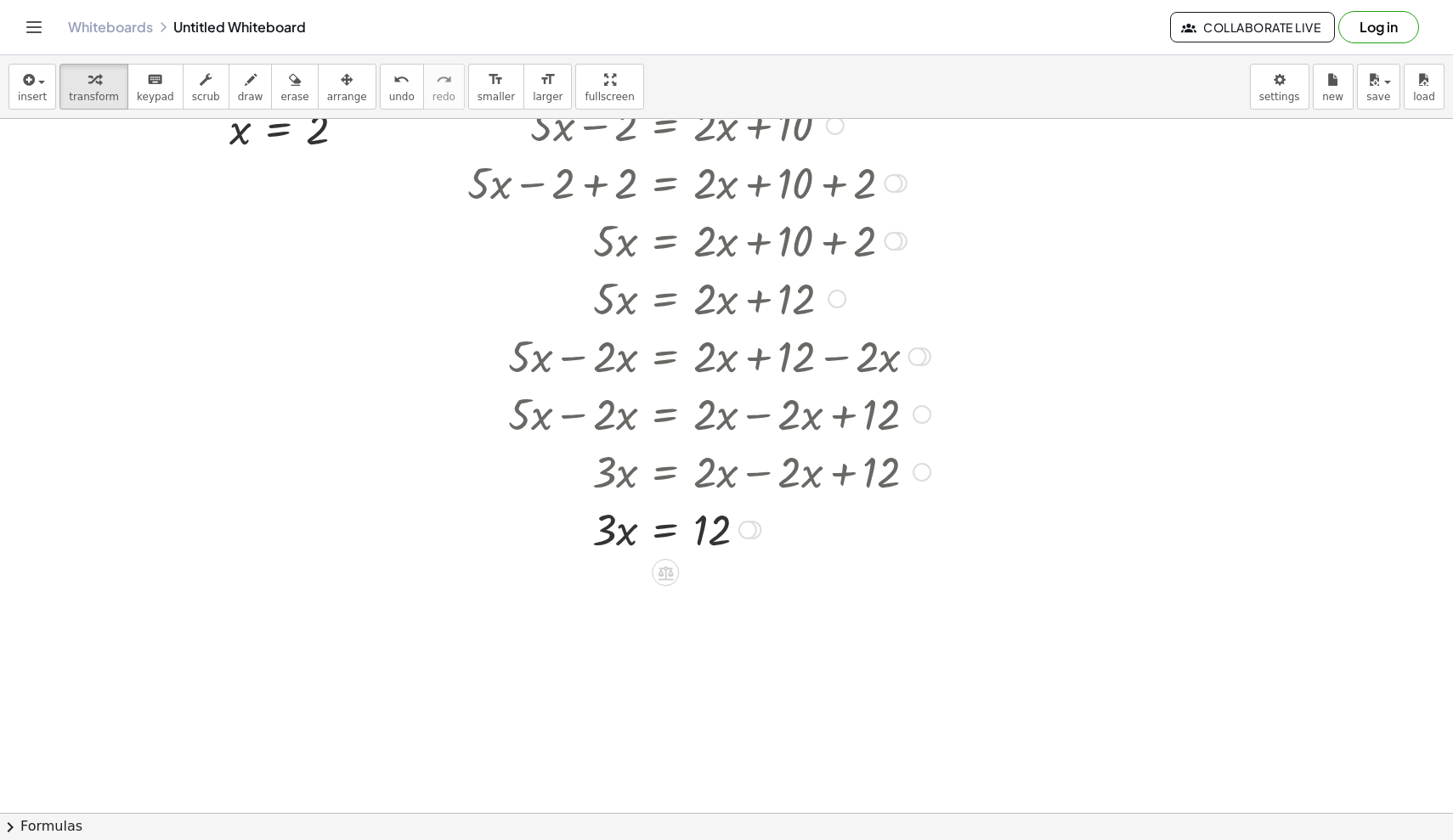
click at [669, 575] on icon at bounding box center [665, 572] width 15 height 15
click at [699, 582] on span "÷" at bounding box center [699, 572] width 9 height 25
click at [604, 553] on div at bounding box center [699, 529] width 480 height 85
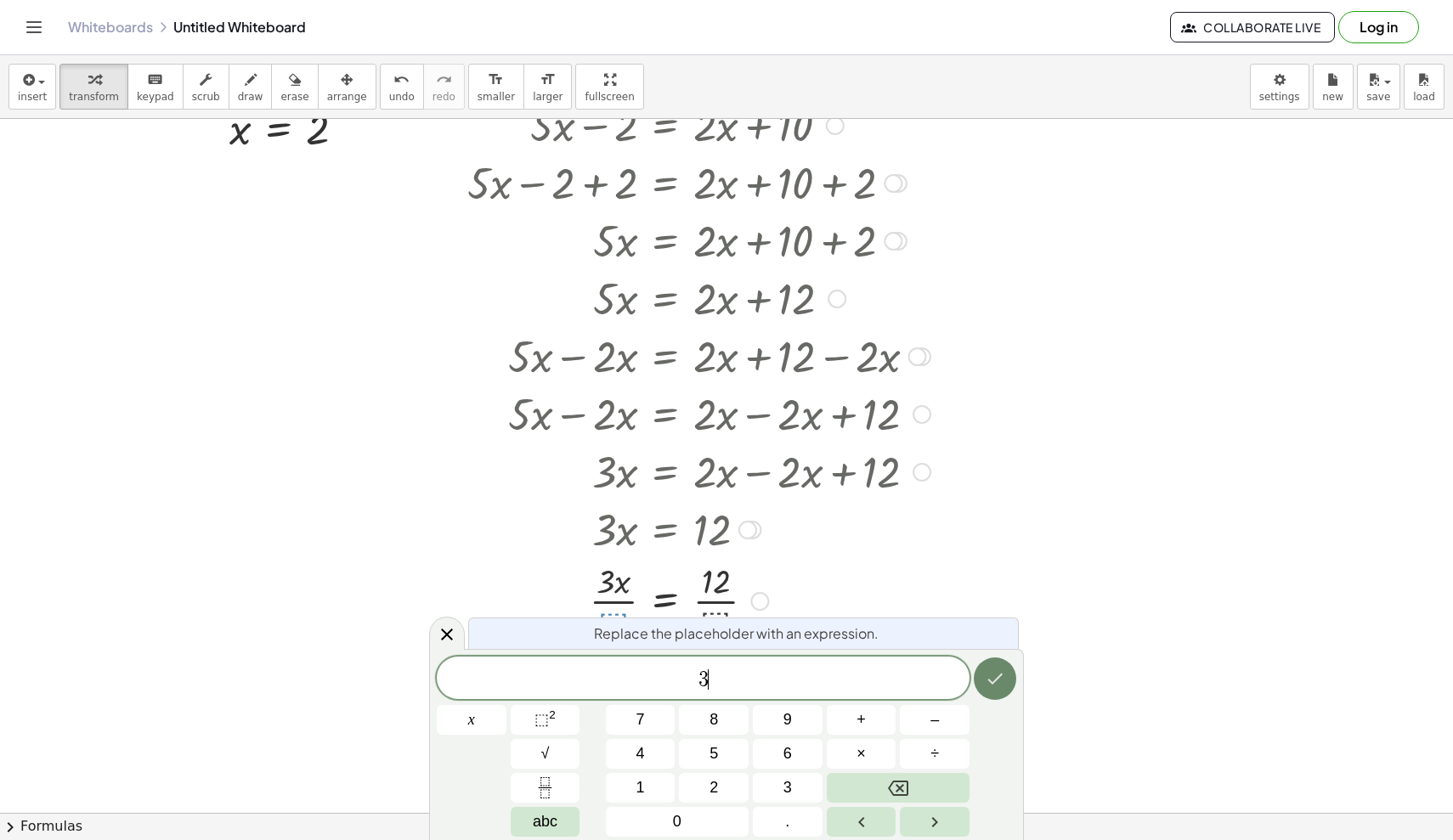
click at [897, 682] on icon "Done" at bounding box center [995, 678] width 21 height 21
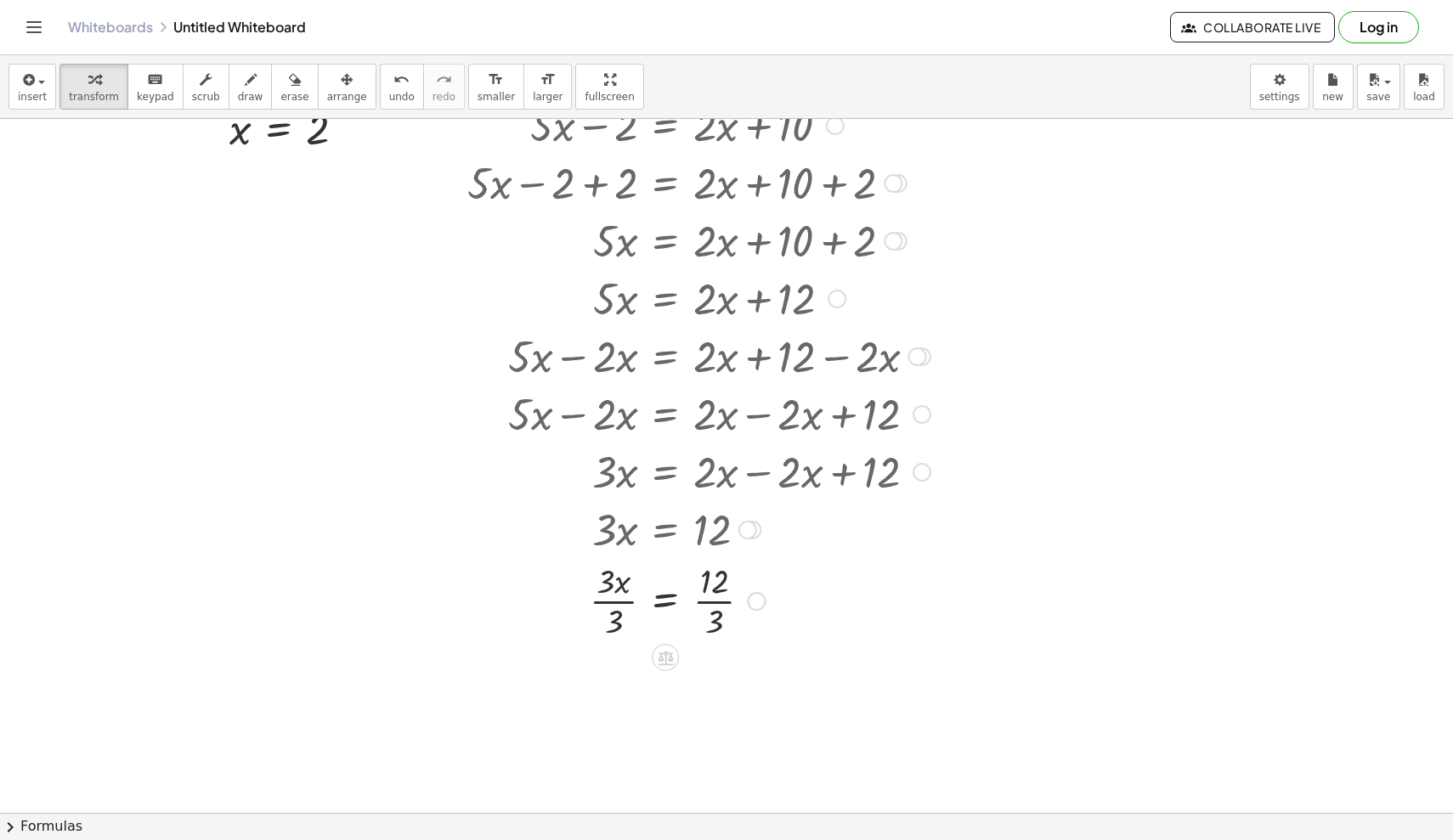
click at [617, 601] on div at bounding box center [699, 600] width 480 height 85
click at [720, 596] on div at bounding box center [699, 600] width 480 height 85
click at [141, 292] on div at bounding box center [756, 386] width 1531 height 2082
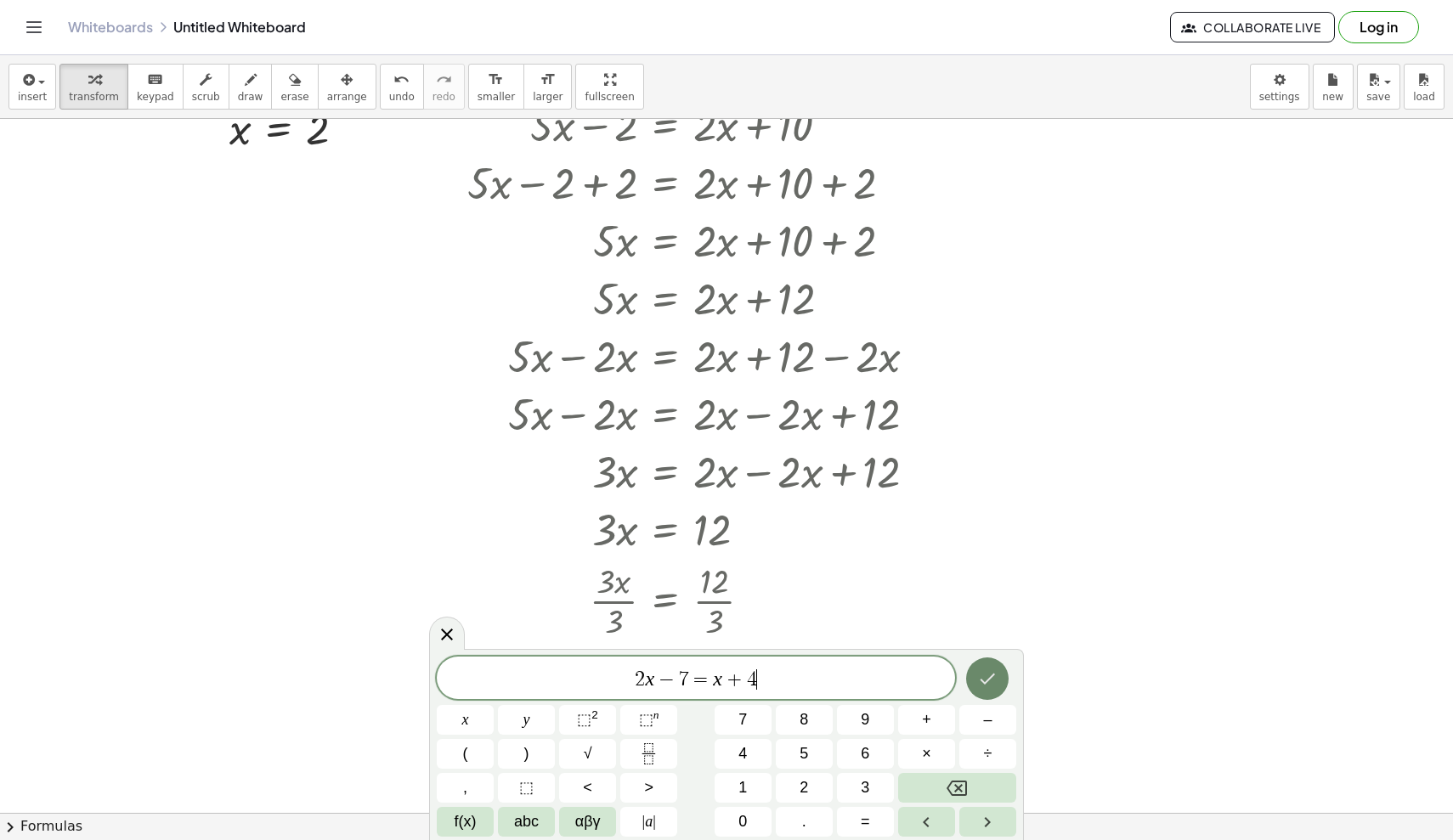
click at [897, 681] on button "Done" at bounding box center [987, 678] width 43 height 43
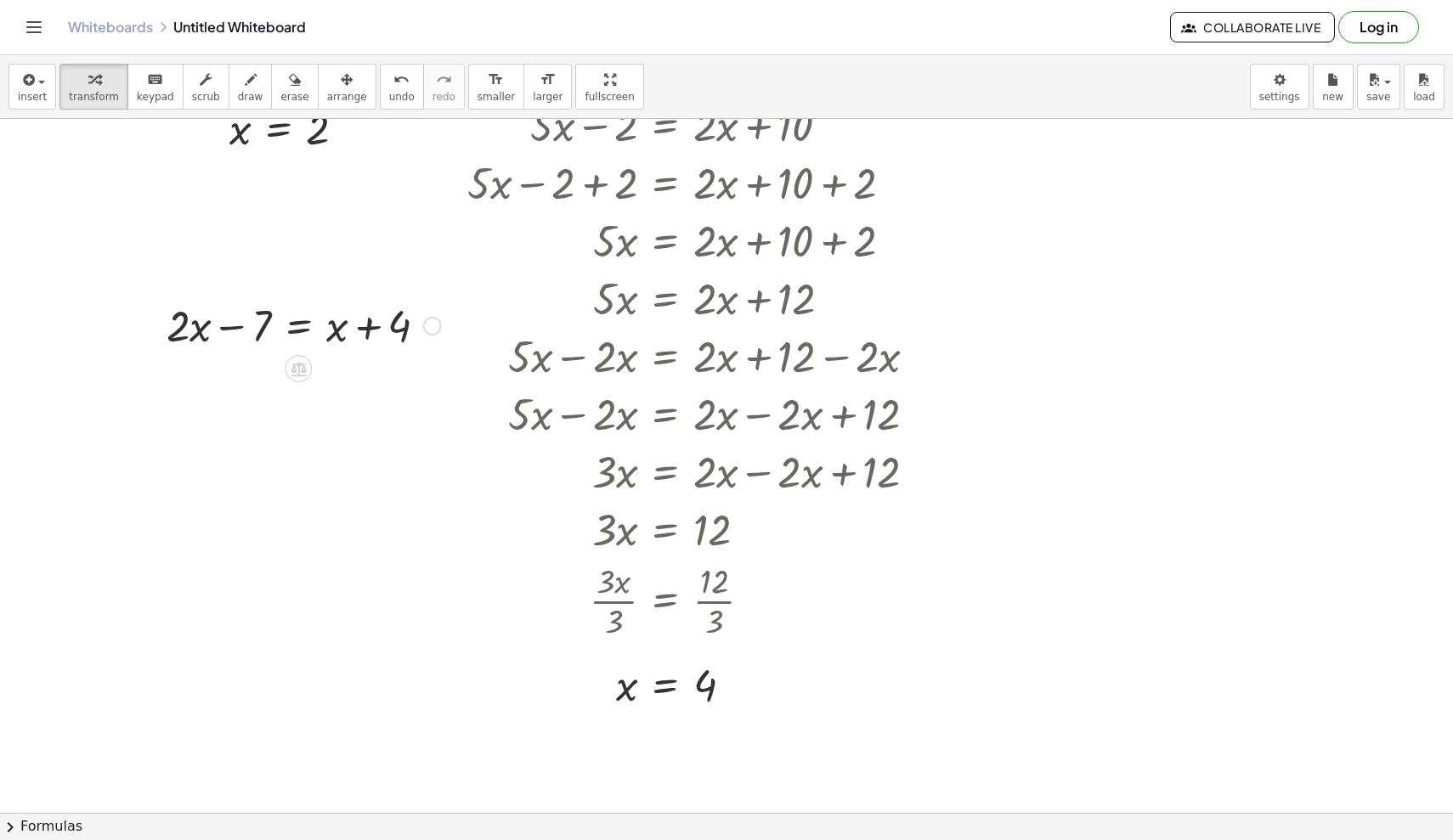
click at [294, 375] on icon at bounding box center [298, 369] width 15 height 15
click at [224, 370] on div "+" at bounding box center [229, 368] width 27 height 27
click at [242, 328] on div at bounding box center [303, 324] width 455 height 58
click at [227, 328] on div at bounding box center [303, 324] width 410 height 58
click at [427, 333] on div at bounding box center [363, 324] width 292 height 58
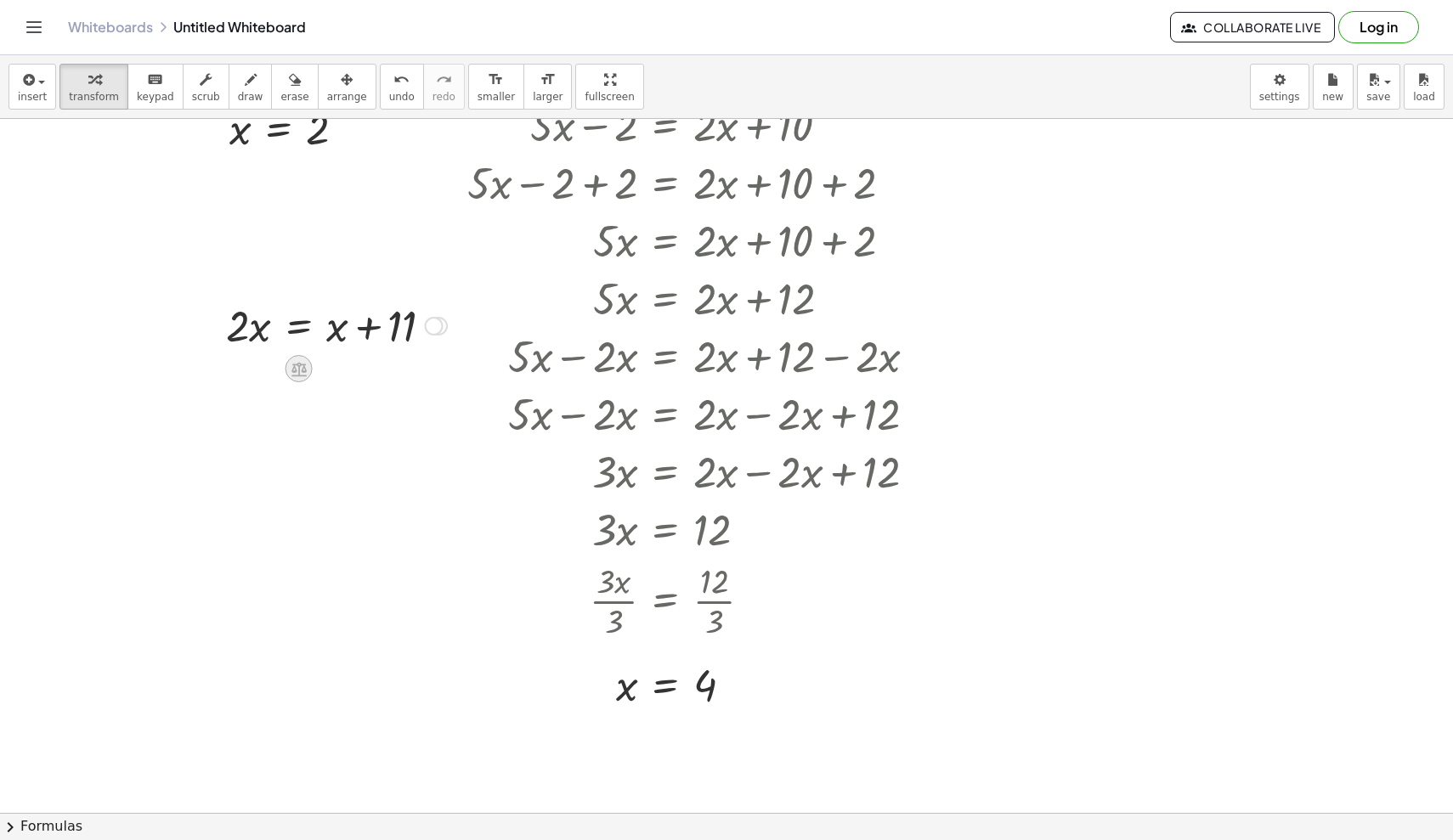
click at [295, 371] on icon at bounding box center [299, 369] width 15 height 15
click at [264, 373] on span "−" at bounding box center [265, 369] width 10 height 25
click at [252, 325] on div at bounding box center [335, 324] width 402 height 58
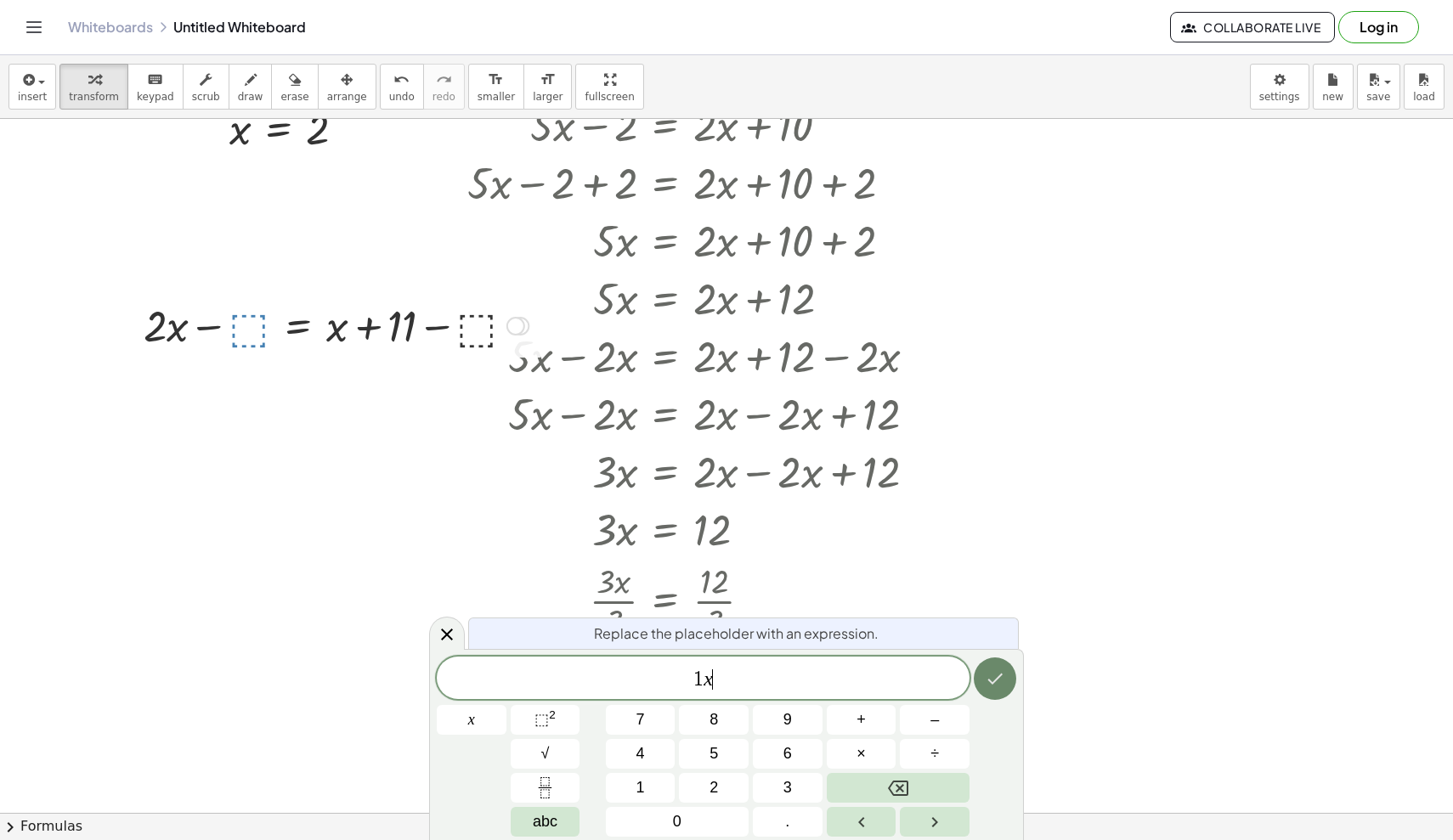
click at [897, 682] on icon "Done" at bounding box center [995, 678] width 21 height 21
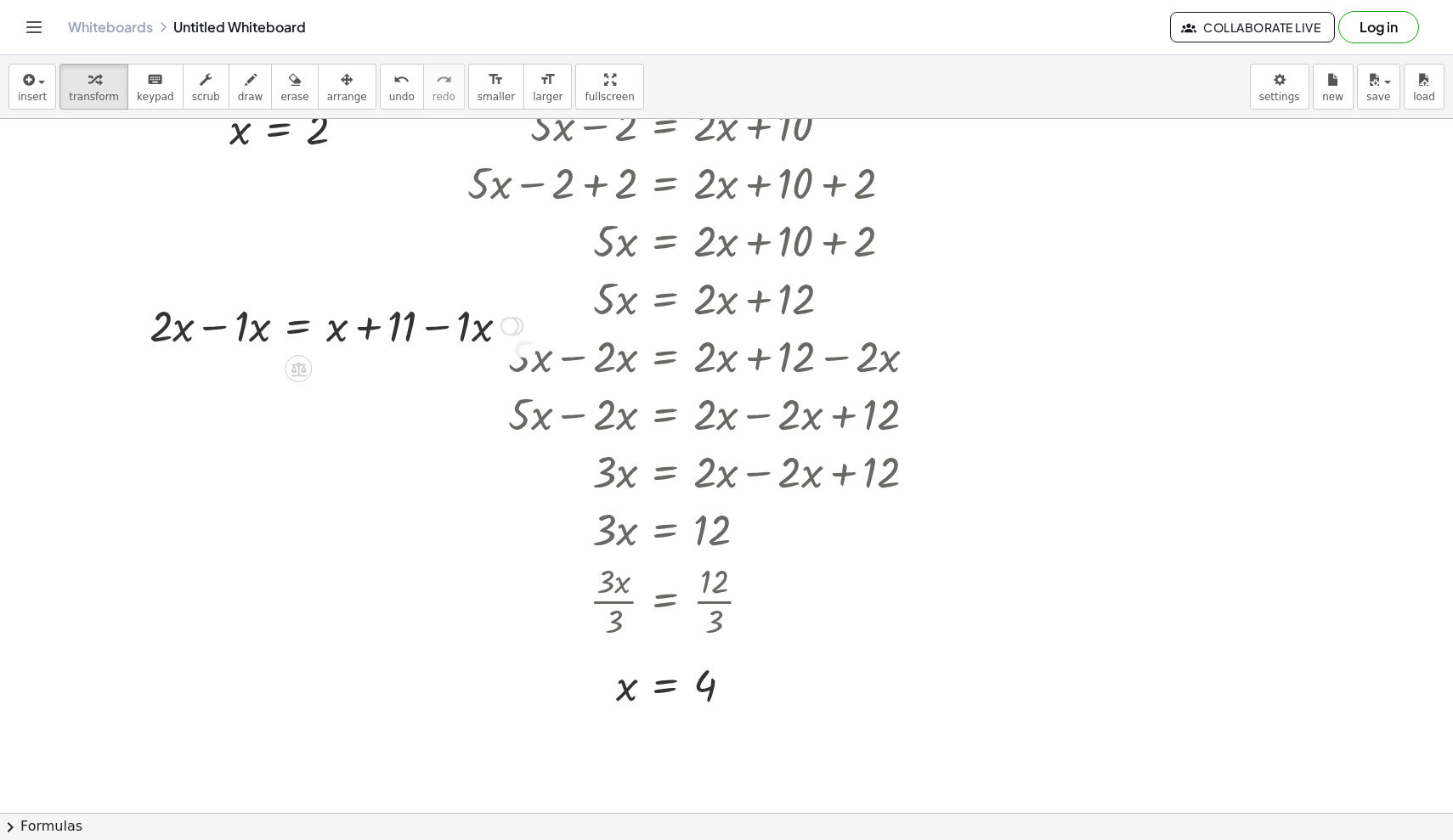
click at [210, 328] on div at bounding box center [335, 324] width 390 height 58
drag, startPoint x: 471, startPoint y: 331, endPoint x: 375, endPoint y: 328, distance: 96.0
click at [375, 328] on div at bounding box center [385, 324] width 291 height 58
click at [368, 329] on div at bounding box center [385, 324] width 291 height 58
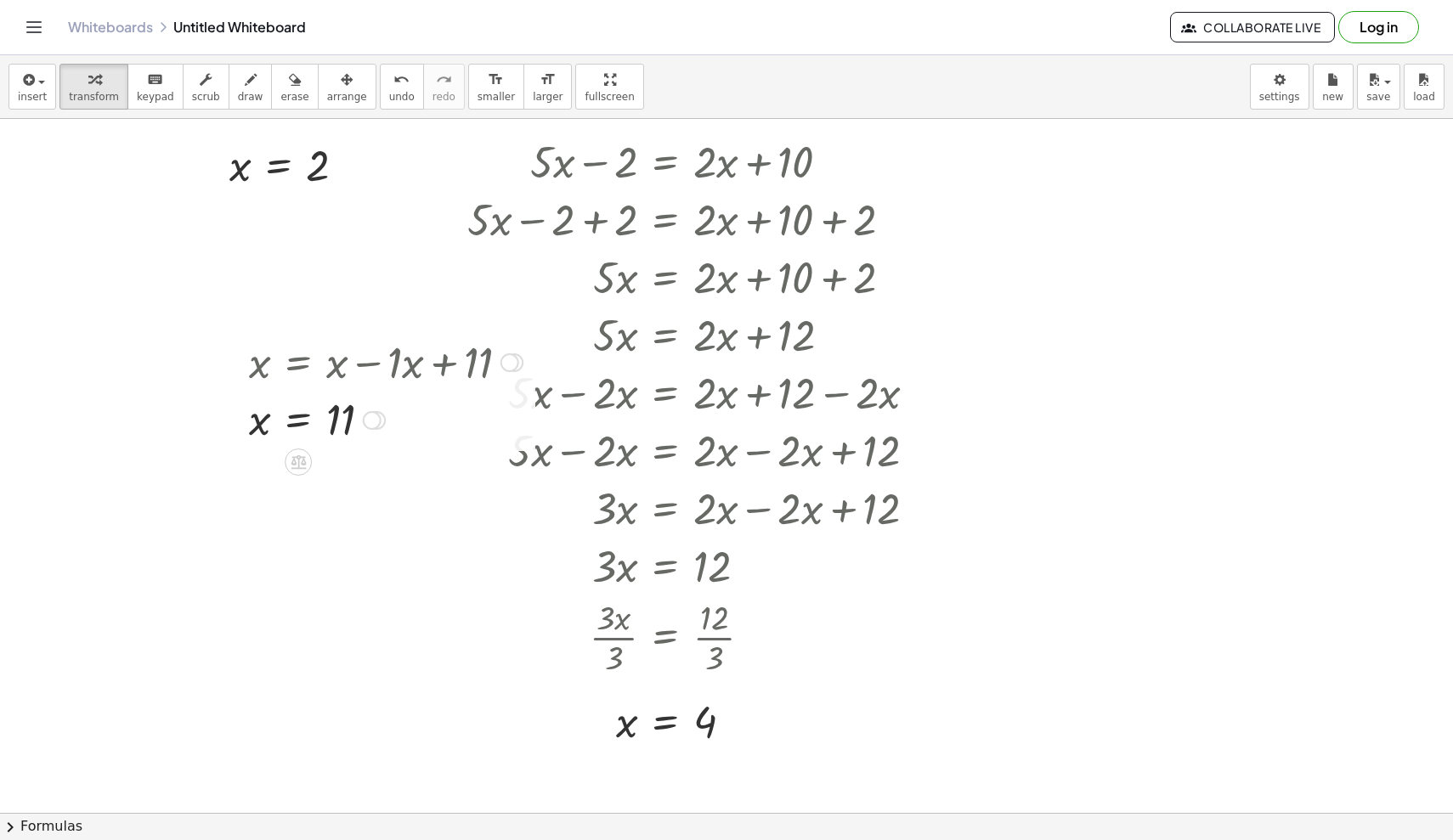
scroll to position [736, 10]
click at [508, 363] on div at bounding box center [510, 364] width 19 height 19
drag, startPoint x: 502, startPoint y: 363, endPoint x: 501, endPoint y: 321, distance: 42.0
click at [501, 321] on div "+ · 2 · x + 1 = 5 + · 2 · x + 1 − ⬚ = + 5 − ⬚ + · 2 · x + 1 − 1 = + 5 − 1 Go ba…" at bounding box center [756, 423] width 1531 height 2082
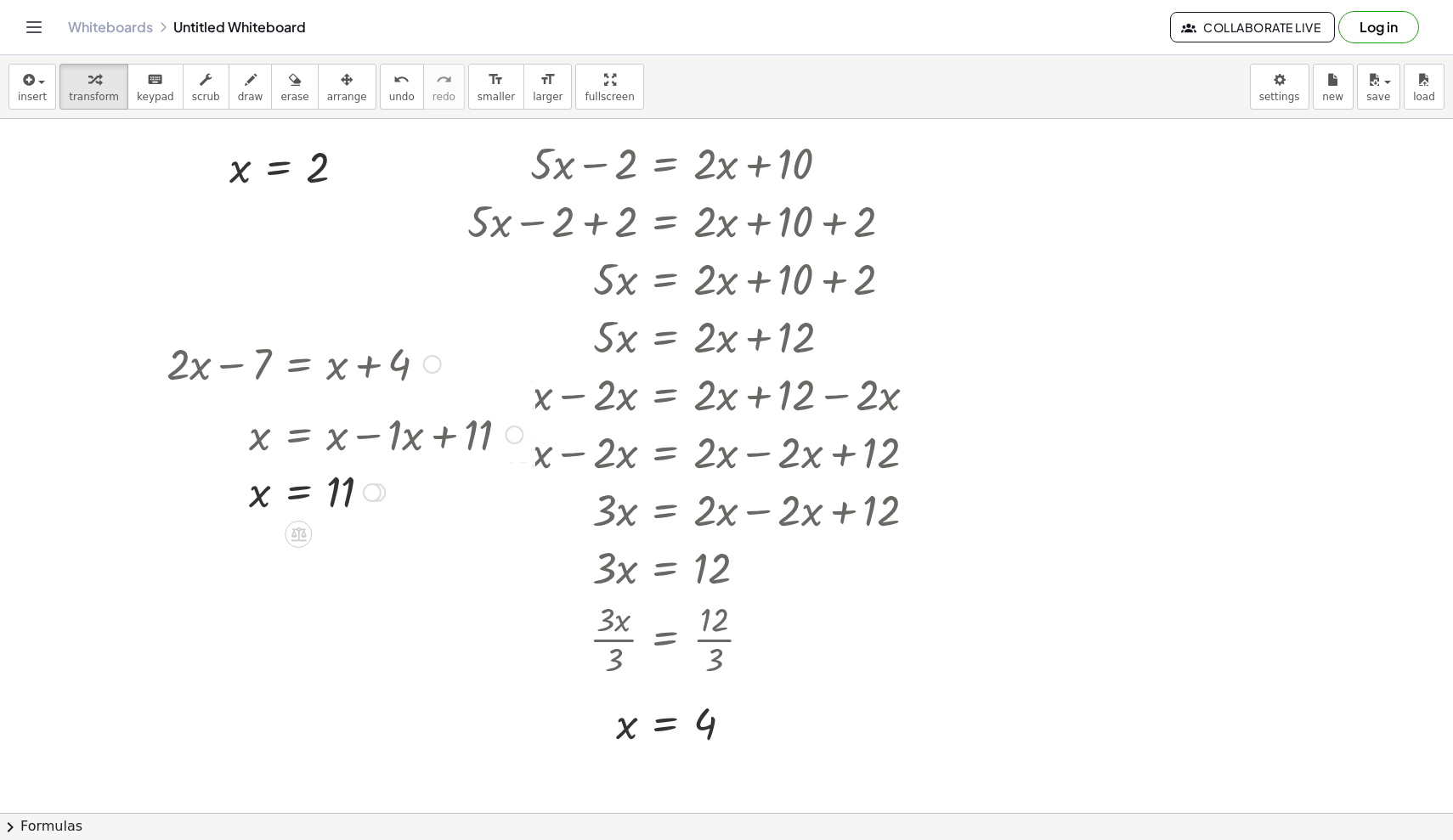
drag, startPoint x: 507, startPoint y: 366, endPoint x: 431, endPoint y: 456, distance: 117.8
click at [299, 435] on div "x = + x − · 1 · x + 11 Go back to this line Copy line as LaTeX Copy derivation …" at bounding box center [299, 435] width 0 height 0
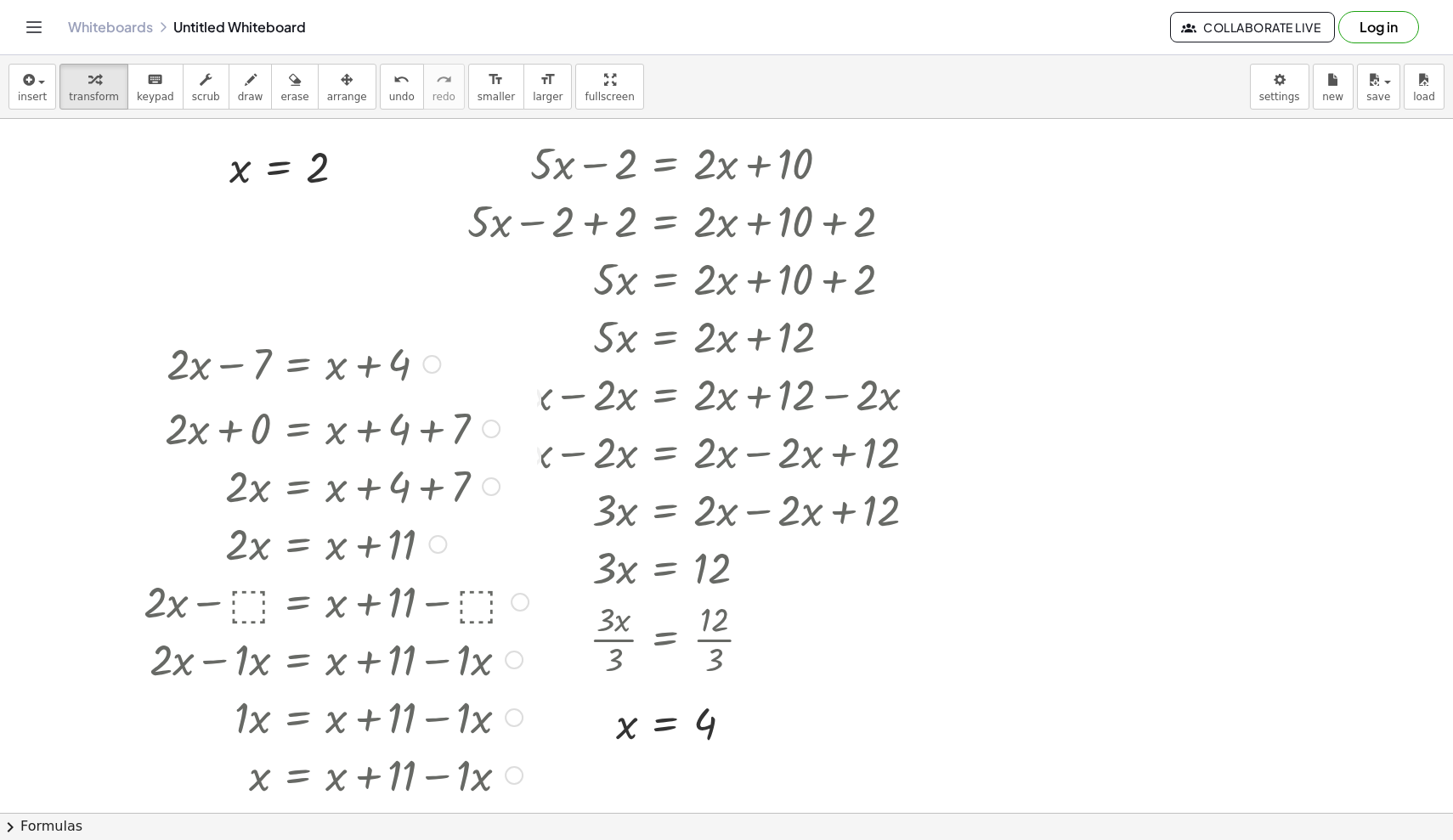
drag, startPoint x: 505, startPoint y: 418, endPoint x: 359, endPoint y: 839, distance: 445.6
click at [359, 682] on div "insert select one: Math Expression Function Text Youtube Video Graphing Geometr…" at bounding box center [726, 447] width 1453 height 784
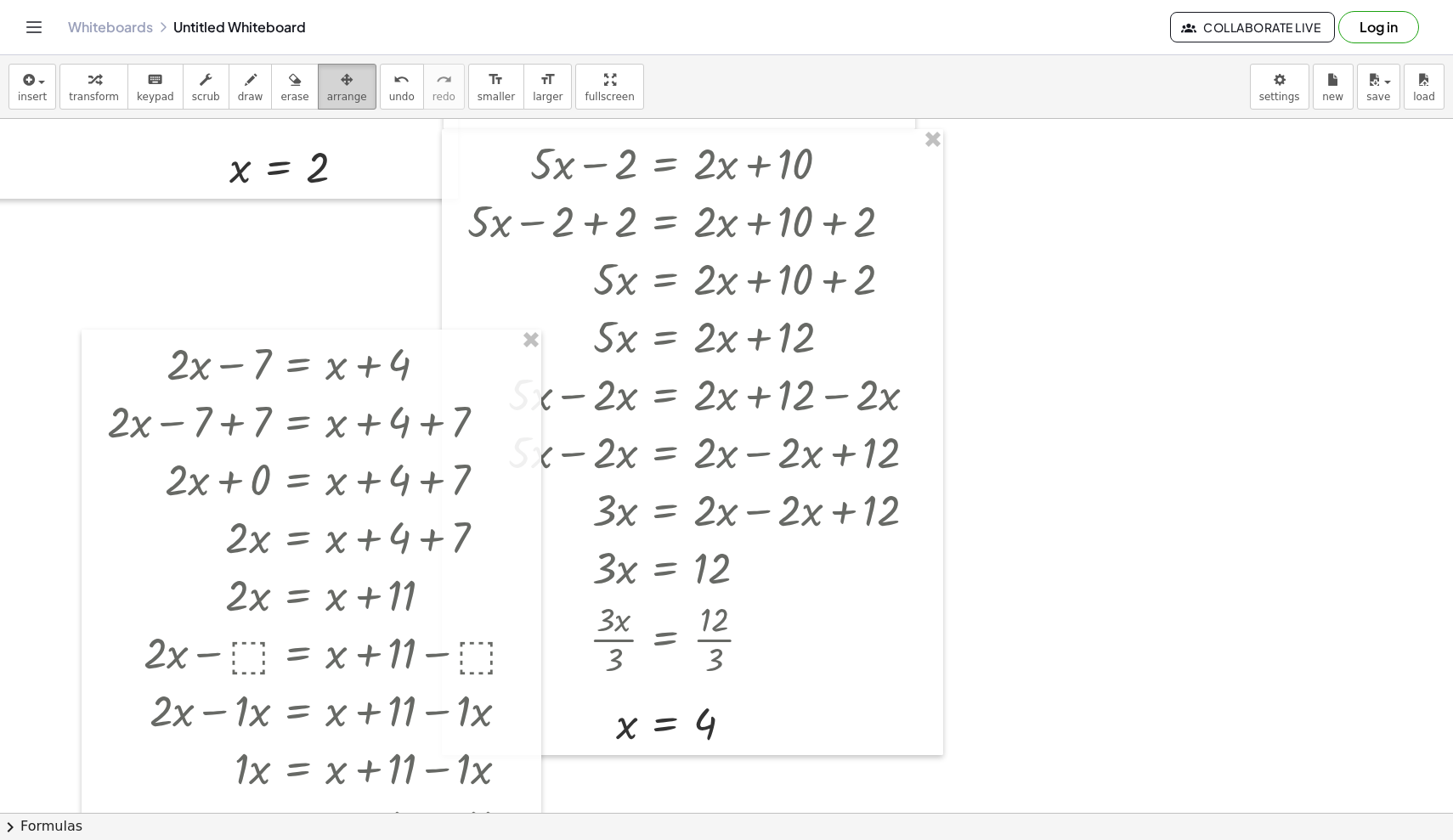
click at [327, 98] on span "arrange" at bounding box center [347, 97] width 40 height 12
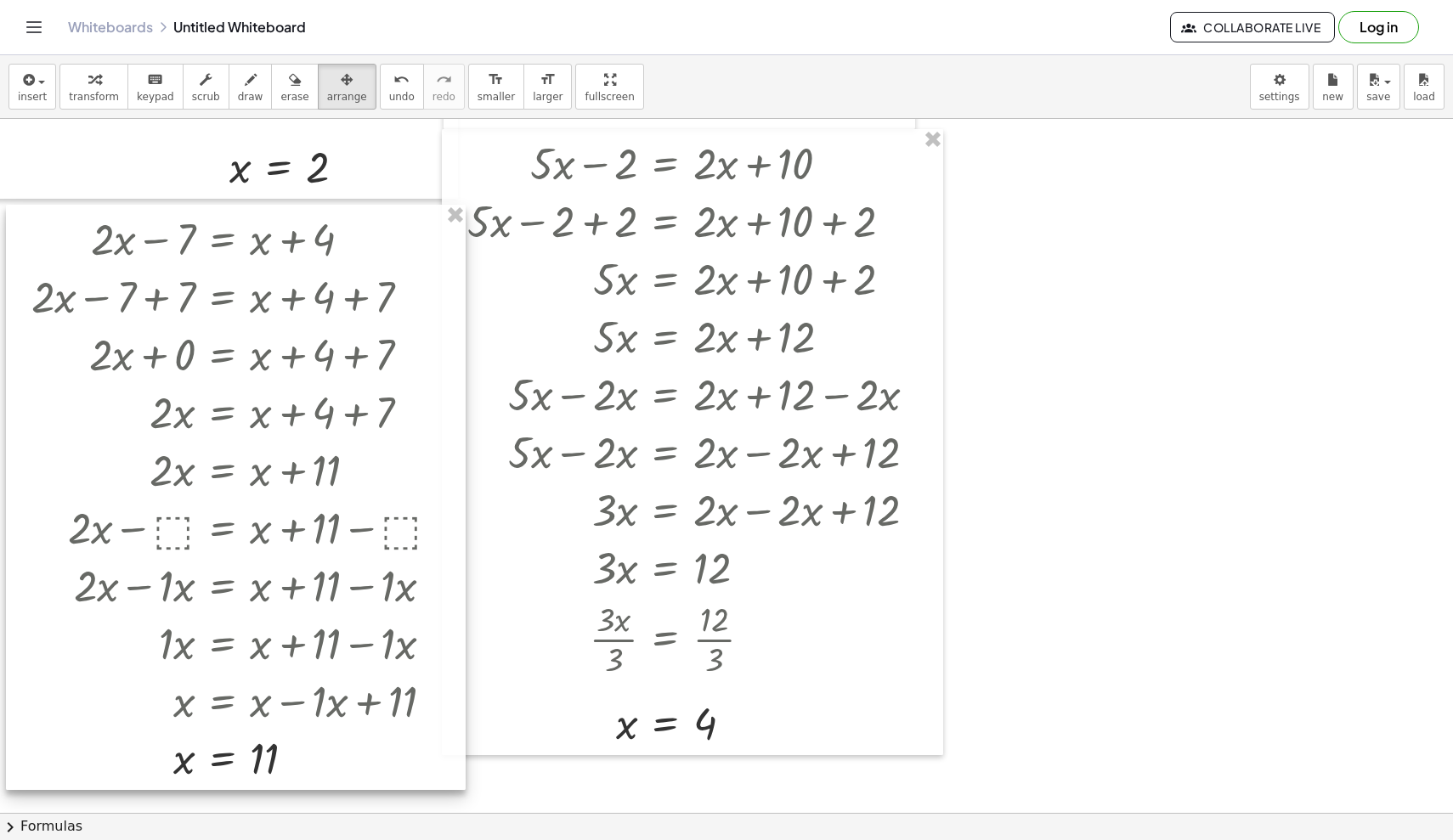
drag, startPoint x: 266, startPoint y: 354, endPoint x: 190, endPoint y: 229, distance: 146.3
click at [190, 229] on div at bounding box center [235, 497] width 459 height 585
click at [331, 105] on button "arrange" at bounding box center [346, 86] width 59 height 46
click at [88, 81] on icon "button" at bounding box center [94, 79] width 12 height 21
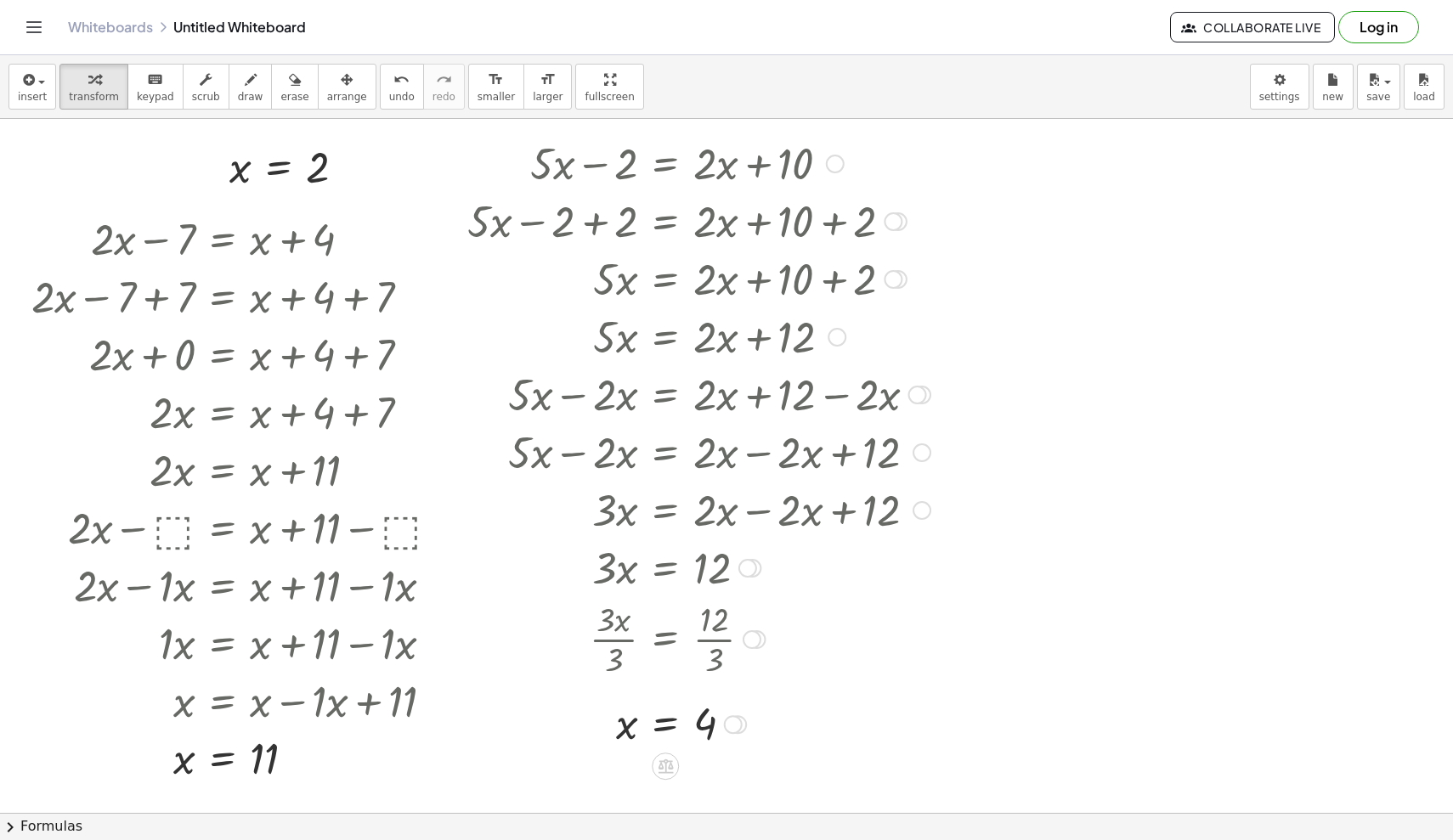
drag, startPoint x: 1033, startPoint y: 304, endPoint x: 918, endPoint y: 302, distance: 115.0
click at [897, 302] on div "+ · 2 · x + 1 = 5 + · 2 · x + 1 − ⬚ = + 5 − ⬚ + · 2 · x + 1 − 1 = + 5 − 1 Go ba…" at bounding box center [756, 423] width 1531 height 2082
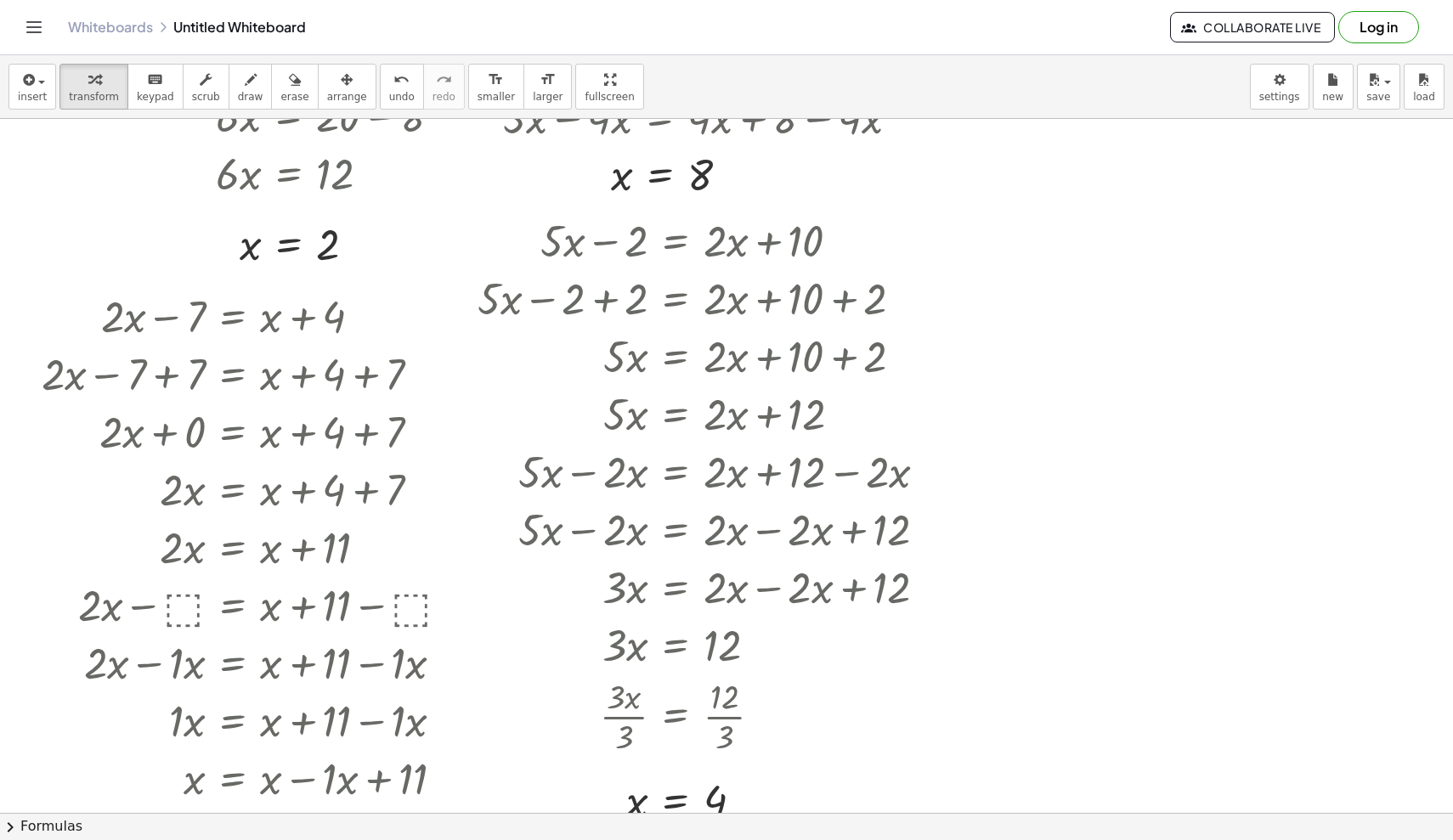
scroll to position [650, 0]
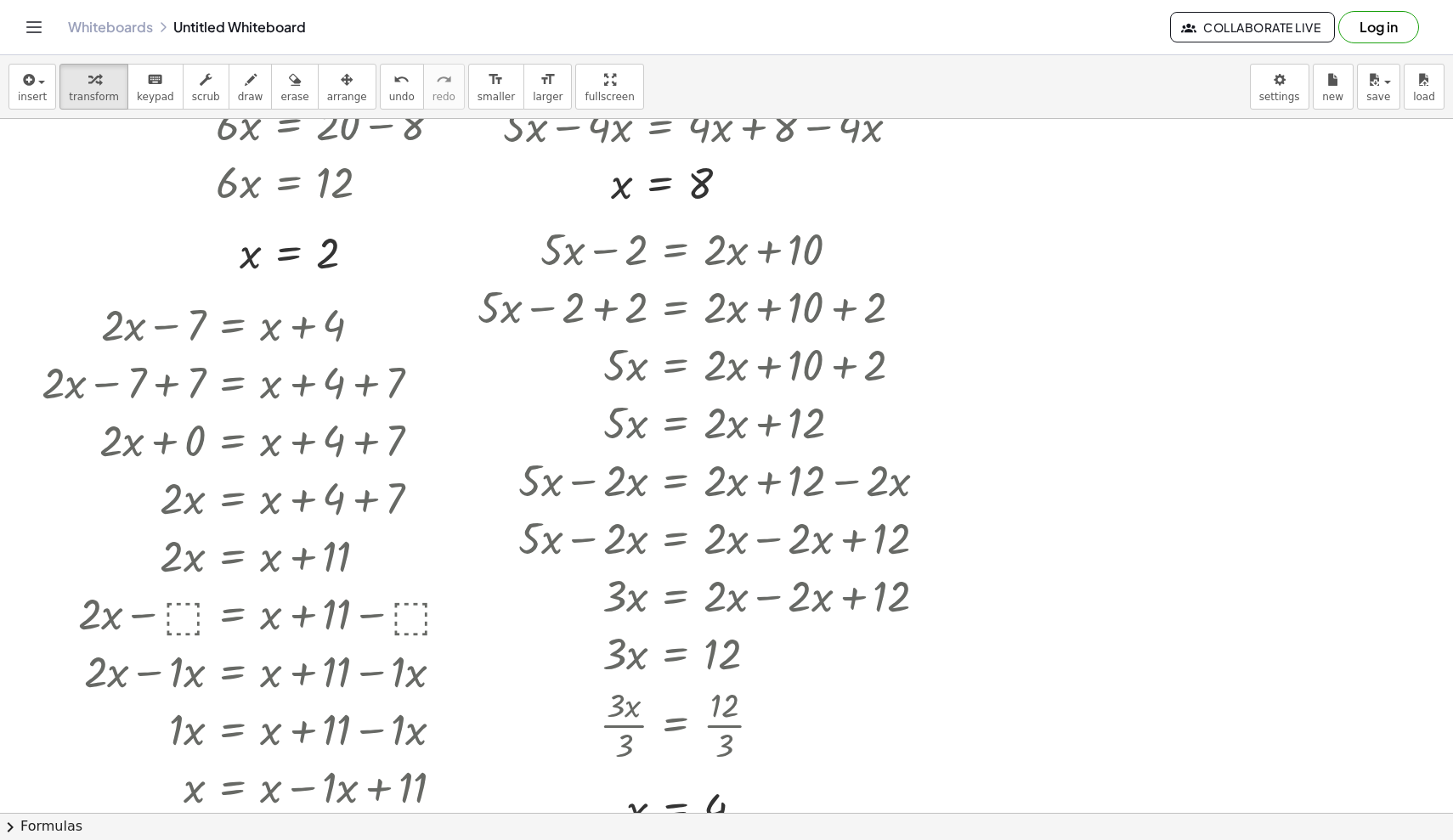
click at [897, 355] on div at bounding box center [766, 510] width 1531 height 2082
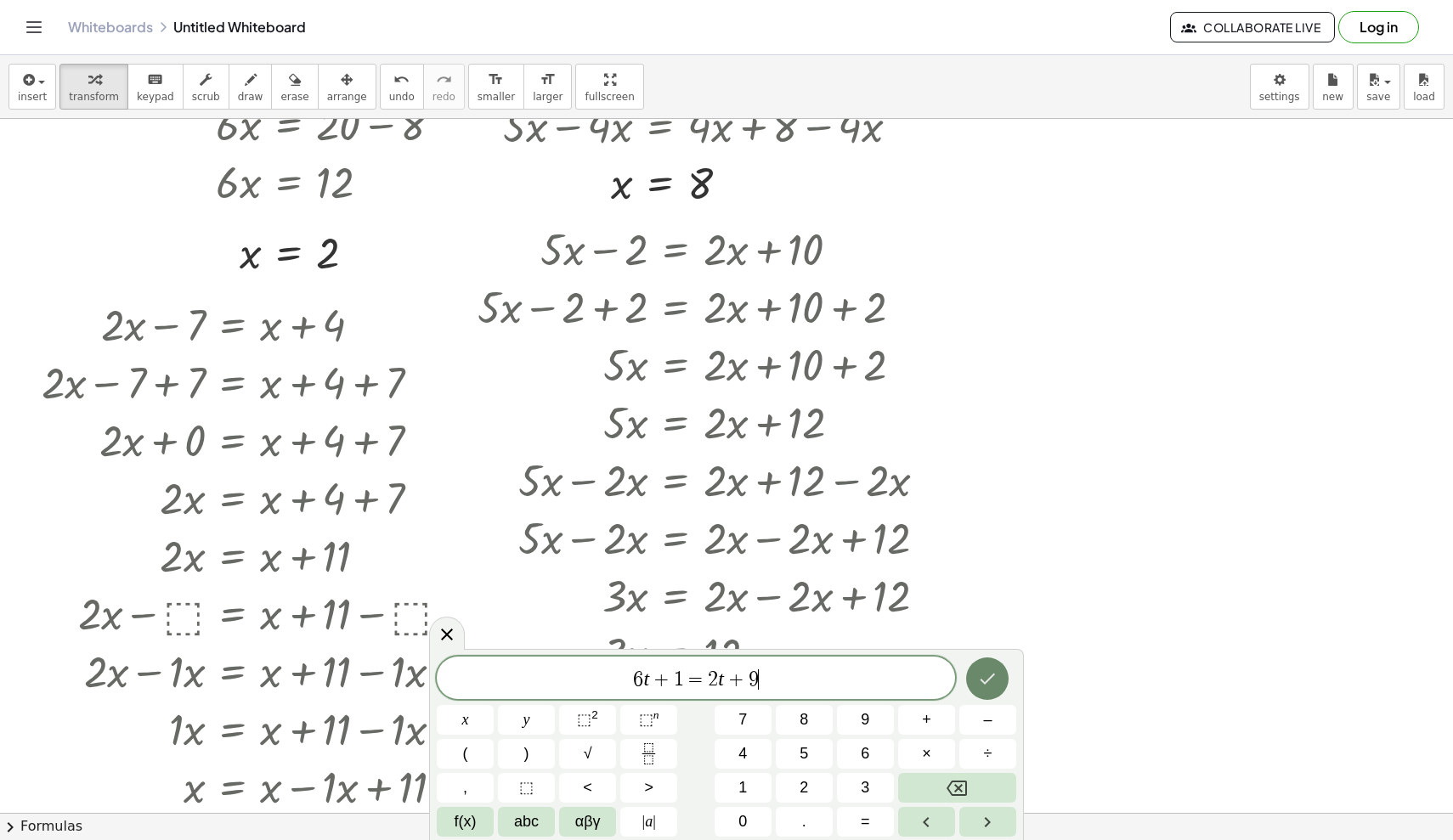
click at [897, 679] on icon "Done" at bounding box center [987, 678] width 21 height 21
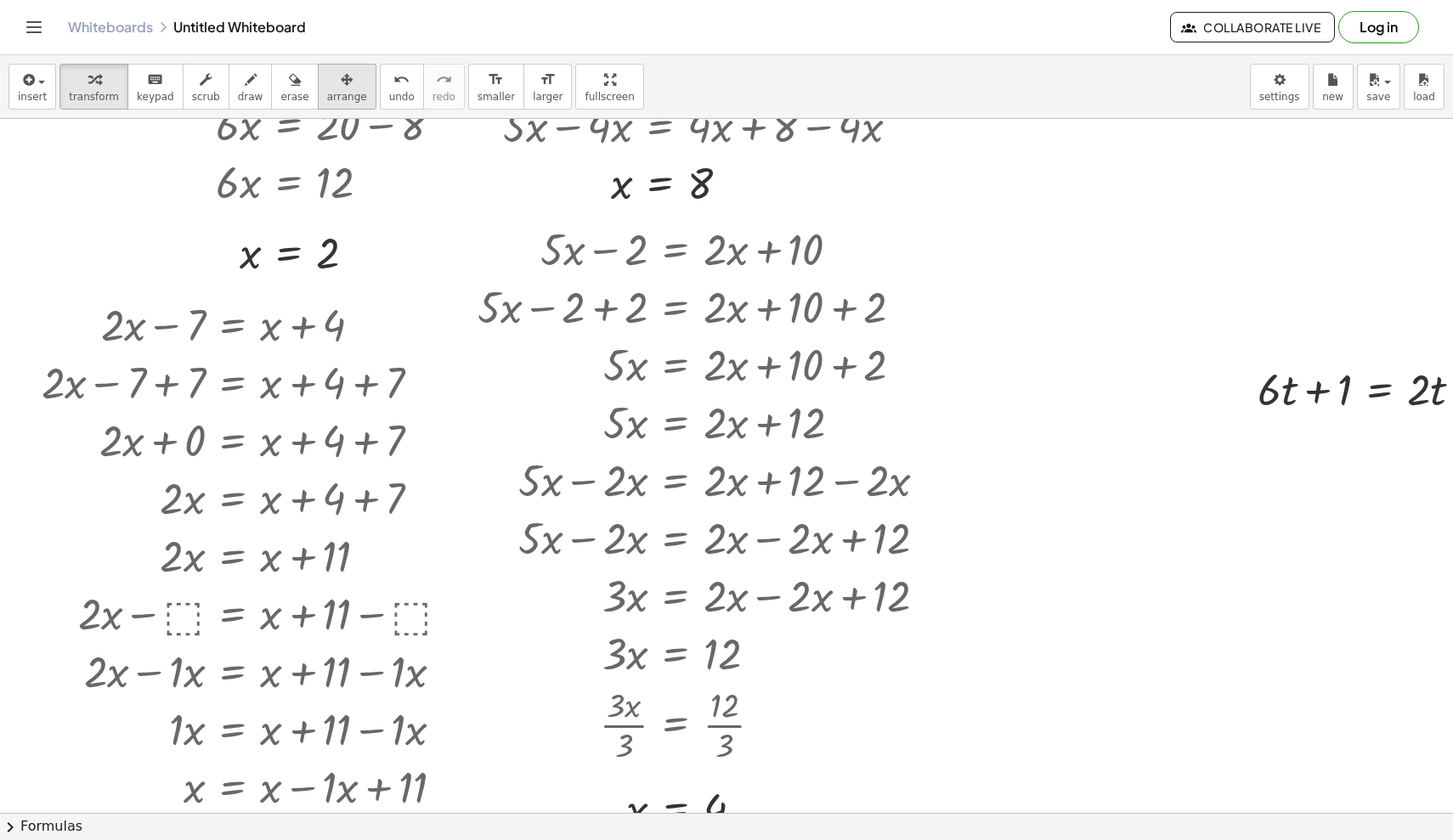
click at [328, 97] on span "arrange" at bounding box center [347, 97] width 40 height 12
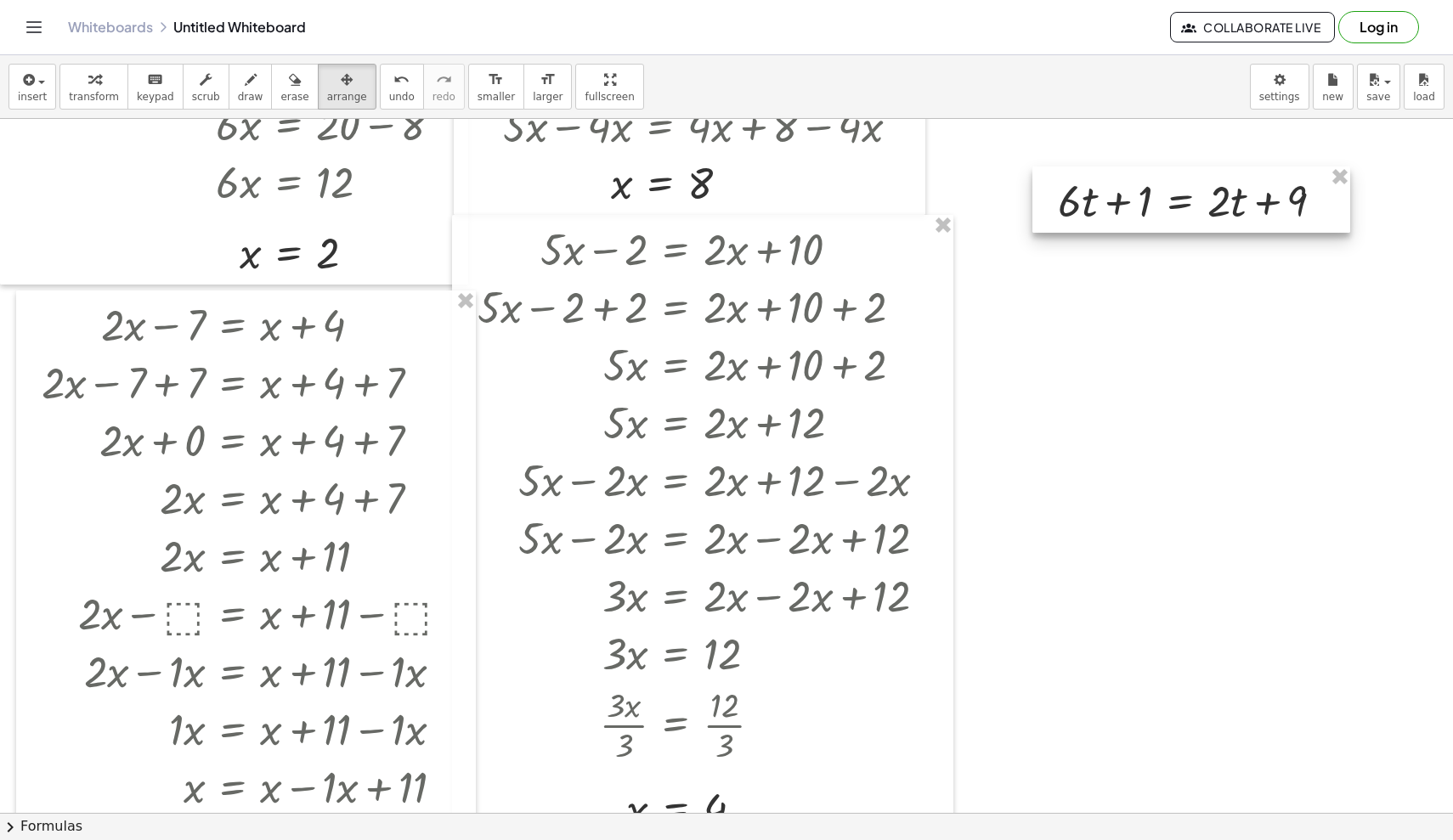
drag, startPoint x: 1264, startPoint y: 408, endPoint x: 1063, endPoint y: 219, distance: 275.9
click at [897, 219] on div at bounding box center [1191, 199] width 317 height 66
click at [98, 88] on div "button" at bounding box center [93, 78] width 51 height 21
click at [897, 246] on icon at bounding box center [1179, 244] width 15 height 15
click at [897, 249] on div "−" at bounding box center [1146, 243] width 27 height 27
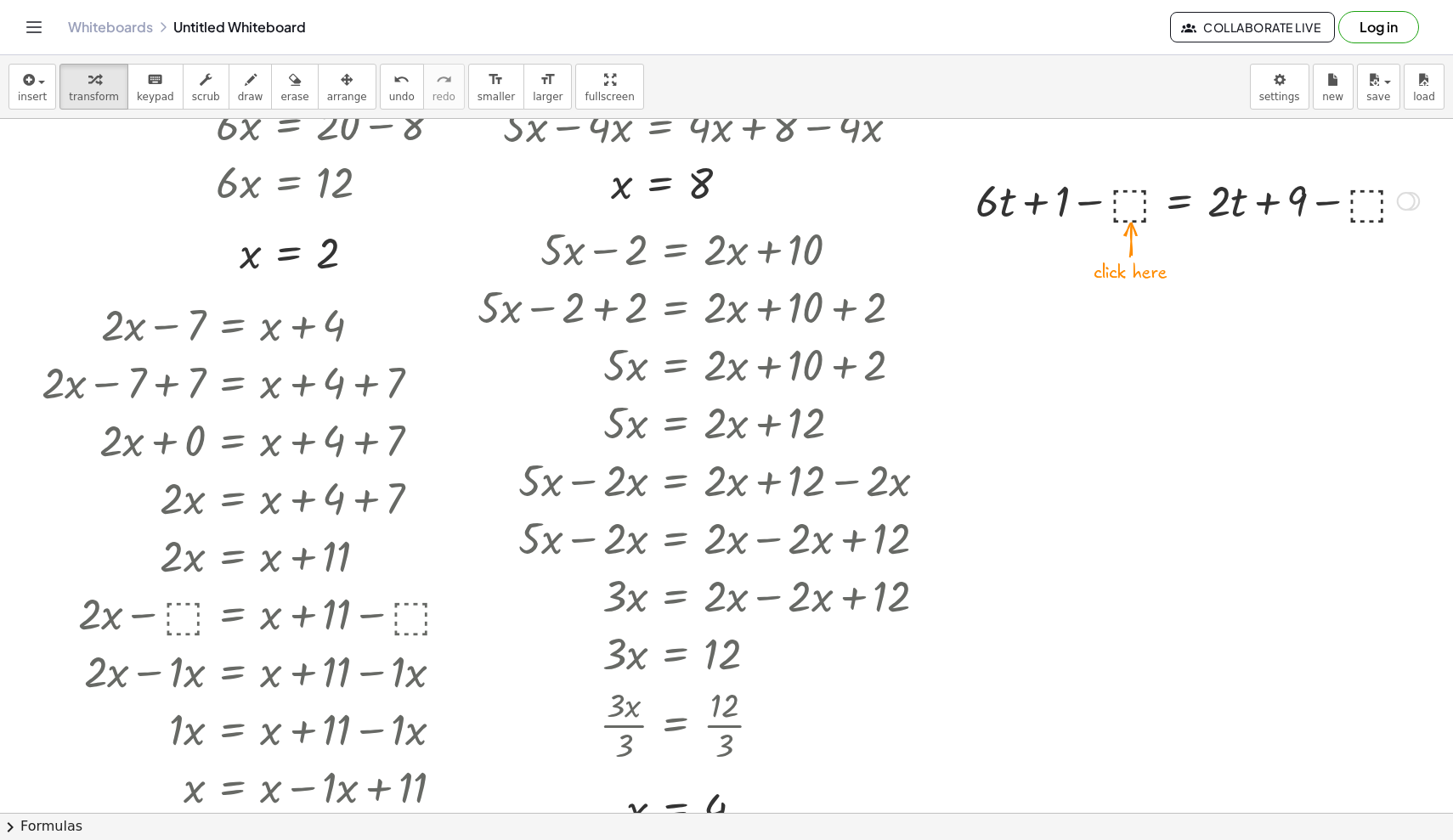
click at [897, 204] on div at bounding box center [1197, 199] width 460 height 58
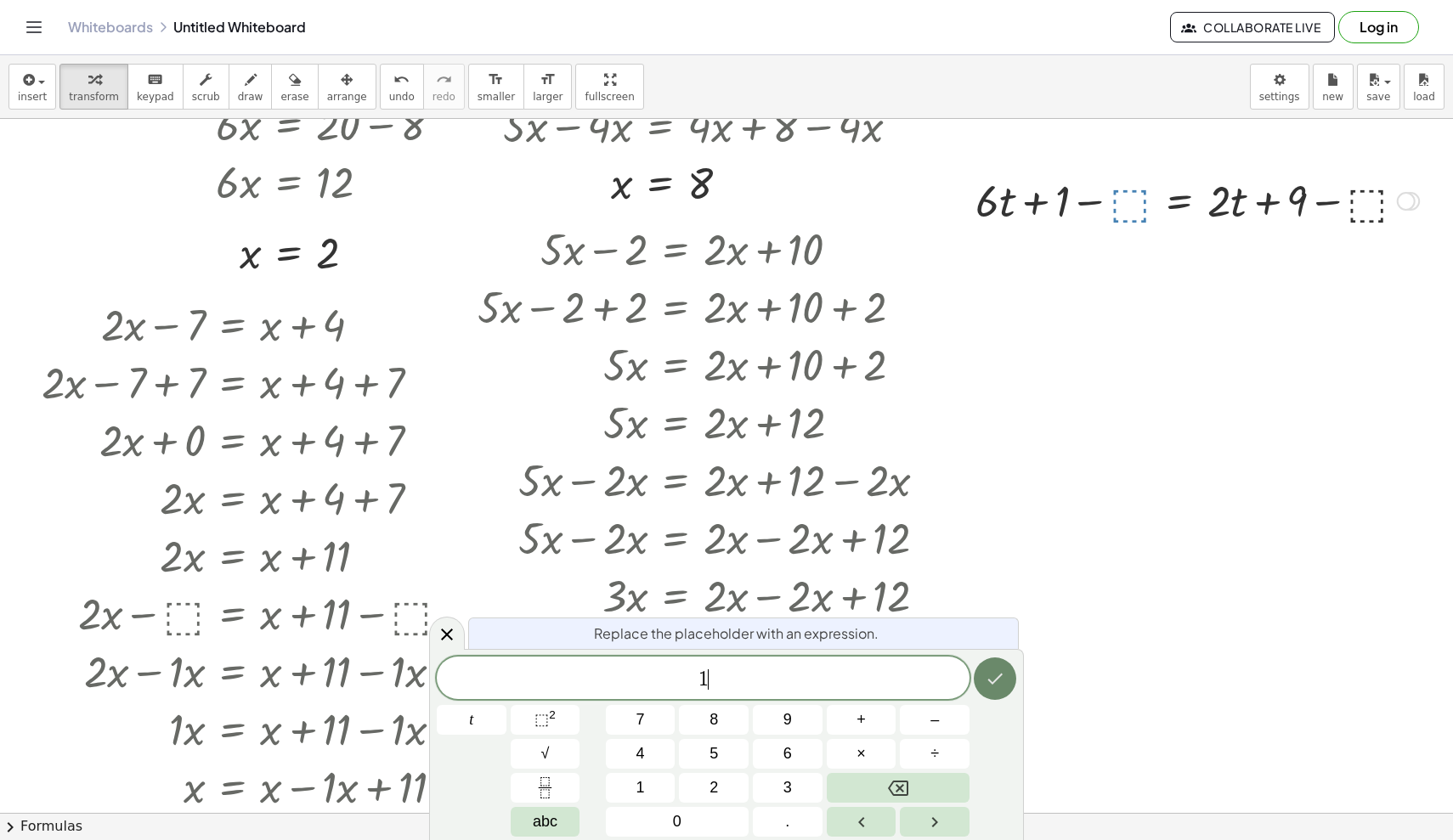
click at [897, 682] on icon "Done" at bounding box center [995, 678] width 21 height 21
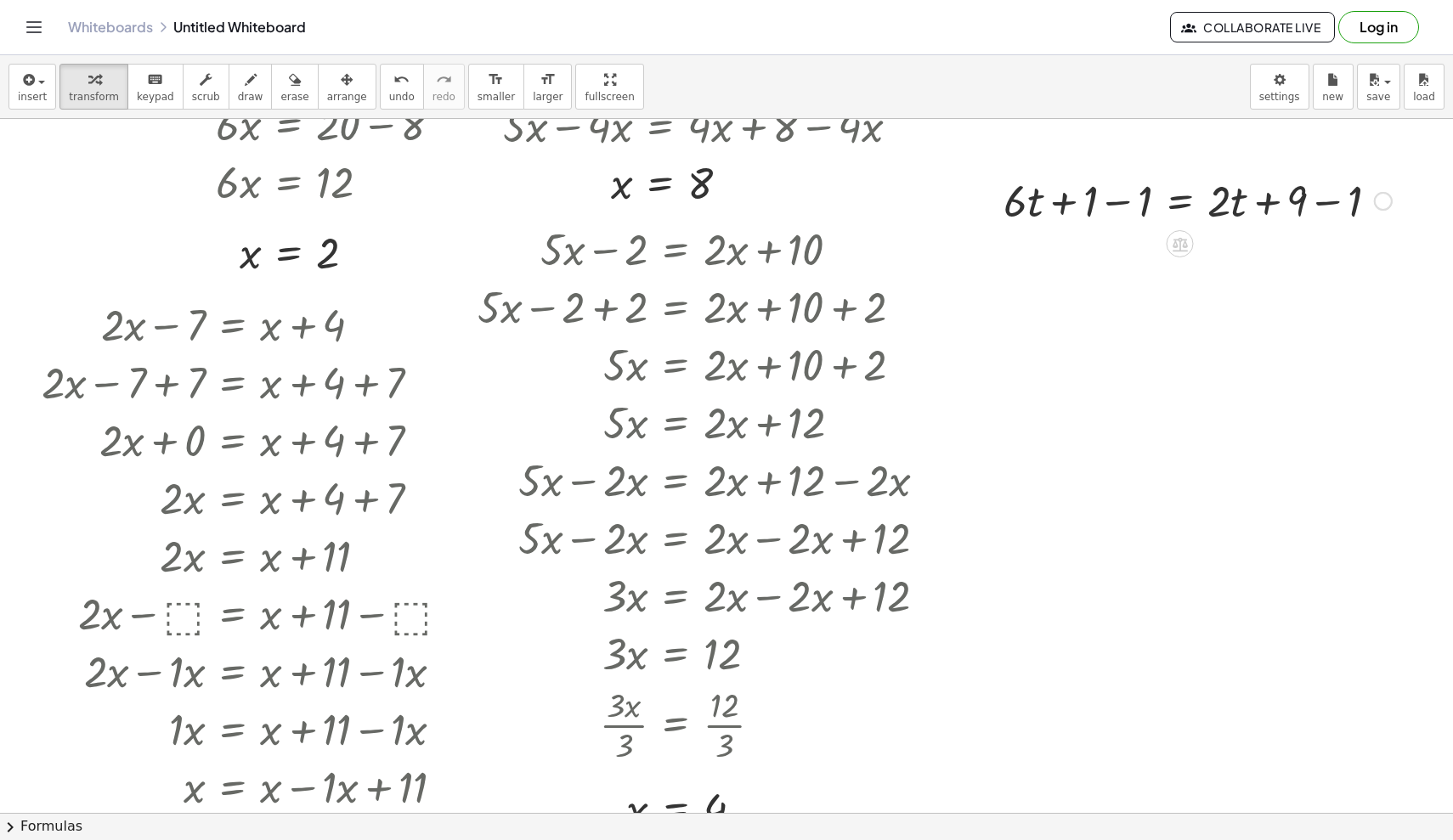
click at [897, 201] on div at bounding box center [1197, 199] width 406 height 58
click at [897, 208] on div at bounding box center [1252, 199] width 297 height 58
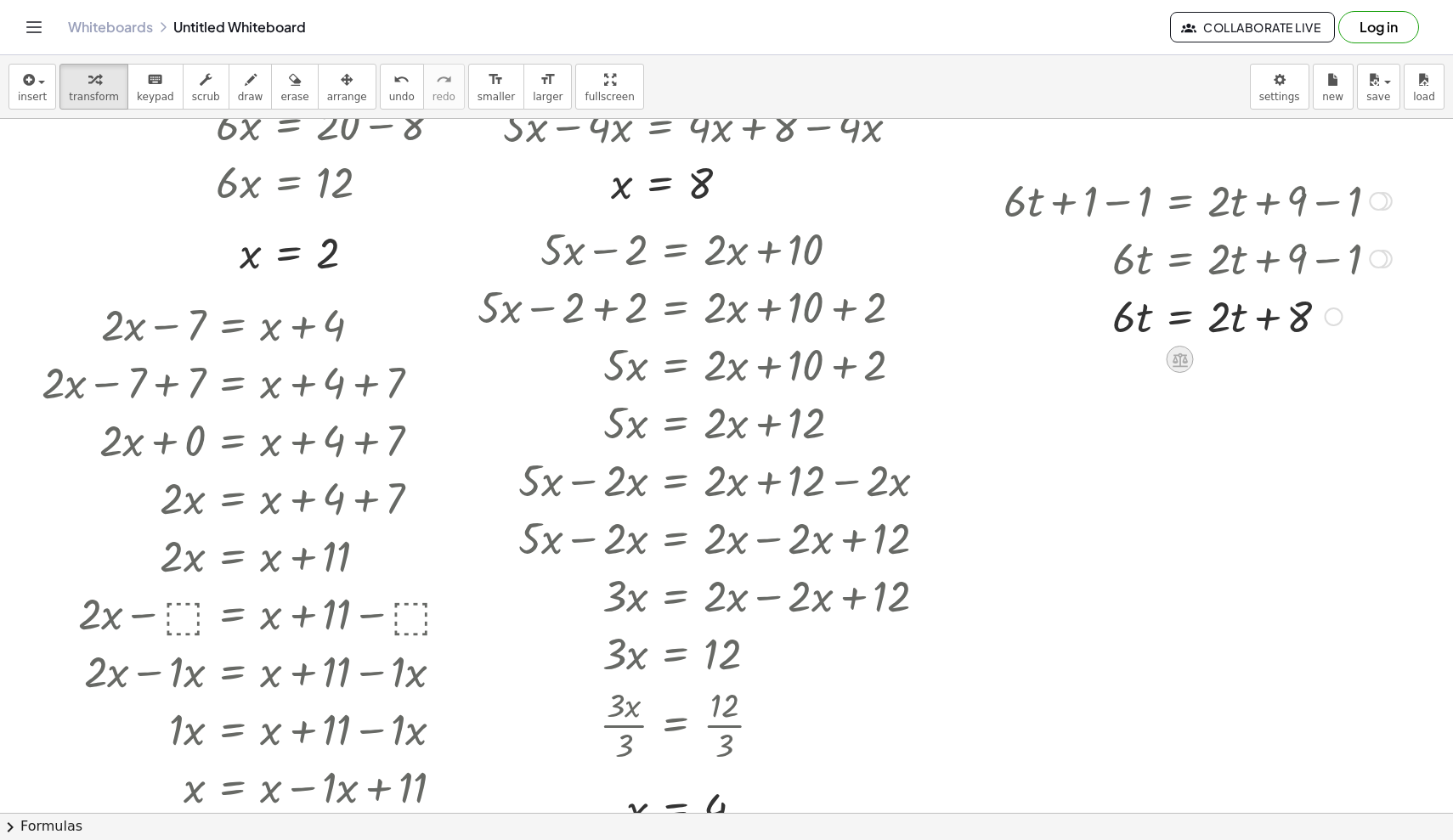
click at [897, 358] on icon at bounding box center [1179, 359] width 15 height 15
click at [897, 364] on span "−" at bounding box center [1146, 359] width 10 height 25
click at [897, 322] on div at bounding box center [1213, 317] width 437 height 58
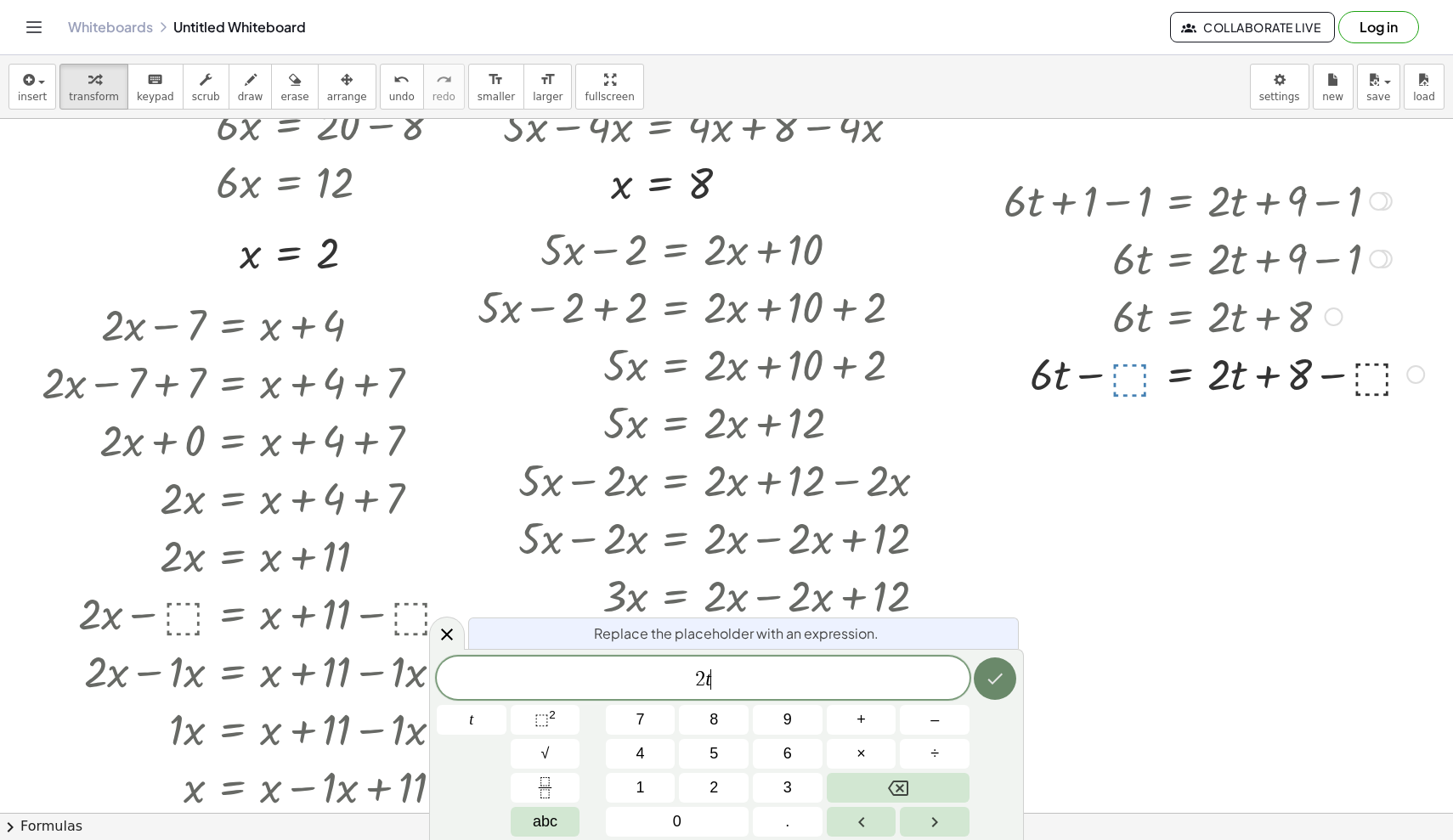
click at [897, 682] on icon "Done" at bounding box center [995, 678] width 21 height 21
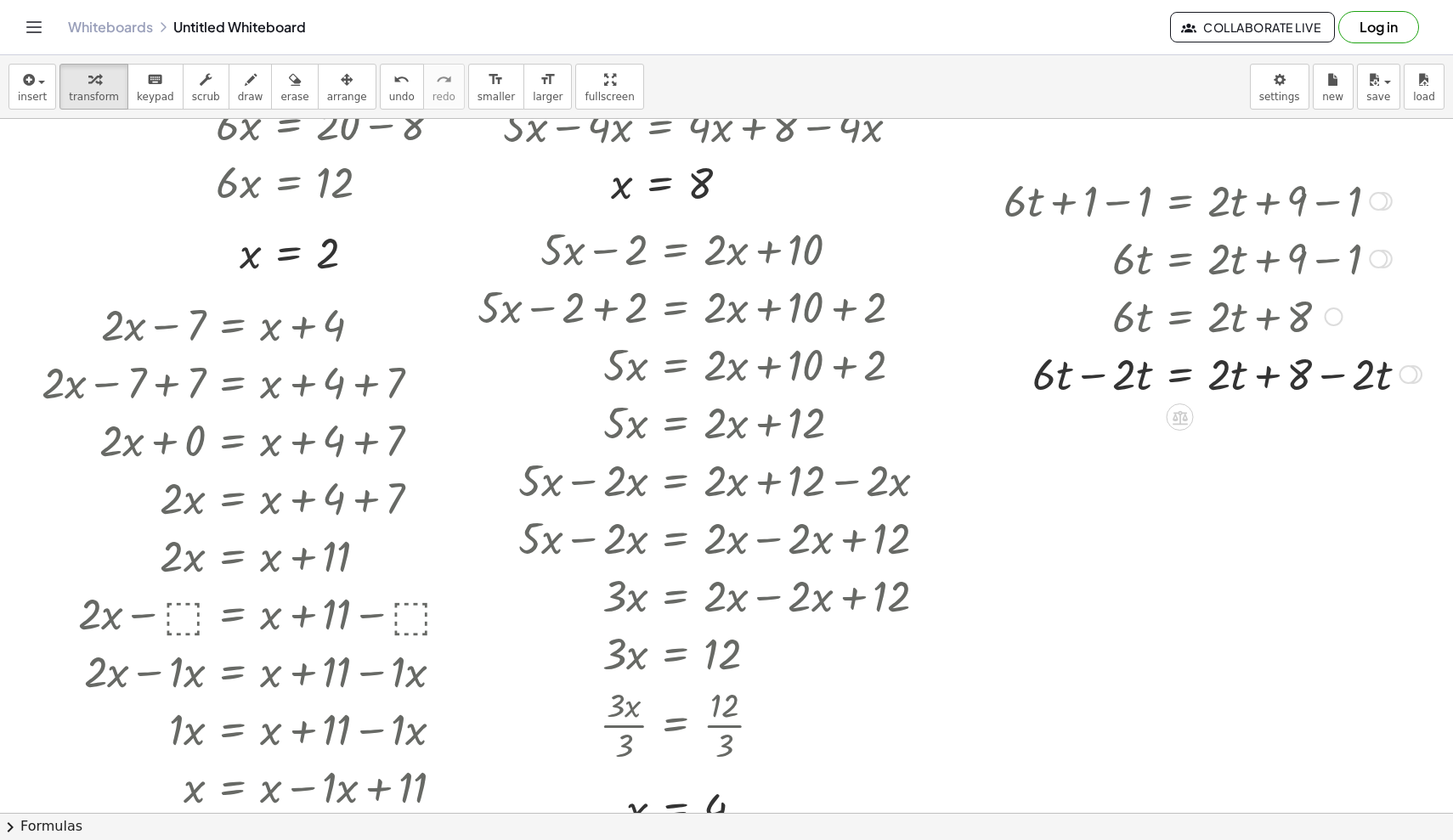
click at [897, 381] on div at bounding box center [1212, 373] width 435 height 58
drag, startPoint x: 1363, startPoint y: 382, endPoint x: 1319, endPoint y: 386, distance: 44.2
click at [897, 386] on div at bounding box center [1172, 373] width 515 height 58
drag, startPoint x: 1369, startPoint y: 431, endPoint x: 1260, endPoint y: 435, distance: 109.1
click at [897, 435] on div at bounding box center [1212, 430] width 435 height 58
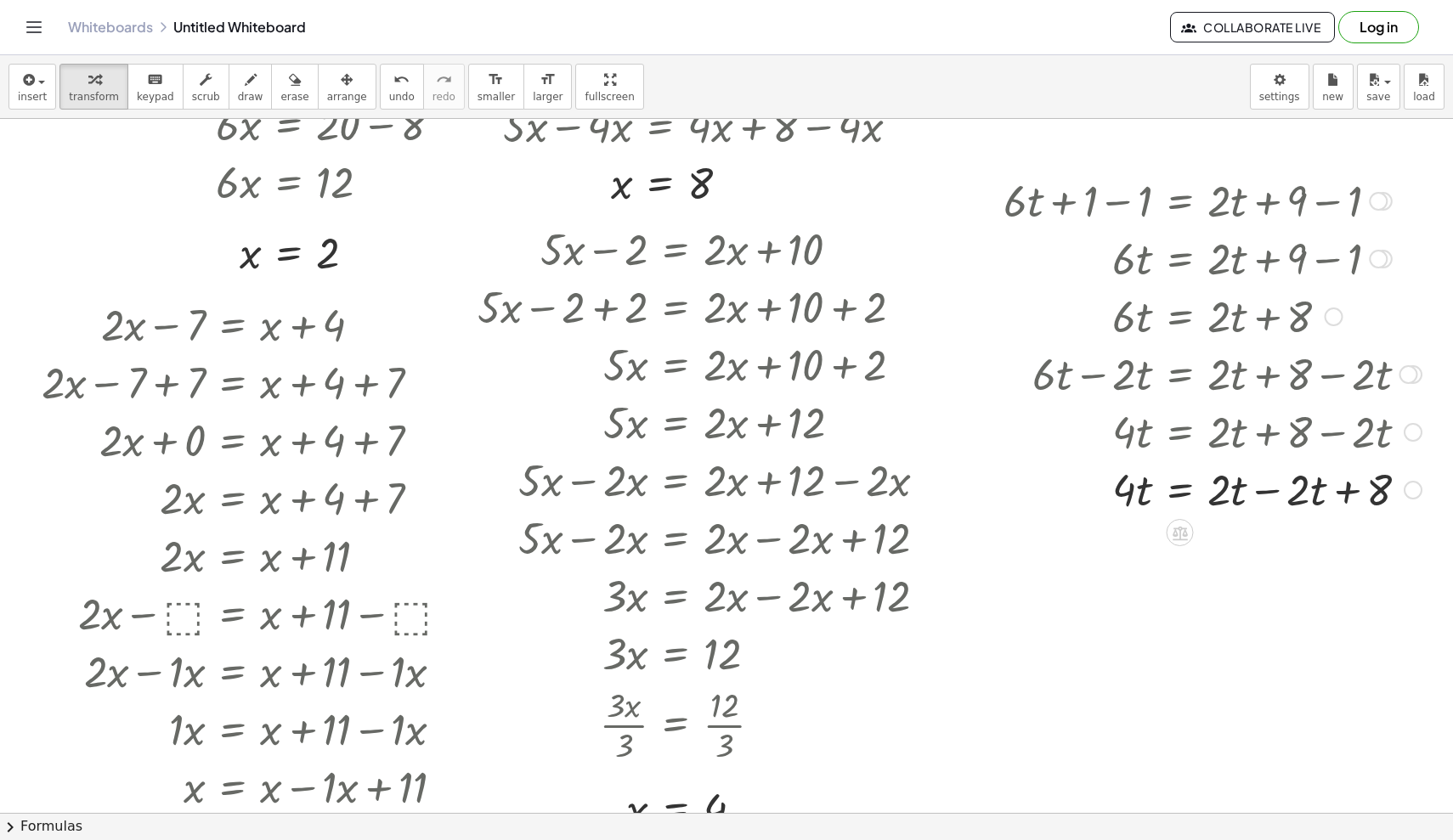
click at [897, 492] on div at bounding box center [1212, 488] width 435 height 58
click at [897, 594] on icon at bounding box center [1179, 591] width 18 height 18
click at [897, 595] on span "÷" at bounding box center [1213, 590] width 9 height 25
click at [897, 201] on div "+ · 6 · t + 1 = + · 2 · t + 9 + · 6 · t + 1 − ⬚ = + · 2 · t + 9 − ⬚ + · 6 · t +…" at bounding box center [1180, 201] width 0 height 0
click at [897, 648] on div at bounding box center [1212, 618] width 435 height 85
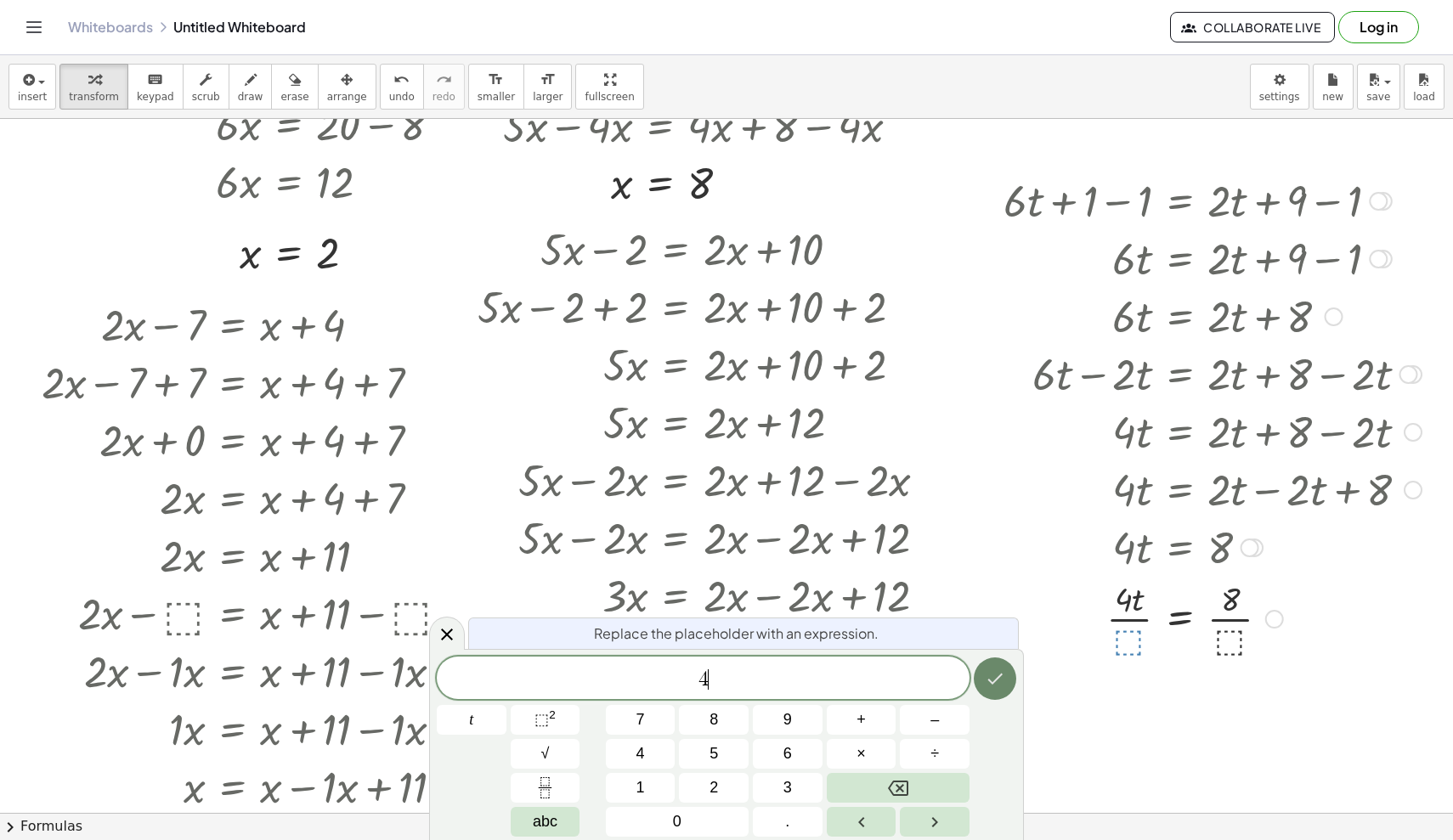
click at [897, 669] on icon "Done" at bounding box center [995, 678] width 21 height 21
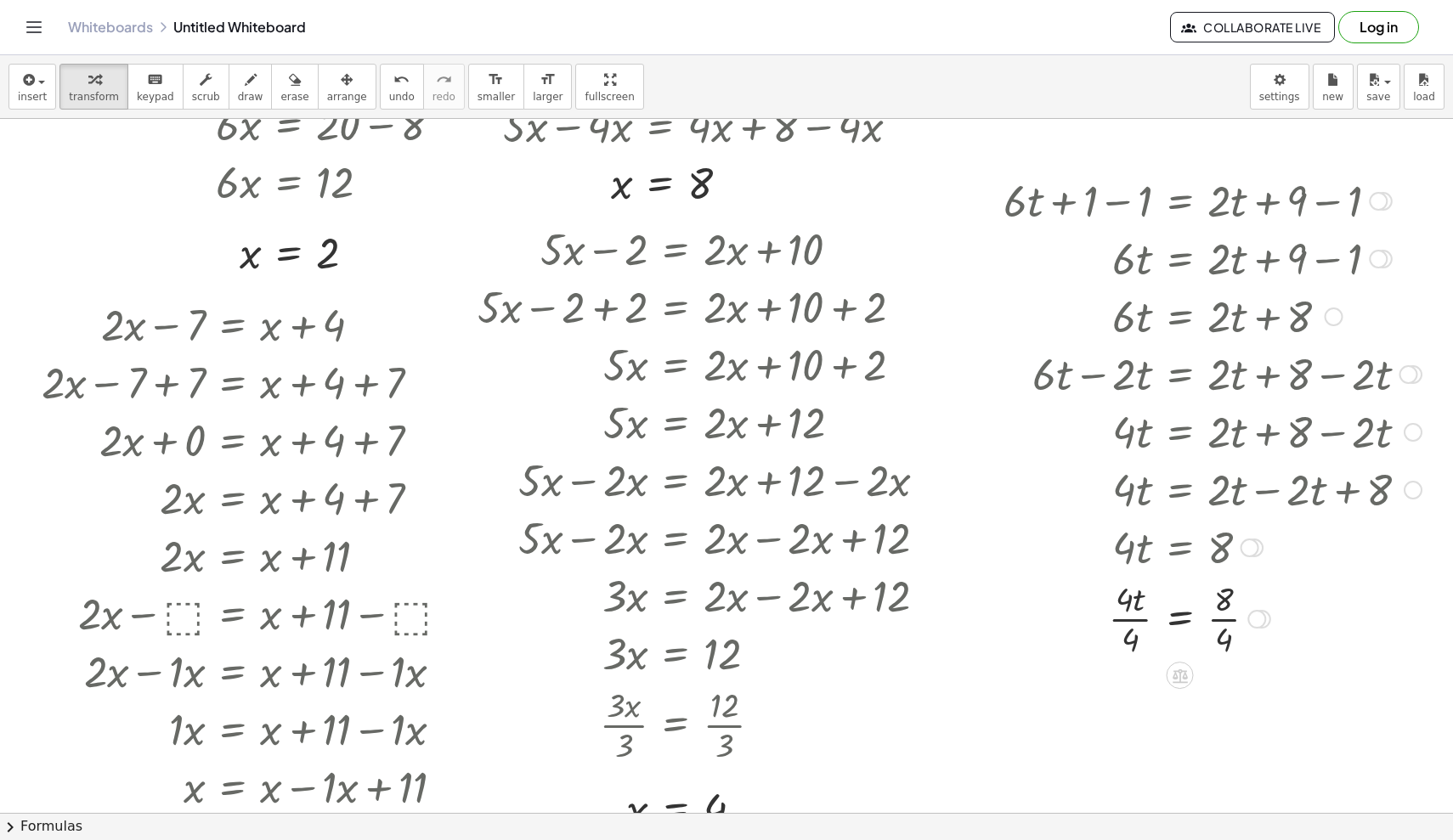
click at [897, 626] on div at bounding box center [1212, 618] width 435 height 85
click at [897, 622] on div at bounding box center [1212, 621] width 435 height 85
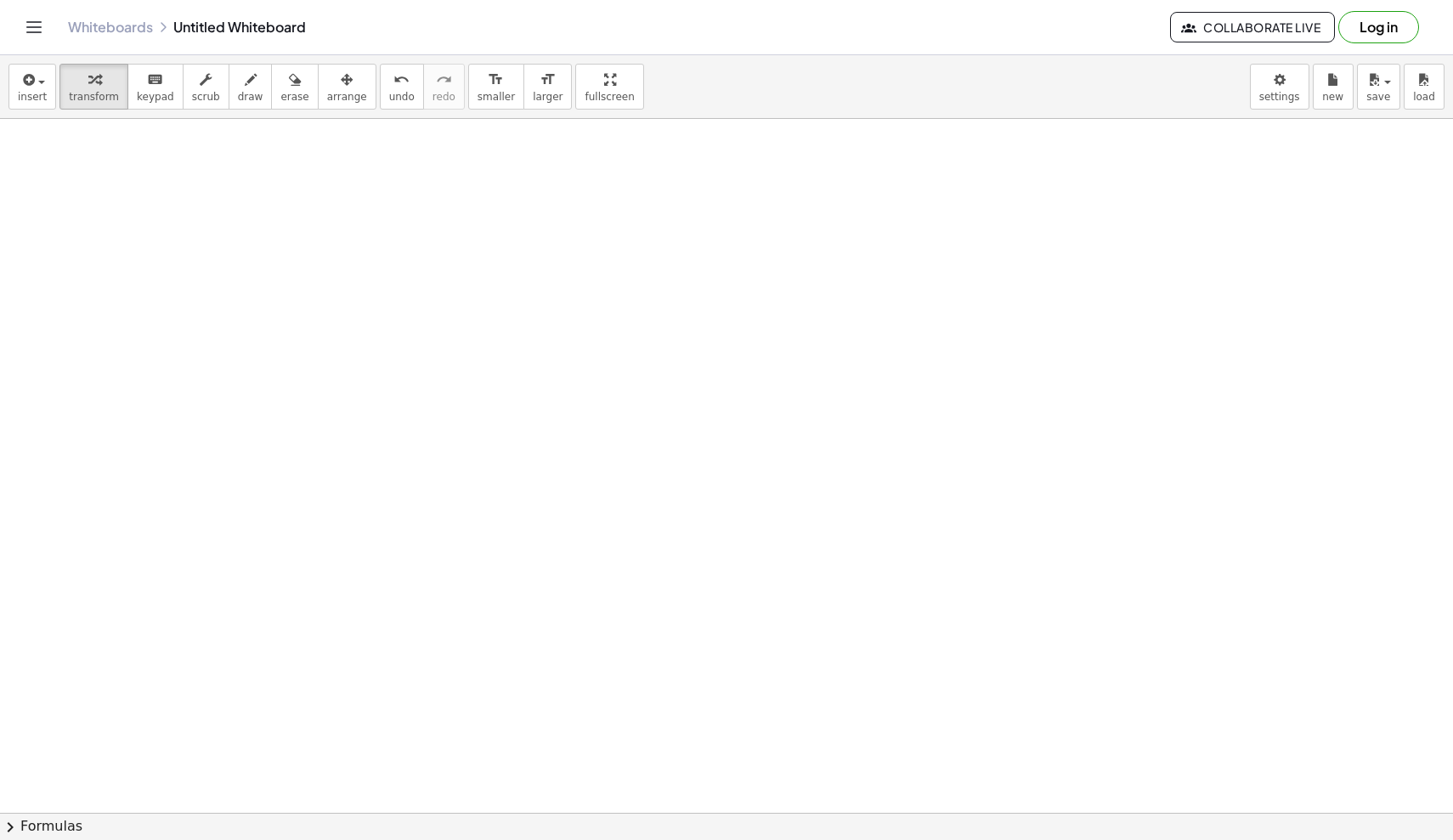
scroll to position [1399, 0]
click at [113, 252] on div at bounding box center [777, 107] width 1554 height 2776
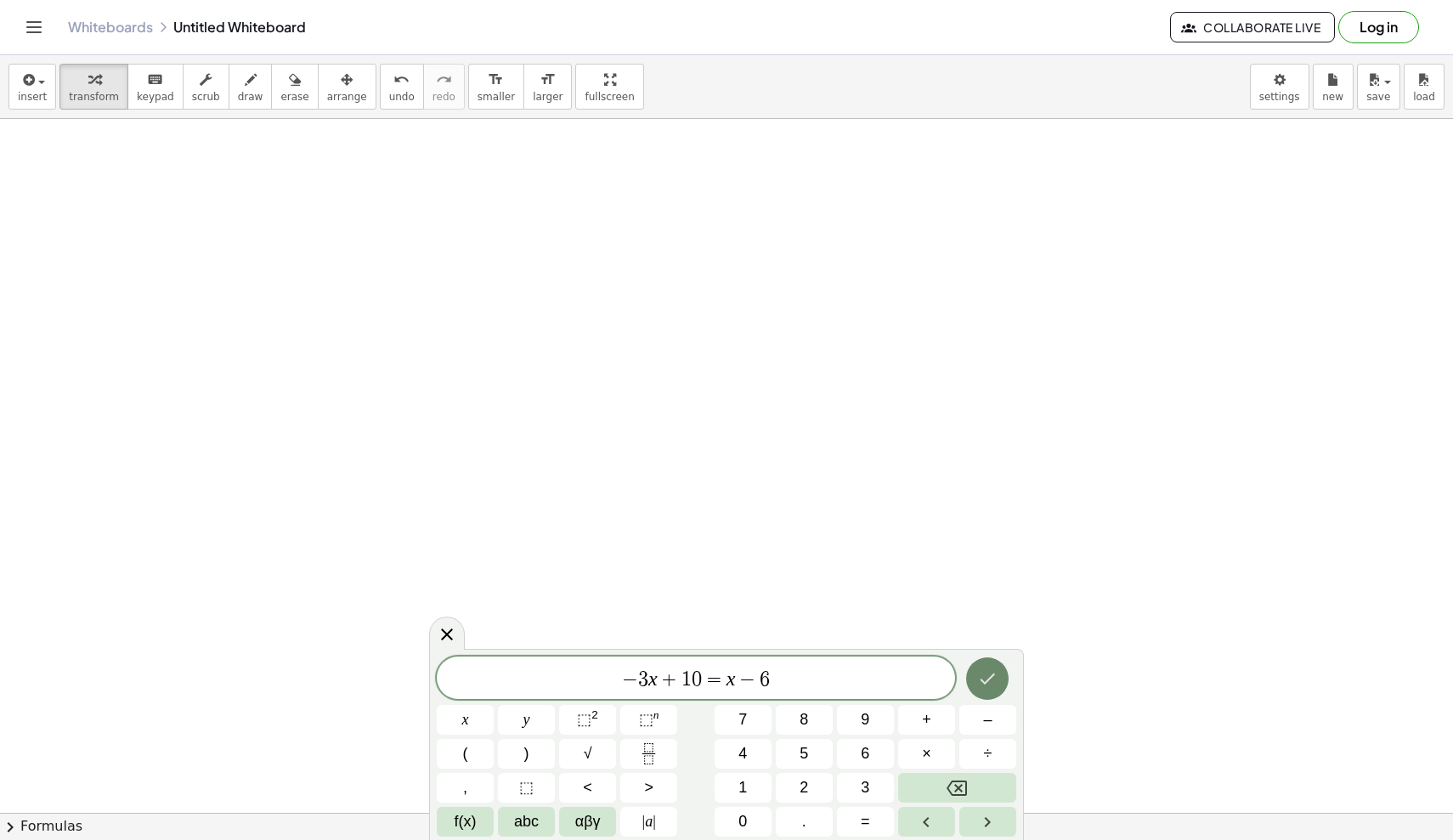
click at [897, 677] on icon "Done" at bounding box center [987, 678] width 21 height 21
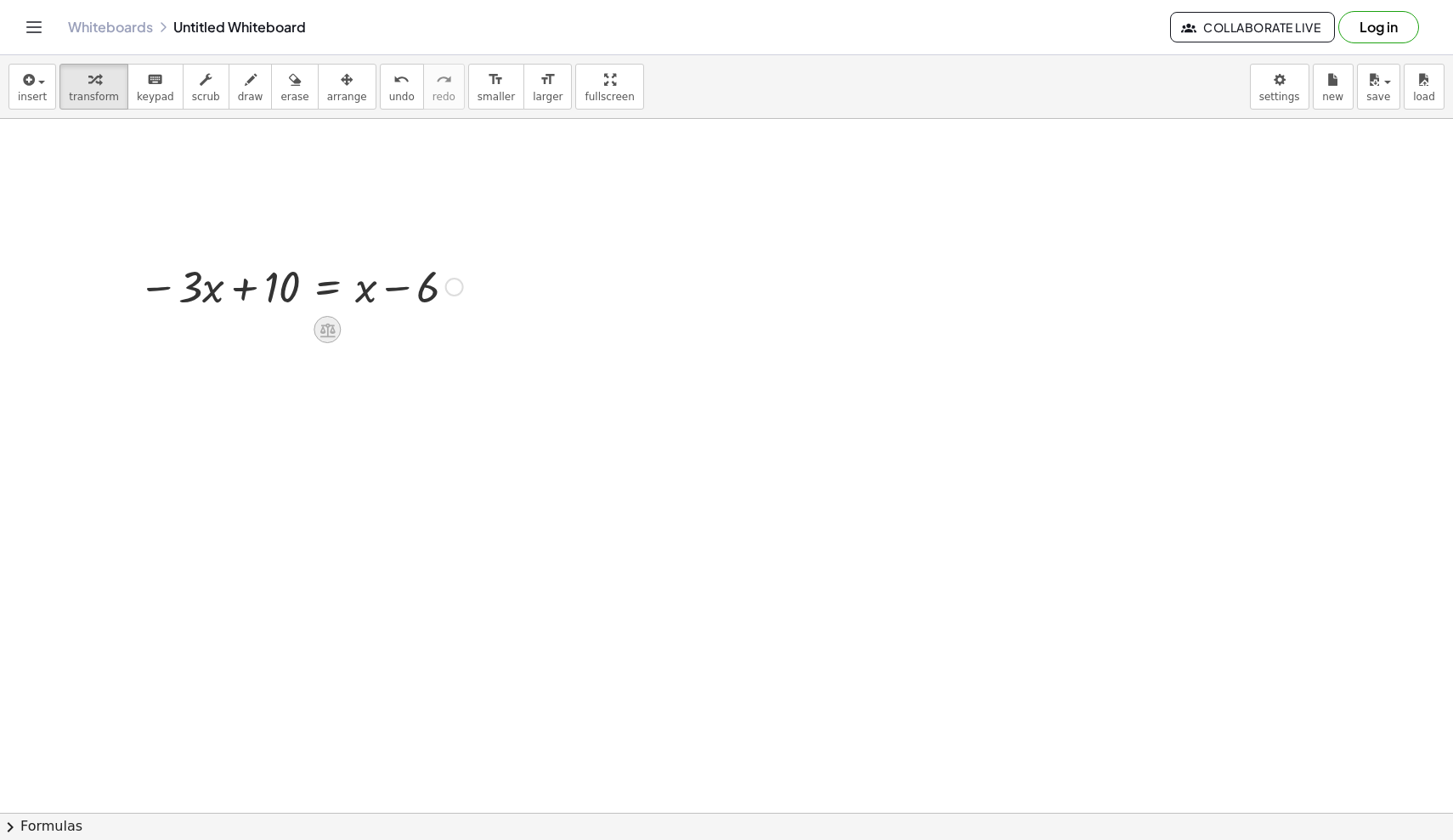
click at [317, 330] on div at bounding box center [326, 329] width 27 height 27
click at [258, 336] on span "+" at bounding box center [259, 329] width 10 height 25
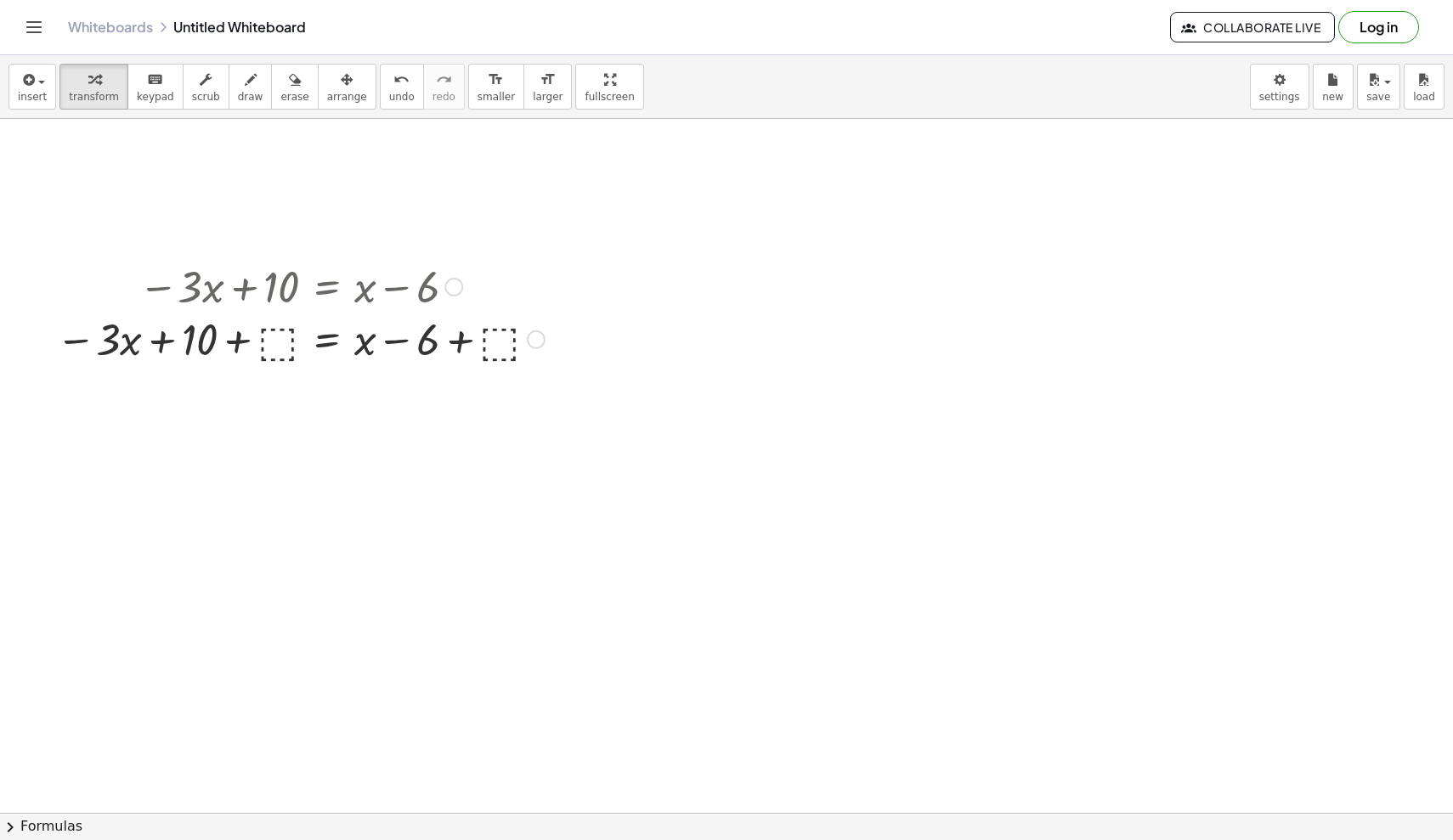
click at [285, 295] on div at bounding box center [301, 286] width 506 height 58
click at [286, 339] on div at bounding box center [301, 343] width 506 height 58
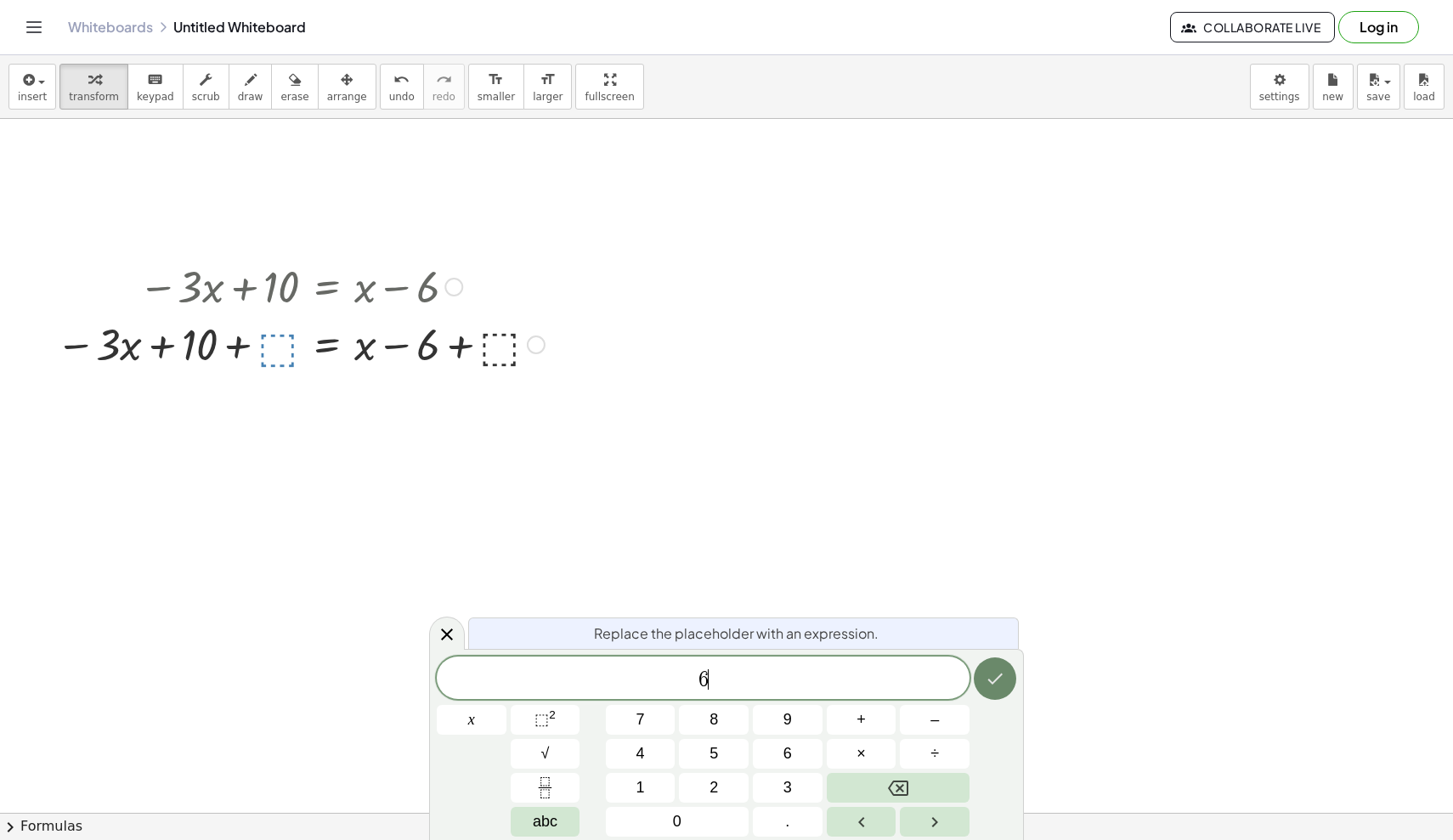
click at [897, 682] on icon "Done" at bounding box center [995, 678] width 21 height 21
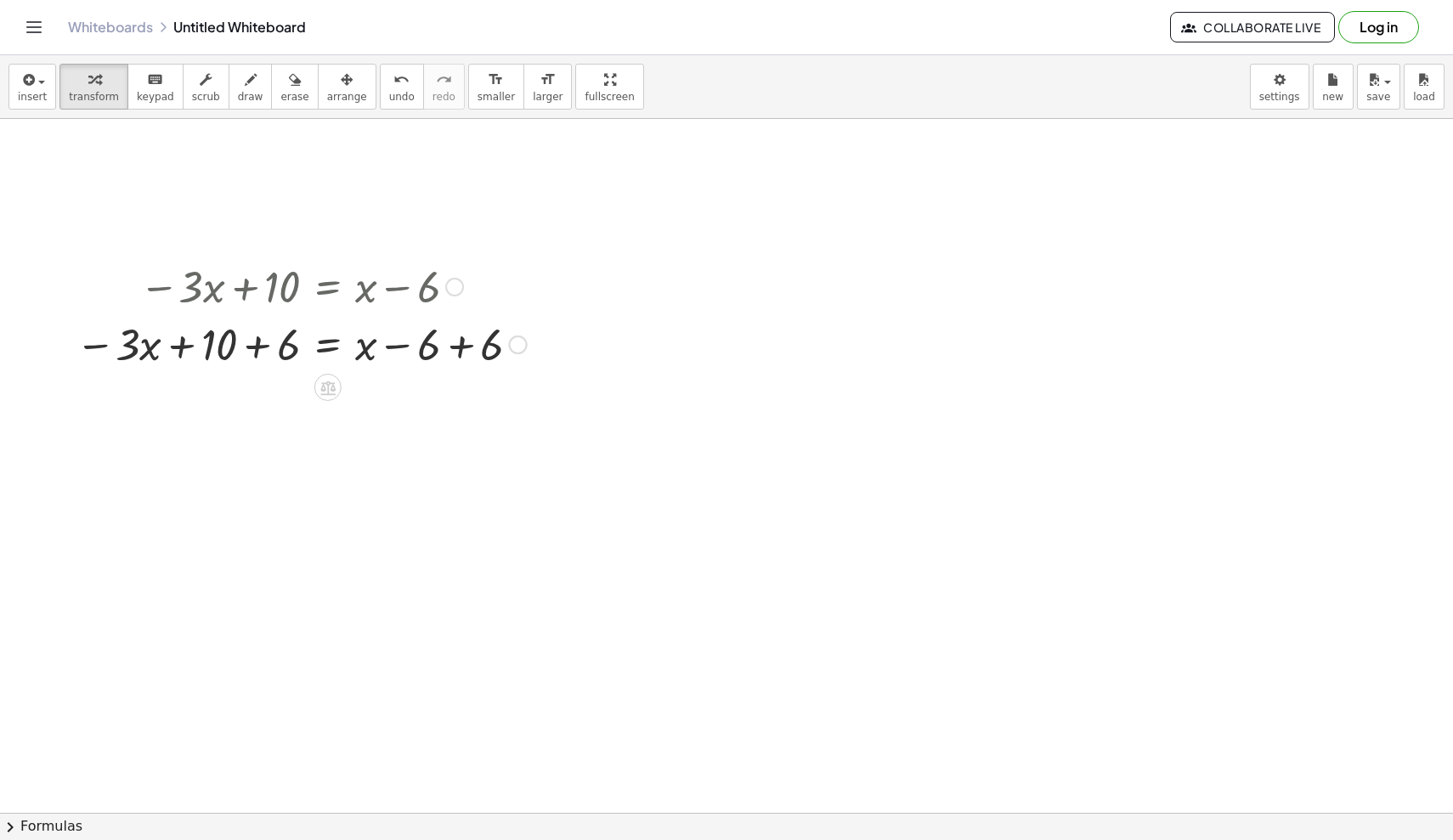
click at [262, 352] on div at bounding box center [302, 343] width 468 height 58
click at [449, 350] on div at bounding box center [330, 343] width 407 height 58
click at [329, 445] on icon at bounding box center [327, 445] width 18 height 18
click at [295, 445] on span "−" at bounding box center [294, 445] width 10 height 25
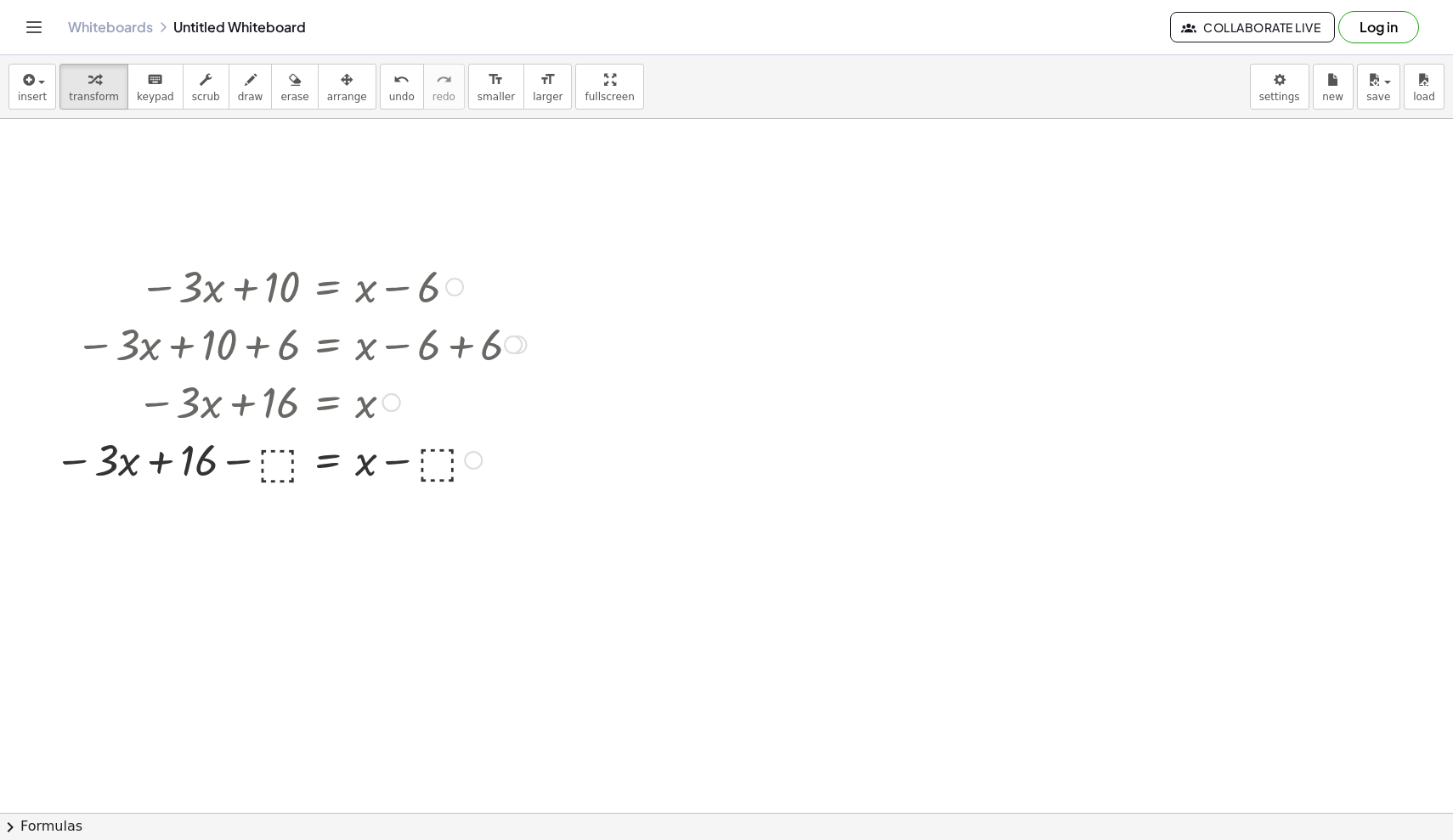
click at [274, 453] on div at bounding box center [290, 458] width 489 height 58
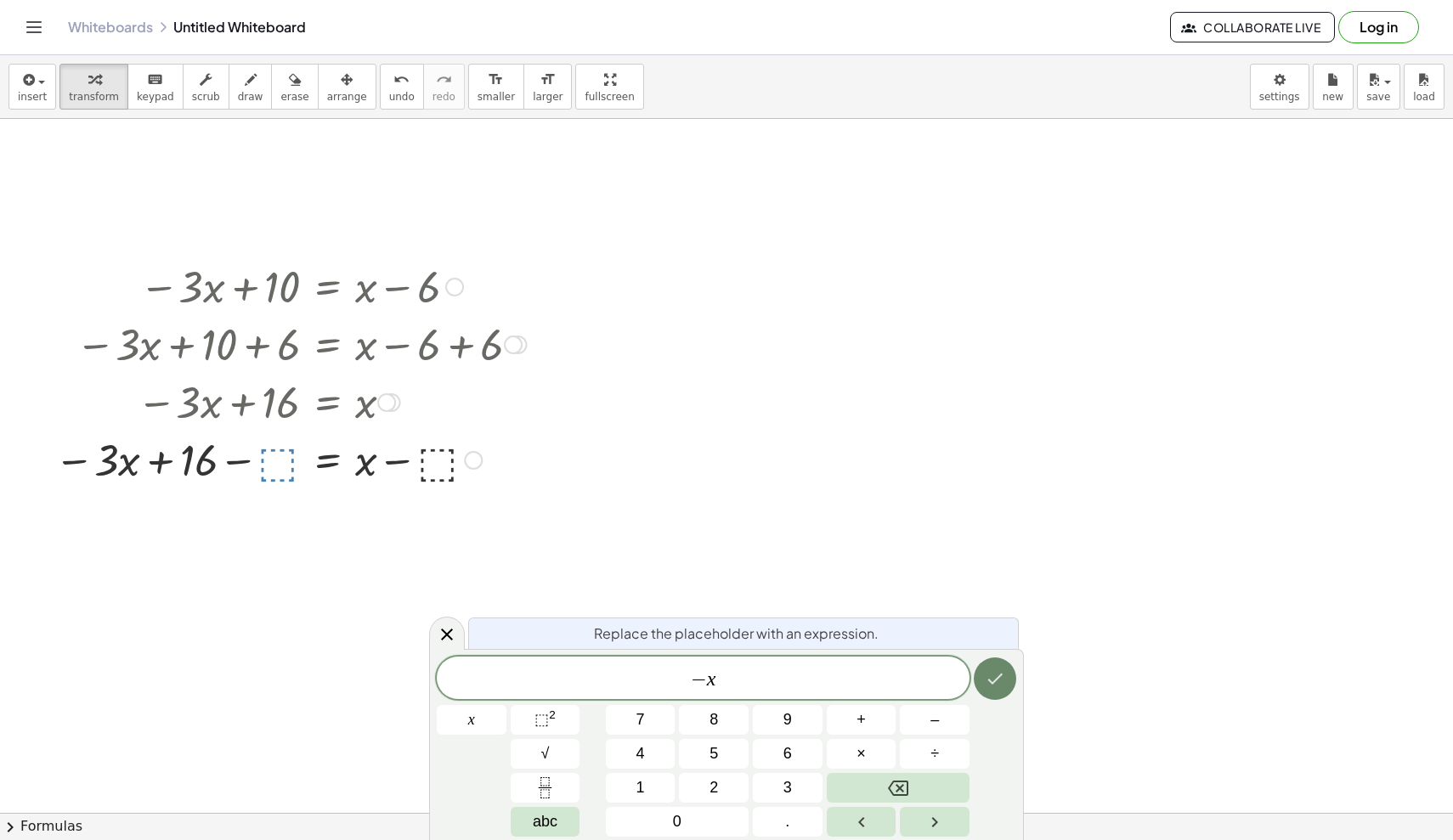
click at [897, 679] on icon "Done" at bounding box center [995, 678] width 15 height 11
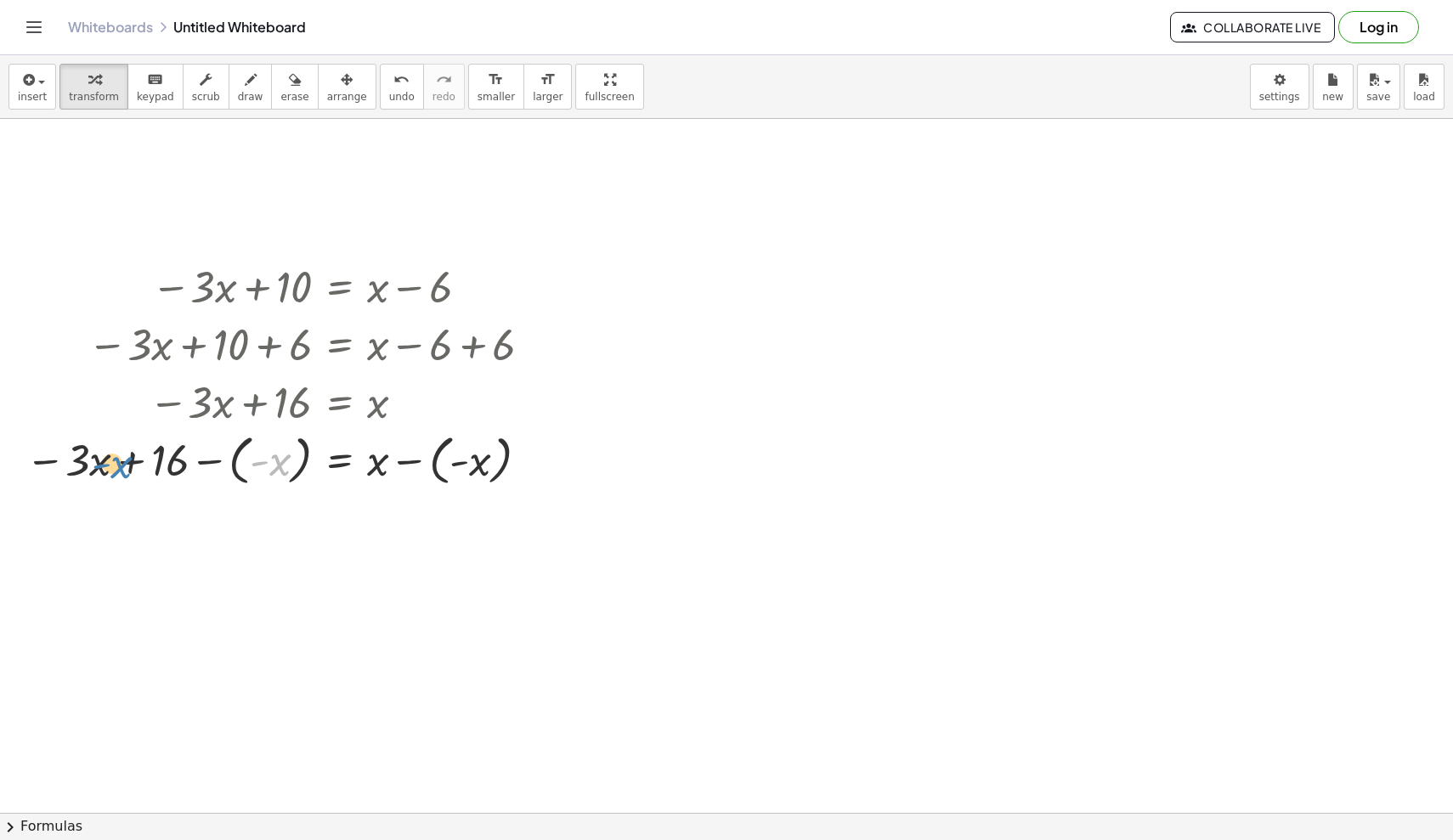
drag, startPoint x: 282, startPoint y: 468, endPoint x: 124, endPoint y: 471, distance: 158.0
click at [124, 471] on div at bounding box center [282, 459] width 530 height 62
click at [411, 461] on div at bounding box center [282, 459] width 530 height 62
click at [389, 95] on span "undo" at bounding box center [402, 97] width 26 height 12
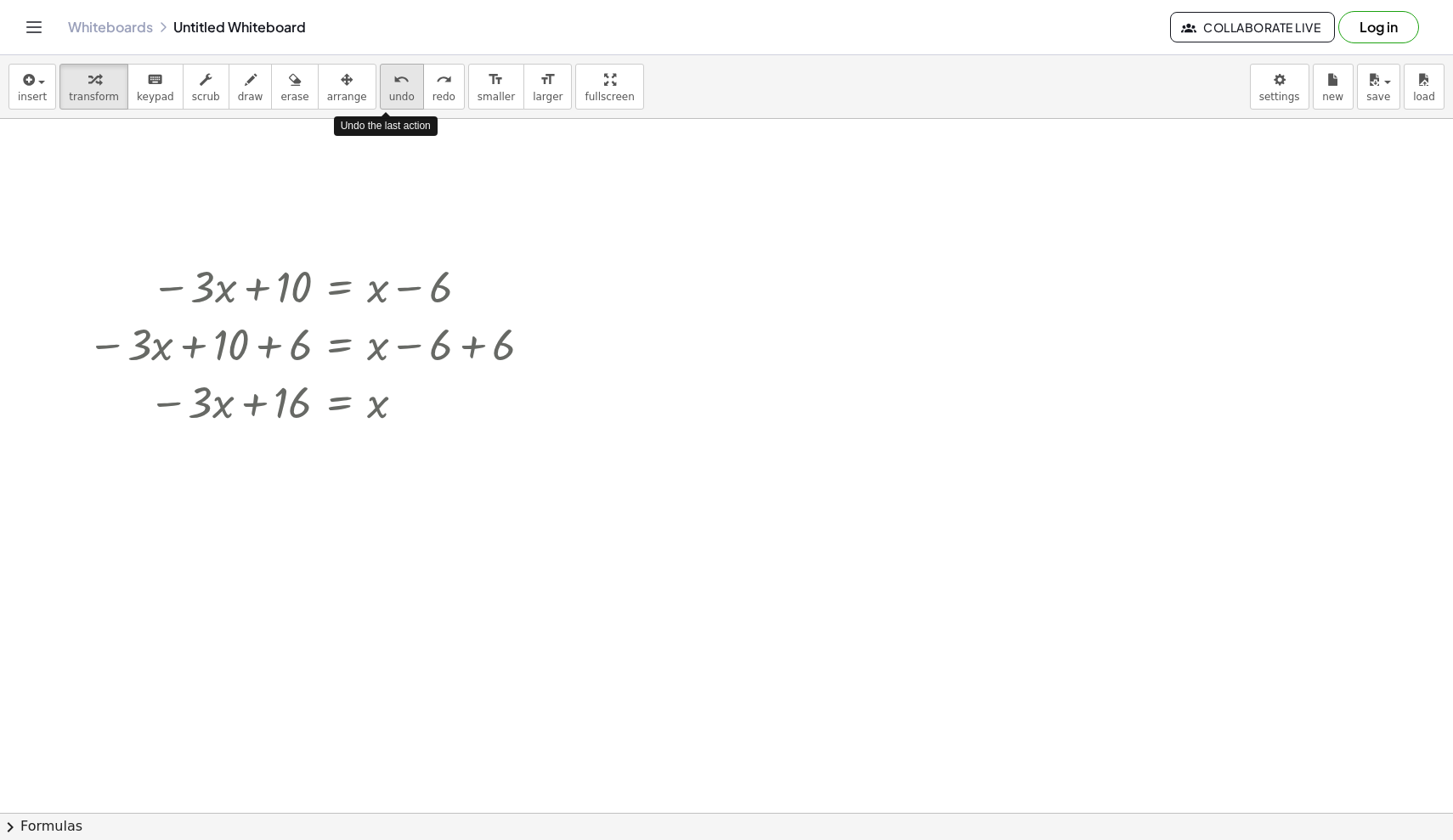
click at [395, 87] on div "undo" at bounding box center [402, 78] width 26 height 21
click at [335, 454] on div at bounding box center [339, 444] width 27 height 27
click at [306, 449] on span "−" at bounding box center [305, 445] width 10 height 25
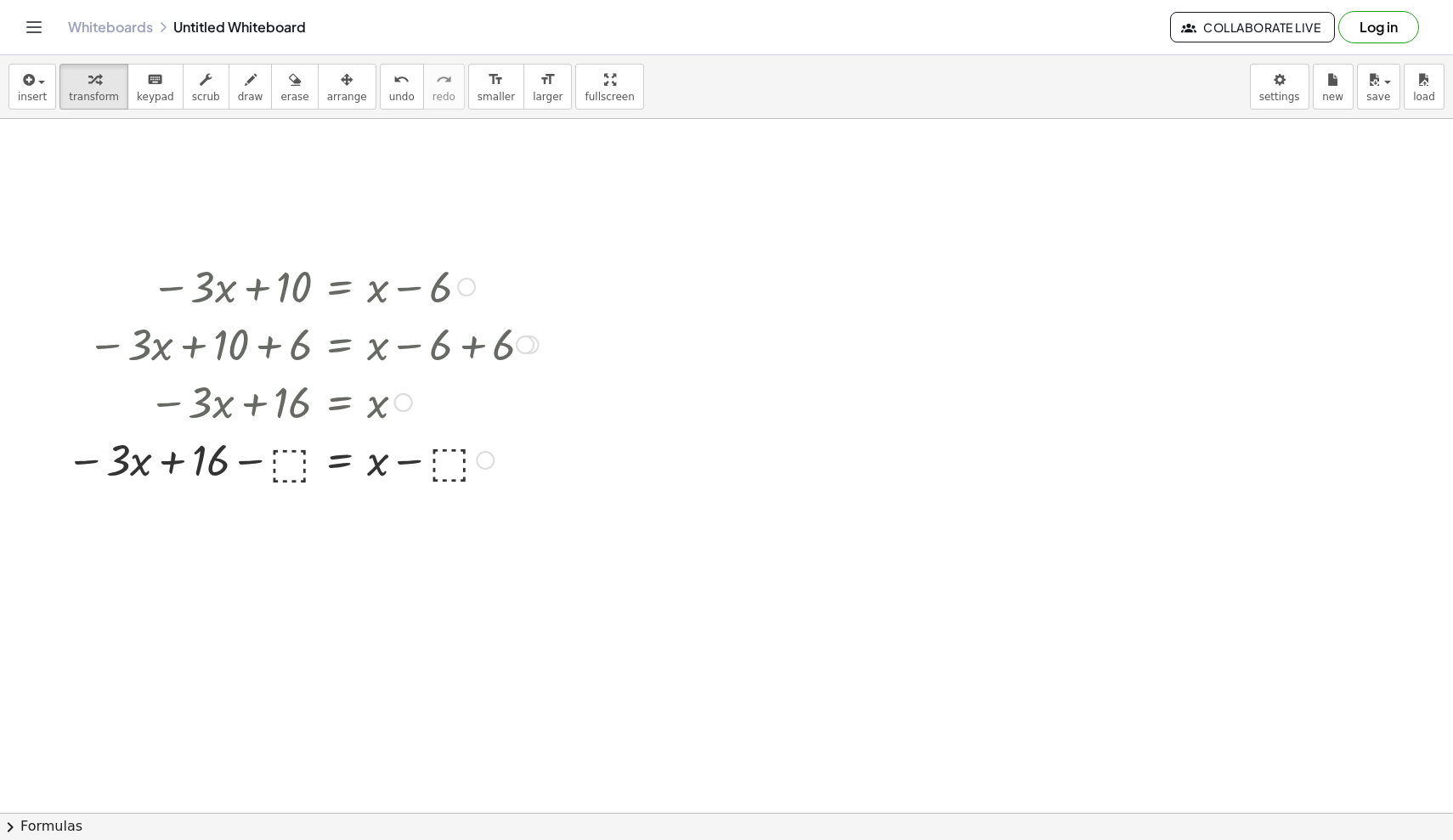
click at [282, 470] on div at bounding box center [302, 458] width 489 height 58
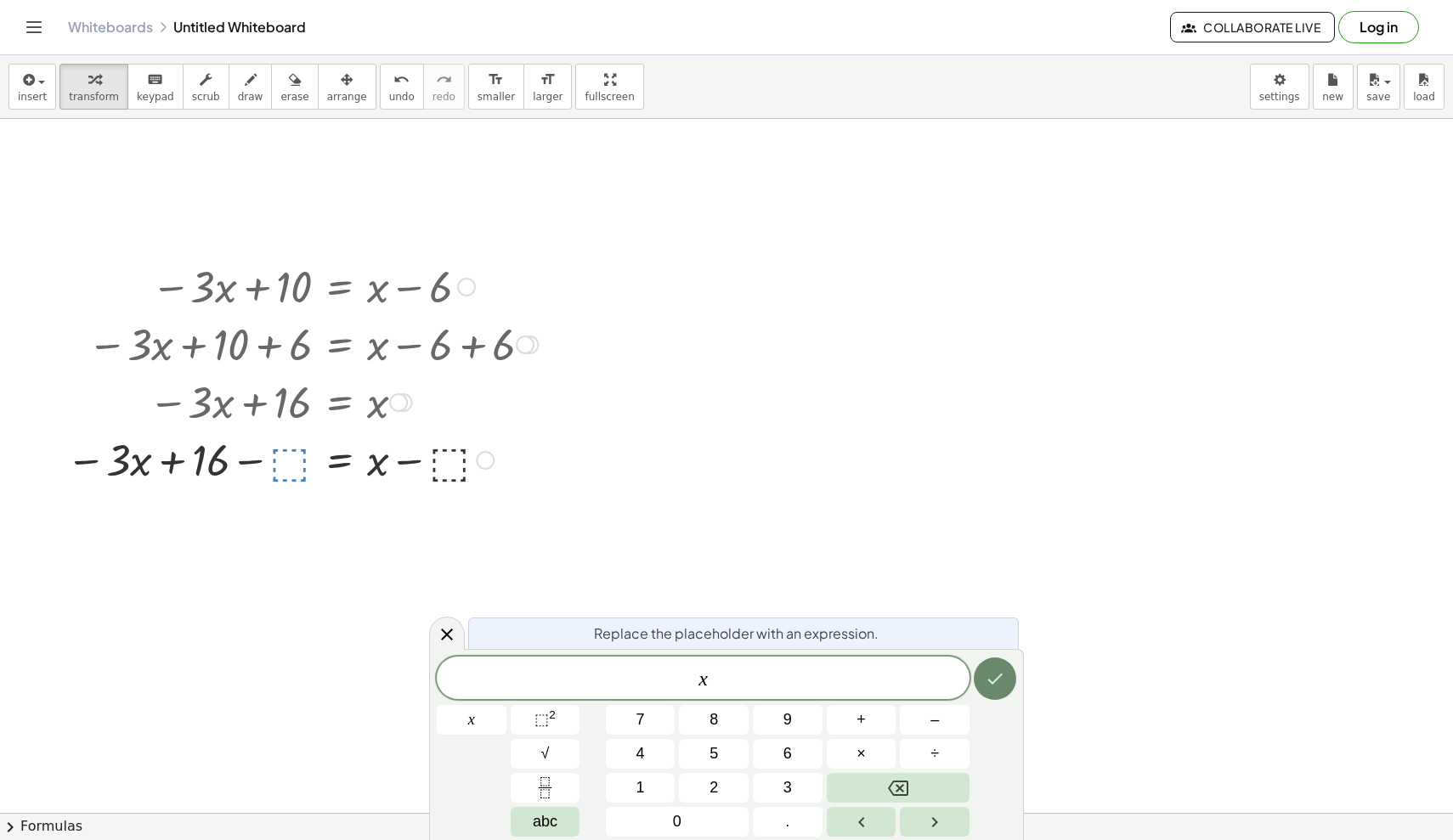
click at [897, 680] on icon "Done" at bounding box center [995, 678] width 21 height 21
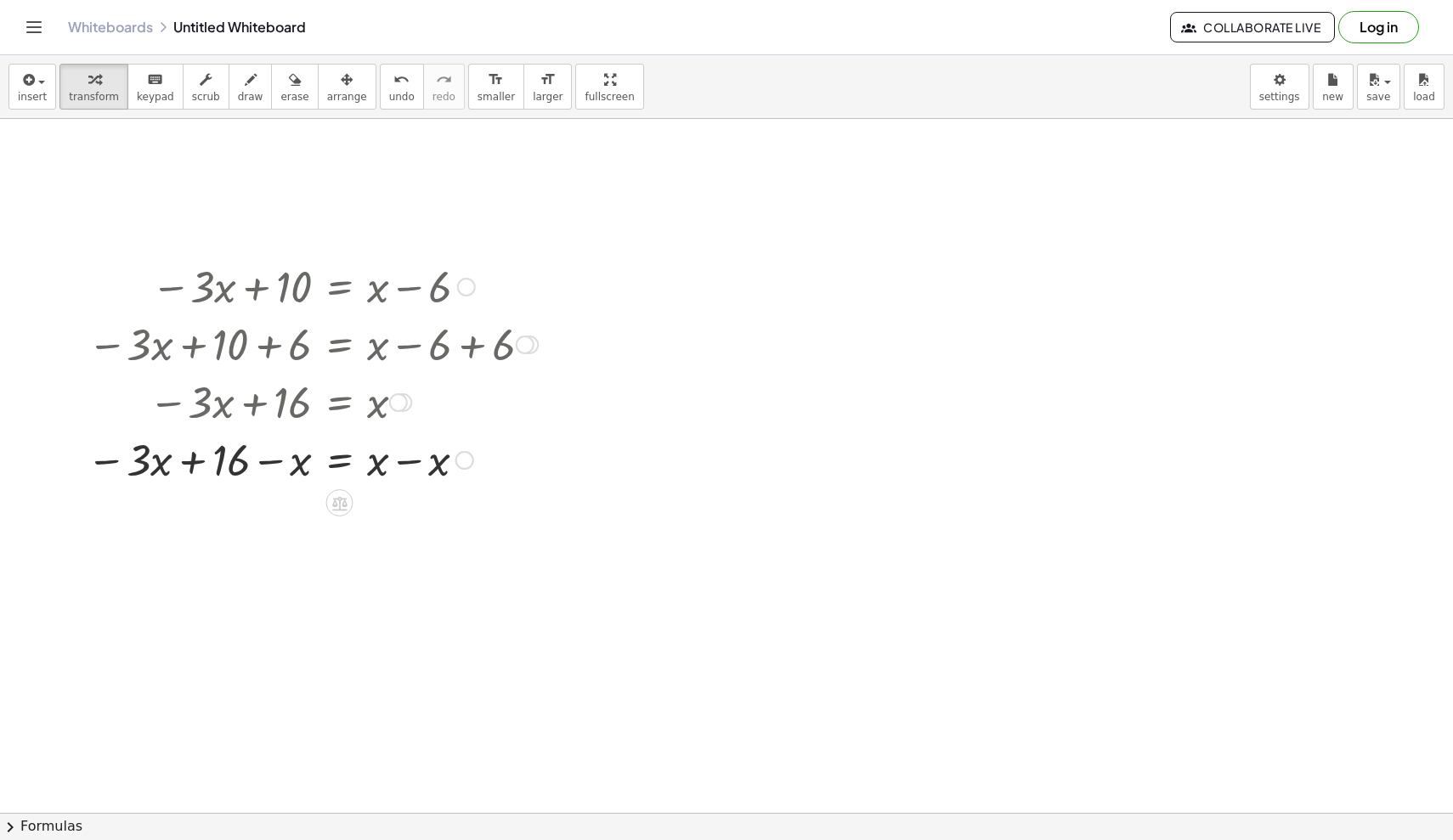
click at [418, 465] on div at bounding box center [312, 458] width 468 height 58
drag, startPoint x: 298, startPoint y: 519, endPoint x: 195, endPoint y: 517, distance: 103.0
click at [195, 517] on div at bounding box center [312, 517] width 468 height 58
click at [339, 288] on div "− · 3 · x + 10 = + x − 6 − · 3 · x + 10 + ⬚ = + x − 6 + ⬚ − · 3 · x + 10 + 6 = …" at bounding box center [339, 288] width 0 height 0
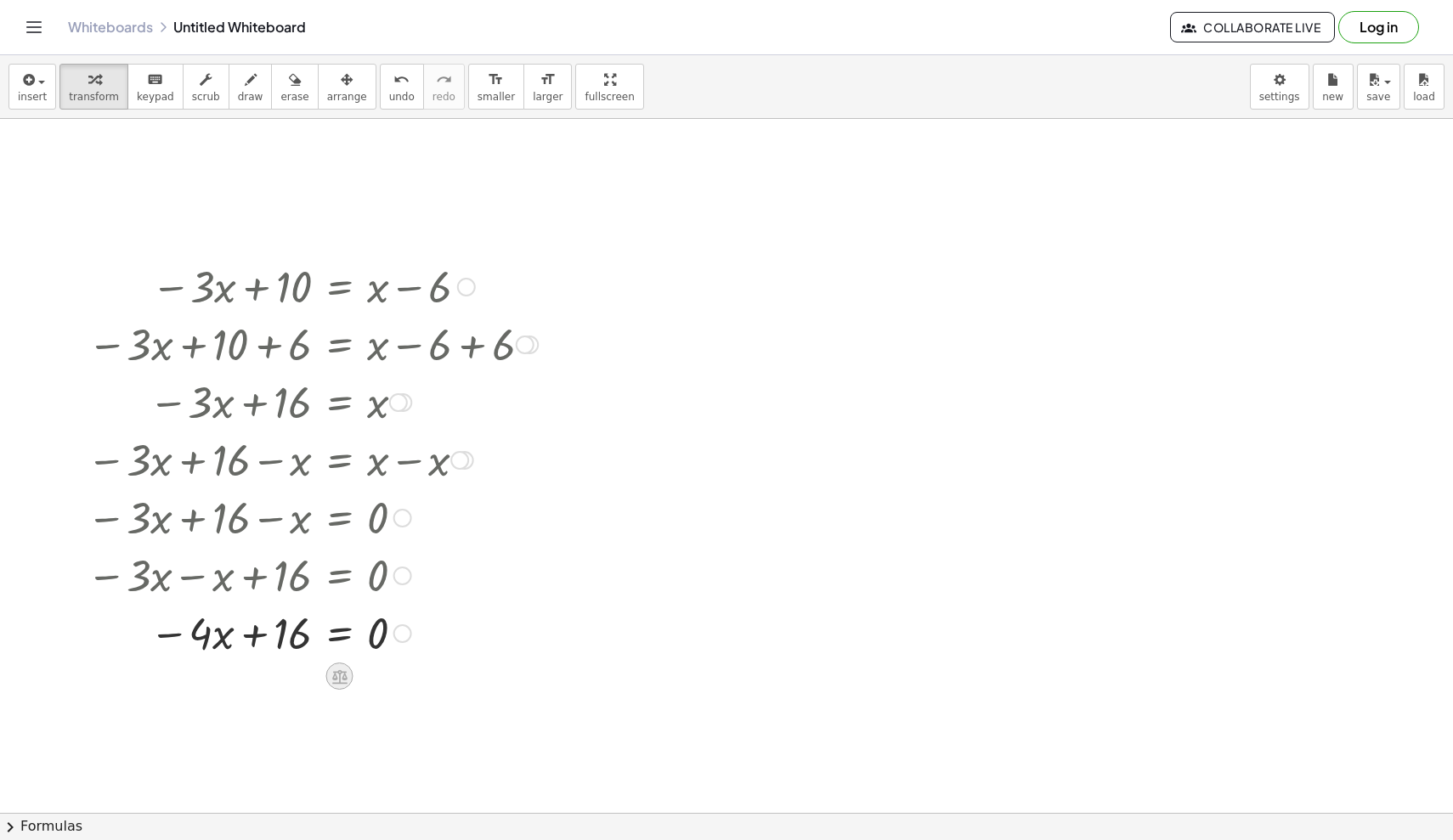
click at [337, 676] on icon at bounding box center [339, 676] width 18 height 18
click at [300, 677] on div "−" at bounding box center [304, 675] width 27 height 27
click at [282, 682] on div at bounding box center [303, 689] width 489 height 58
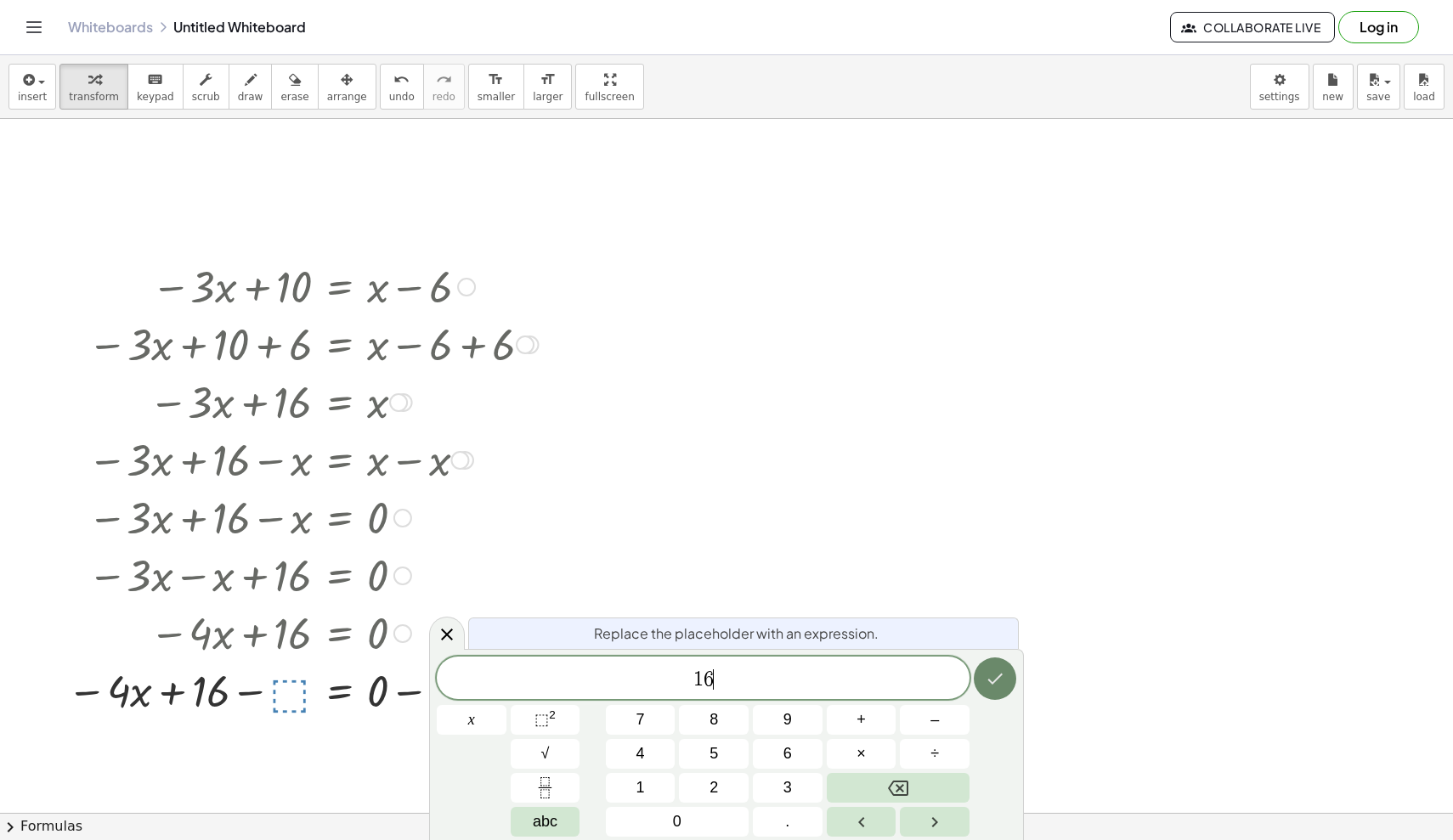
click at [897, 677] on icon "Done" at bounding box center [995, 678] width 15 height 11
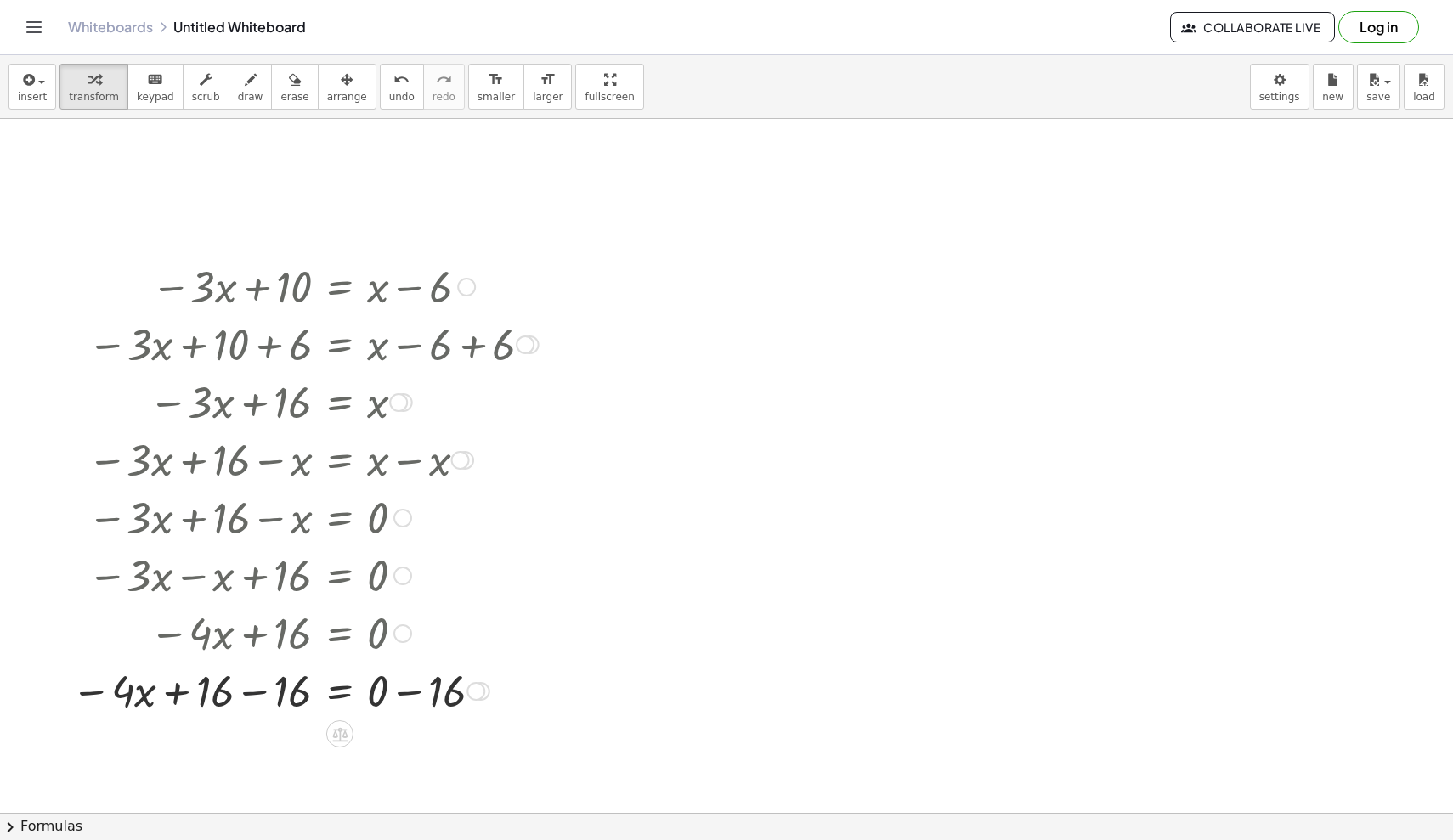
click at [259, 682] on div at bounding box center [304, 689] width 484 height 58
click at [413, 682] on div at bounding box center [312, 689] width 468 height 58
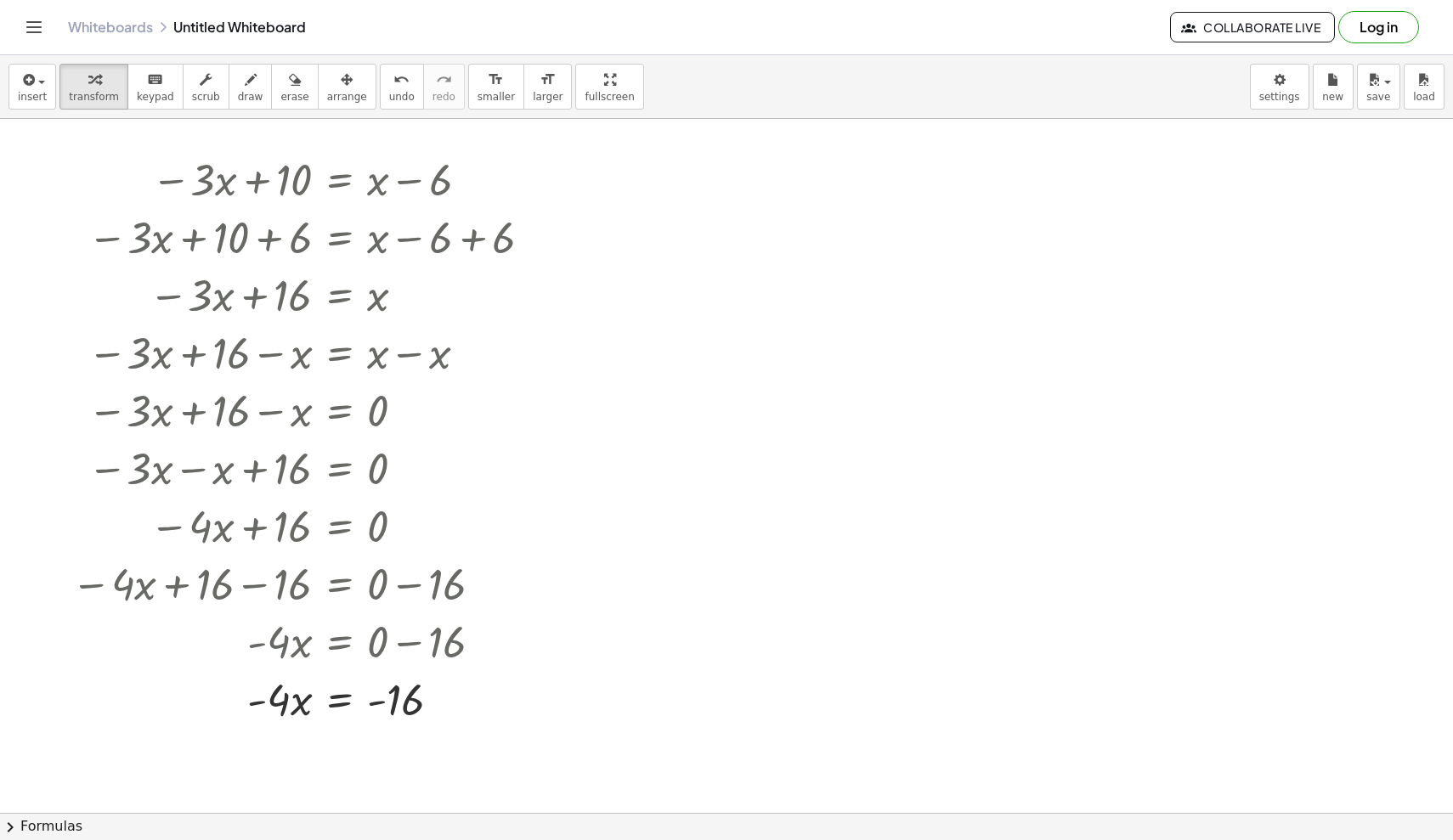
scroll to position [1509, 0]
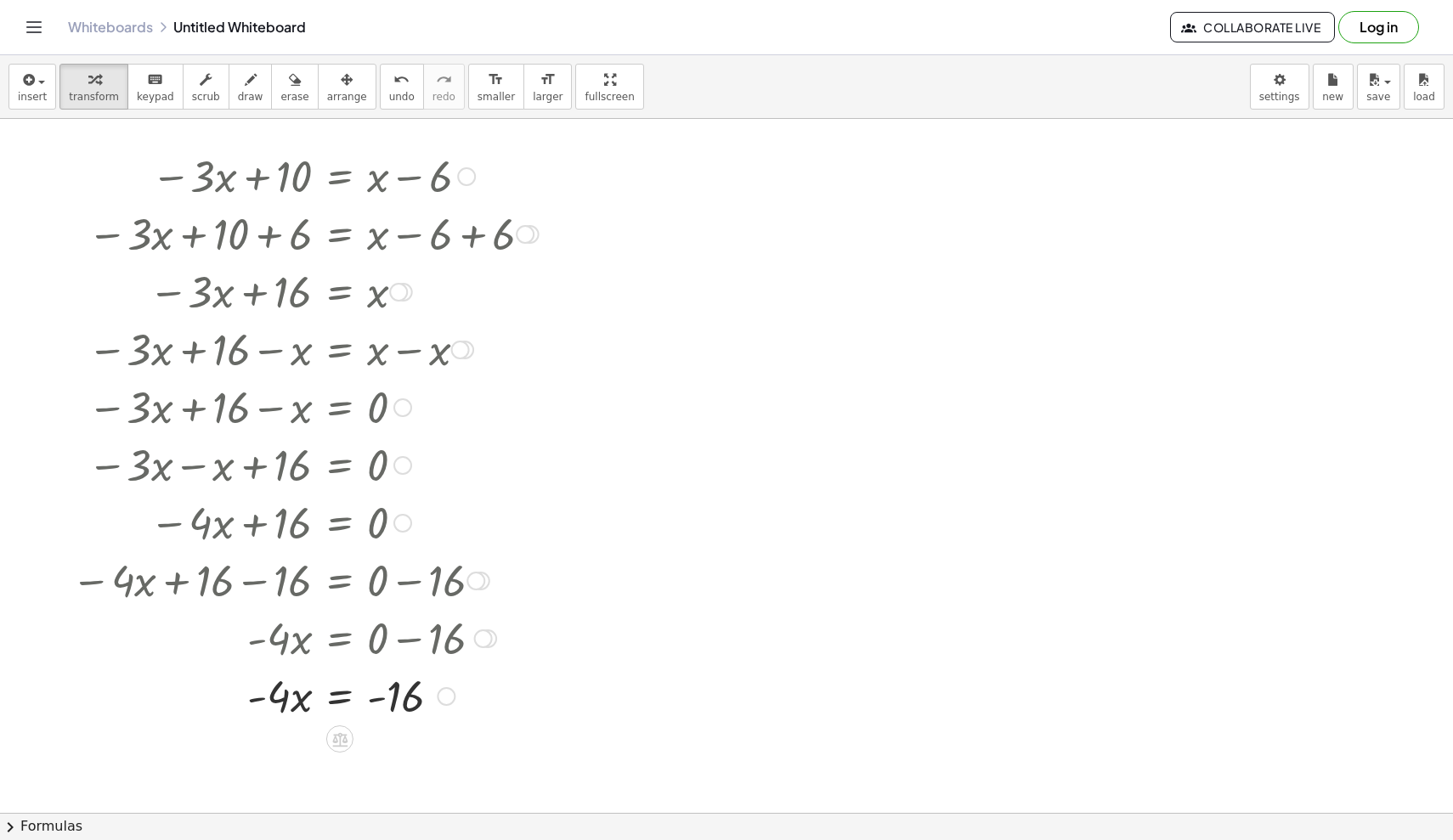
click at [336, 682] on icon at bounding box center [339, 739] width 15 height 15
click at [379, 682] on div "÷" at bounding box center [373, 739] width 27 height 27
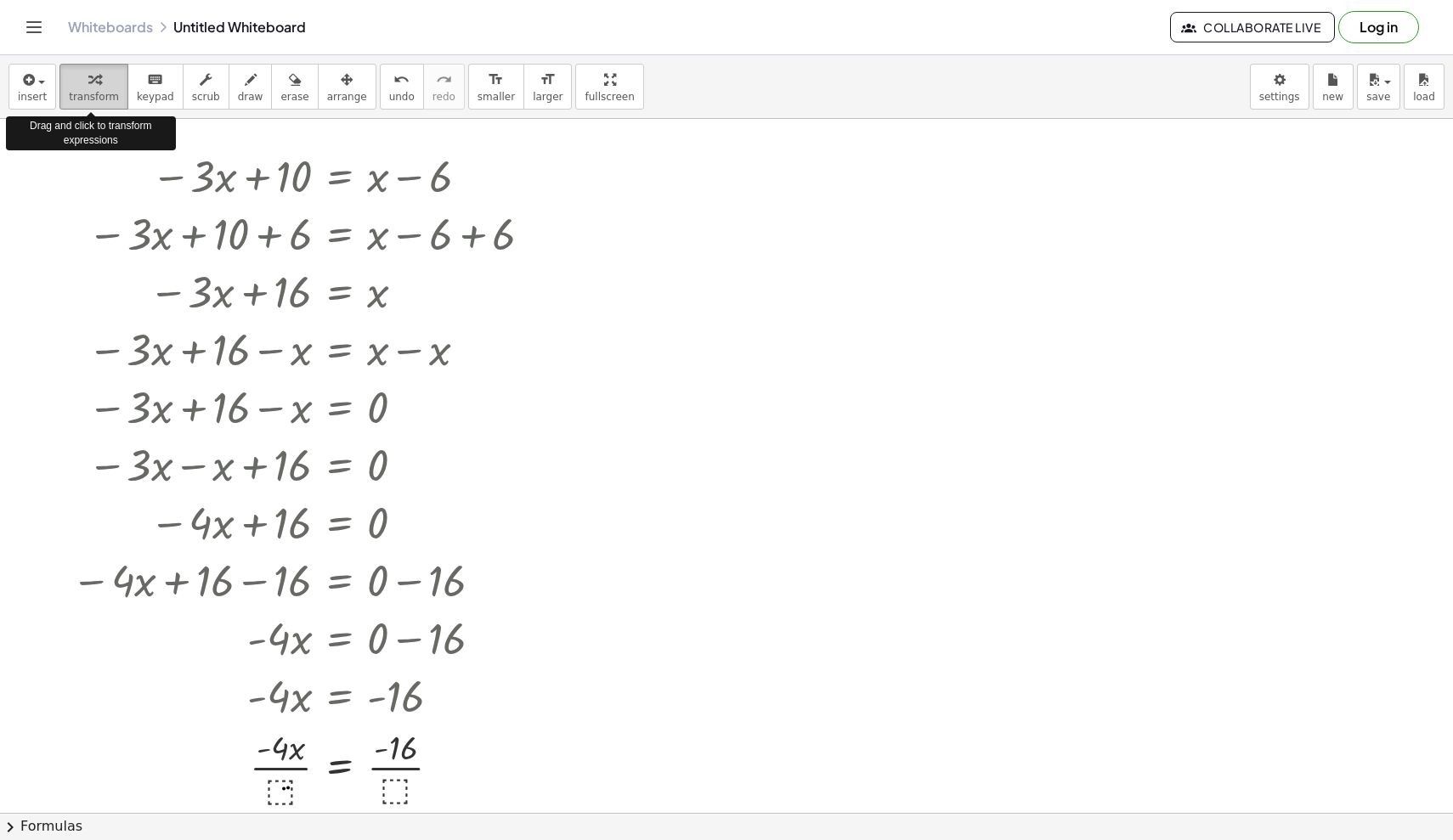
click at [98, 85] on div "button" at bounding box center [93, 78] width 51 height 21
click at [281, 682] on div at bounding box center [304, 767] width 484 height 85
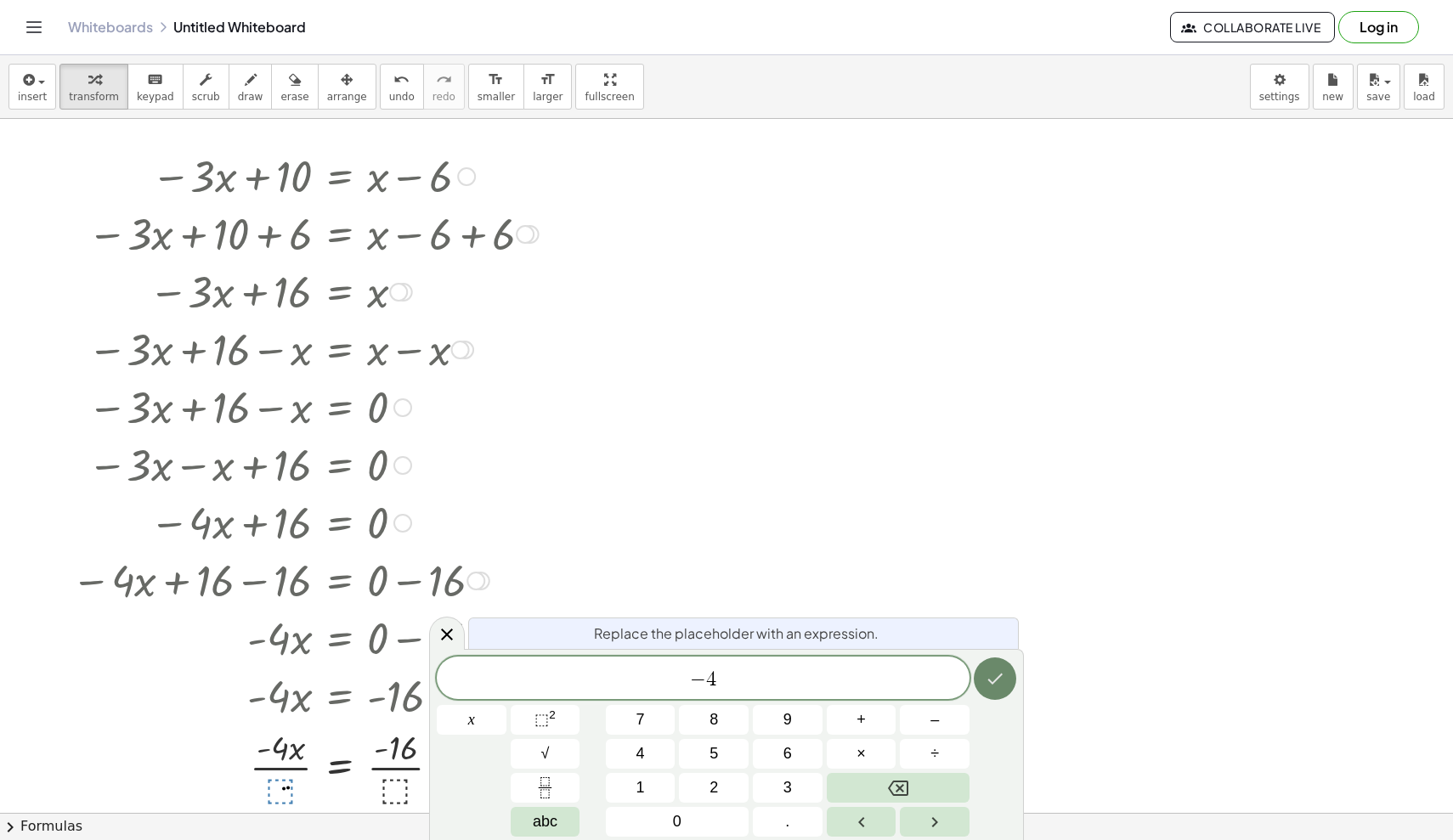
click at [897, 676] on icon "Done" at bounding box center [995, 678] width 21 height 21
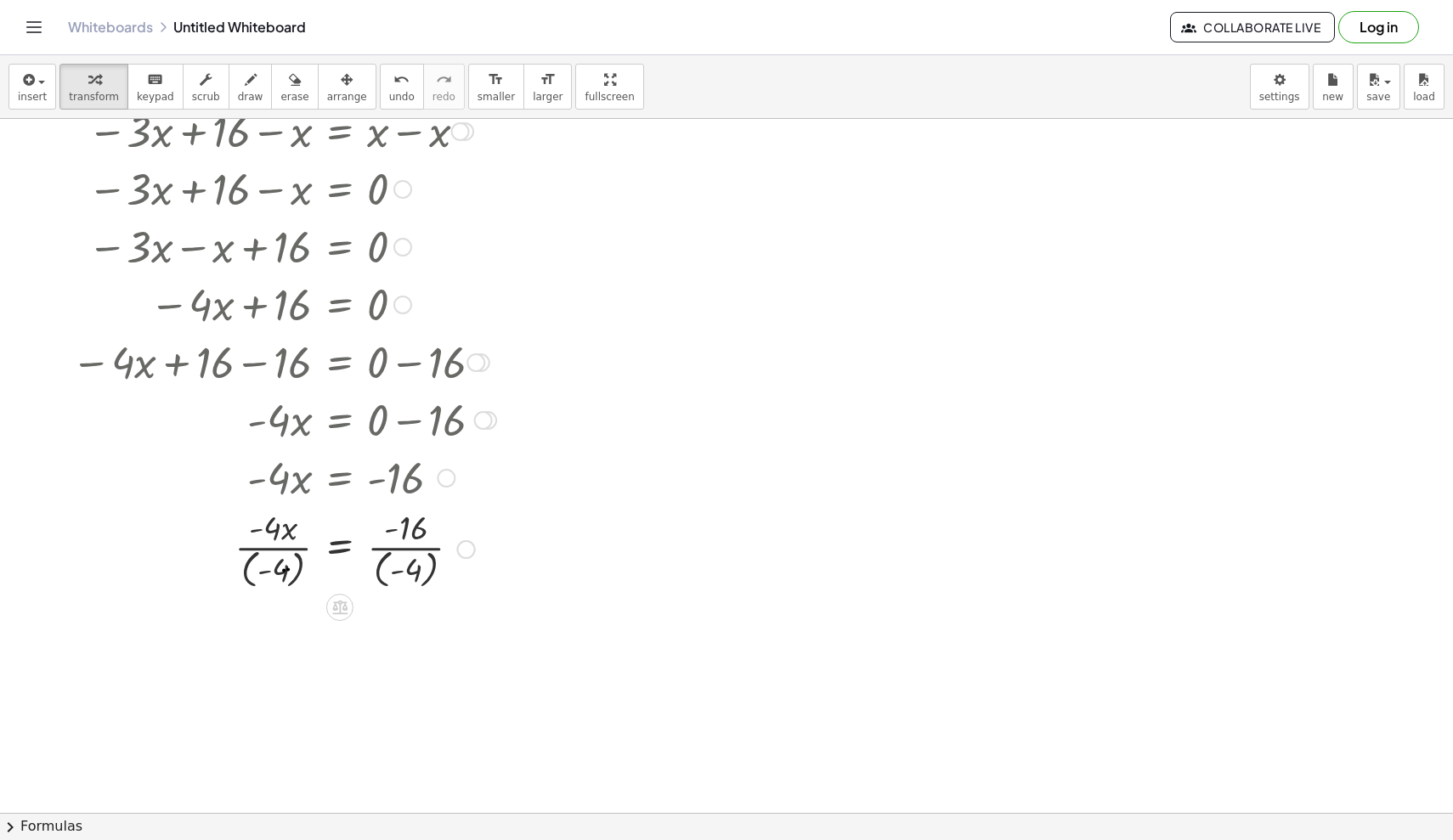
scroll to position [1738, 0]
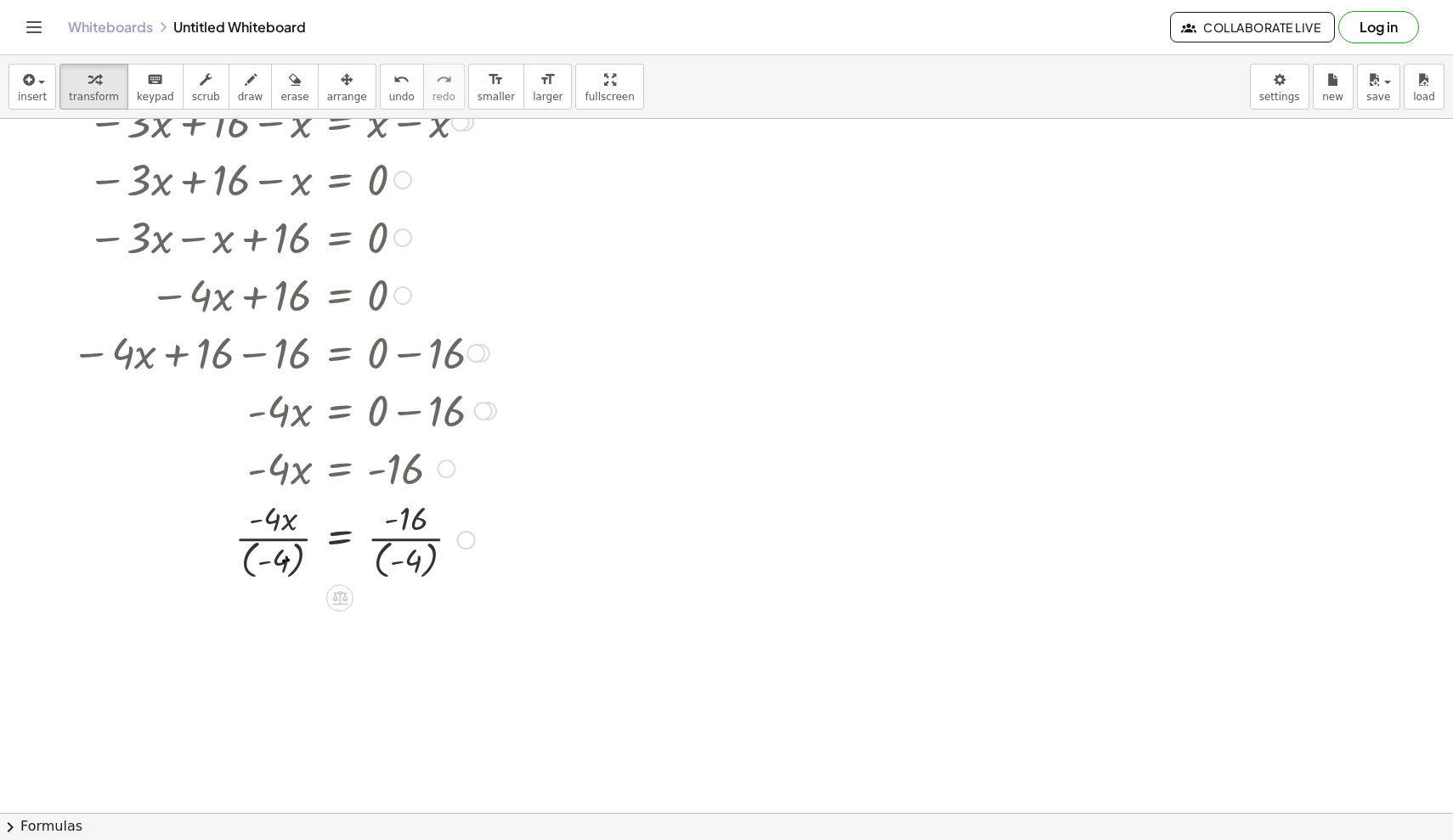
click at [272, 536] on div at bounding box center [304, 539] width 484 height 88
click at [401, 541] on div at bounding box center [304, 539] width 484 height 88
click at [269, 561] on div at bounding box center [304, 539] width 484 height 88
click at [277, 559] on div at bounding box center [304, 539] width 484 height 88
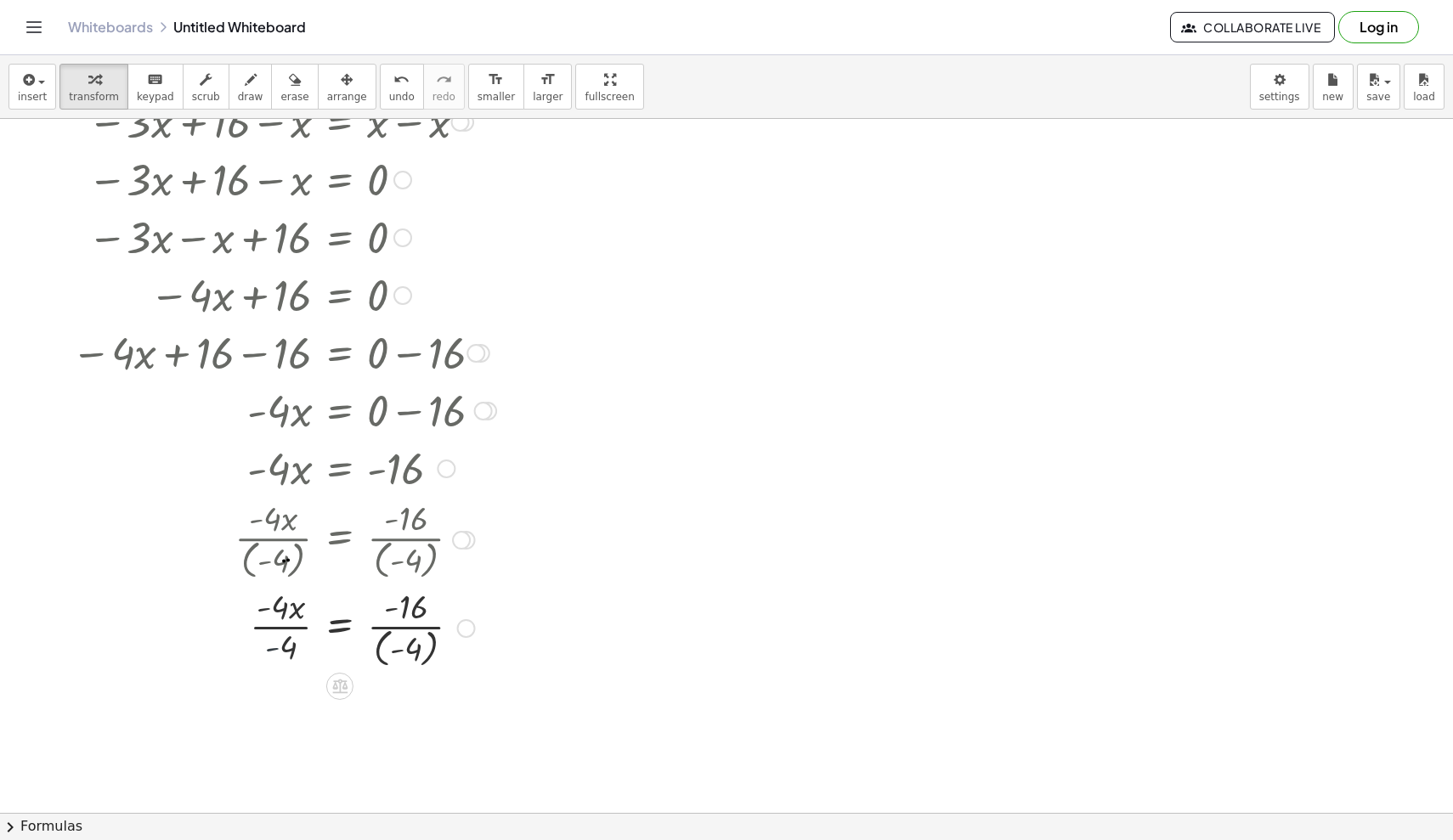
click at [278, 646] on div at bounding box center [304, 627] width 484 height 88
click at [389, 96] on span "undo" at bounding box center [402, 97] width 26 height 12
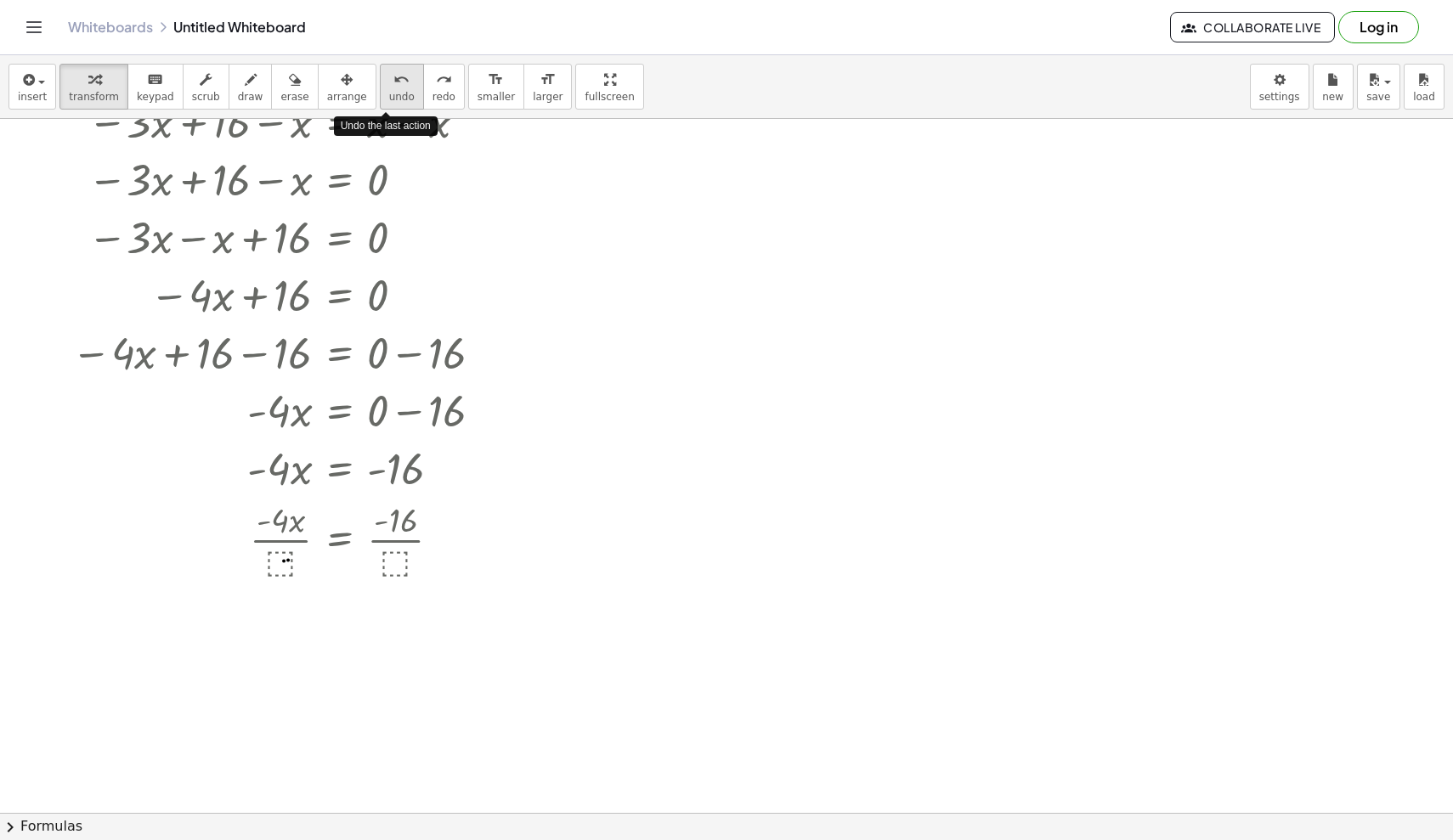
click at [389, 96] on span "undo" at bounding box center [402, 97] width 26 height 12
click at [277, 562] on div at bounding box center [303, 539] width 448 height 85
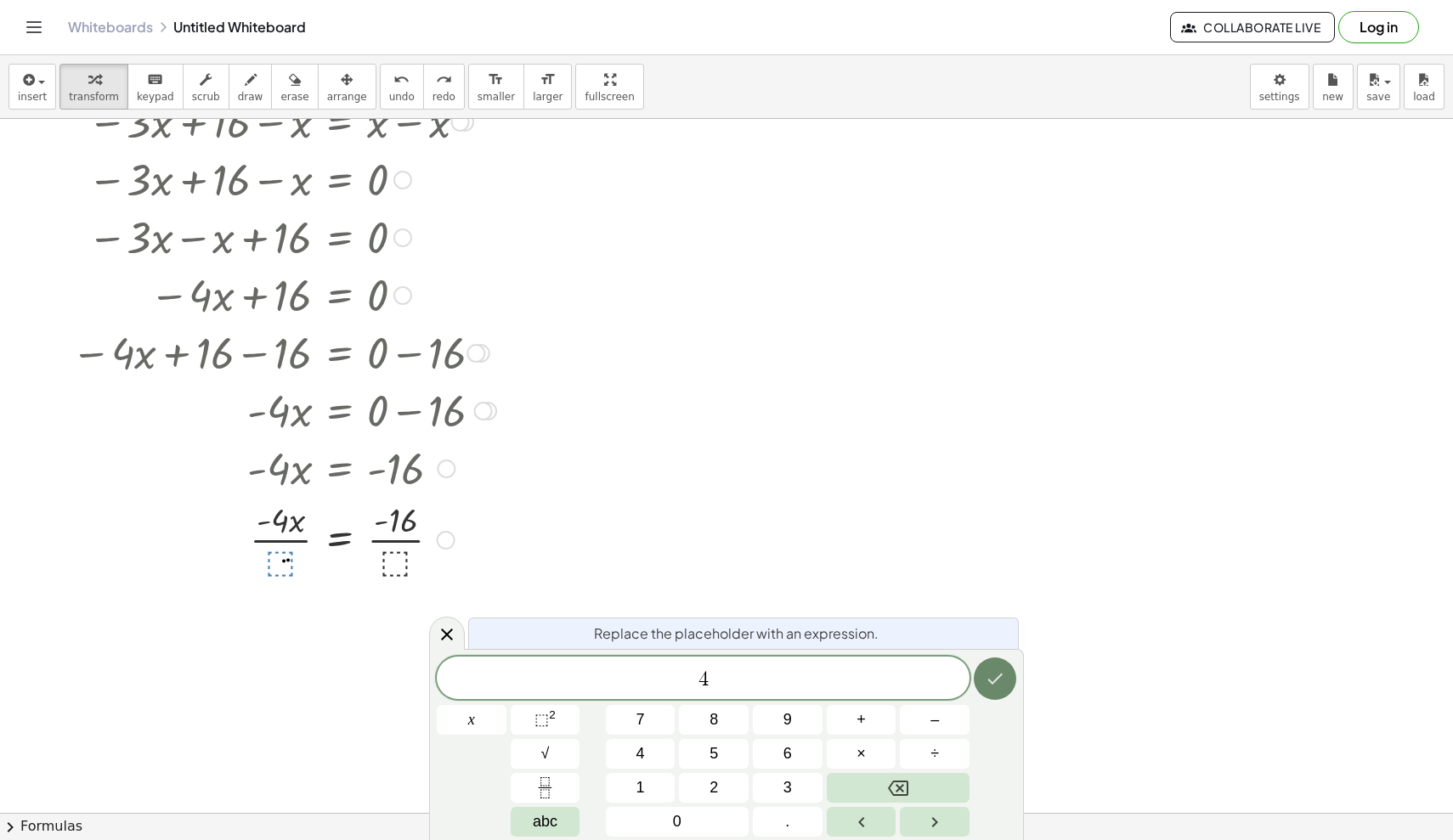
click at [897, 682] on button "Done" at bounding box center [995, 678] width 43 height 43
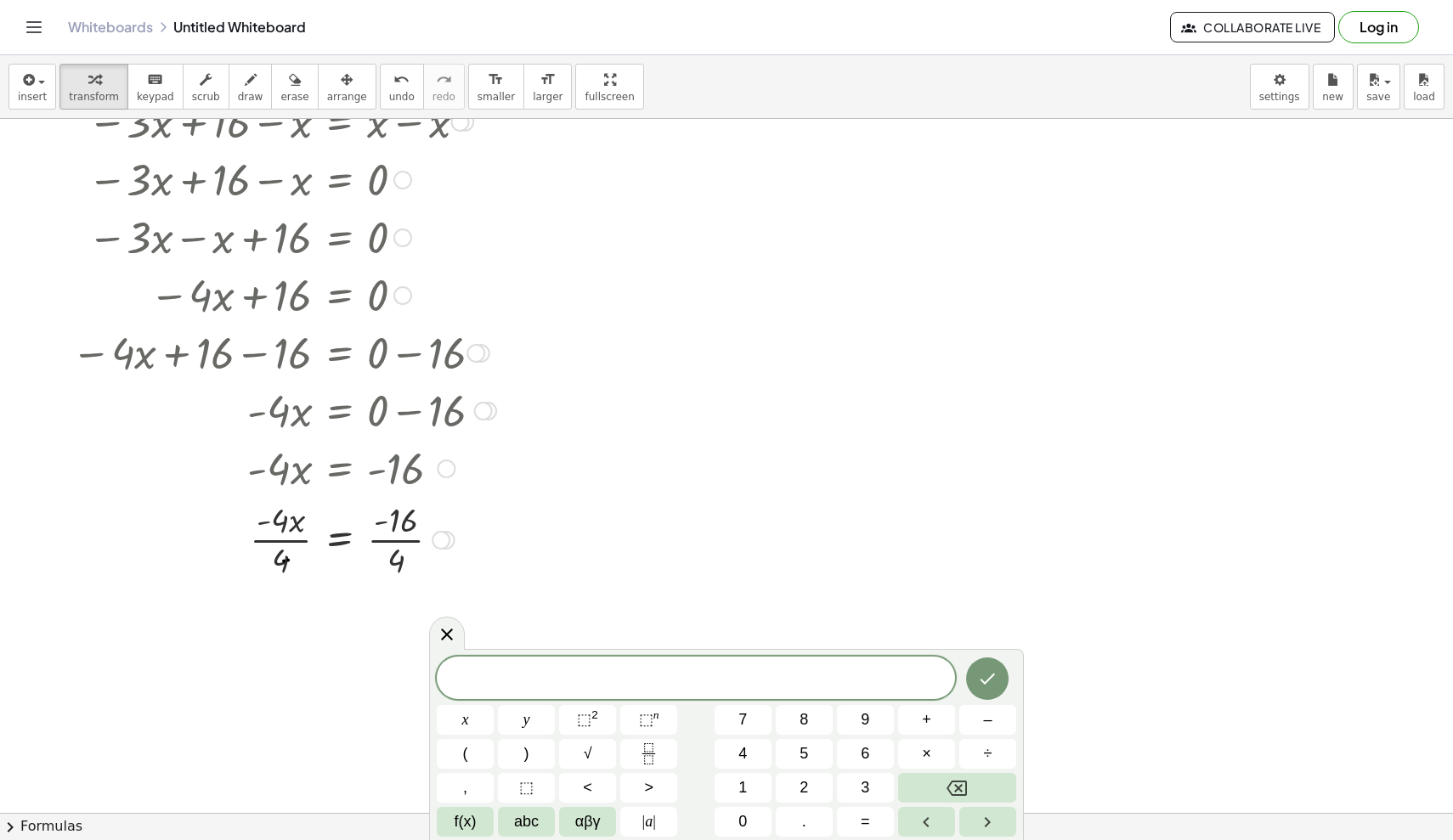
click at [289, 540] on div at bounding box center [303, 539] width 448 height 85
click at [384, 537] on div at bounding box center [302, 539] width 490 height 85
click at [379, 612] on div at bounding box center [304, 624] width 484 height 85
click at [389, 627] on div at bounding box center [304, 624] width 484 height 85
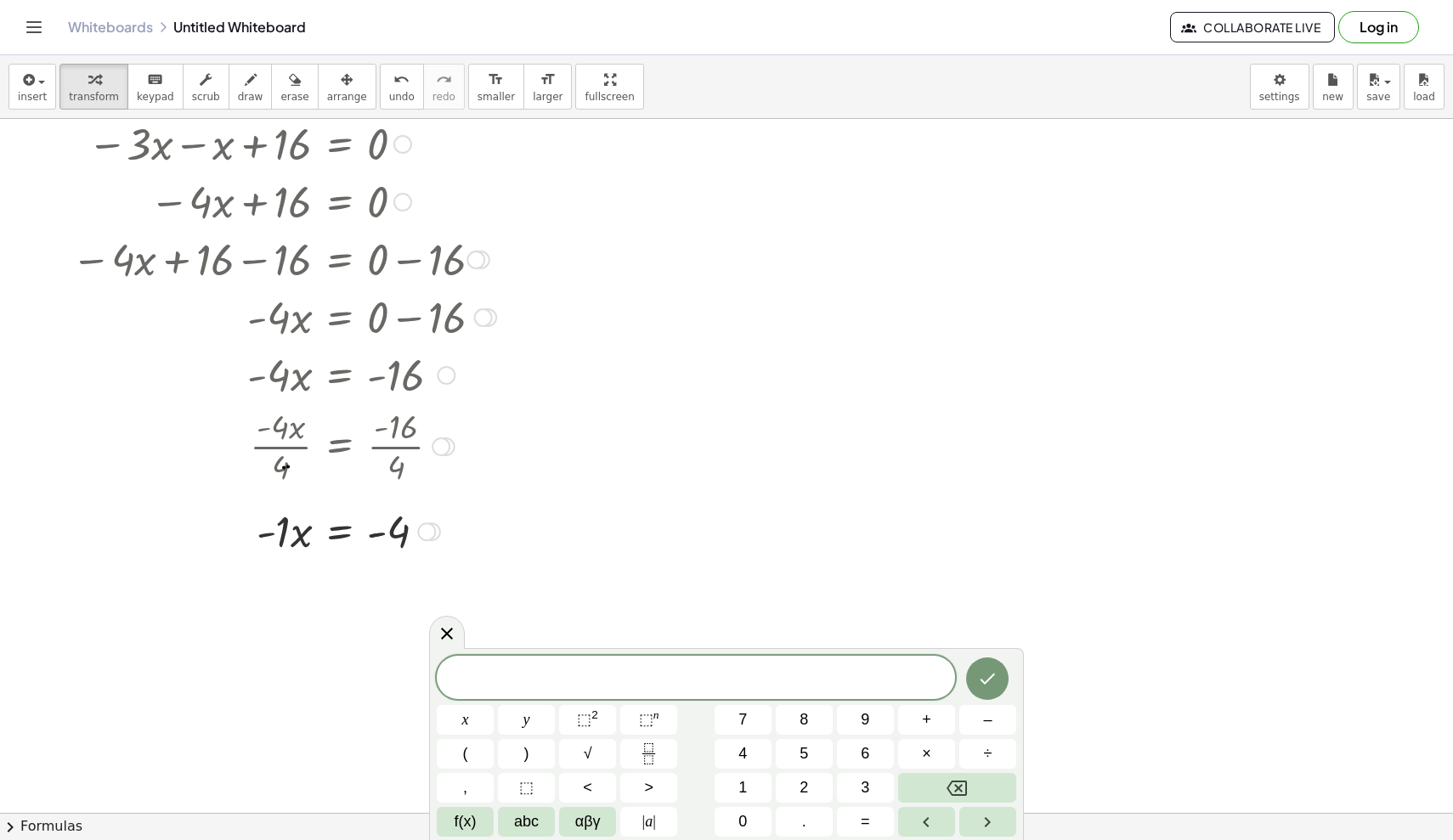
scroll to position [1801, 0]
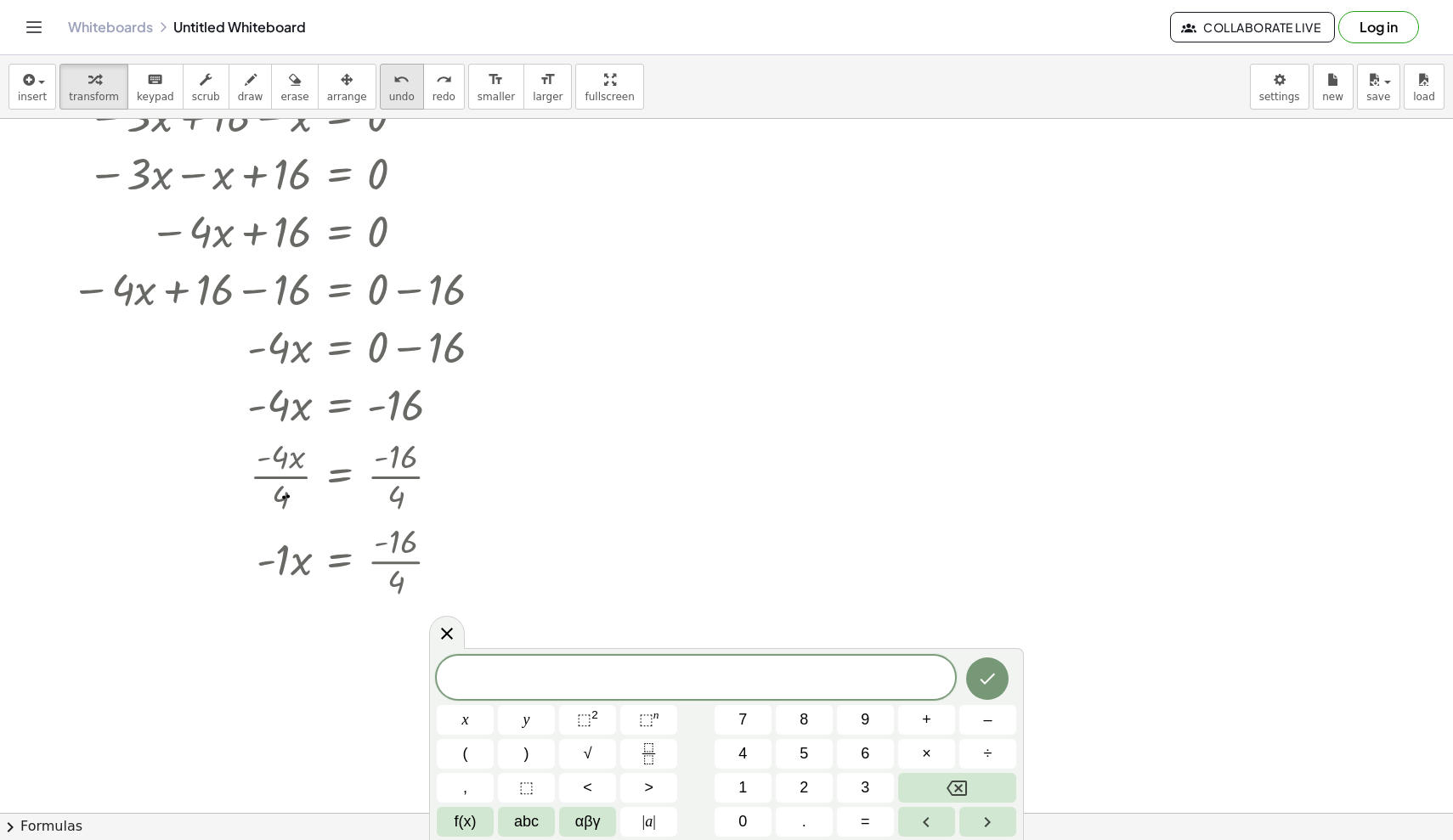
click at [394, 89] on icon "undo" at bounding box center [402, 79] width 16 height 21
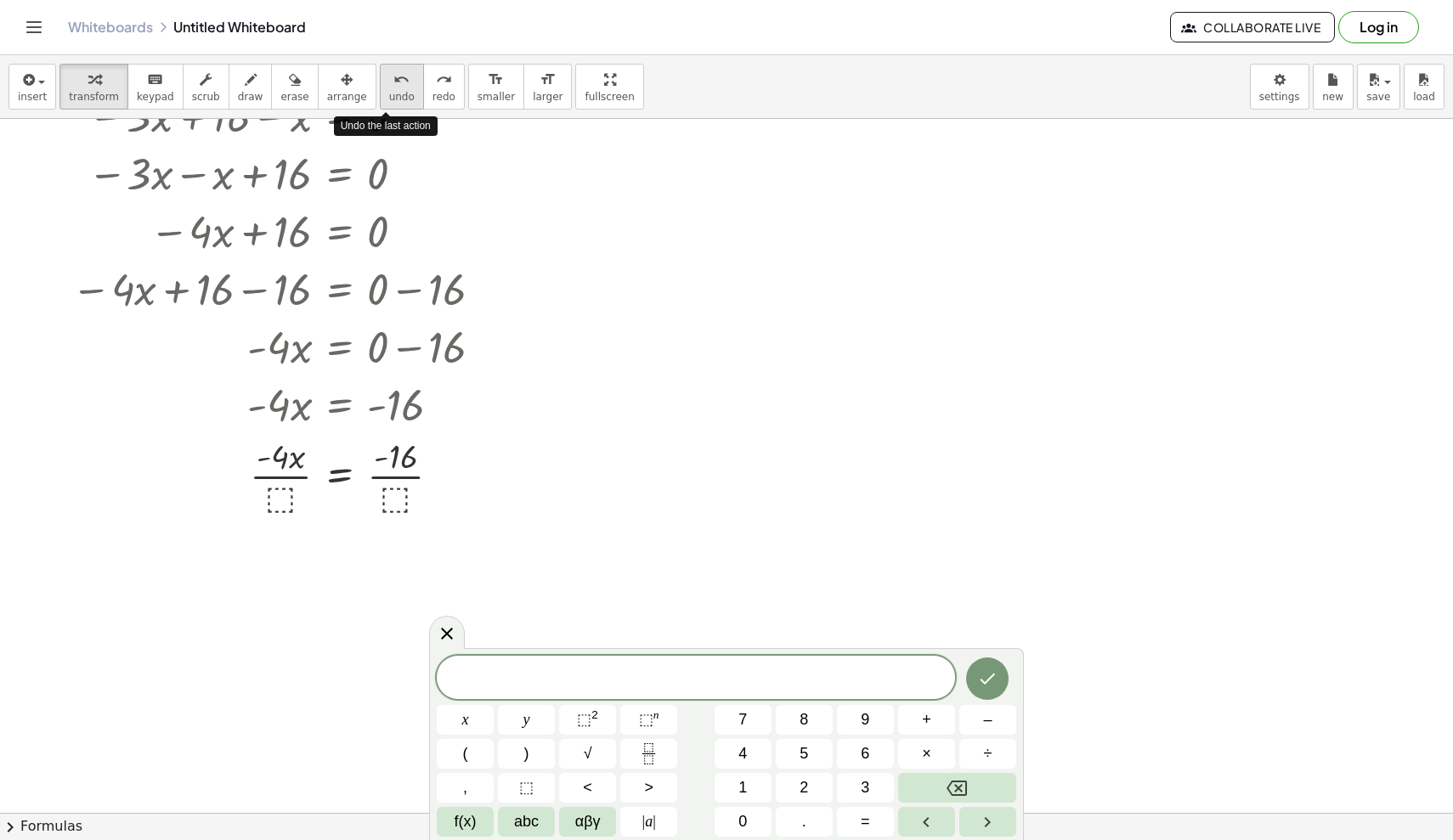
click at [394, 89] on icon "undo" at bounding box center [402, 79] width 16 height 21
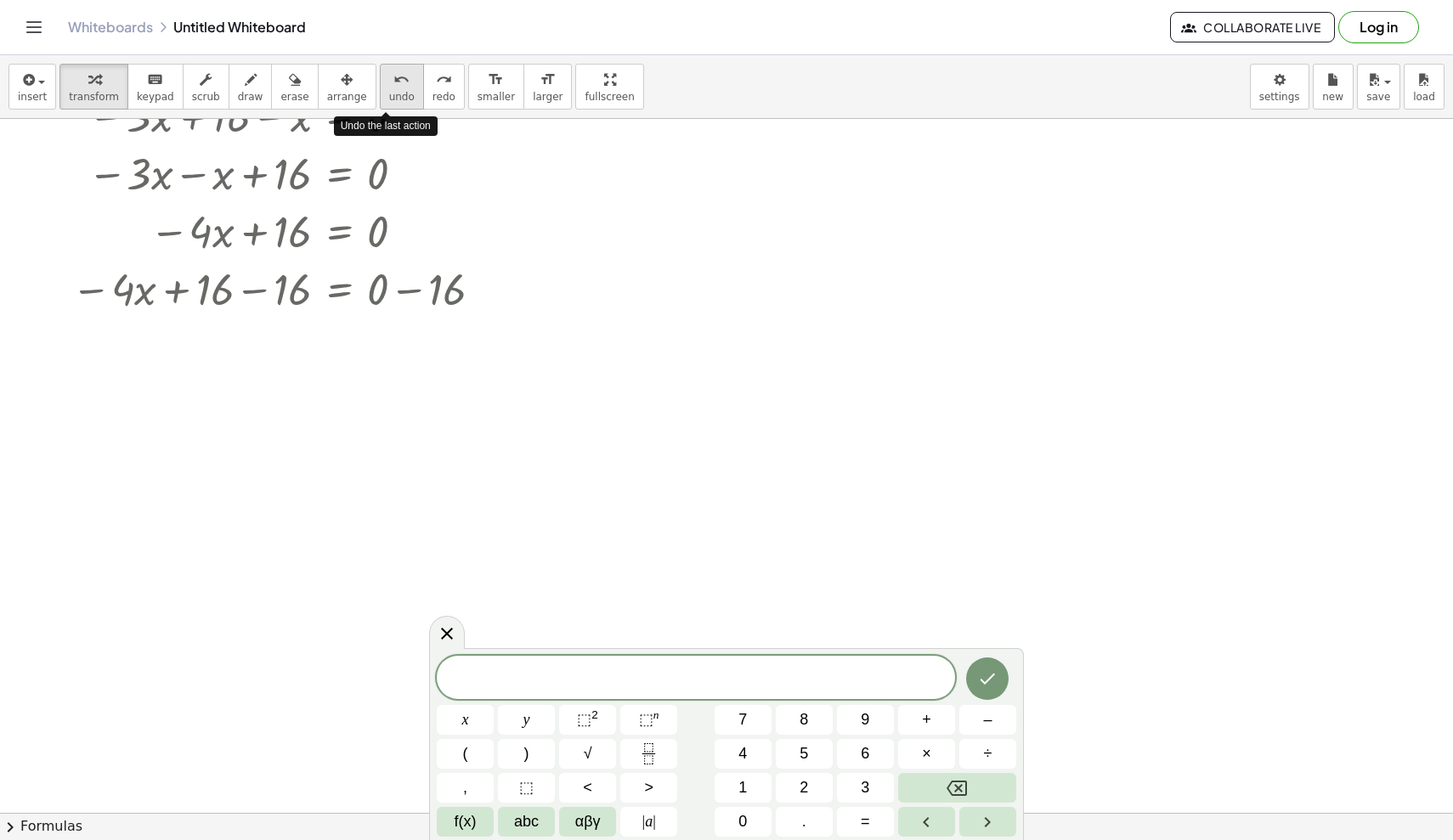
click at [394, 88] on icon "undo" at bounding box center [402, 79] width 16 height 21
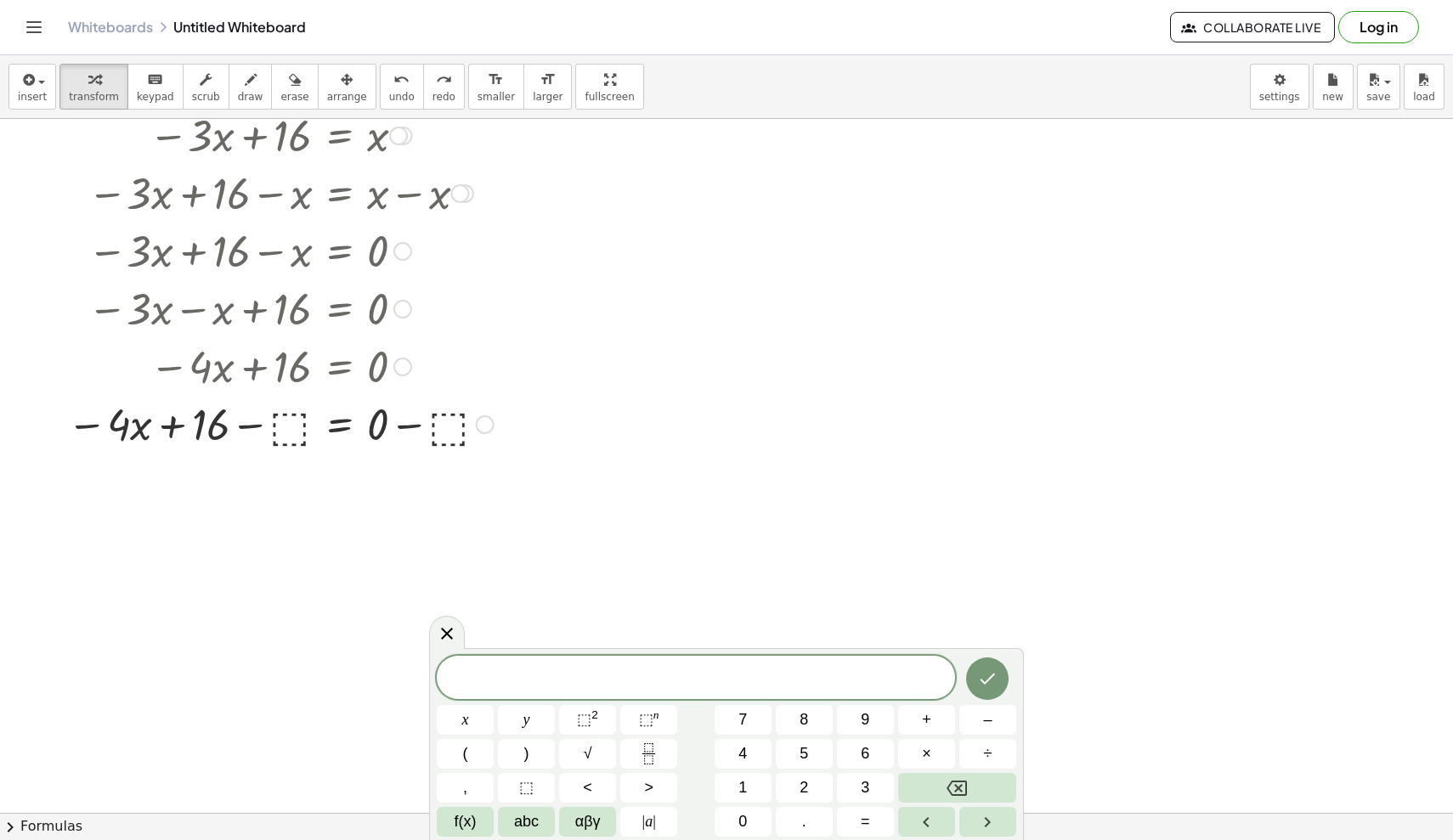
scroll to position [1656, 0]
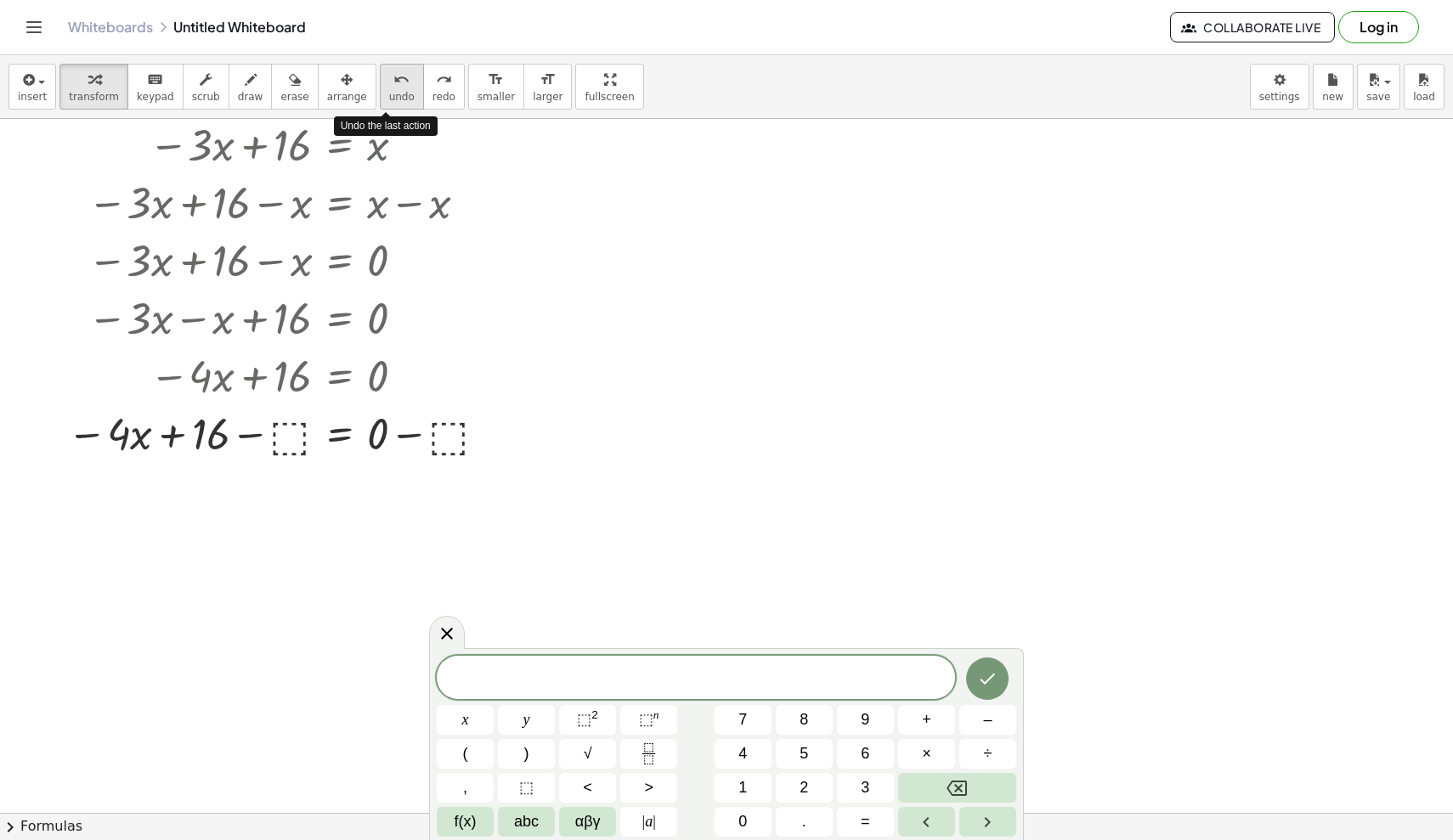
click at [380, 89] on button "undo undo" at bounding box center [402, 86] width 45 height 46
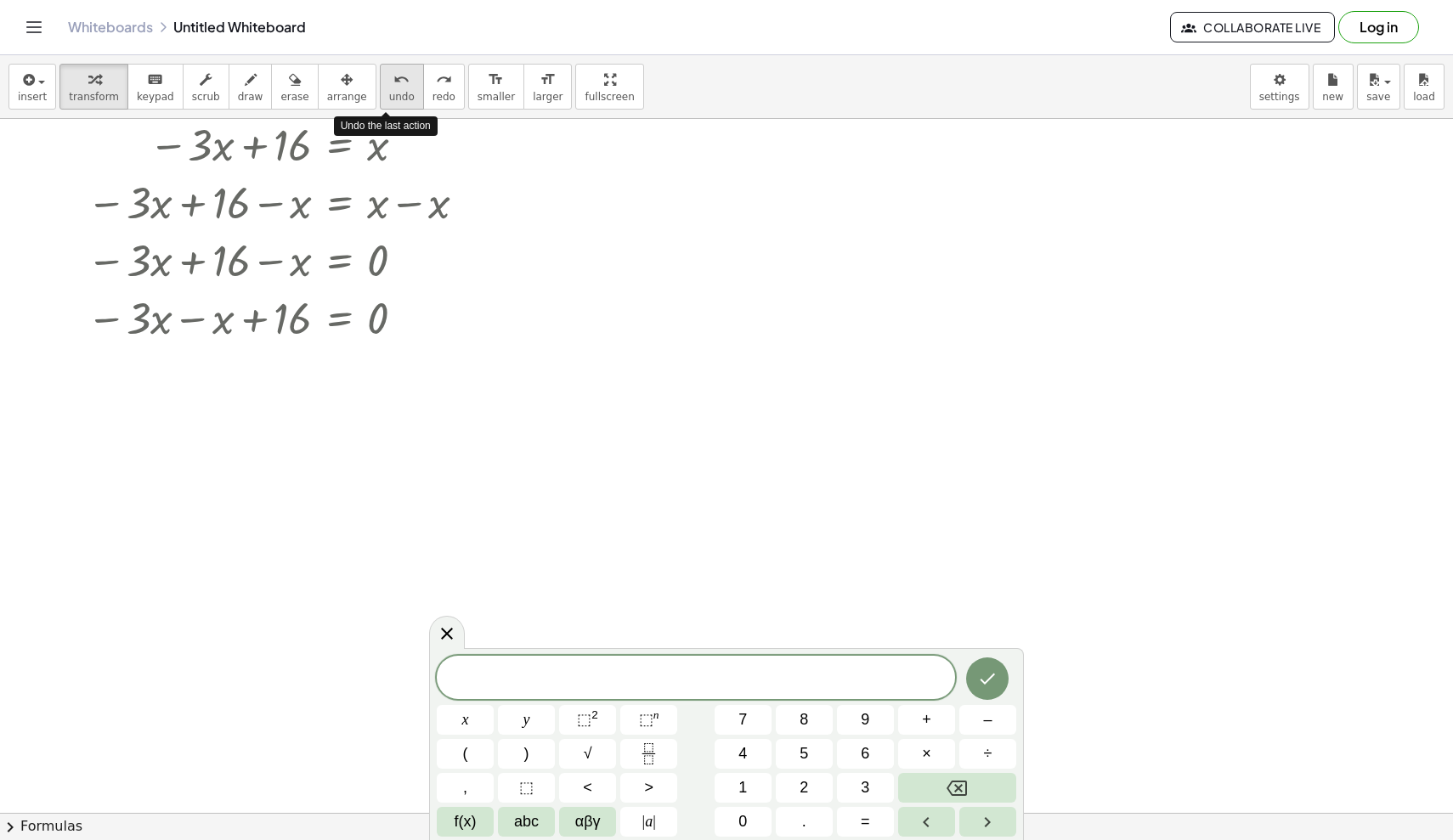
click at [380, 89] on button "undo undo" at bounding box center [402, 86] width 45 height 46
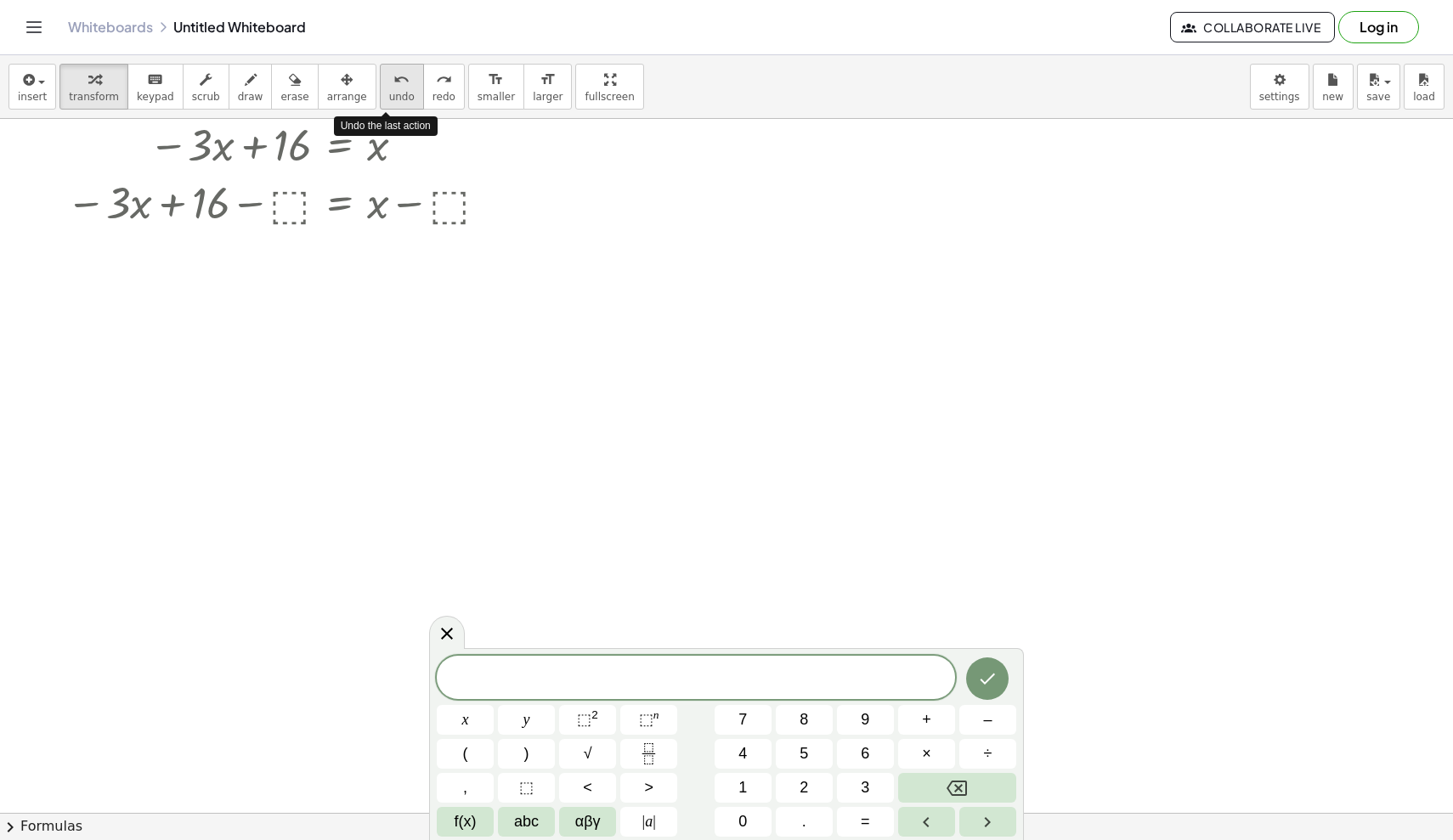
click at [380, 89] on button "undo undo" at bounding box center [402, 86] width 45 height 46
click at [389, 92] on span "undo" at bounding box center [402, 97] width 26 height 12
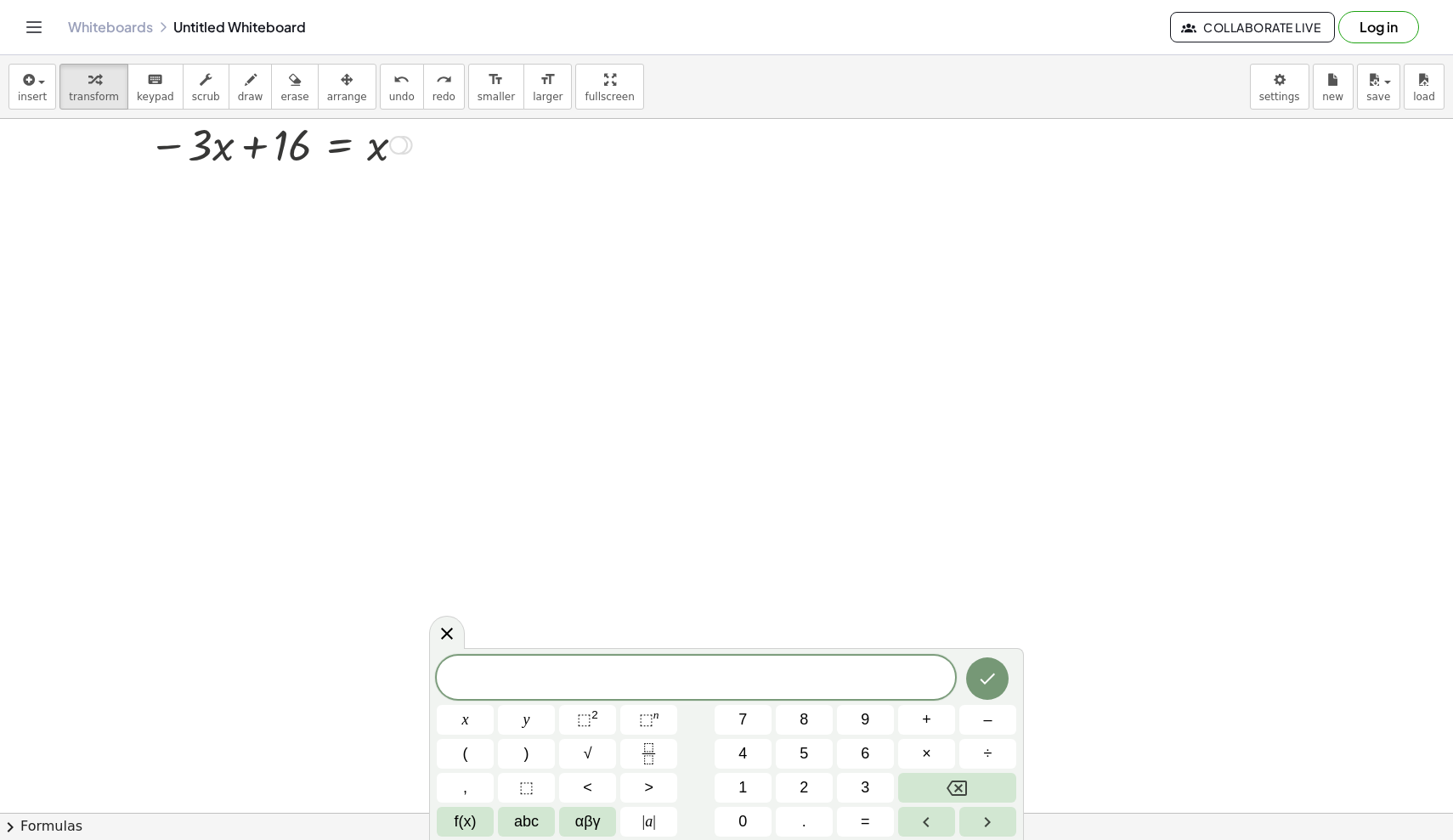
scroll to position [1598, 0]
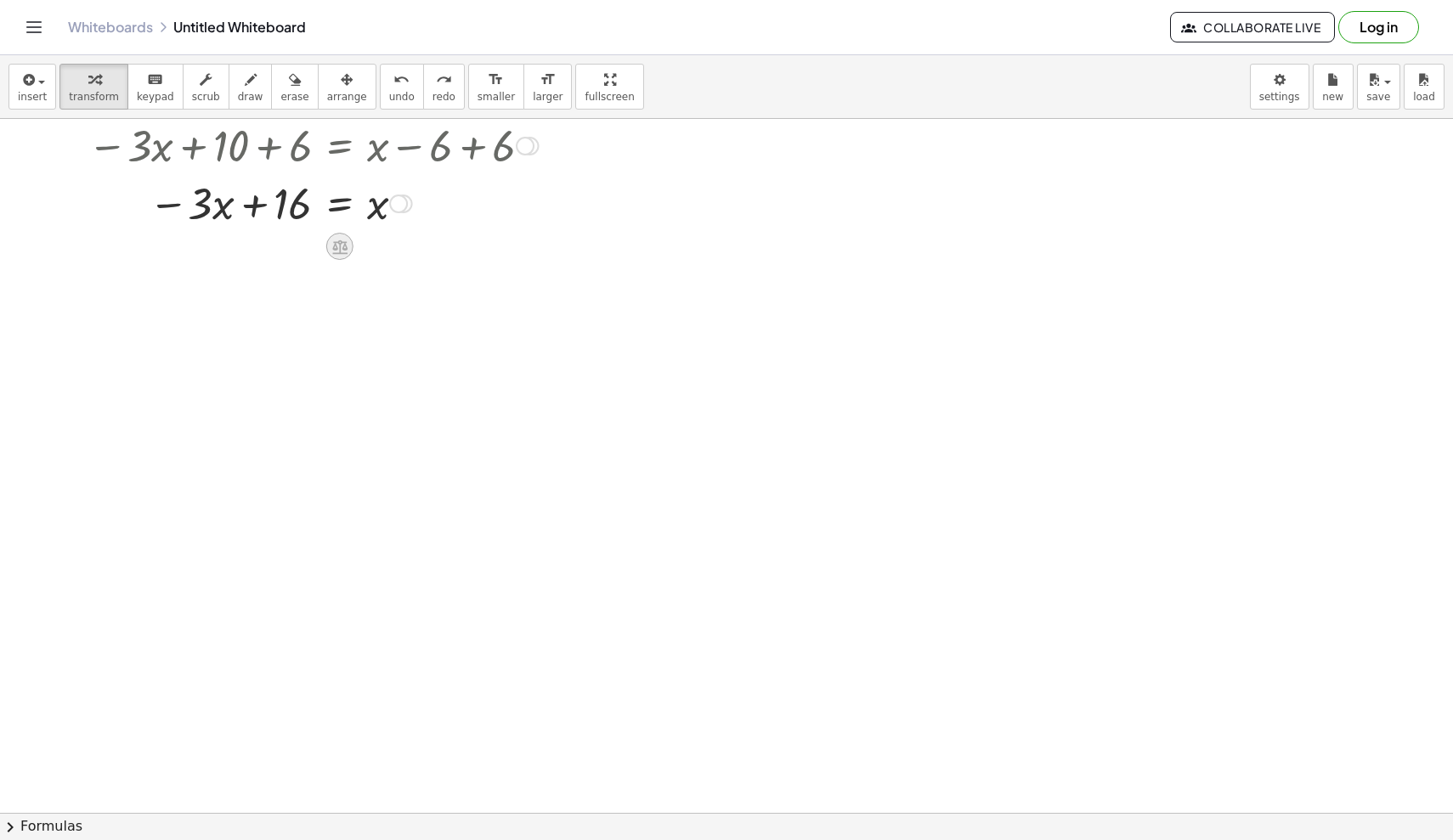
click at [334, 255] on icon at bounding box center [339, 247] width 18 height 18
click at [269, 245] on span "+" at bounding box center [272, 246] width 10 height 25
click at [290, 267] on div at bounding box center [302, 260] width 489 height 58
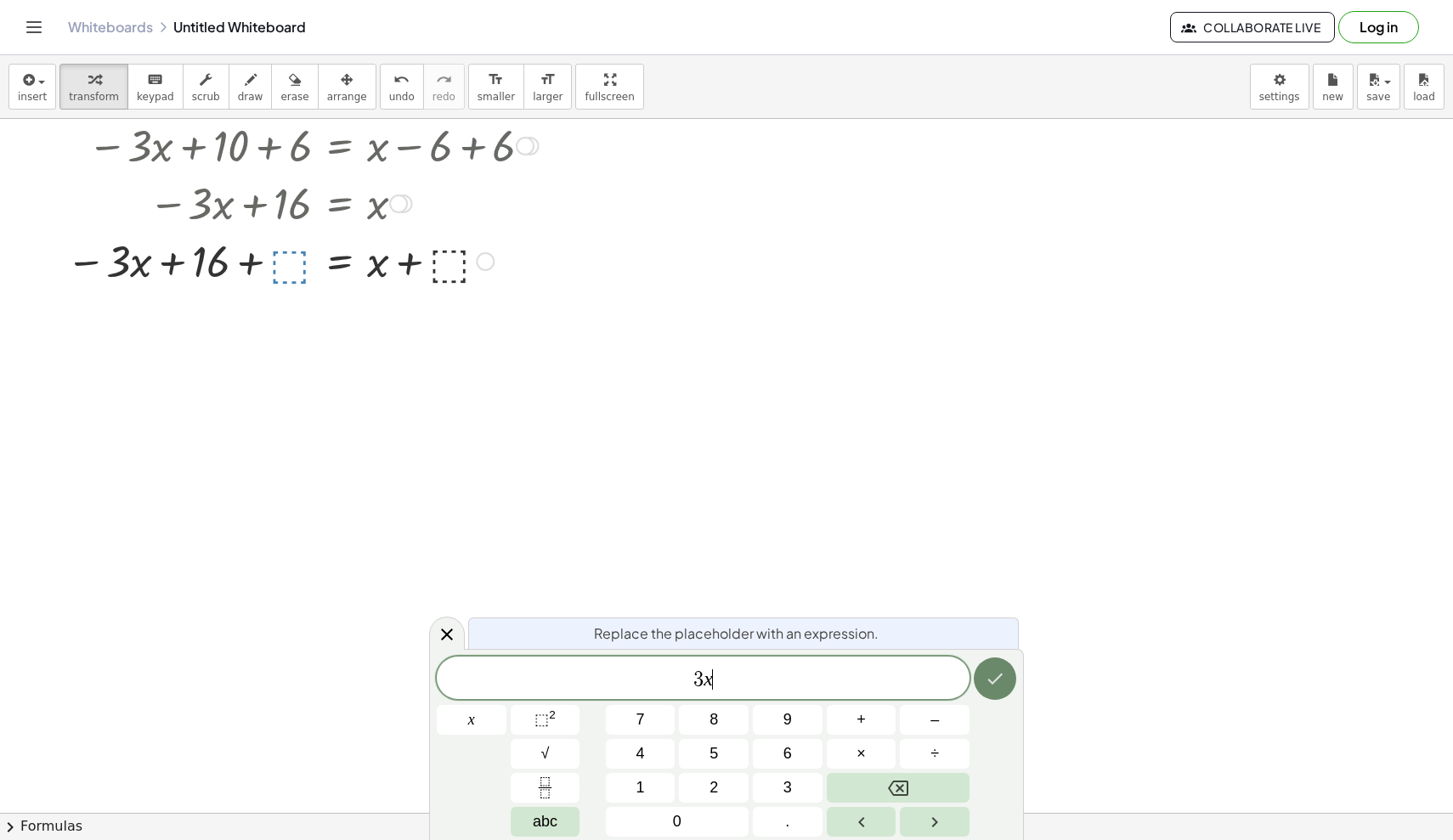
click at [897, 679] on icon "Done" at bounding box center [995, 678] width 21 height 21
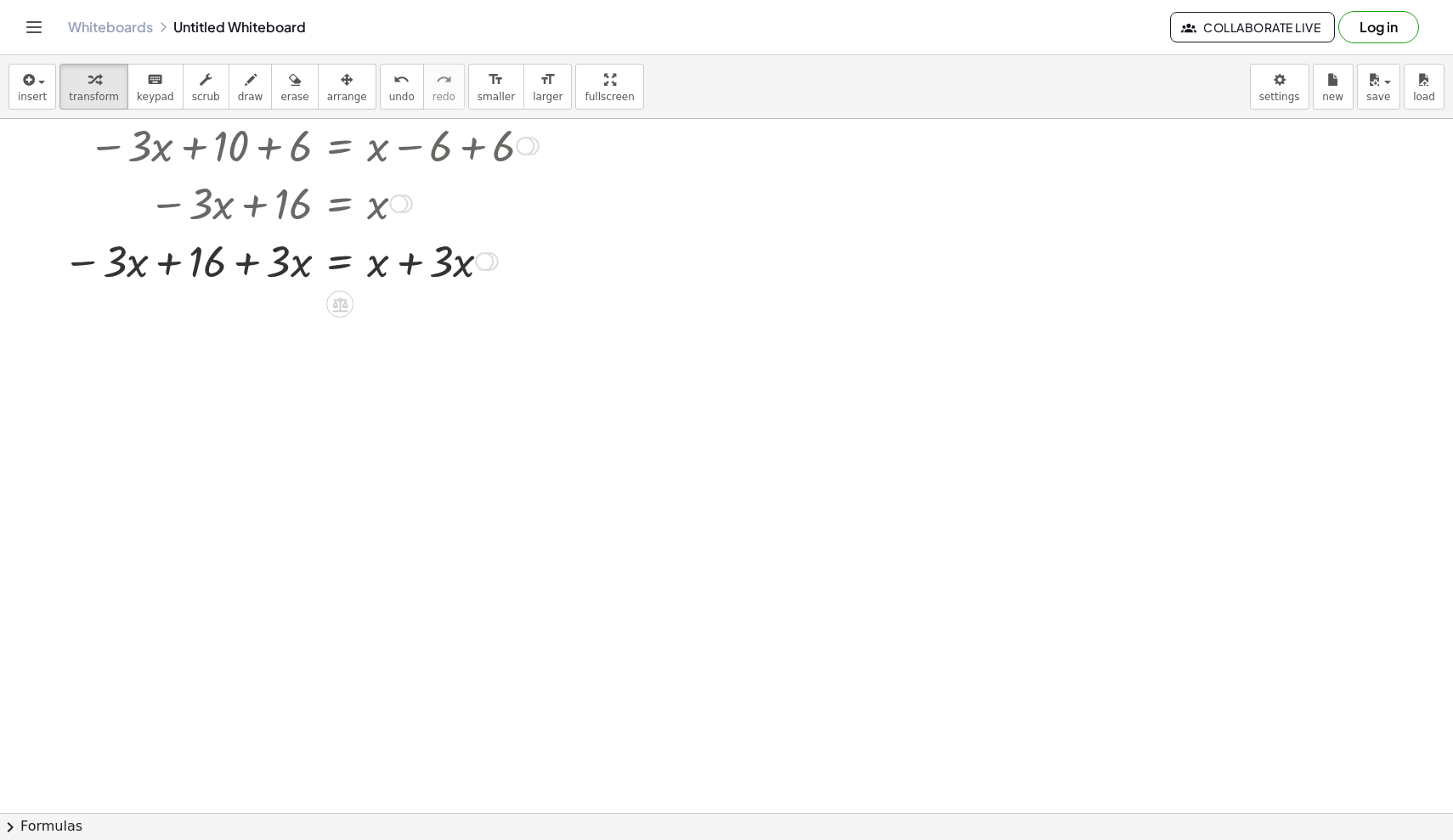
click at [246, 270] on div at bounding box center [301, 260] width 493 height 58
drag, startPoint x: 279, startPoint y: 264, endPoint x: 182, endPoint y: 262, distance: 97.0
click at [182, 262] on div at bounding box center [301, 260] width 493 height 58
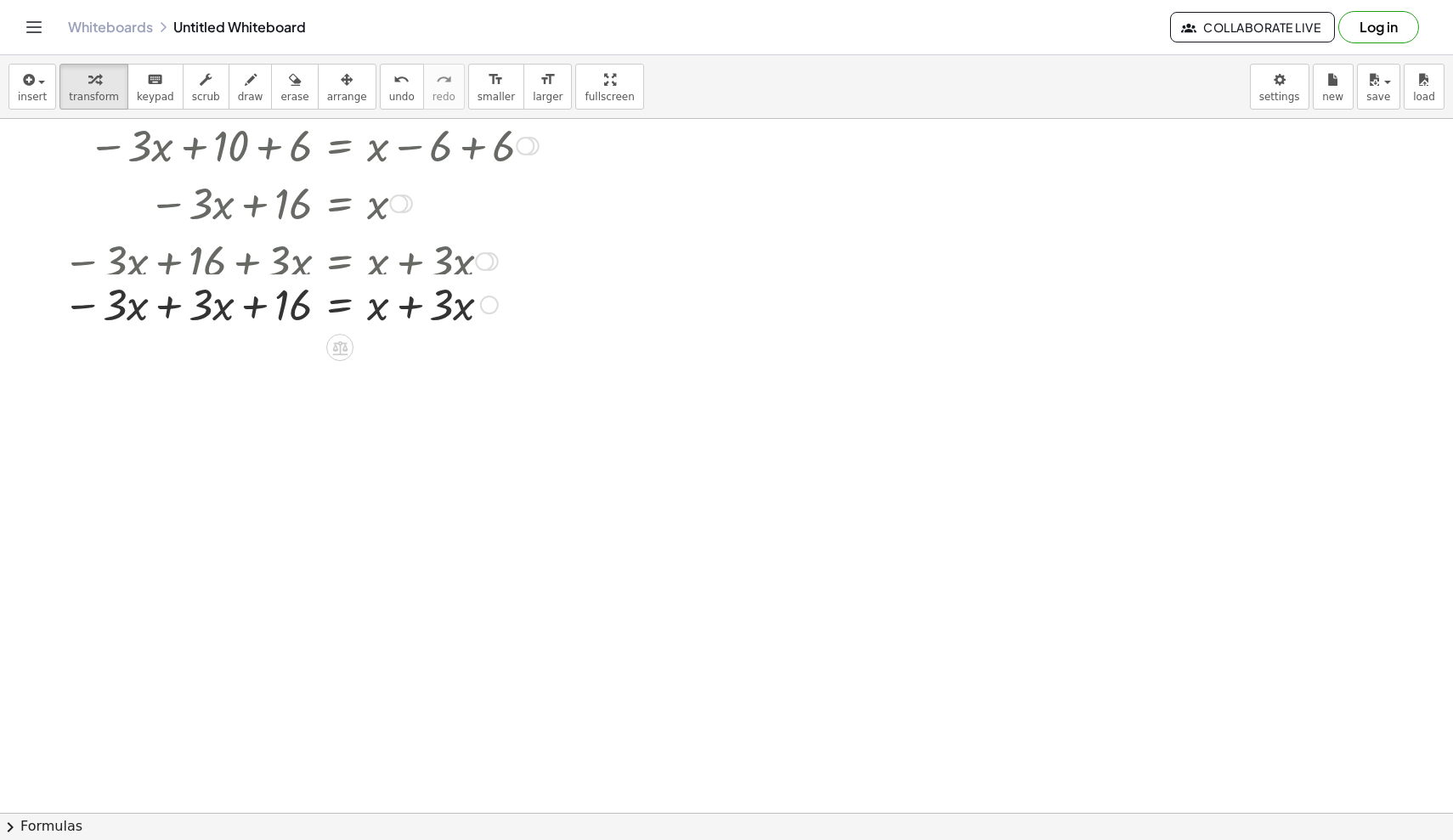
click at [340, 88] on div "− · 3 · x + 10 = + x − 6 − · 3 · x + 10 + ⬚ = + x − 6 + ⬚ − · 3 · x + 10 + 6 = …" at bounding box center [340, 88] width 0 height 0
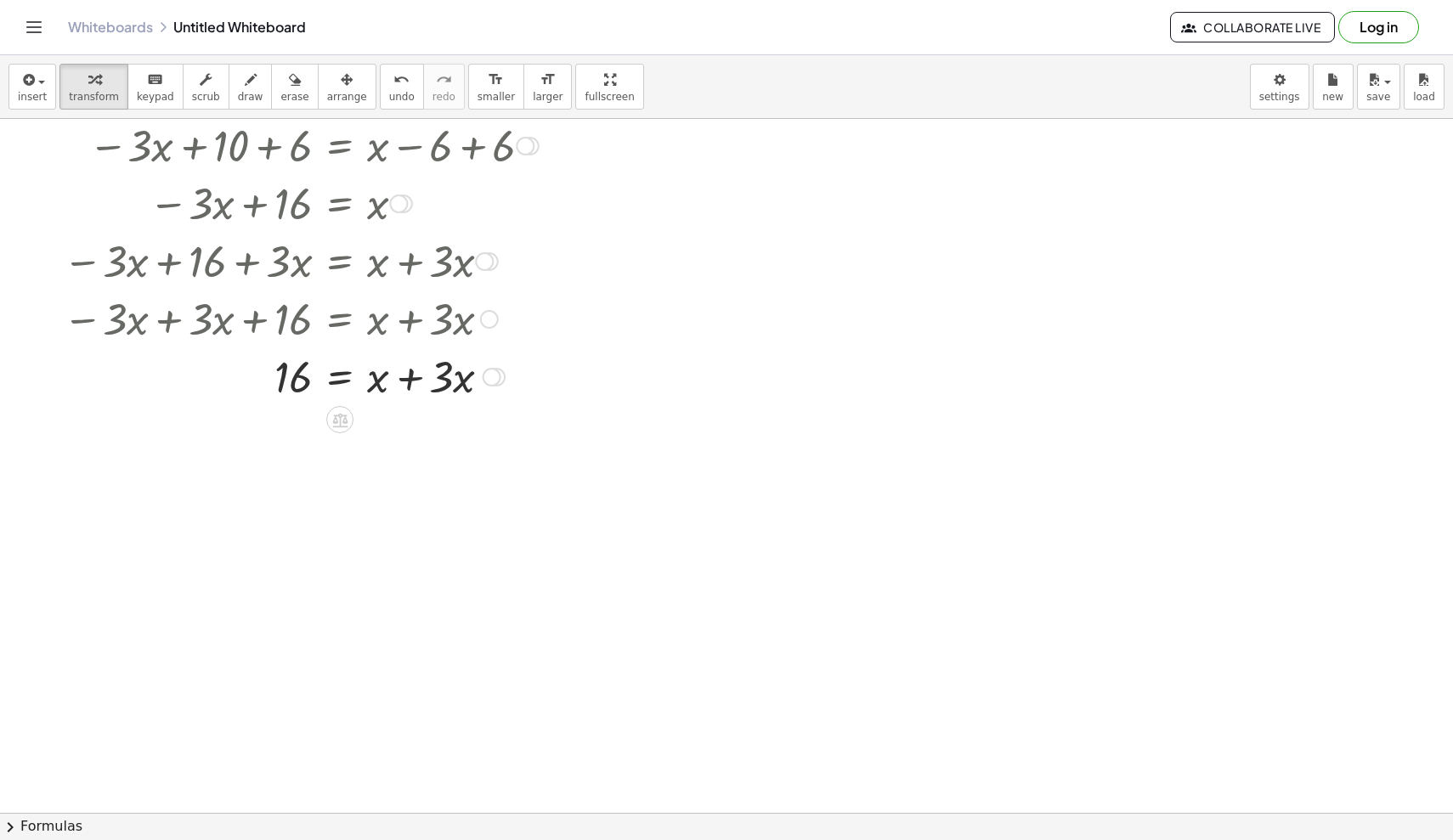
click at [408, 384] on div at bounding box center [301, 375] width 493 height 58
click at [335, 482] on icon at bounding box center [340, 478] width 18 height 18
click at [371, 484] on span "÷" at bounding box center [374, 477] width 9 height 25
click at [289, 524] on div at bounding box center [301, 505] width 493 height 85
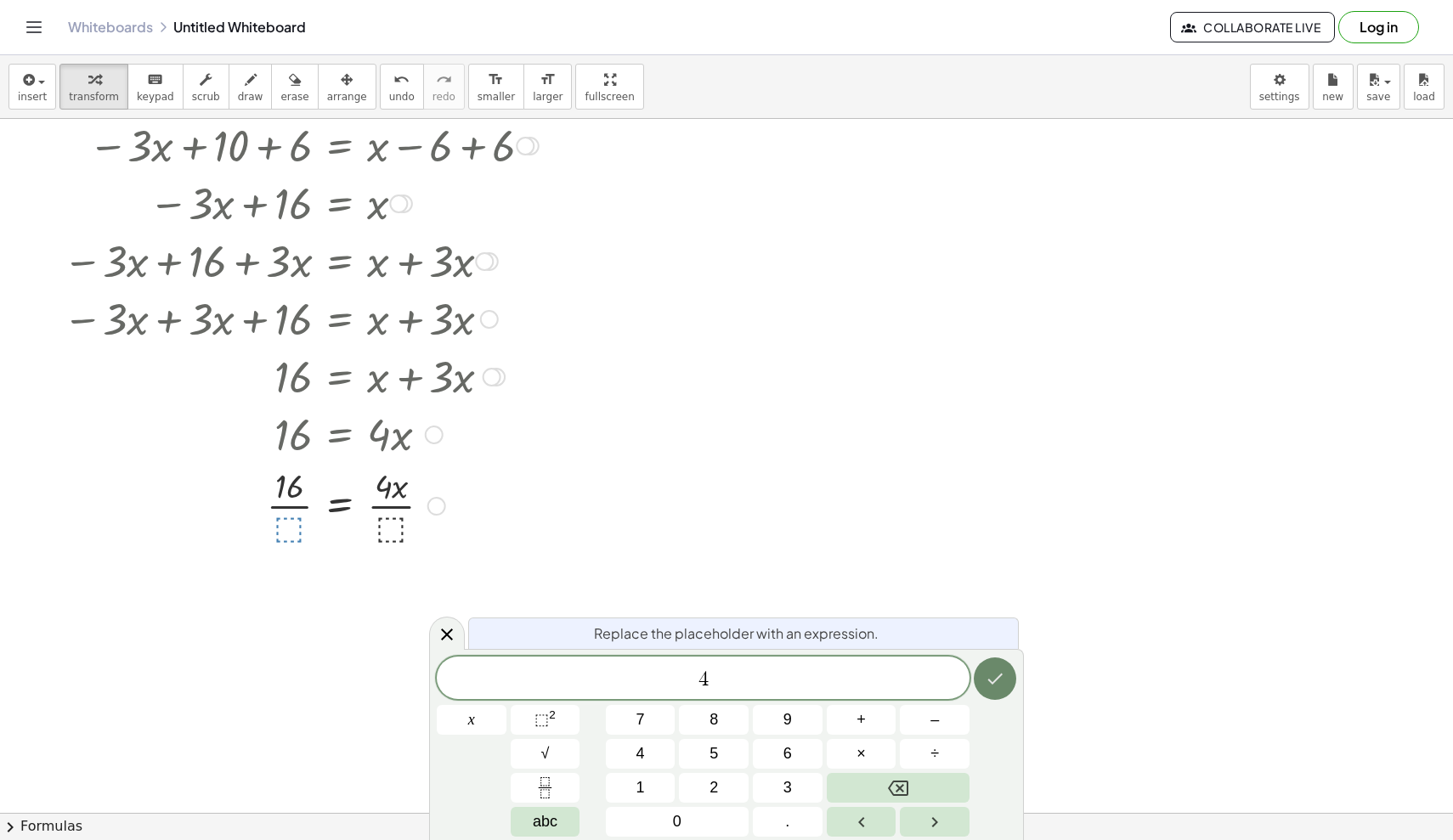
click at [897, 682] on icon "Done" at bounding box center [995, 678] width 21 height 21
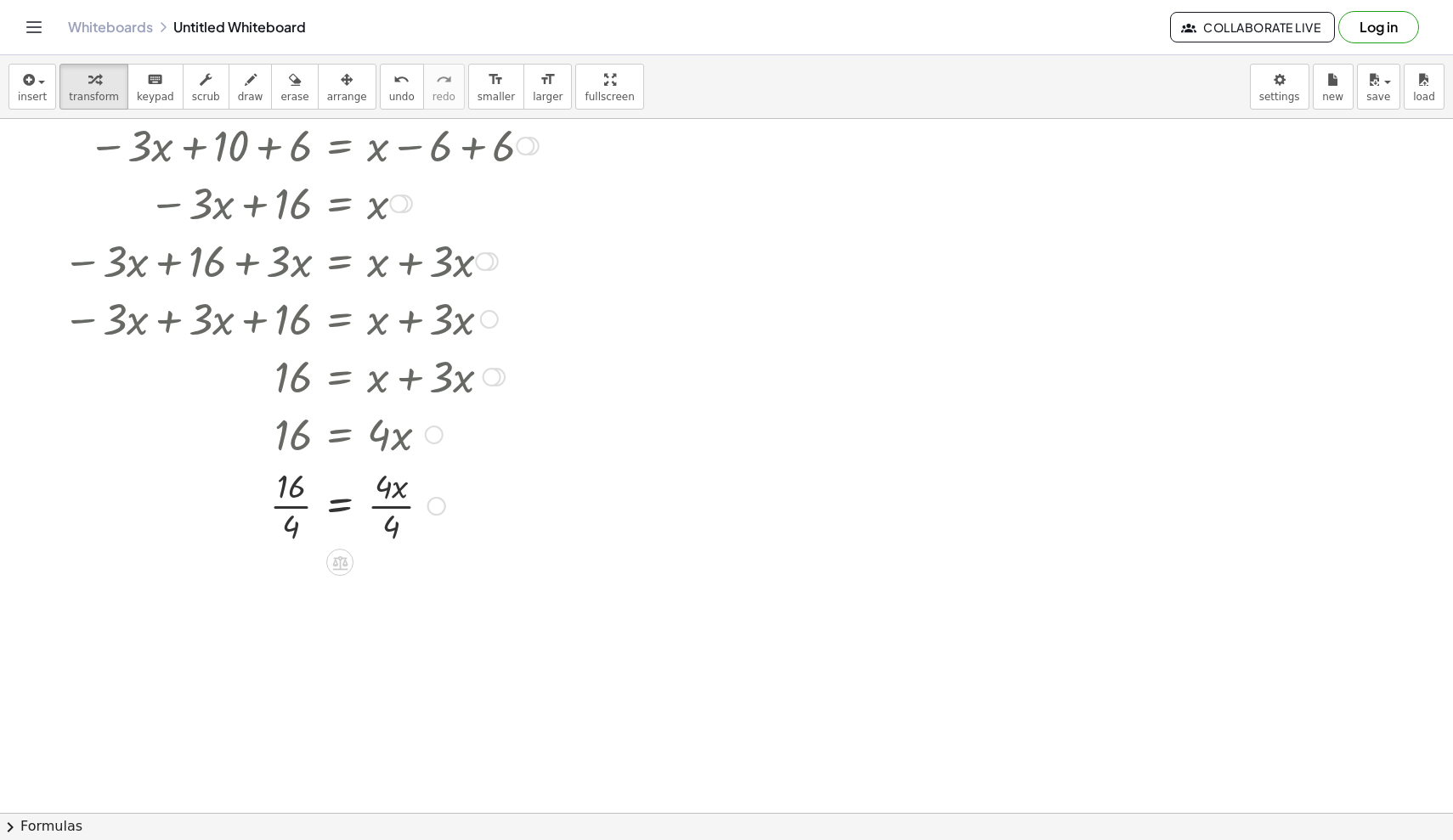
click at [305, 503] on div at bounding box center [301, 505] width 493 height 85
click at [394, 585] on div at bounding box center [301, 590] width 493 height 85
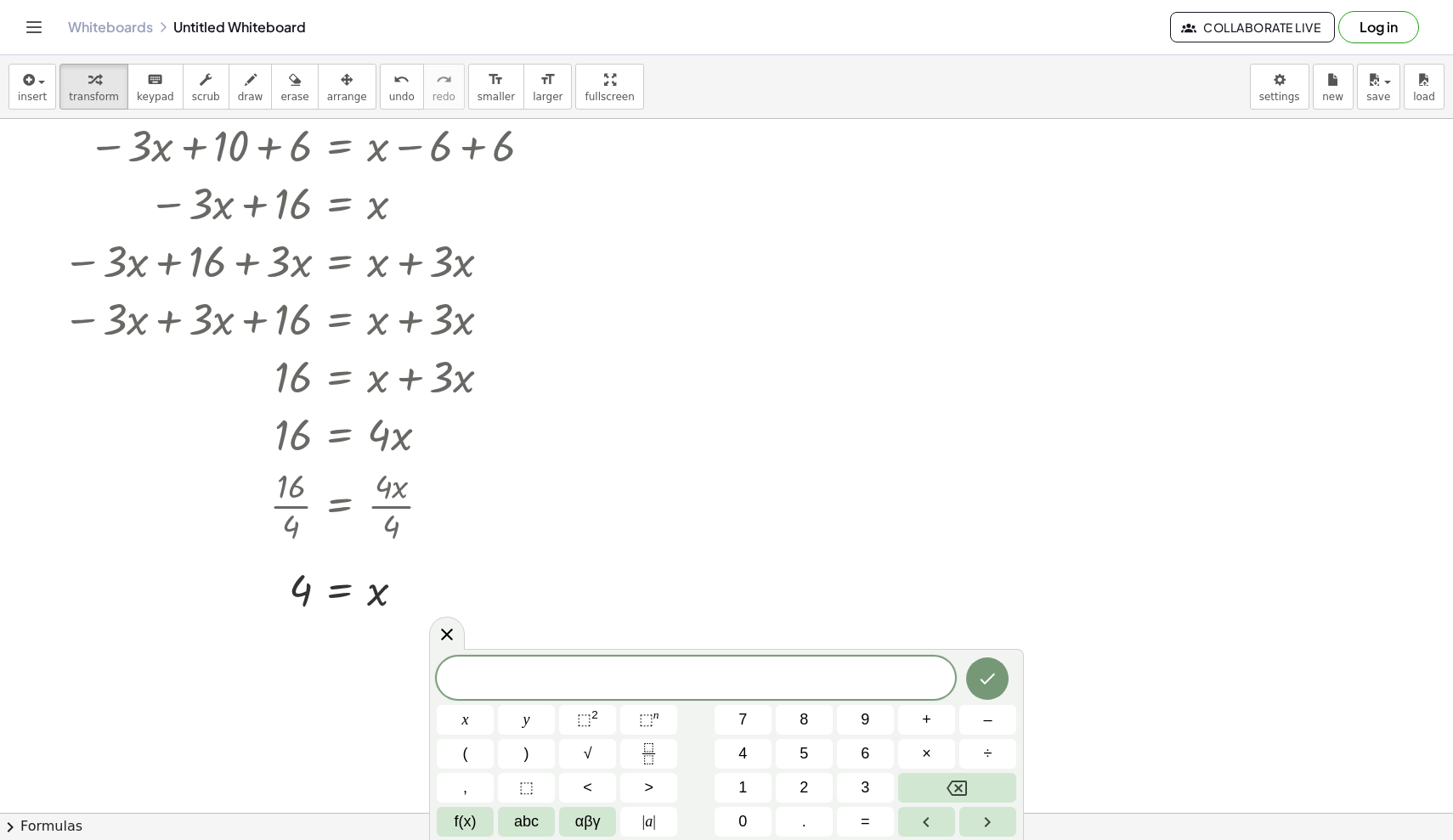
scroll to position [0, 0]
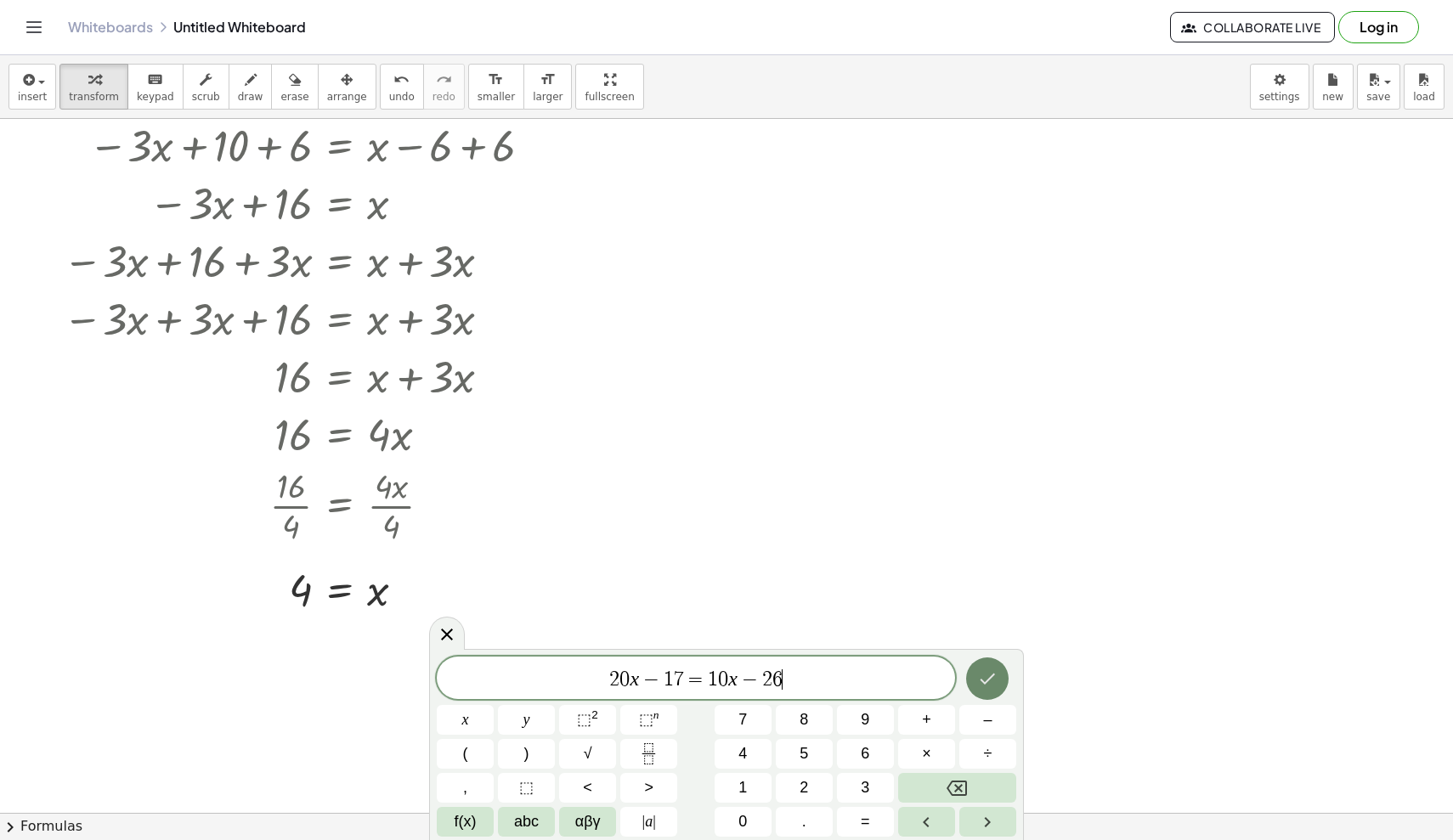
click at [897, 680] on icon "Done" at bounding box center [987, 678] width 21 height 21
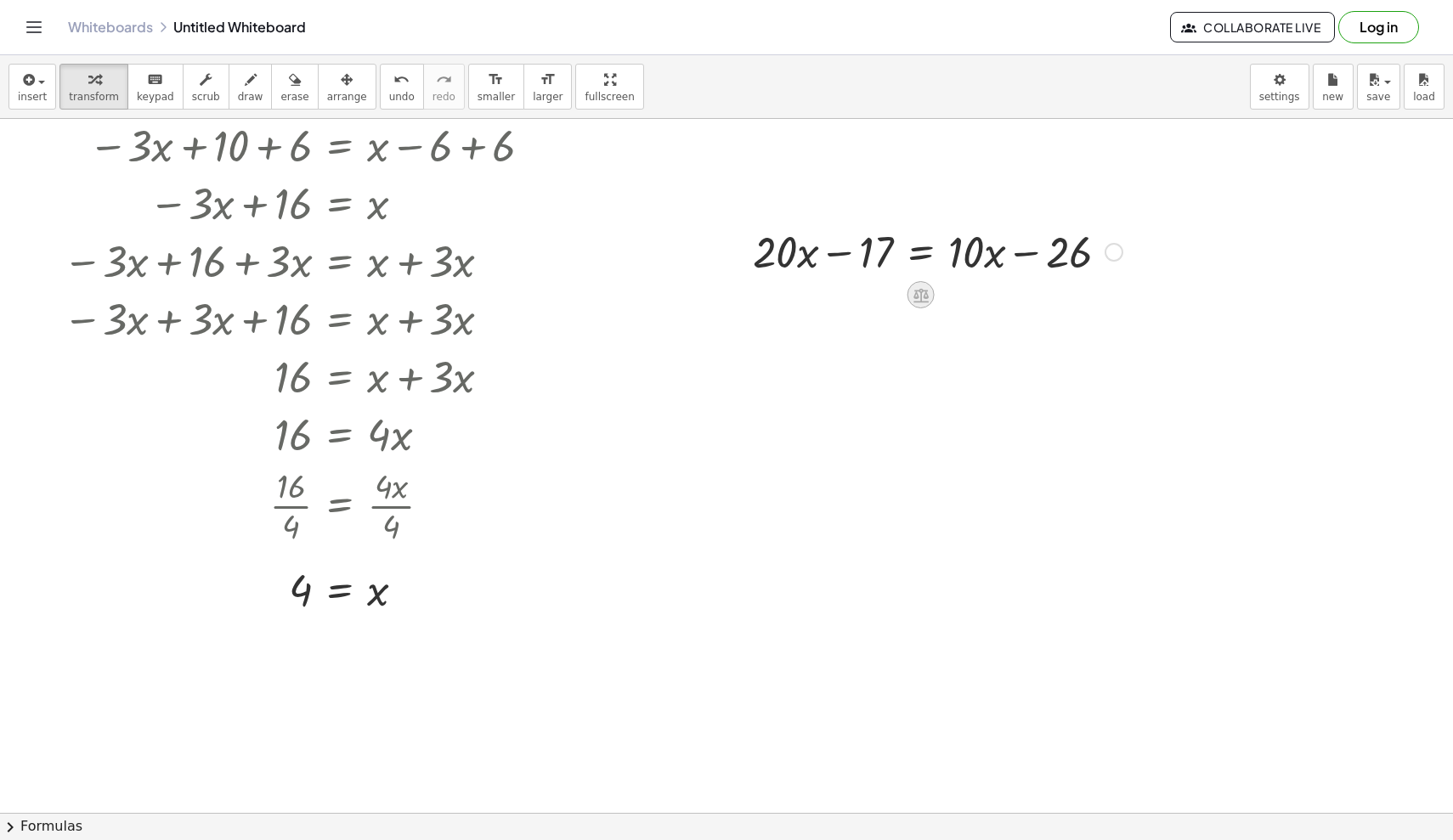
click at [897, 300] on icon at bounding box center [920, 296] width 18 height 18
click at [880, 299] on div "−" at bounding box center [887, 295] width 27 height 27
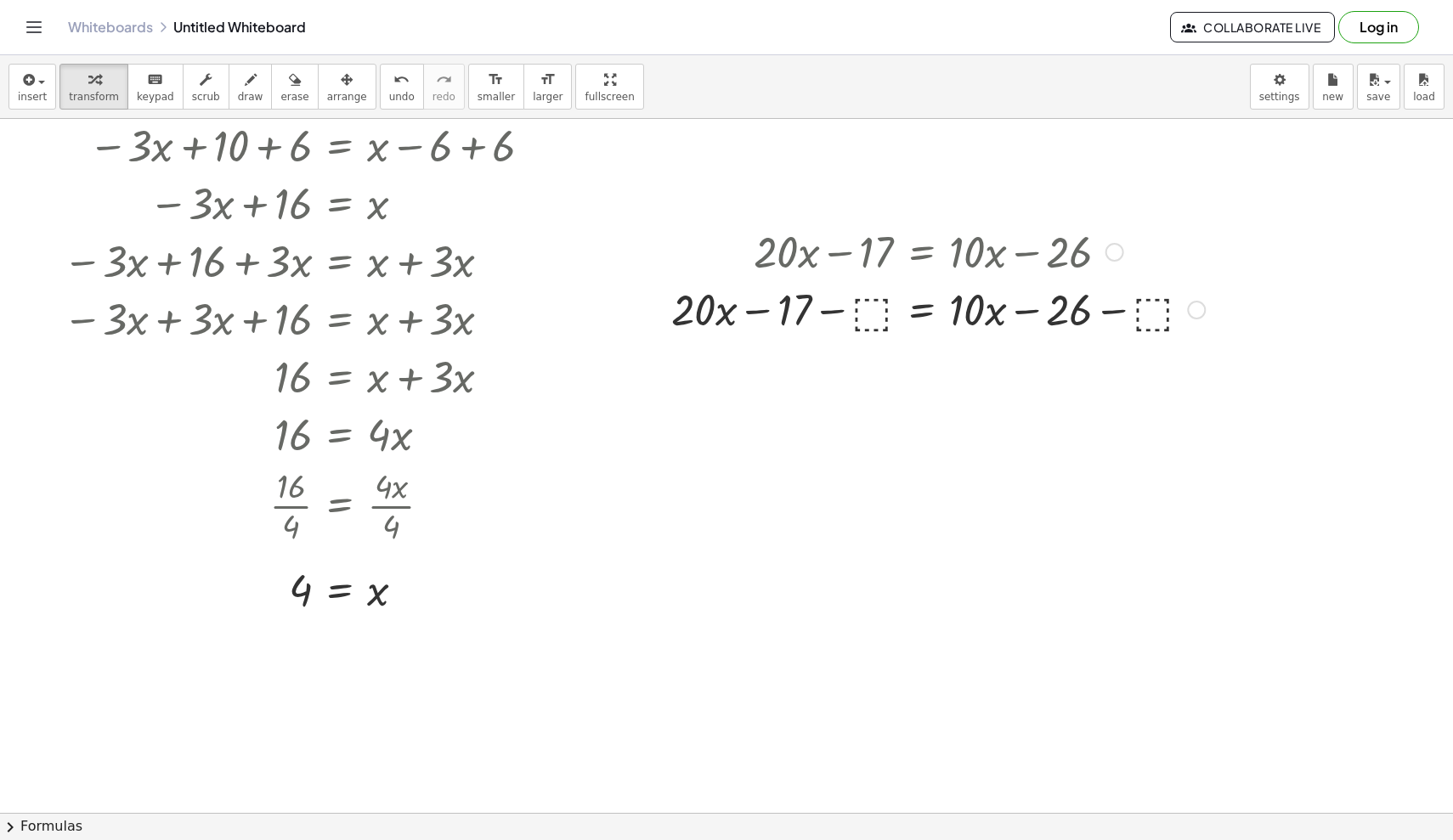
click at [868, 326] on div at bounding box center [937, 308] width 550 height 58
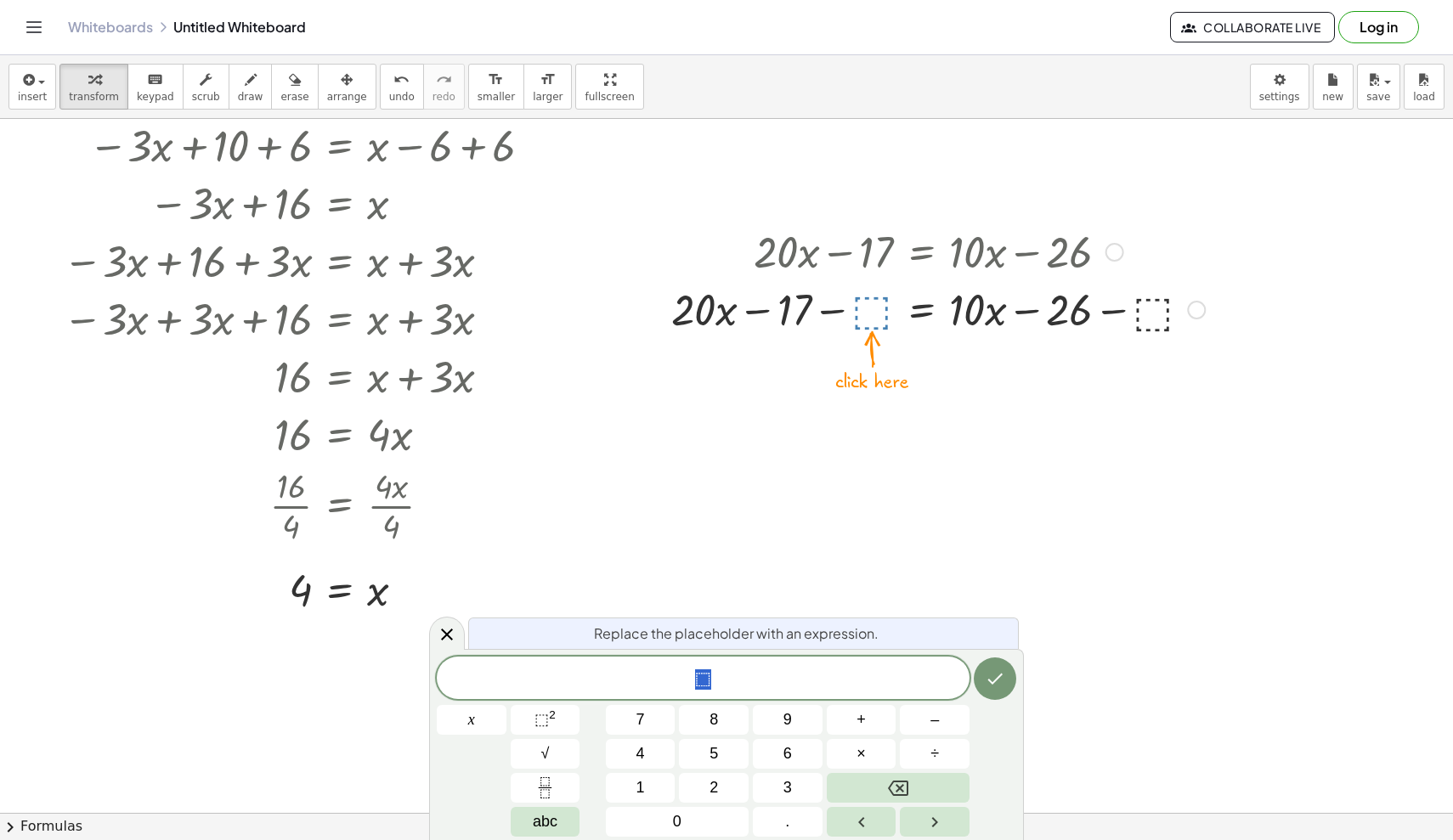
click at [870, 313] on div at bounding box center [937, 308] width 550 height 58
click at [897, 682] on button "Done" at bounding box center [995, 678] width 43 height 43
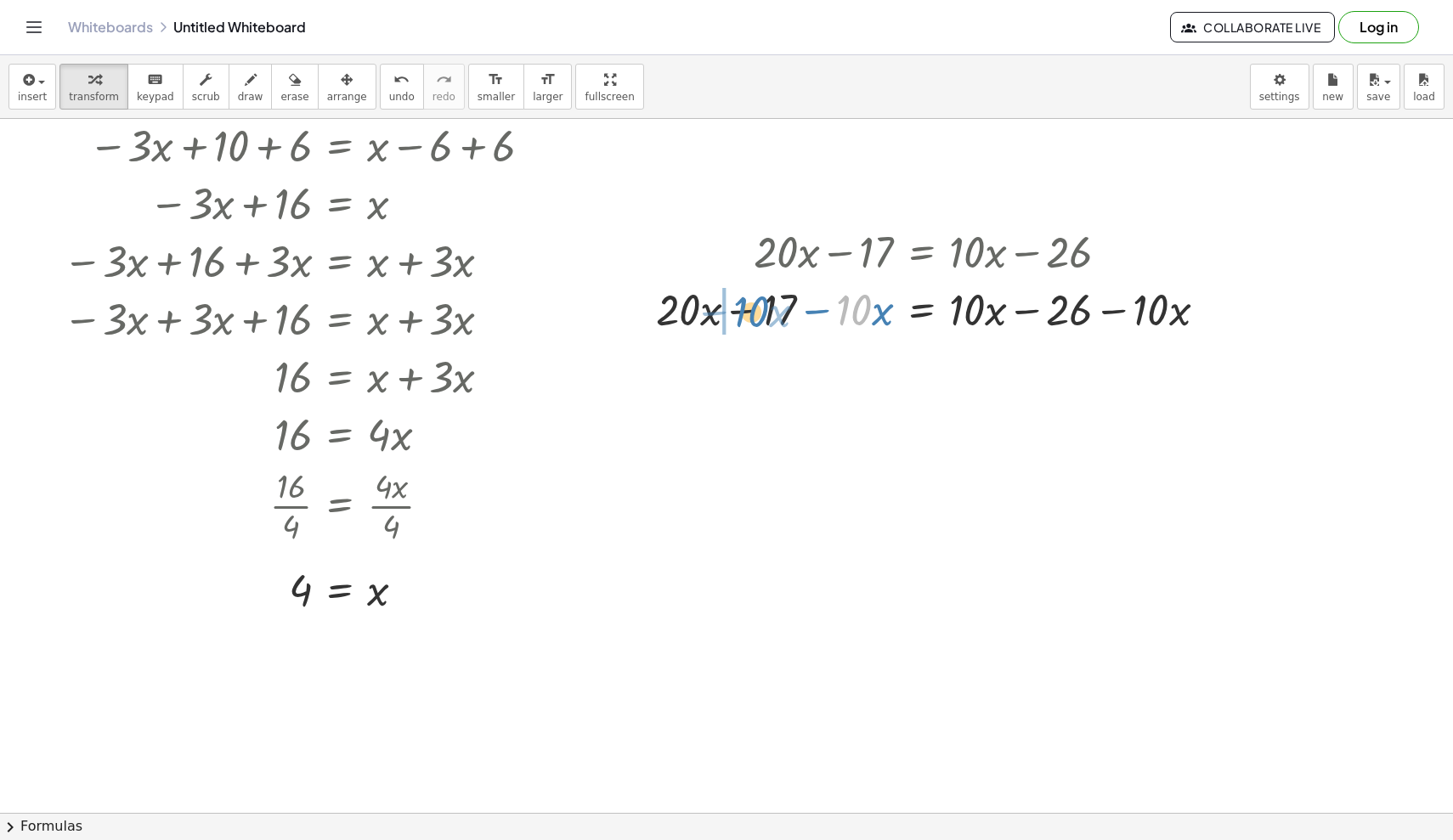
drag, startPoint x: 864, startPoint y: 314, endPoint x: 762, endPoint y: 316, distance: 102.0
click at [762, 316] on div at bounding box center [938, 308] width 581 height 58
click at [897, 252] on div "+ · 20 · x − 17 = + · 10 · x − 26 + · 20 · x − 17 − ⬚ = + · 10 · x − 26 − ⬚ + ·…" at bounding box center [921, 252] width 0 height 0
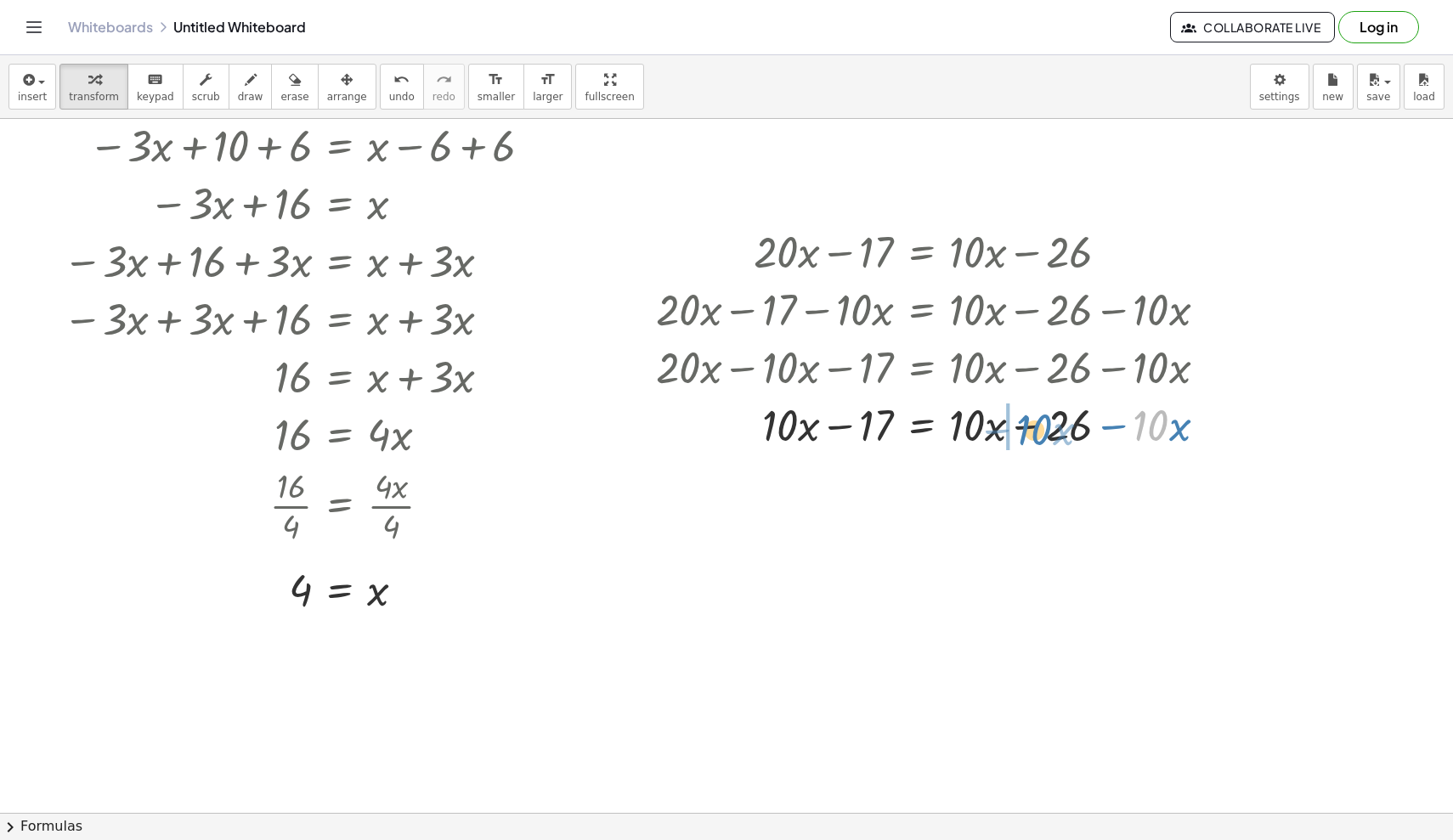
drag, startPoint x: 1149, startPoint y: 435, endPoint x: 1032, endPoint y: 439, distance: 117.1
click at [897, 439] on div at bounding box center [938, 423] width 581 height 58
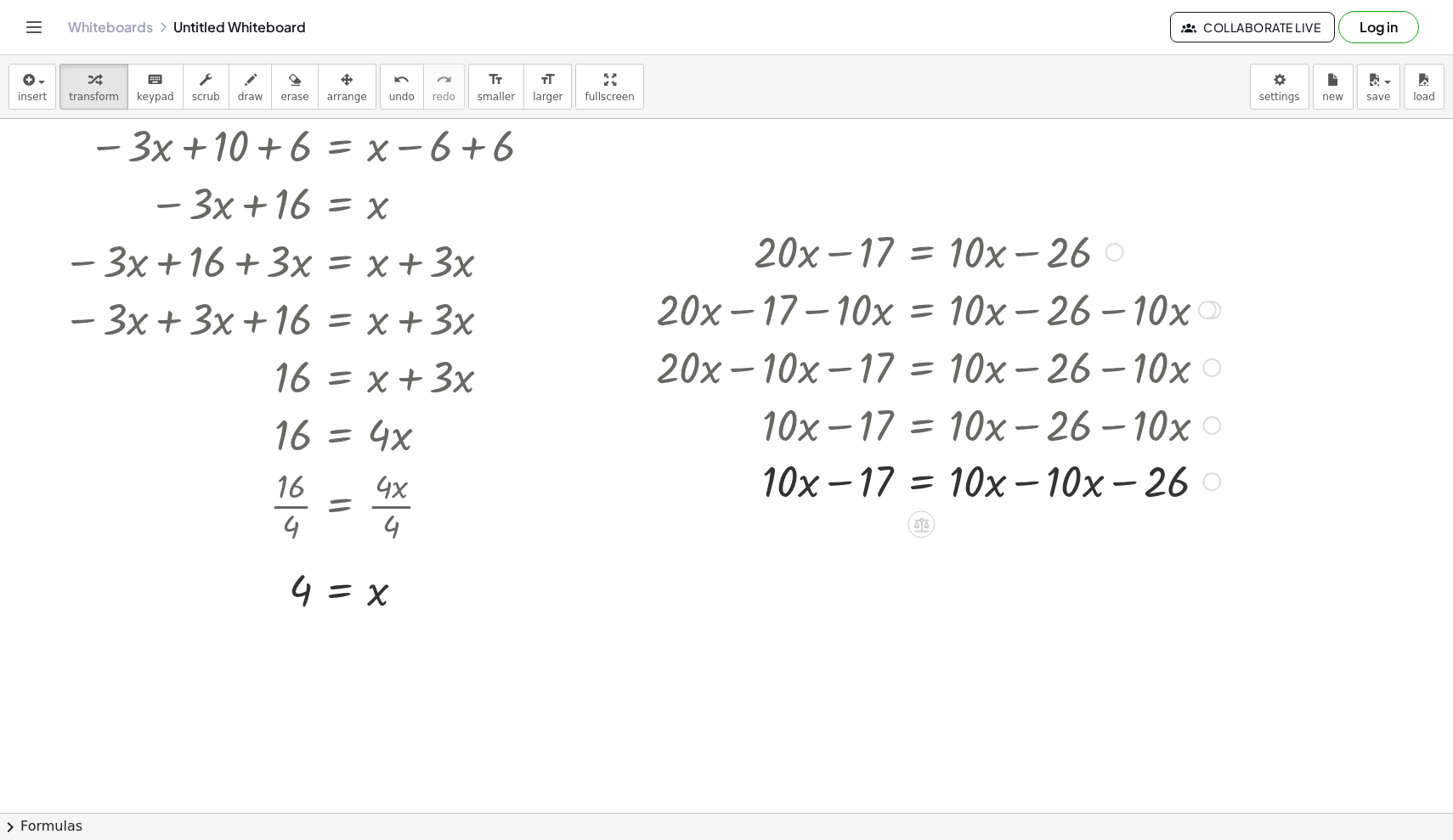
click at [897, 431] on div at bounding box center [938, 423] width 581 height 58
click at [897, 489] on div at bounding box center [938, 482] width 581 height 58
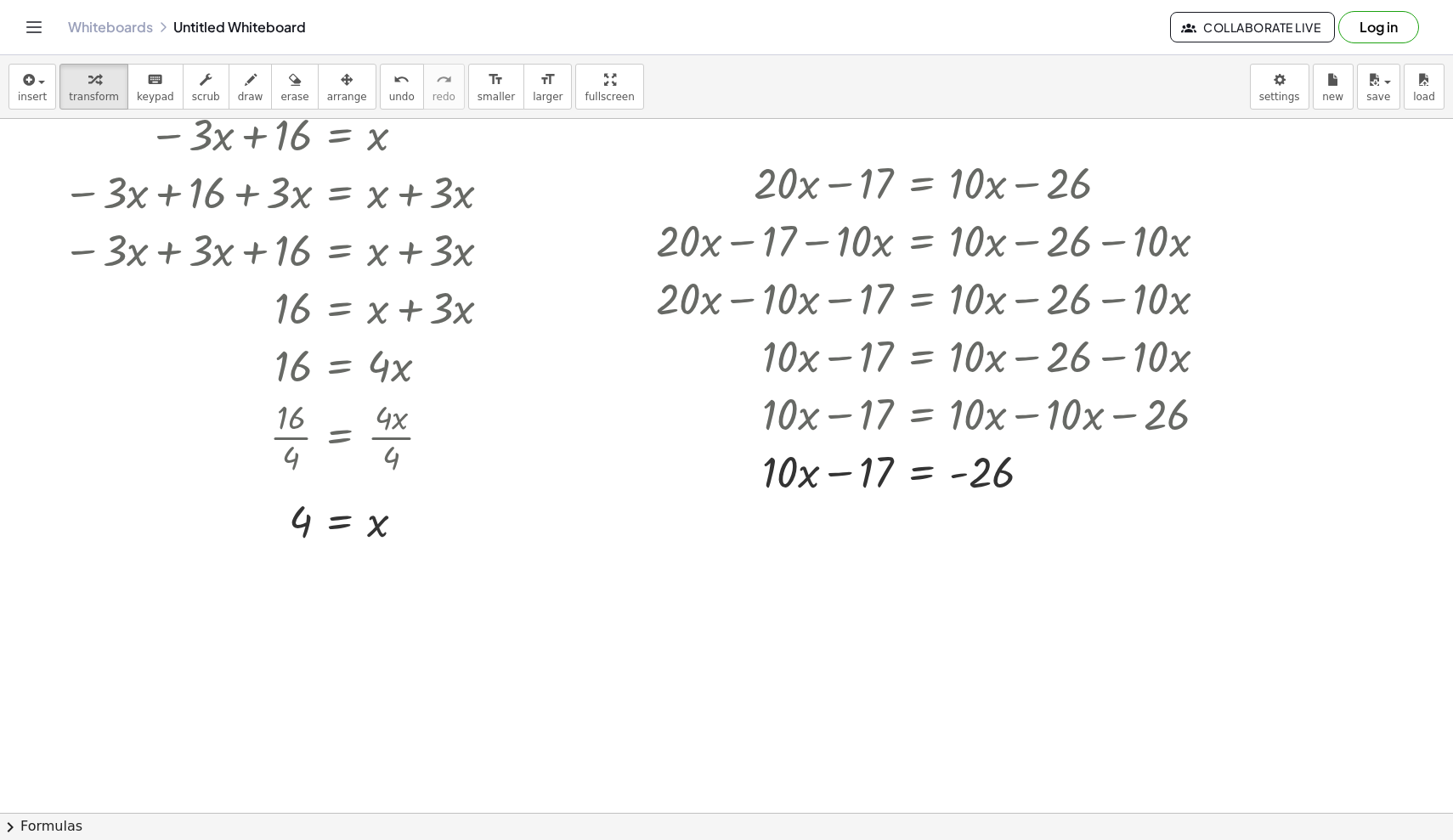
scroll to position [1720, 0]
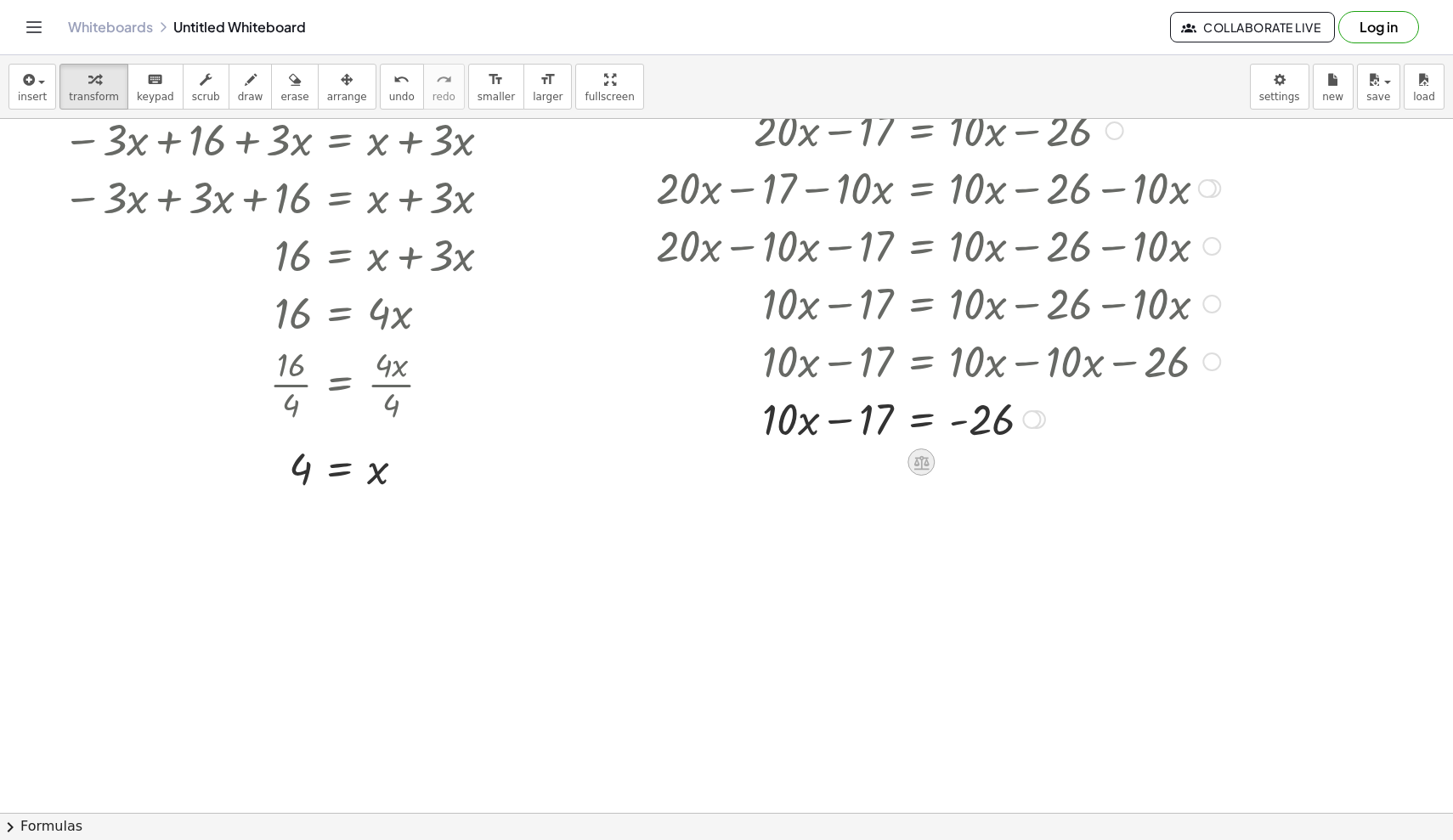
click at [897, 461] on icon at bounding box center [920, 462] width 15 height 15
click at [863, 467] on div "+" at bounding box center [852, 461] width 27 height 27
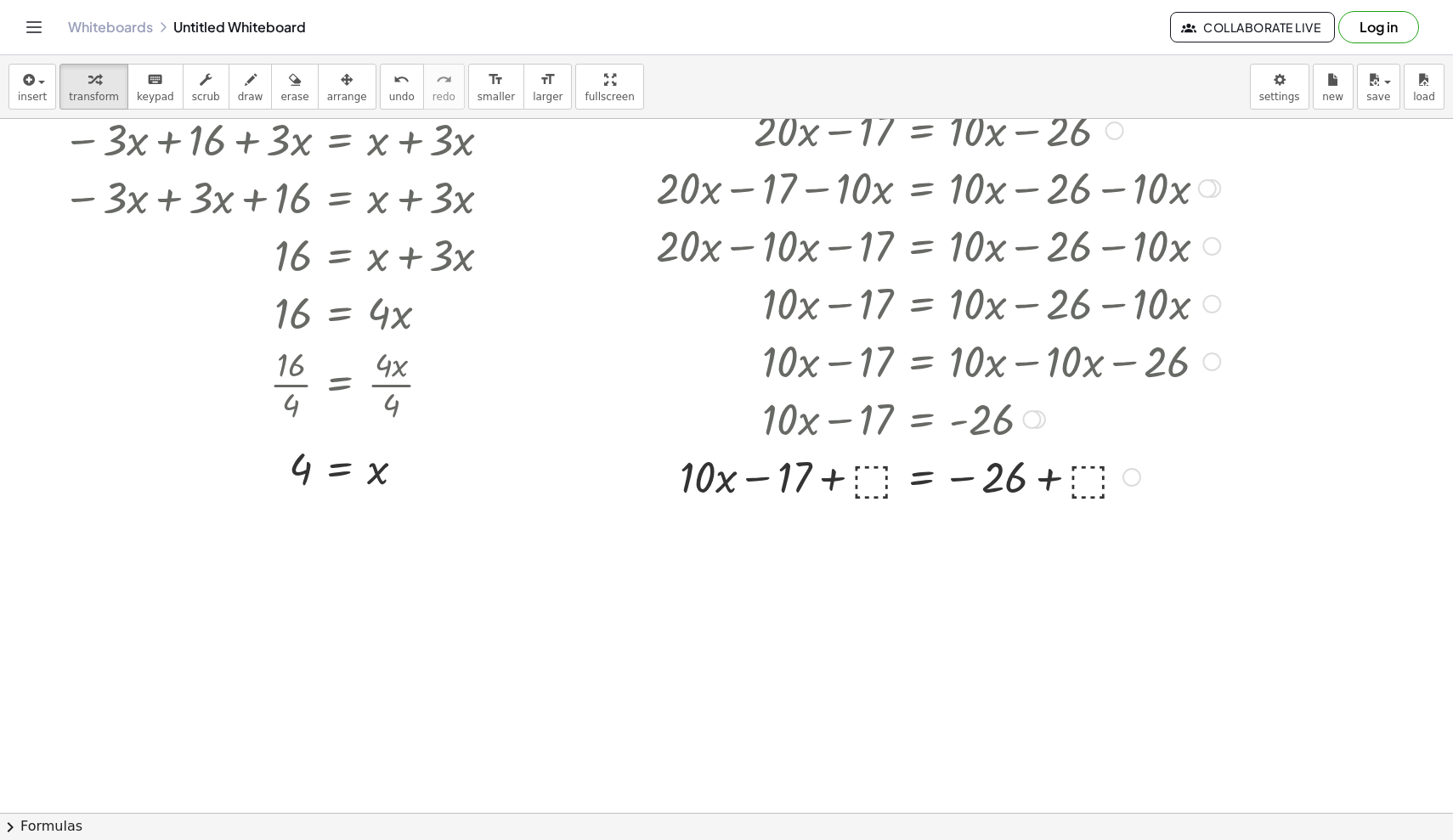
click at [870, 487] on div at bounding box center [938, 476] width 581 height 58
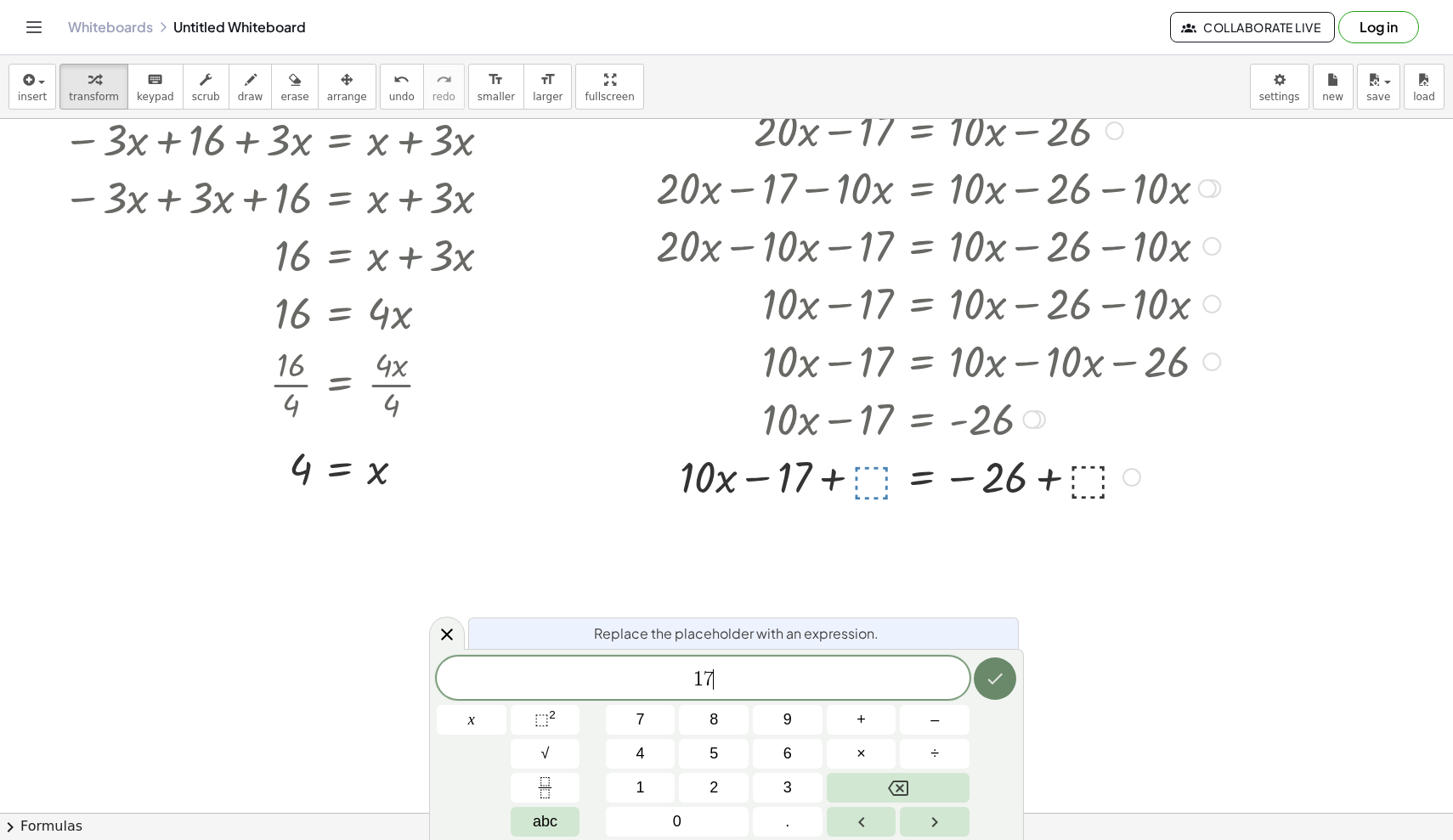
click at [897, 666] on button "Done" at bounding box center [995, 678] width 43 height 43
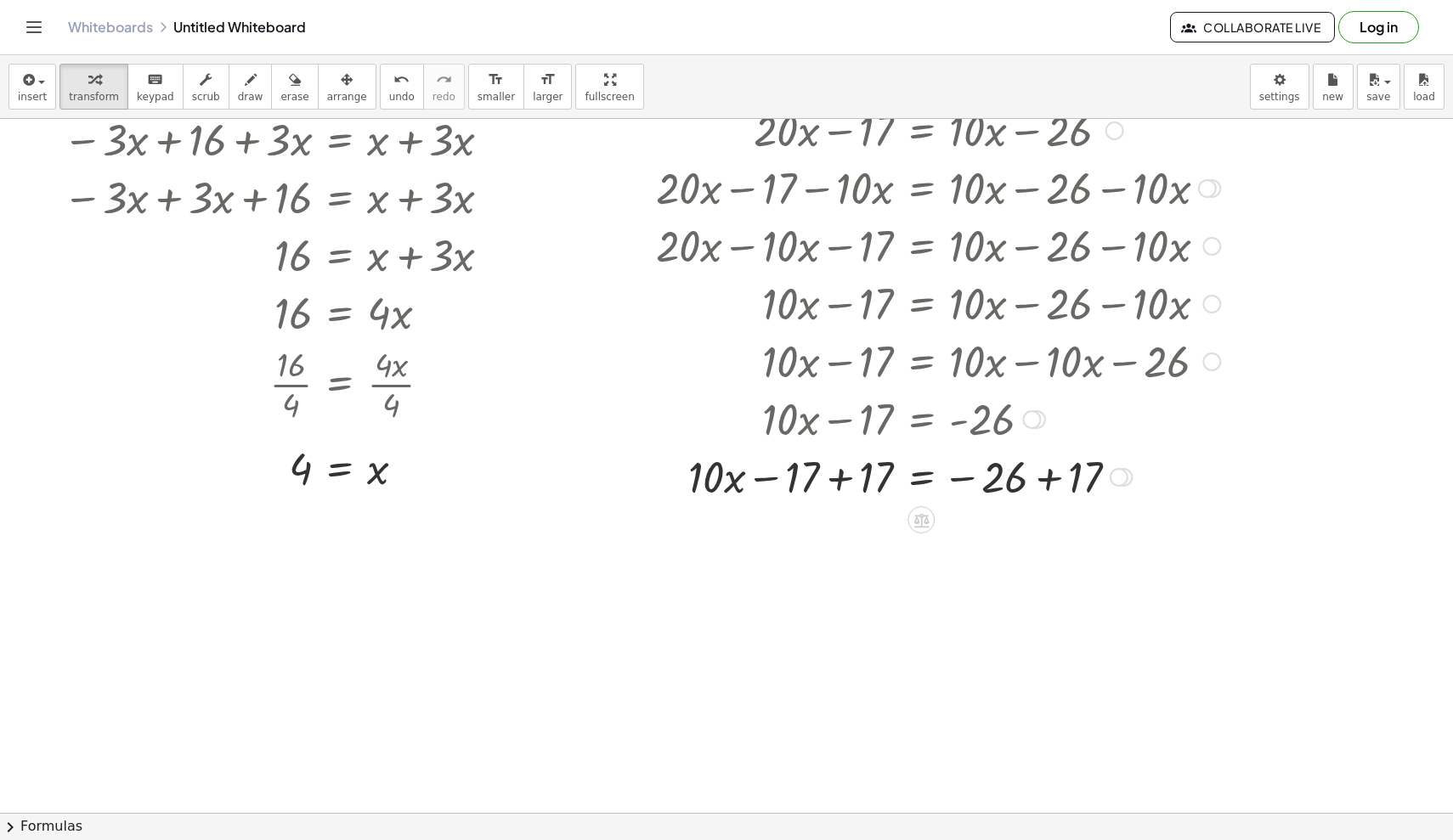
click at [846, 487] on div at bounding box center [938, 476] width 581 height 58
click at [897, 131] on div "+ · 20 · x − 17 = + · 10 · x − 26 + · 20 · x − 17 − ⬚ = + · 10 · x − 26 − ⬚ + ·…" at bounding box center [921, 131] width 0 height 0
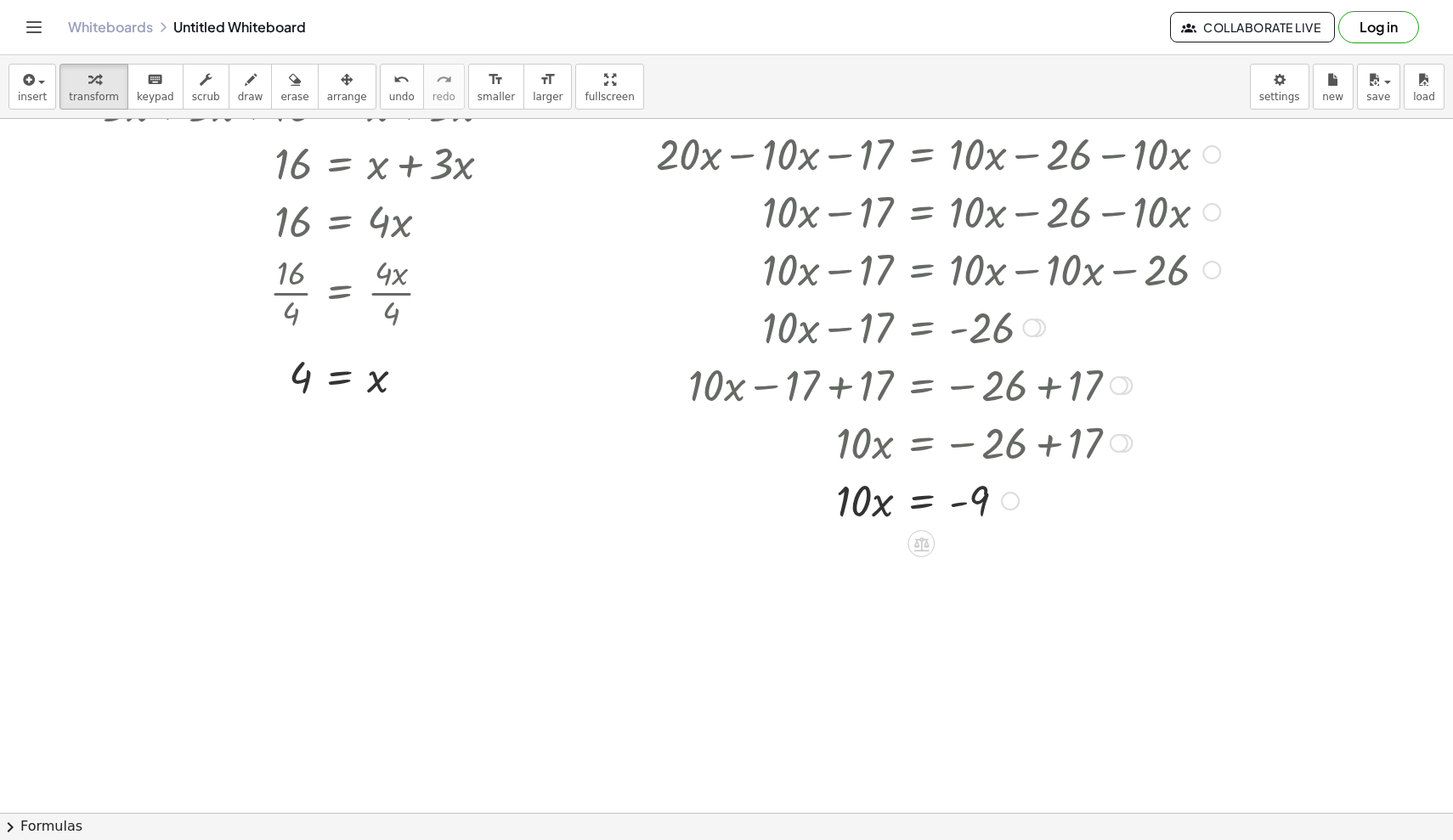
scroll to position [1844, 0]
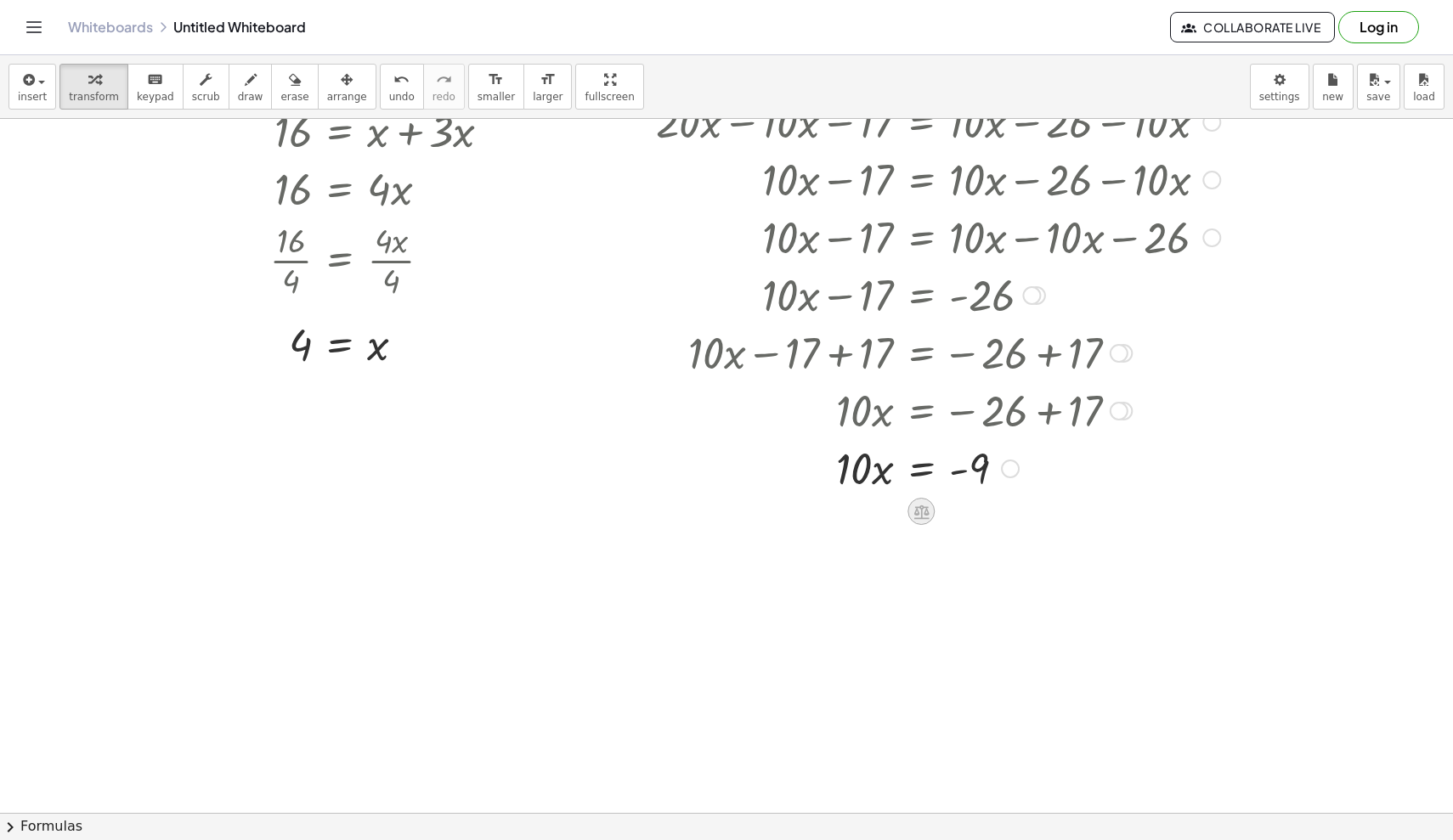
click at [897, 514] on icon at bounding box center [920, 512] width 15 height 15
click at [897, 523] on span "÷" at bounding box center [954, 512] width 9 height 25
click at [856, 562] on div at bounding box center [938, 539] width 581 height 85
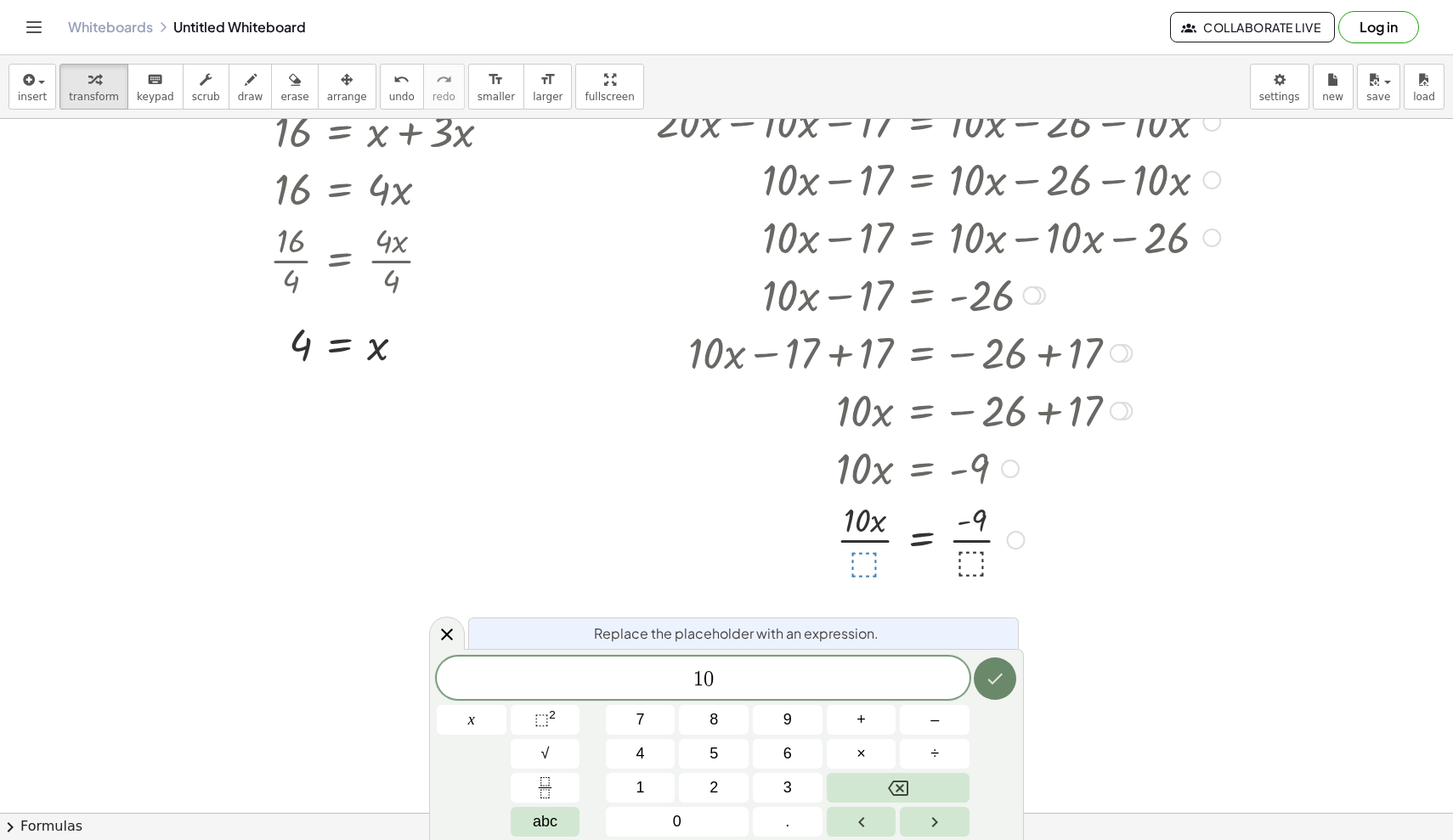
click at [897, 682] on icon "Done" at bounding box center [995, 678] width 21 height 21
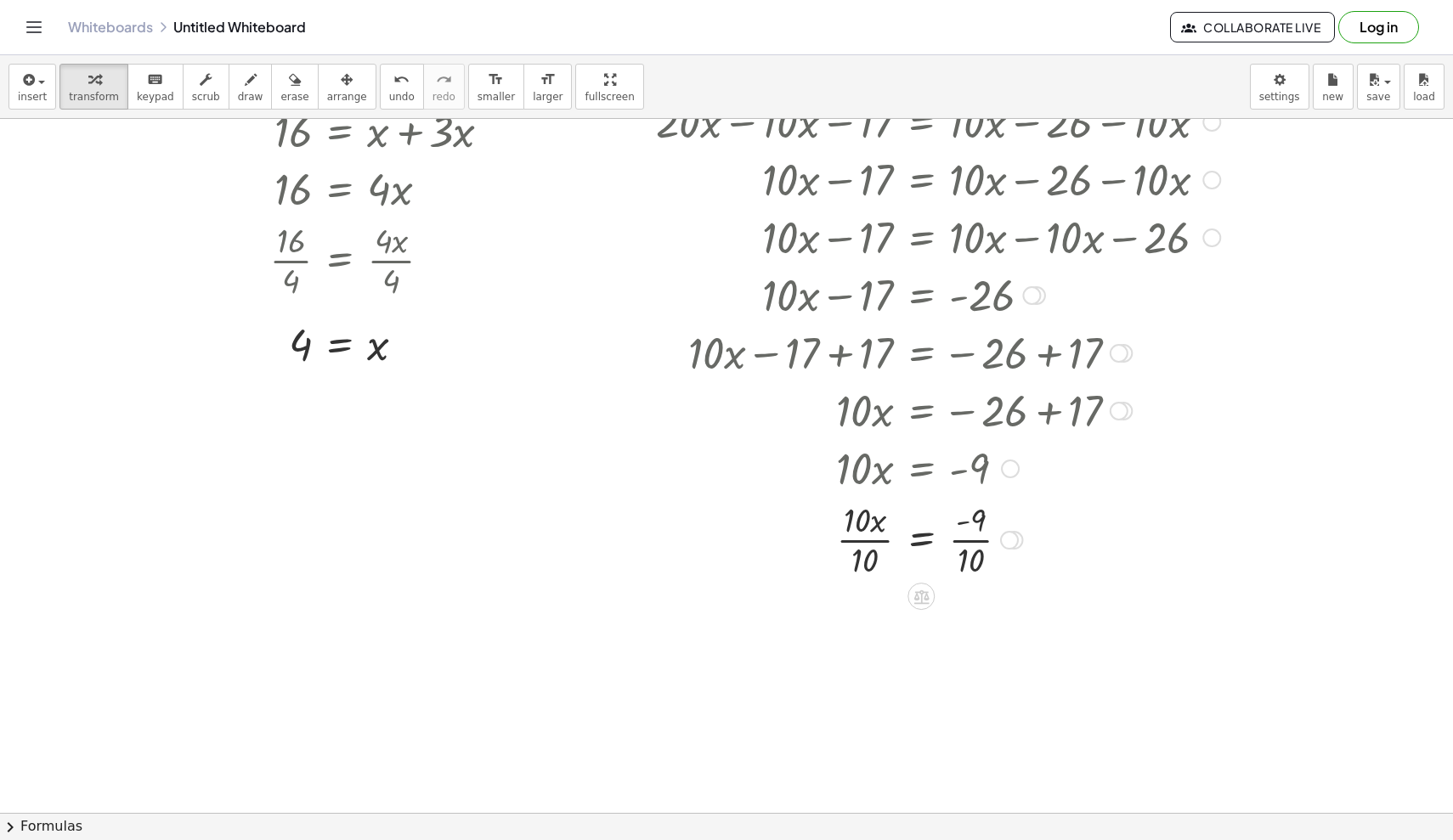
click at [864, 557] on div at bounding box center [938, 539] width 581 height 85
click at [897, 545] on div at bounding box center [920, 539] width 617 height 85
click at [897, 619] on div at bounding box center [938, 624] width 581 height 85
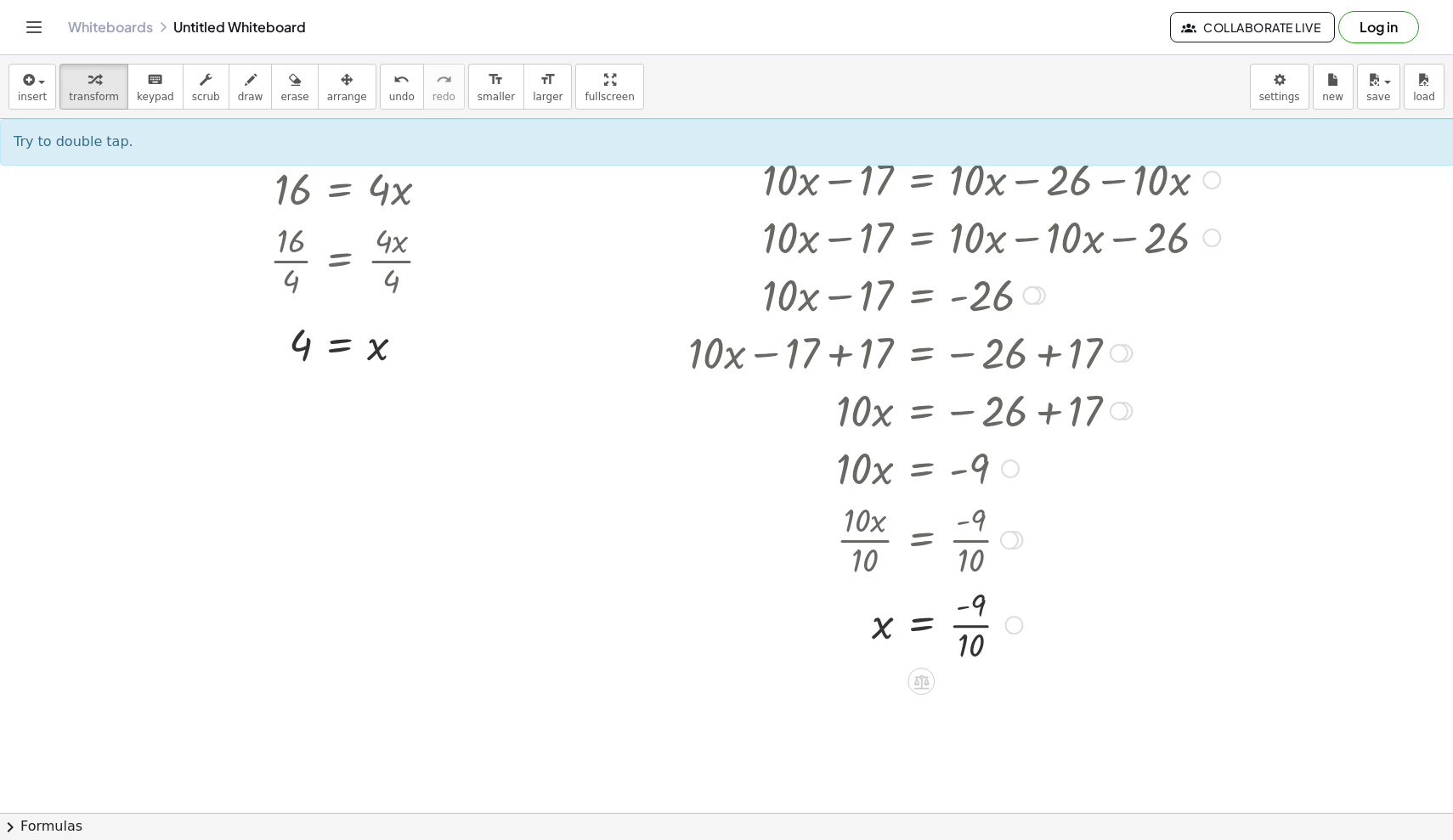
click at [897, 628] on div at bounding box center [938, 624] width 581 height 85
